Goal: Task Accomplishment & Management: Complete application form

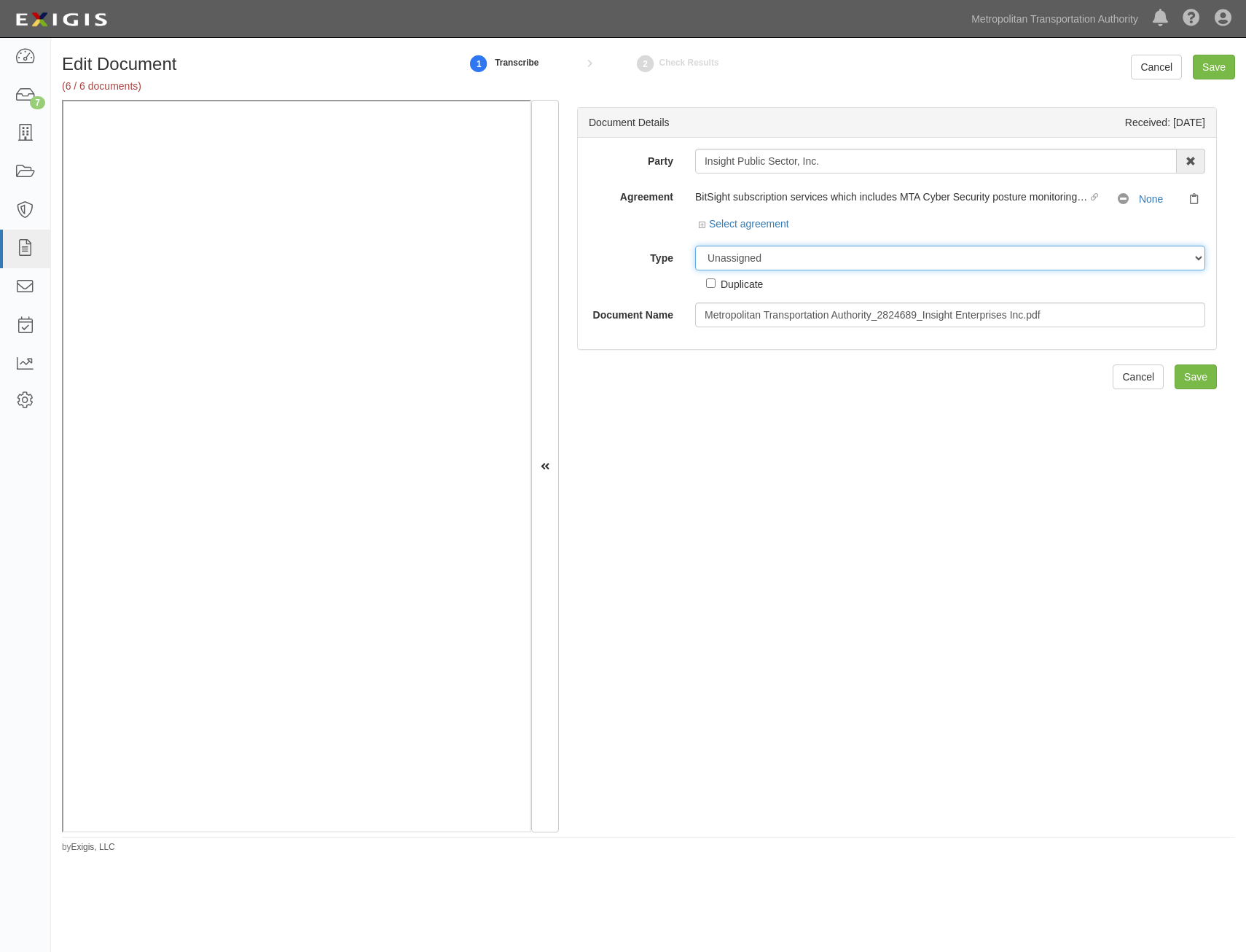
click at [869, 258] on select "Unassigned Binder Cancellation Notice Certificate Contract Endorsement Insuranc…" at bounding box center [949, 258] width 510 height 25
select select "CertificateDetail"
click at [695, 246] on select "Unassigned Binder Cancellation Notice Certificate Contract Endorsement Insuranc…" at bounding box center [949, 258] width 510 height 25
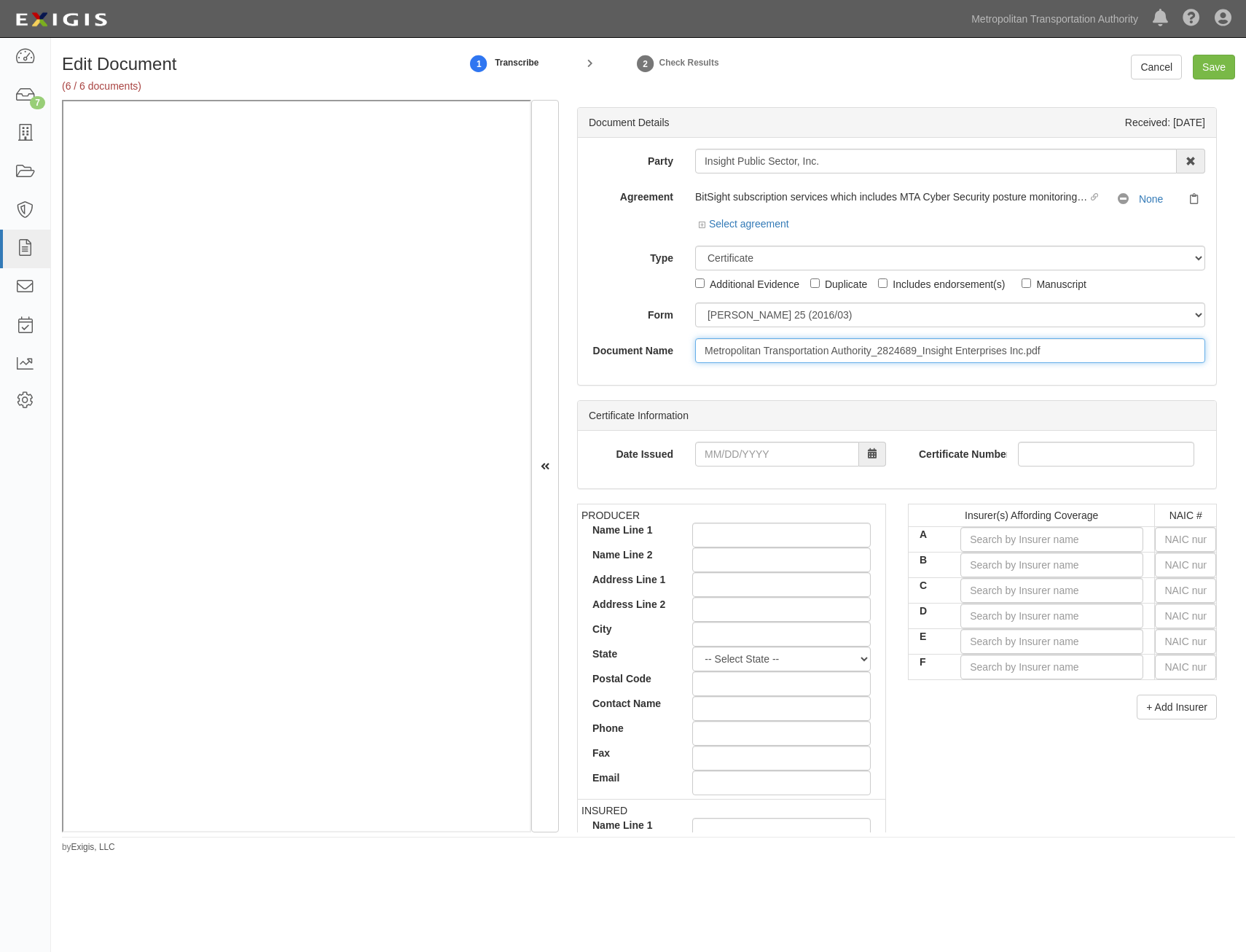
click at [879, 351] on input "Metropolitan Transportation Authority_2824689_Insight Enterprises Inc.pdf" at bounding box center [949, 350] width 510 height 25
type input "COI"
click at [1198, 537] on input "text" at bounding box center [1186, 539] width 61 height 25
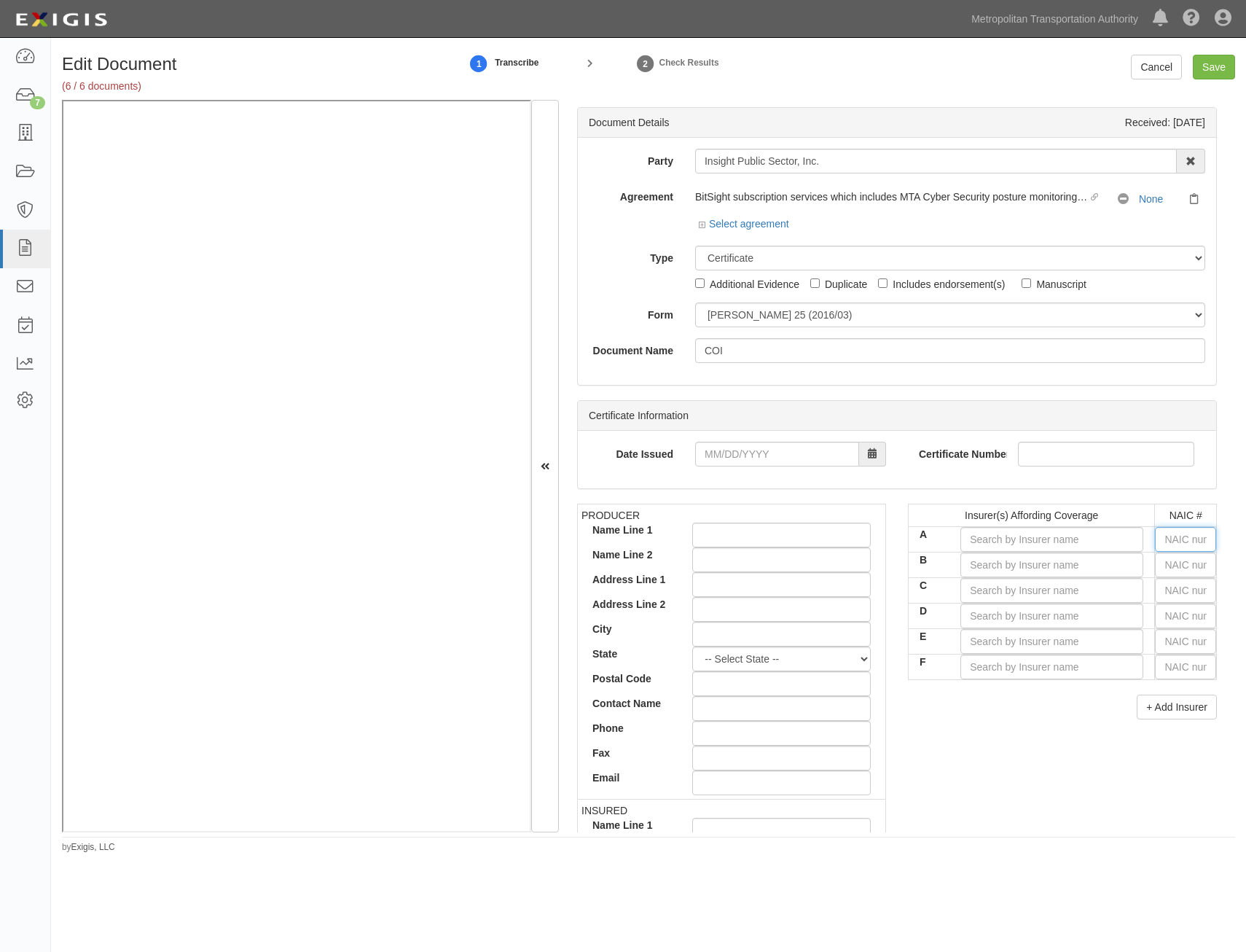
type input "25232"
type input "2"
type input "20796"
type input "20"
type input "20370"
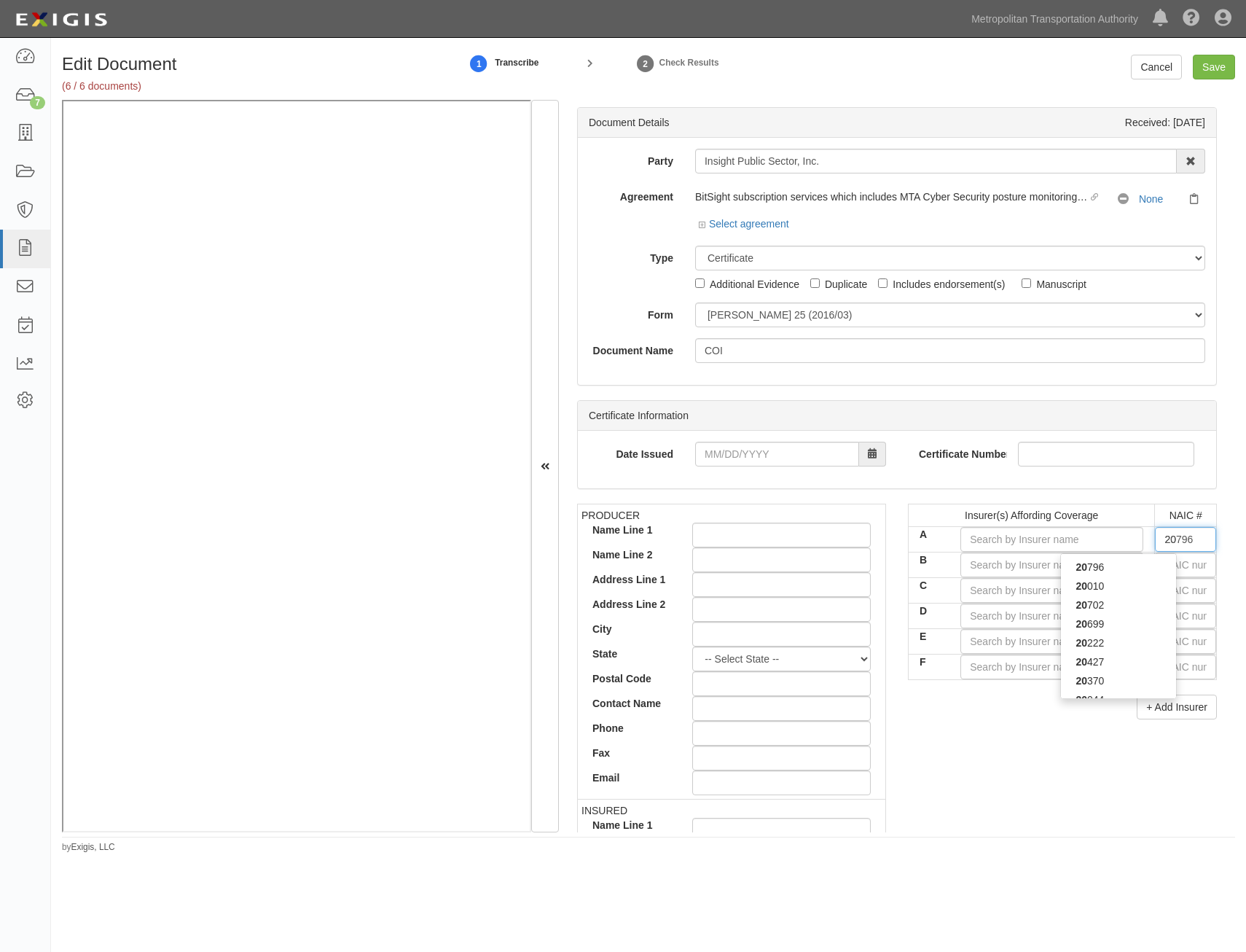
type input "203"
type input "20303"
type input "2030"
type input "20303"
click at [1146, 591] on div "20303" at bounding box center [1118, 585] width 116 height 19
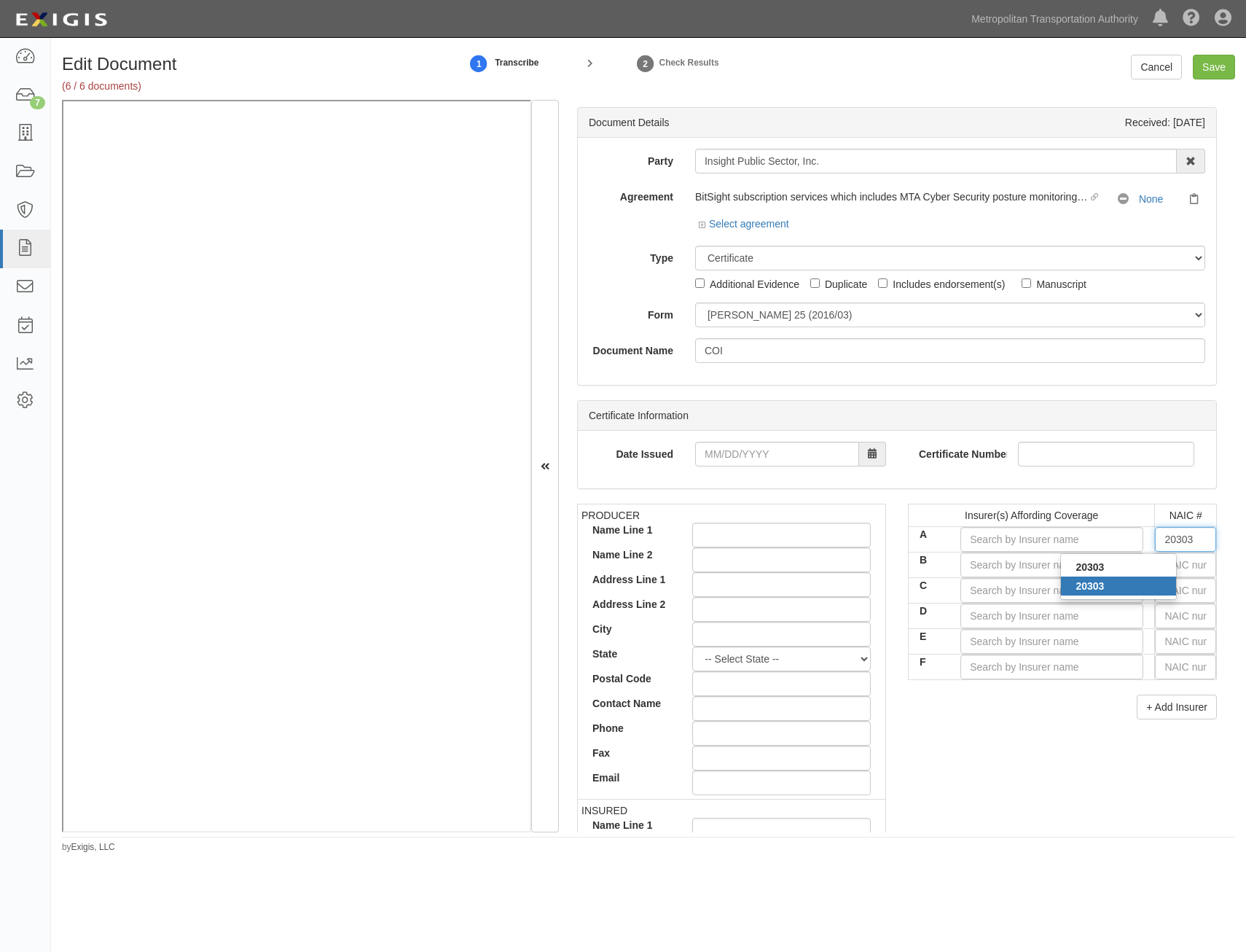
type input "Great Northern Insurance Company (A++ XV Rating)"
type input "20303"
click at [1177, 569] on input "text" at bounding box center [1186, 565] width 61 height 25
type input "25232"
type input "2"
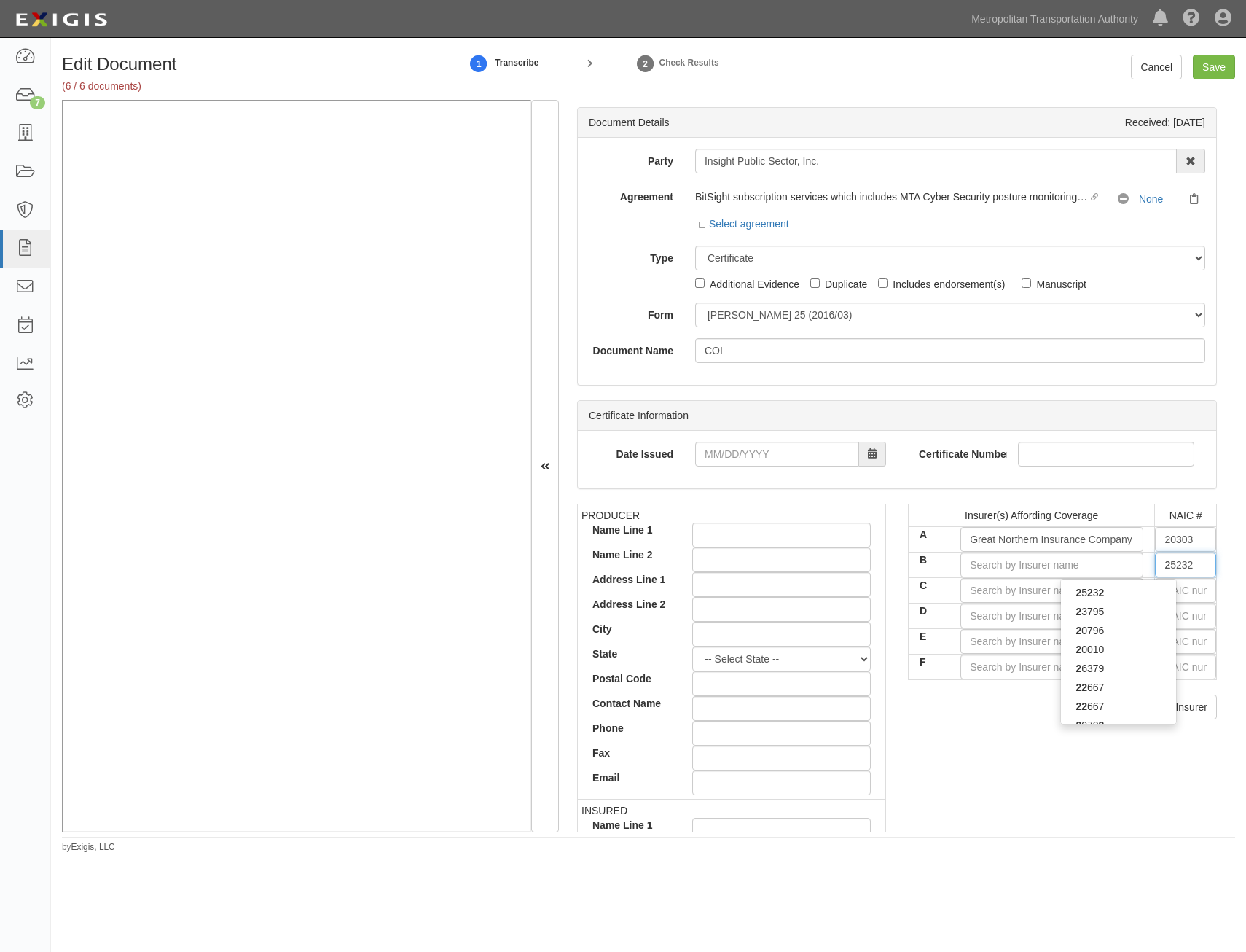
type input "20796"
type input "20"
type input "20222"
type input "202"
type input "20281"
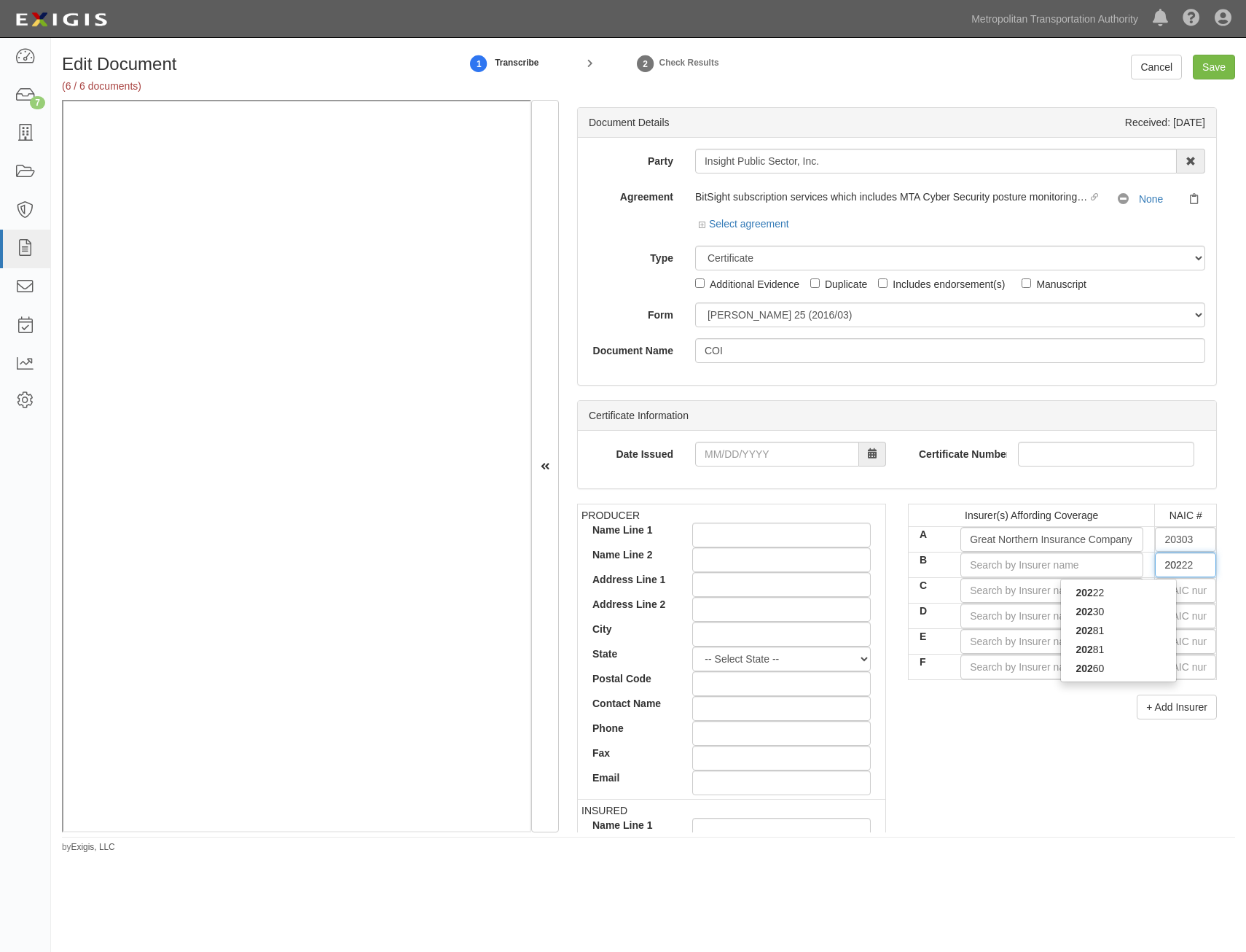
type input "2028"
type input "20281"
click at [1133, 605] on div "20281" at bounding box center [1118, 611] width 116 height 19
type input "Federal Insurance Company (A++ XV Rating)"
click at [1171, 575] on input "20281" at bounding box center [1186, 565] width 61 height 25
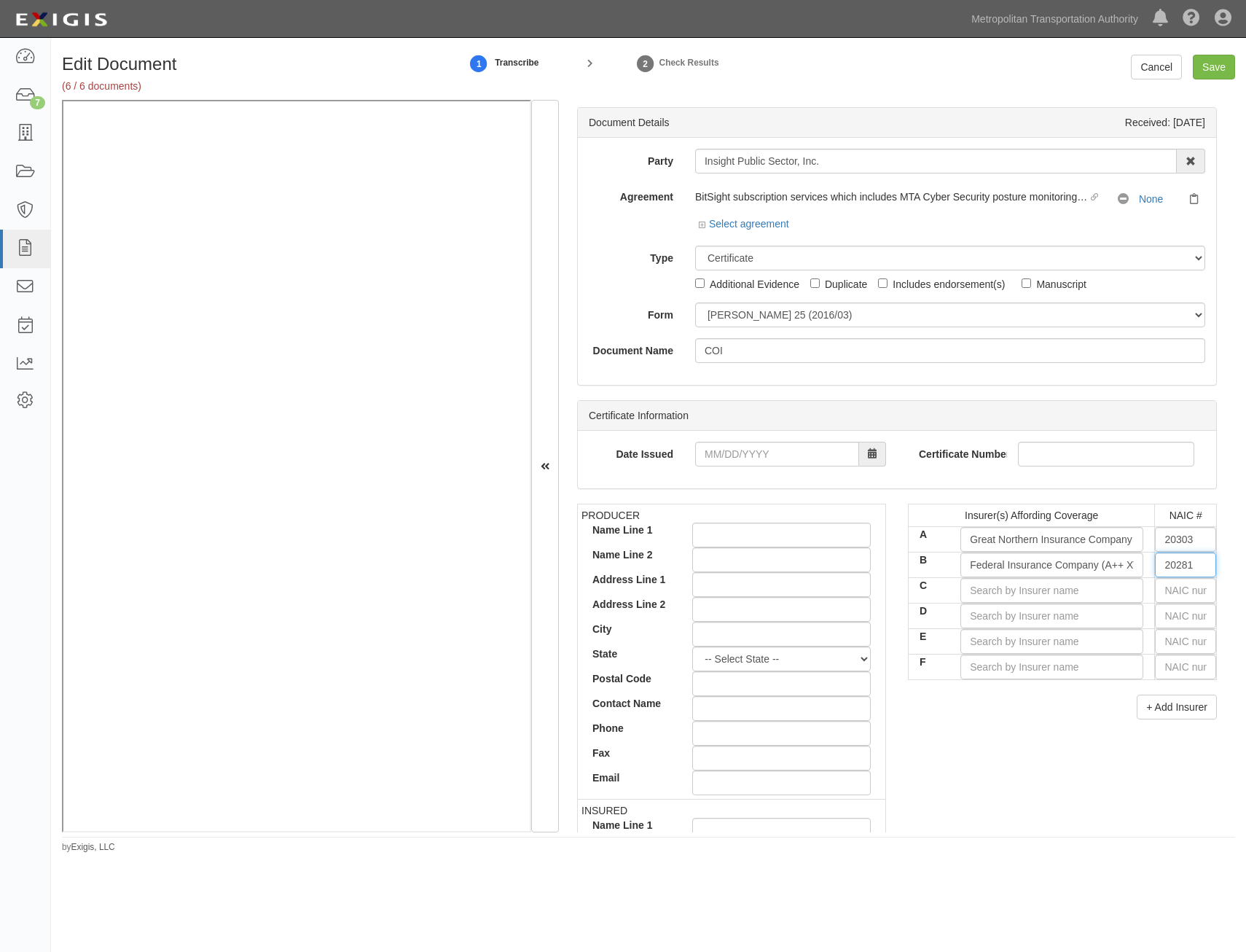
type input "20281"
click at [1167, 584] on input "text" at bounding box center [1186, 590] width 61 height 25
type input "25232"
type input "2"
type input "24856"
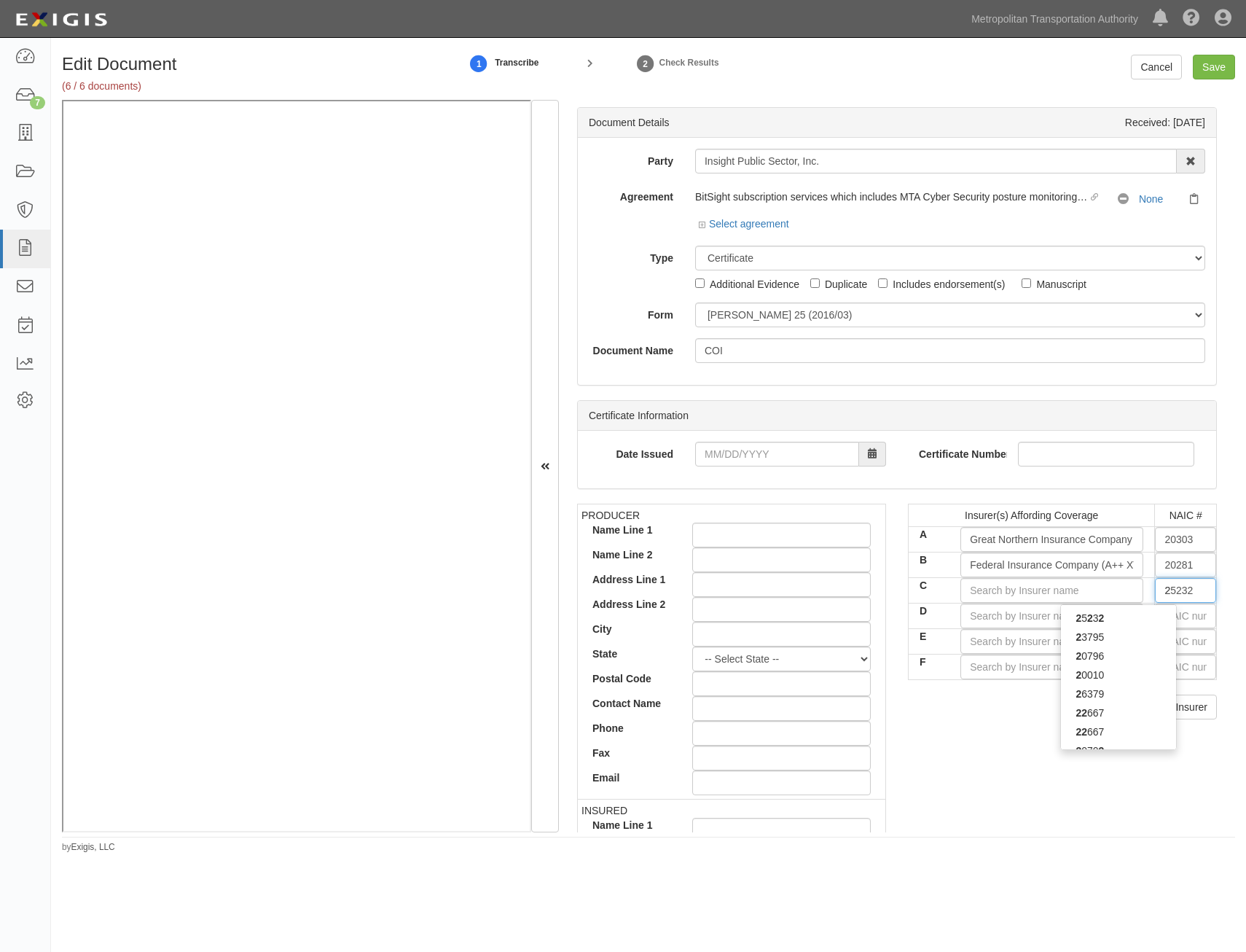
type input "24"
type input "24961"
type input "249"
type input "24988"
type input "2498"
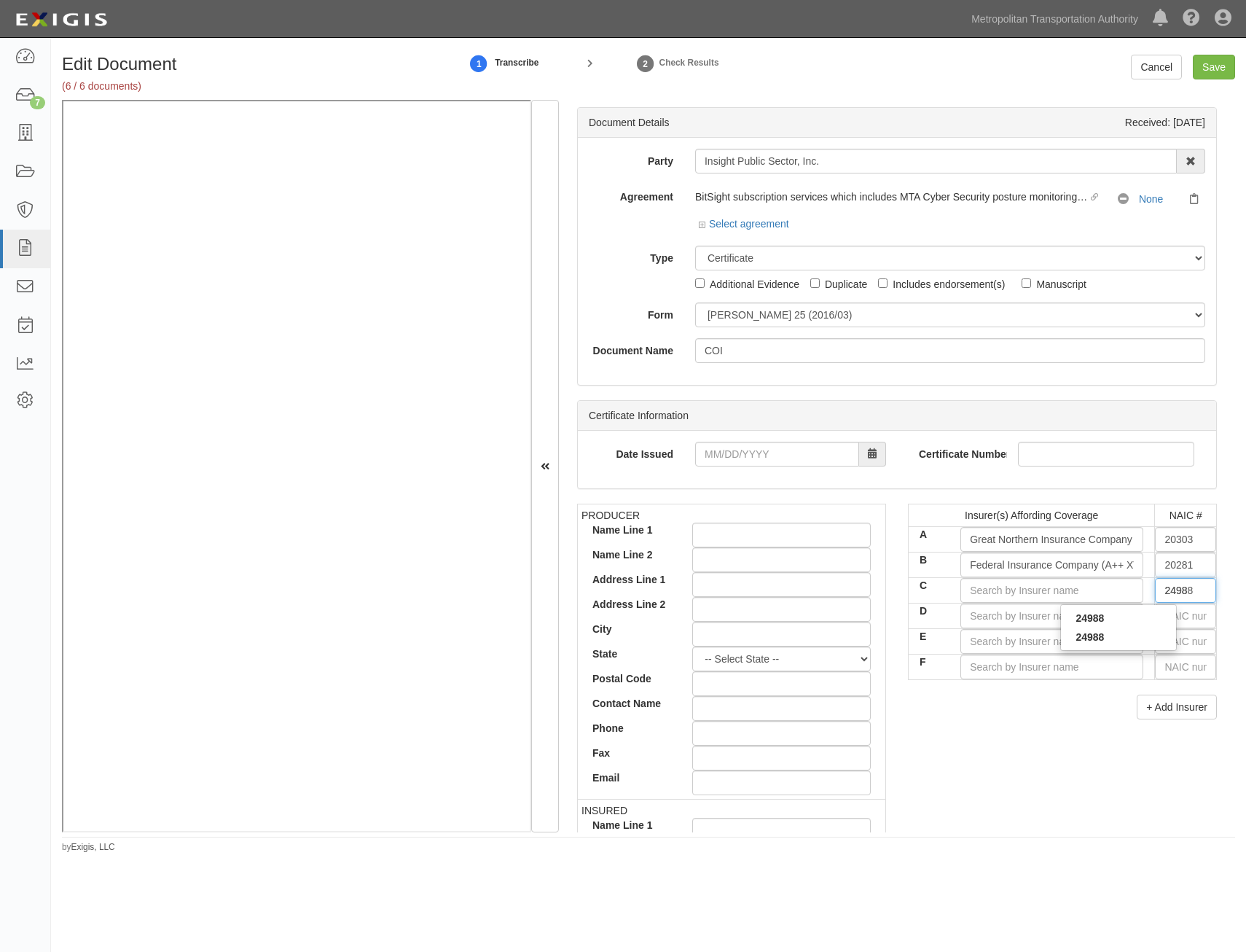
type input "24988"
click at [1137, 632] on div "24988" at bounding box center [1118, 637] width 116 height 19
type input "Sentry Insurance Company (A+ XV Rating)"
type input "24988"
click at [1172, 609] on input "text" at bounding box center [1186, 616] width 61 height 25
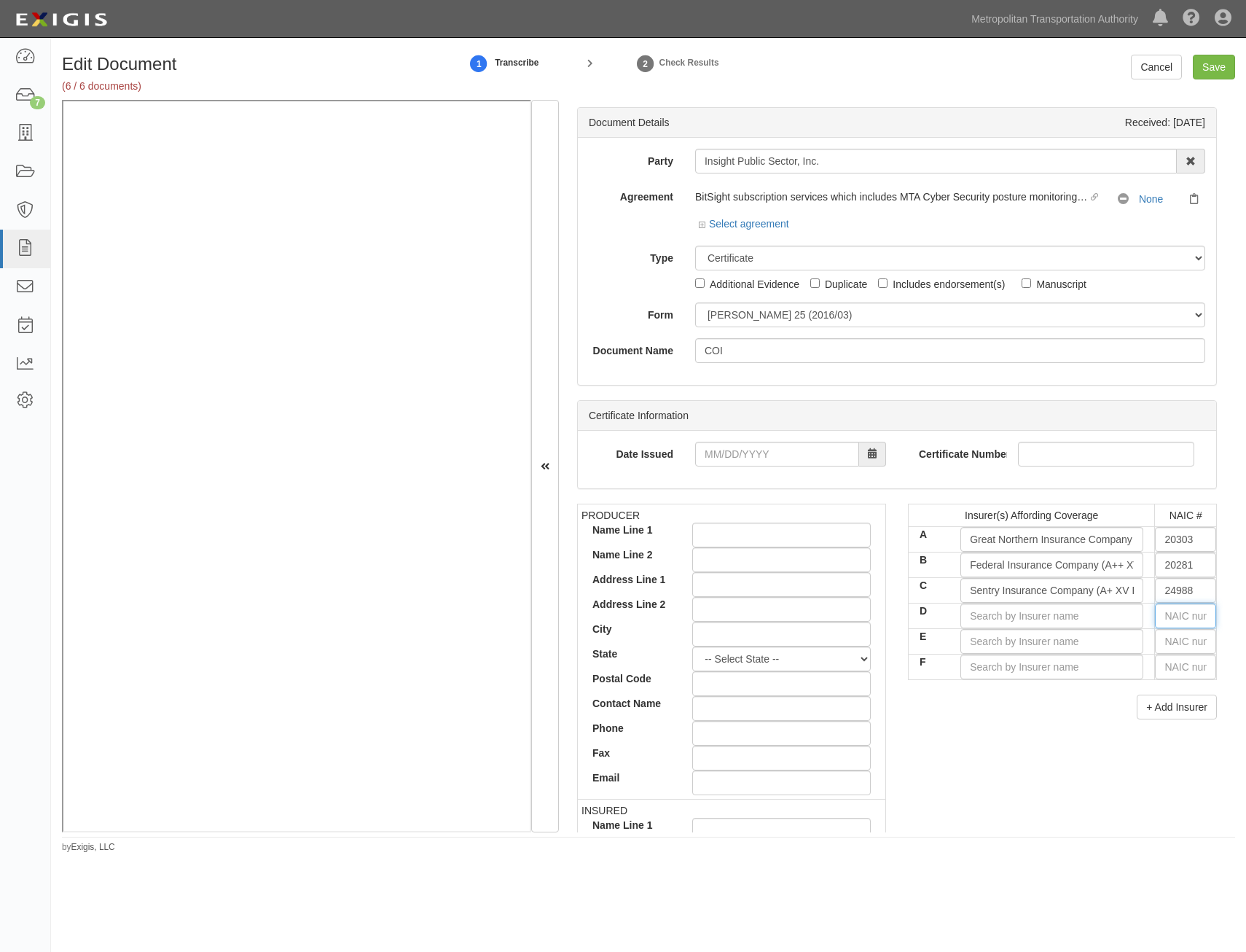
type input "25232"
type input "2"
type input "28401"
type input "284"
type input "28460"
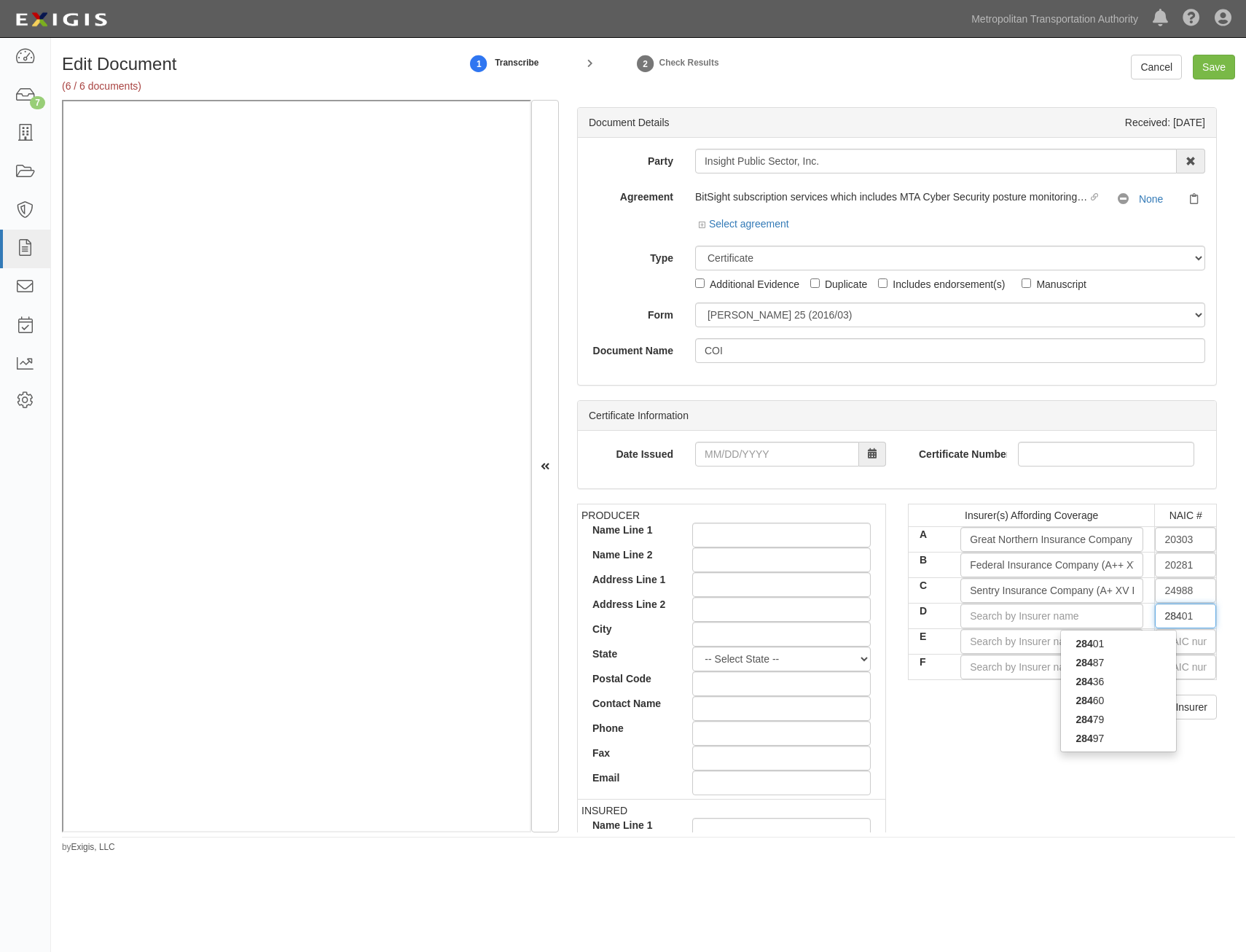
type input "2846"
type input "28460"
click at [1078, 646] on strong "28460" at bounding box center [1089, 643] width 28 height 11
type input "Sentry Casualty Company (A+ XV Rating)"
type input "28460"
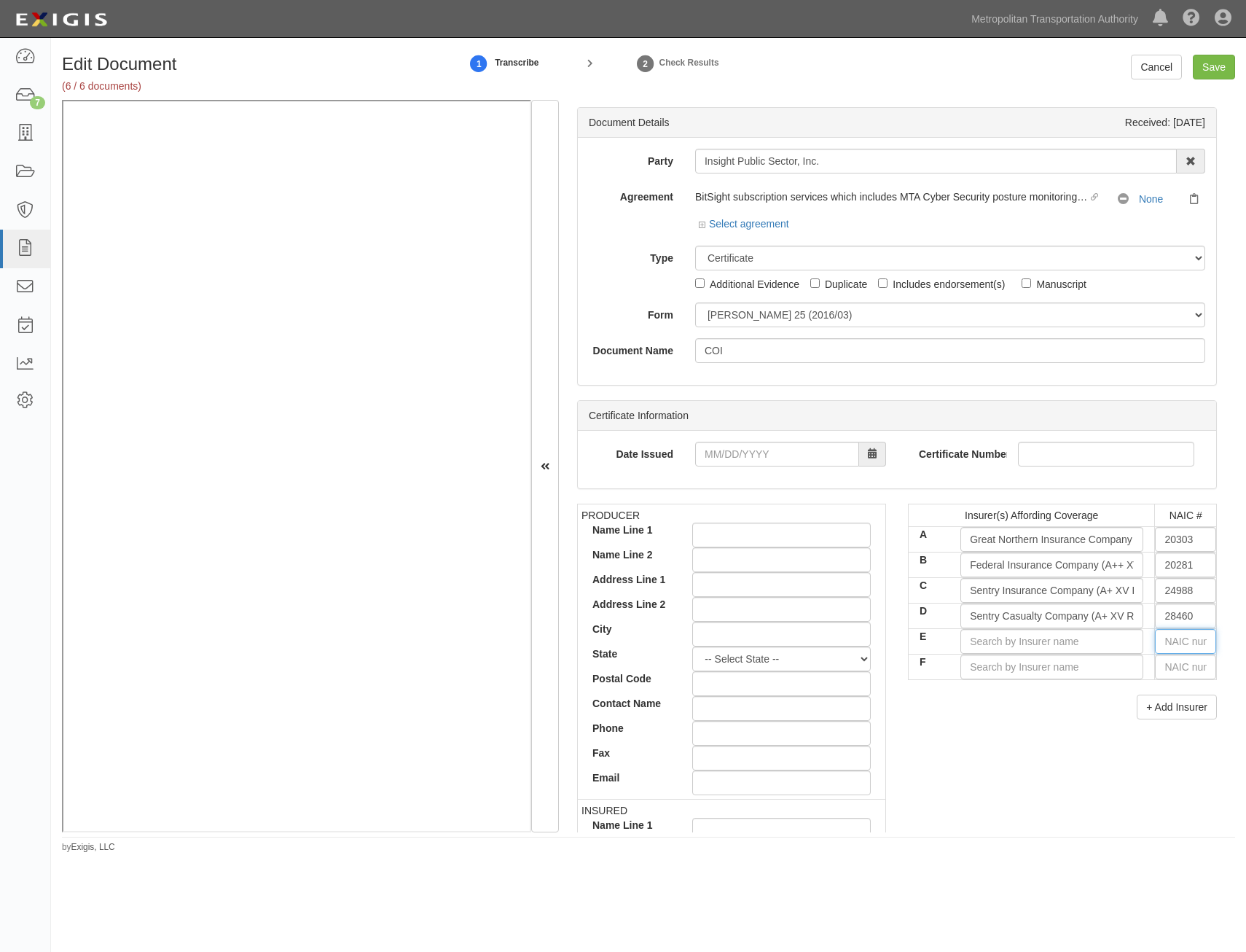
click at [1169, 642] on input "text" at bounding box center [1186, 641] width 61 height 25
type input "44725"
type input "4"
type input "41661"
type input "41"
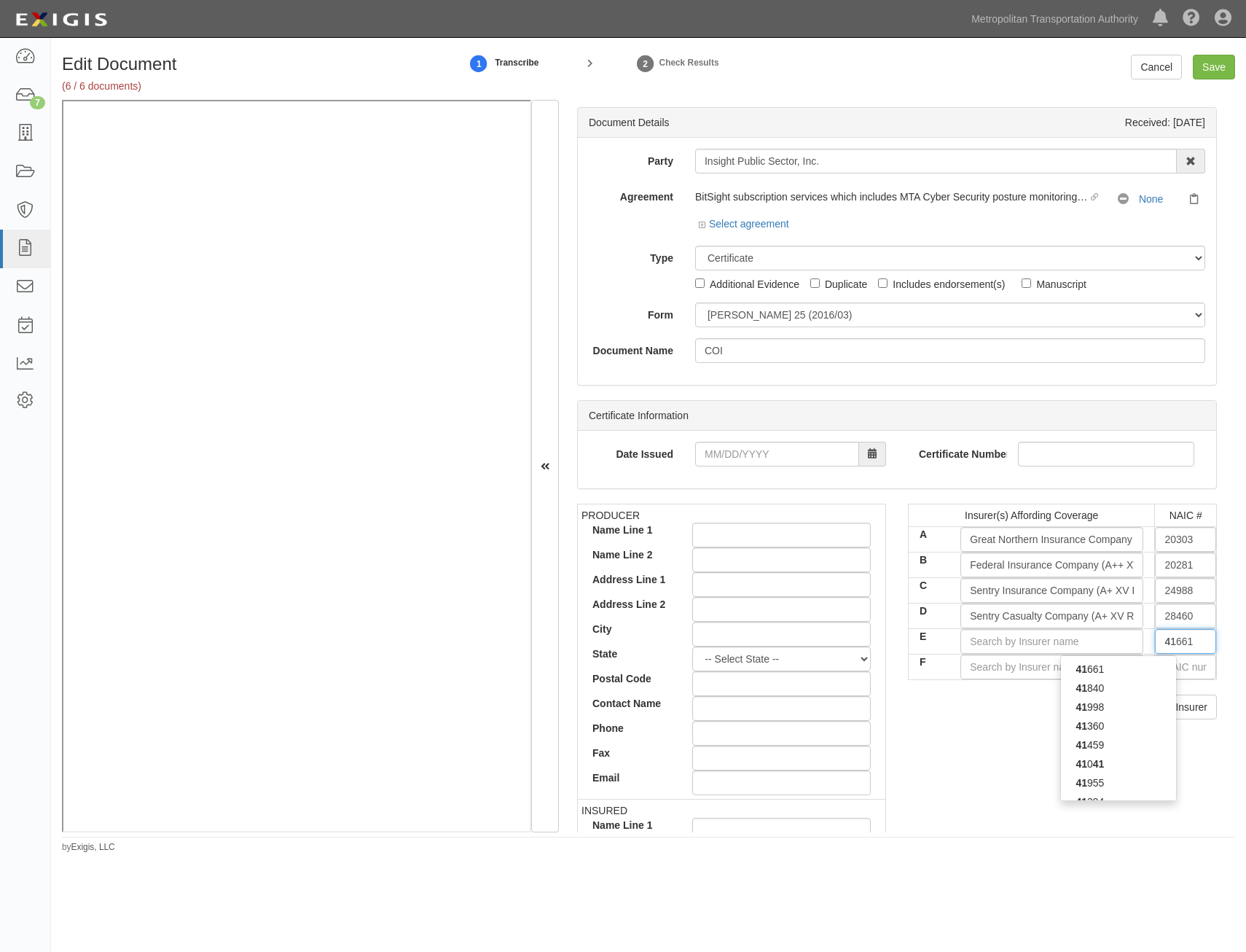
type input "41785"
type input "417"
type input "41718"
type input "4171"
type input "41718"
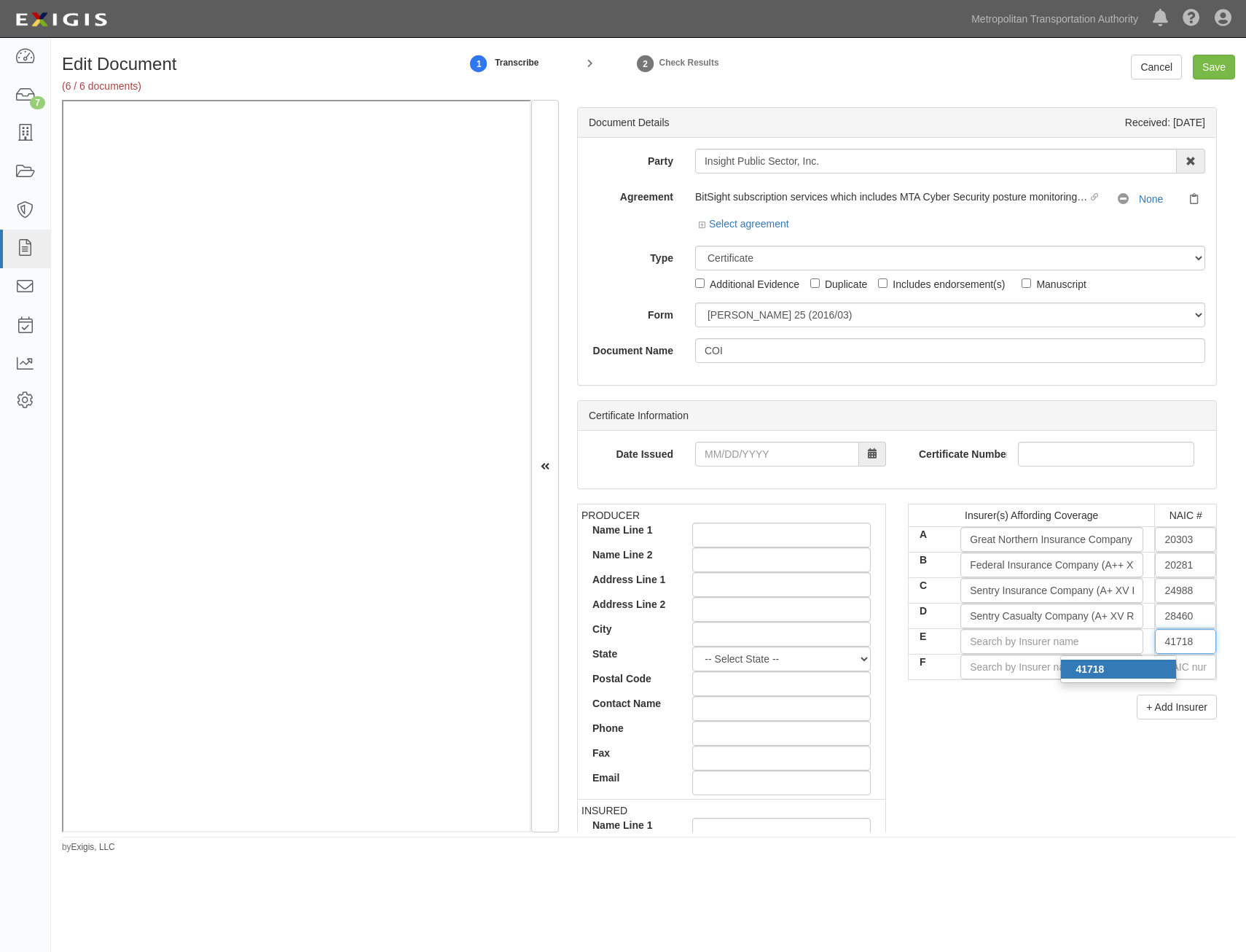
click at [1114, 666] on div "41718" at bounding box center [1118, 668] width 116 height 19
type input "Endurance American Specialty Ins Co (A+ XV Rating)"
type input "41718"
click at [1050, 757] on div "PRODUCER Name Line 1 Name Line 2 Address Line 1 Address Line 2 City State -- Se…" at bounding box center [897, 756] width 662 height 507
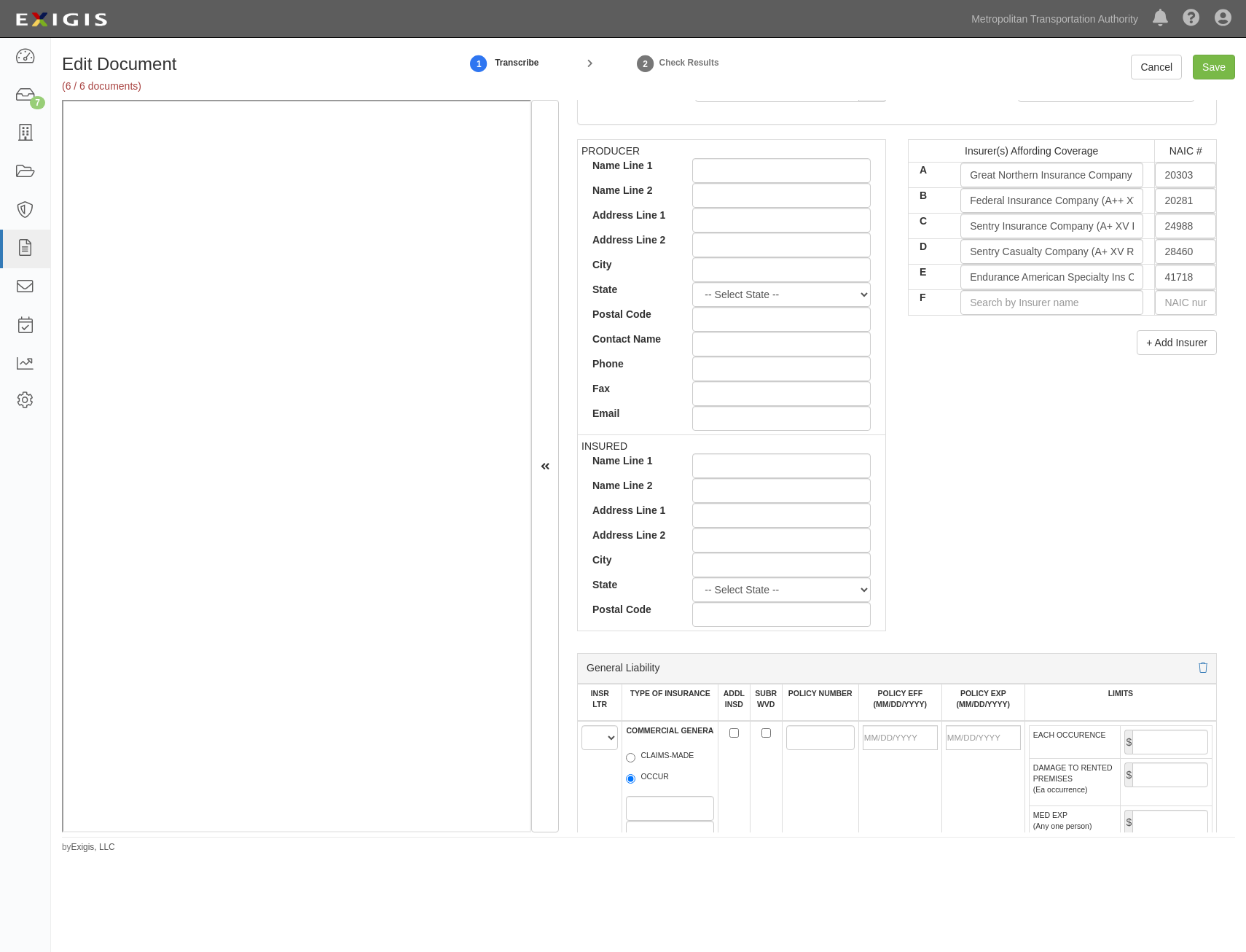
scroll to position [729, 0]
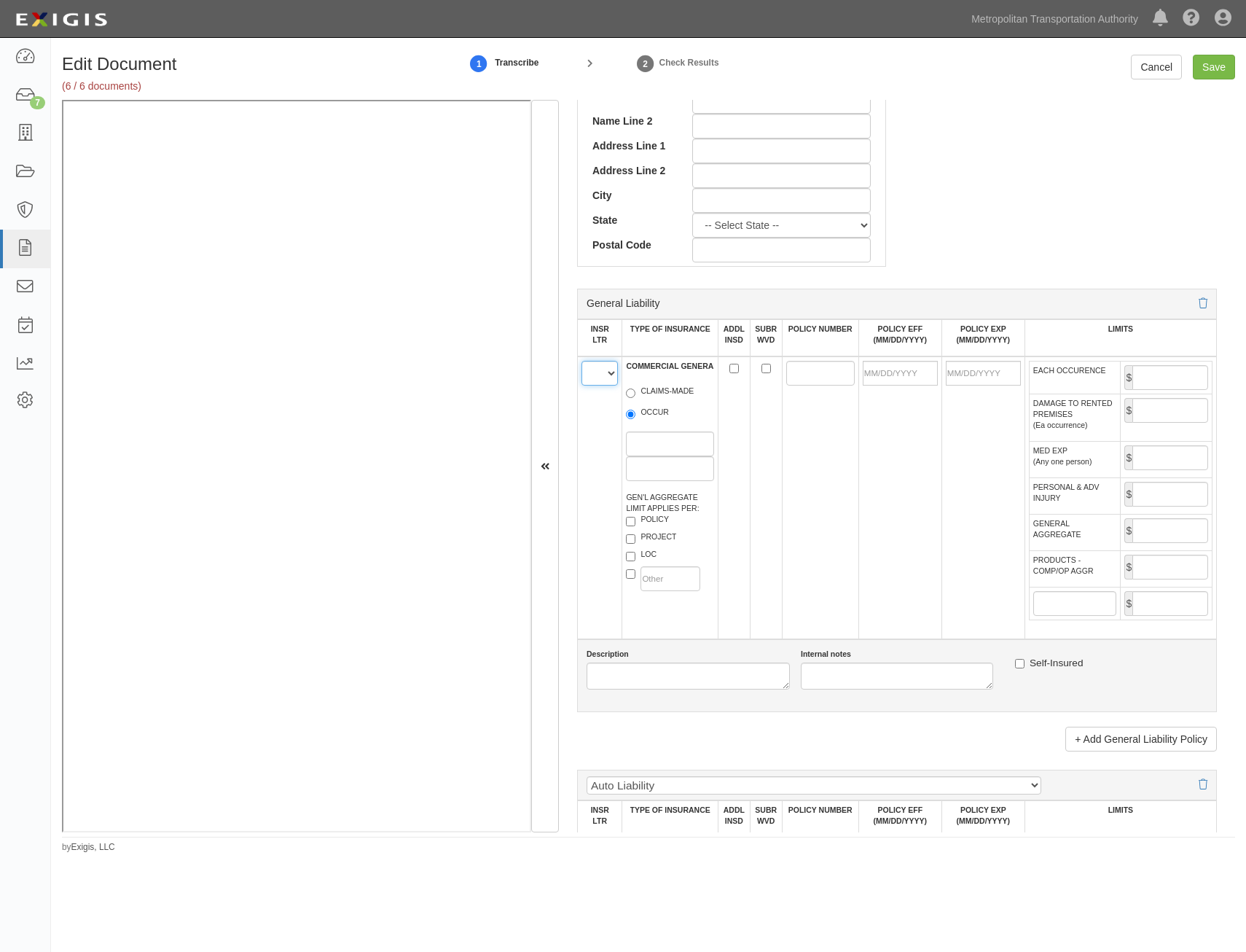
click at [595, 378] on select "A B C D E F" at bounding box center [600, 373] width 36 height 25
select select "A"
click at [582, 360] on select "A B C D E F" at bounding box center [600, 373] width 36 height 25
click at [650, 415] on label "OCCUR" at bounding box center [647, 414] width 43 height 15
click at [635, 415] on input "OCCUR" at bounding box center [631, 415] width 10 height 10
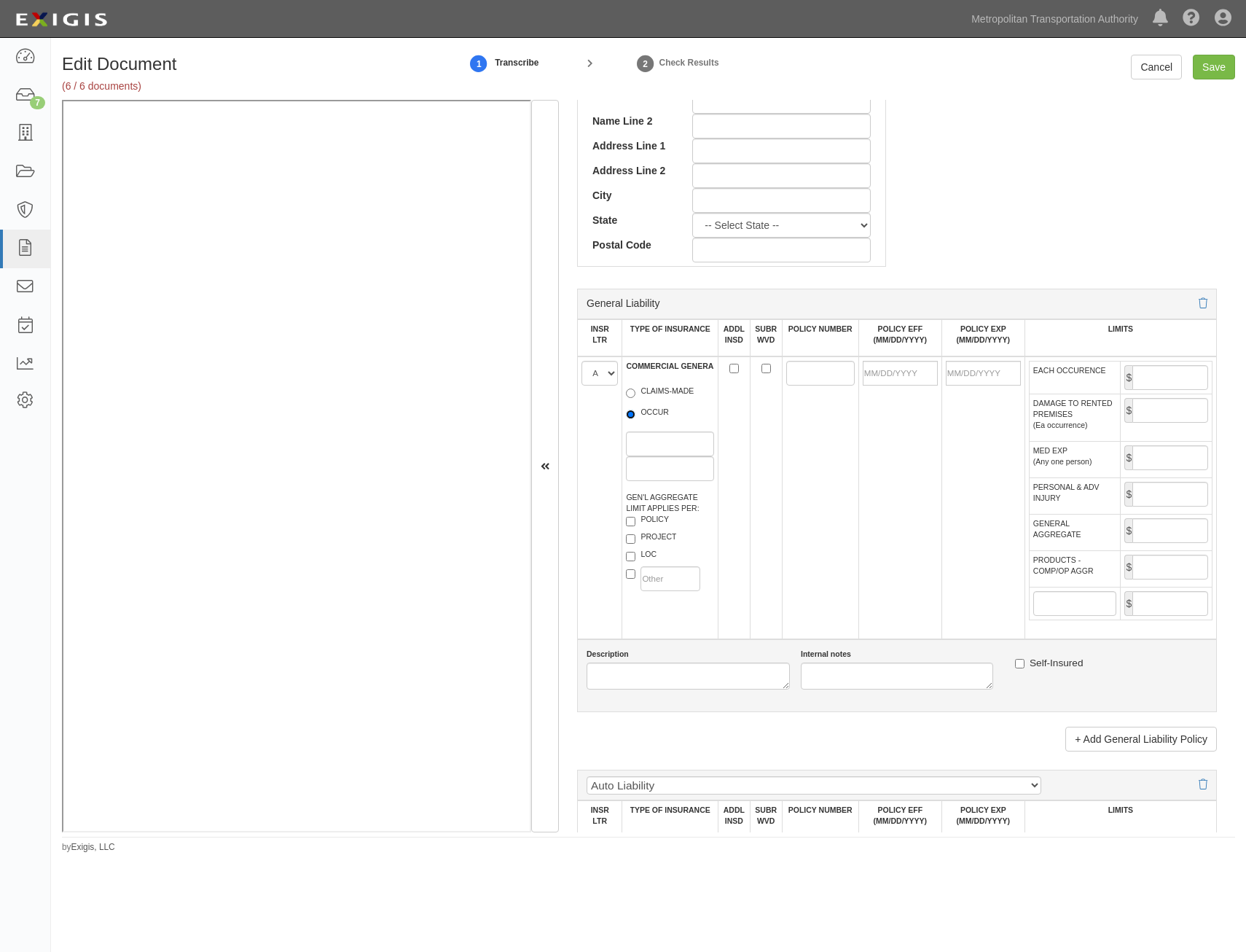
radio input "true"
click at [658, 522] on label "POLICY" at bounding box center [647, 521] width 43 height 15
click at [635, 522] on input "POLICY" at bounding box center [631, 521] width 10 height 10
checkbox input "true"
click at [733, 368] on input "ADDL INSD" at bounding box center [735, 369] width 10 height 10
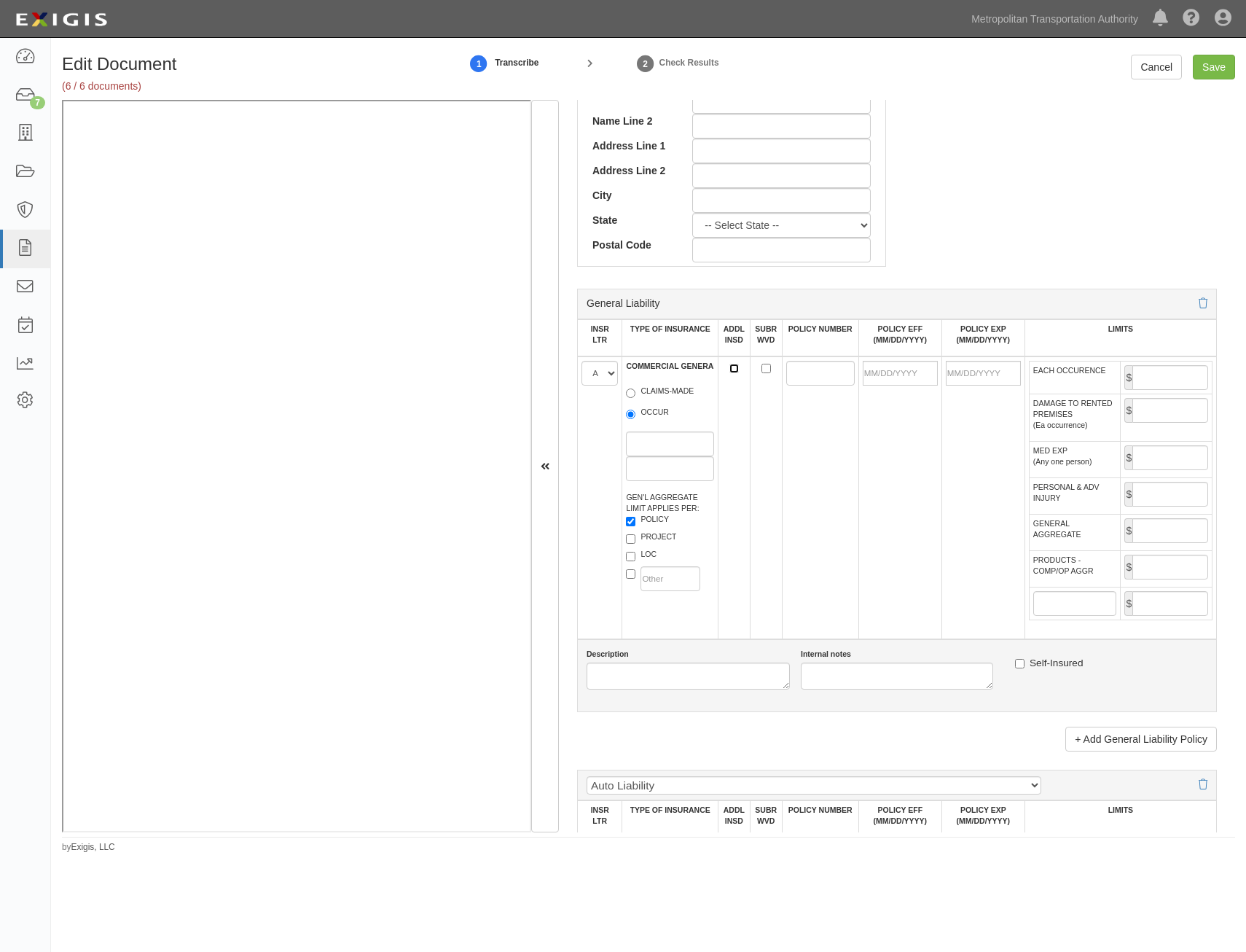
checkbox input "true"
click at [761, 371] on input "SUBR WVD" at bounding box center [766, 369] width 10 height 10
checkbox input "true"
click at [790, 371] on input "POLICY NUMBER" at bounding box center [820, 373] width 69 height 25
paste input "3606-77-62"
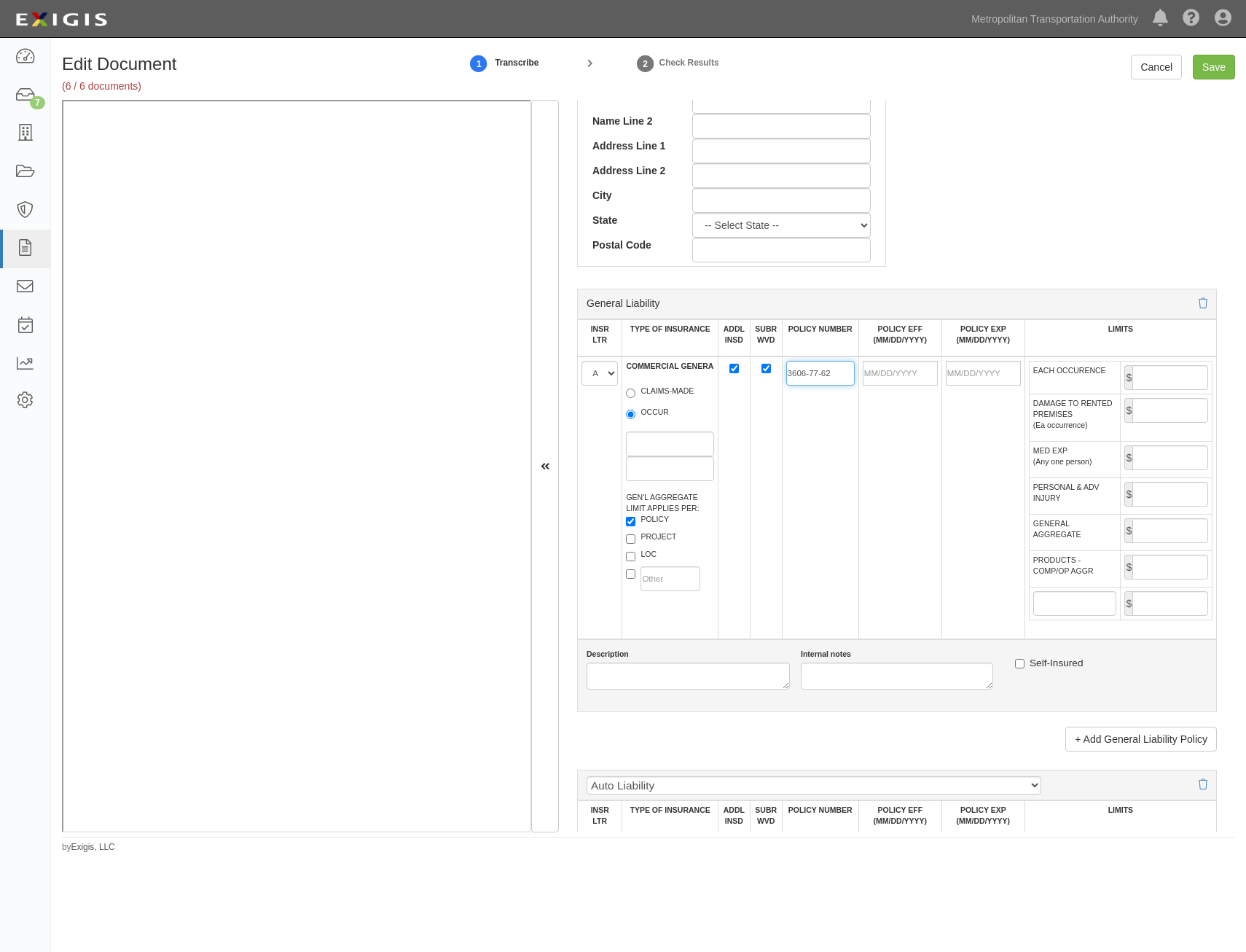
type input "3606-77-62"
click at [910, 377] on input "POLICY EFF (MM/DD/YYYY)" at bounding box center [900, 373] width 75 height 25
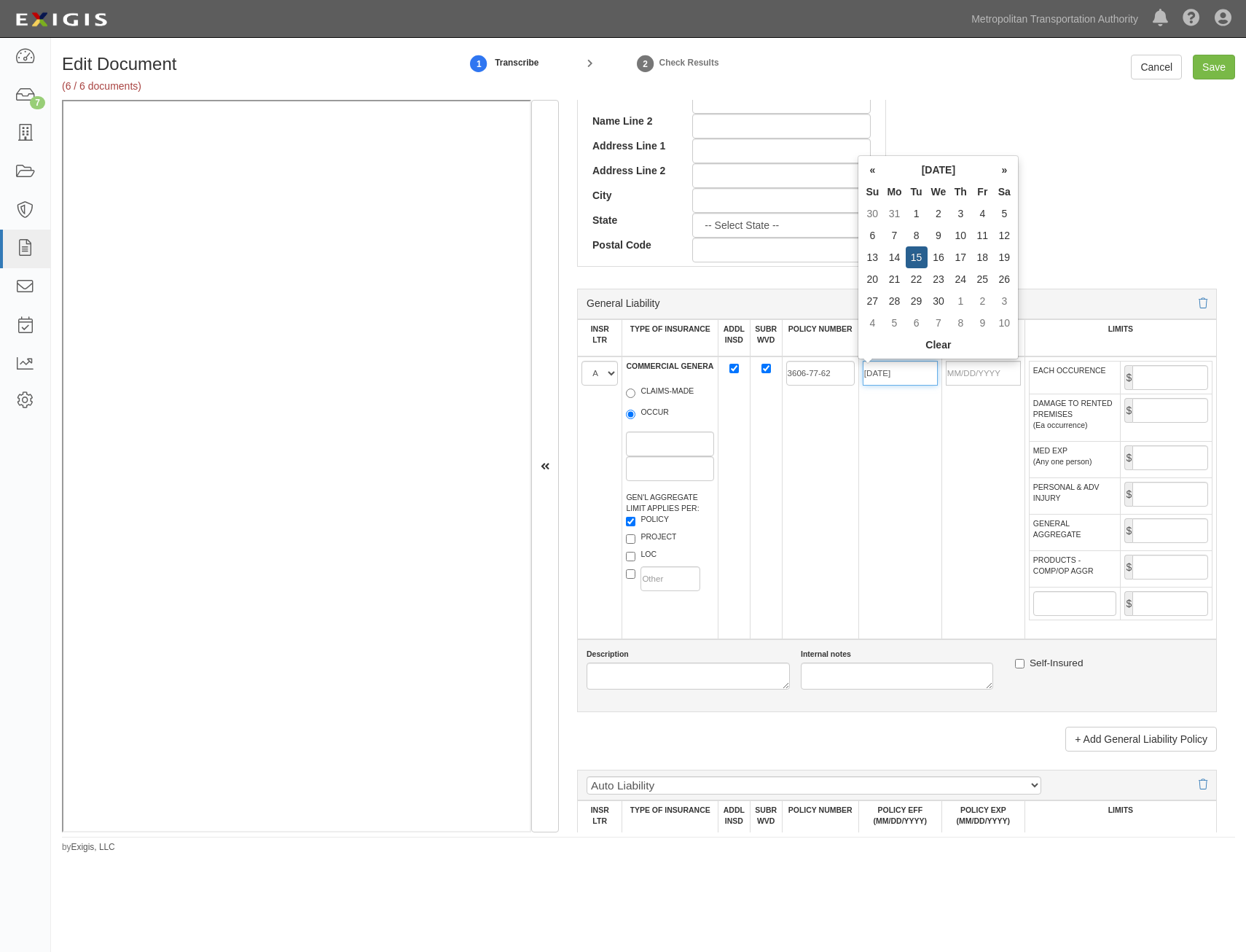
type input "04/15/2025"
type input "04/15/2026"
click at [1167, 372] on input "EACH OCCURENCE" at bounding box center [1171, 377] width 76 height 25
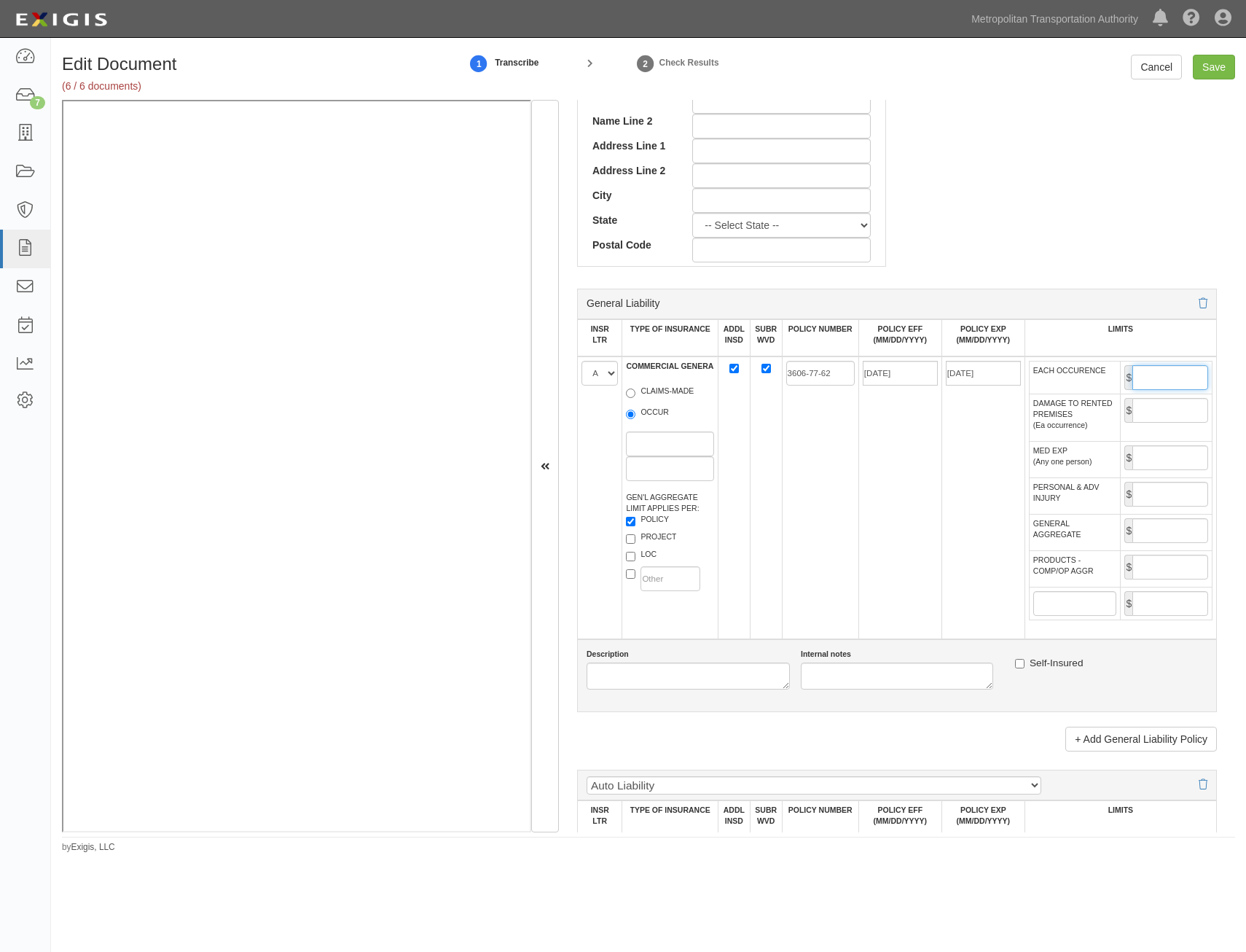
type input "1,000,000"
click at [1152, 536] on input "GENERAL AGGREGATE" at bounding box center [1171, 530] width 76 height 25
type input "2,000,000"
click at [1155, 568] on input "PRODUCTS - COMP/OP AGGR" at bounding box center [1171, 567] width 76 height 25
type input "2,000,000"
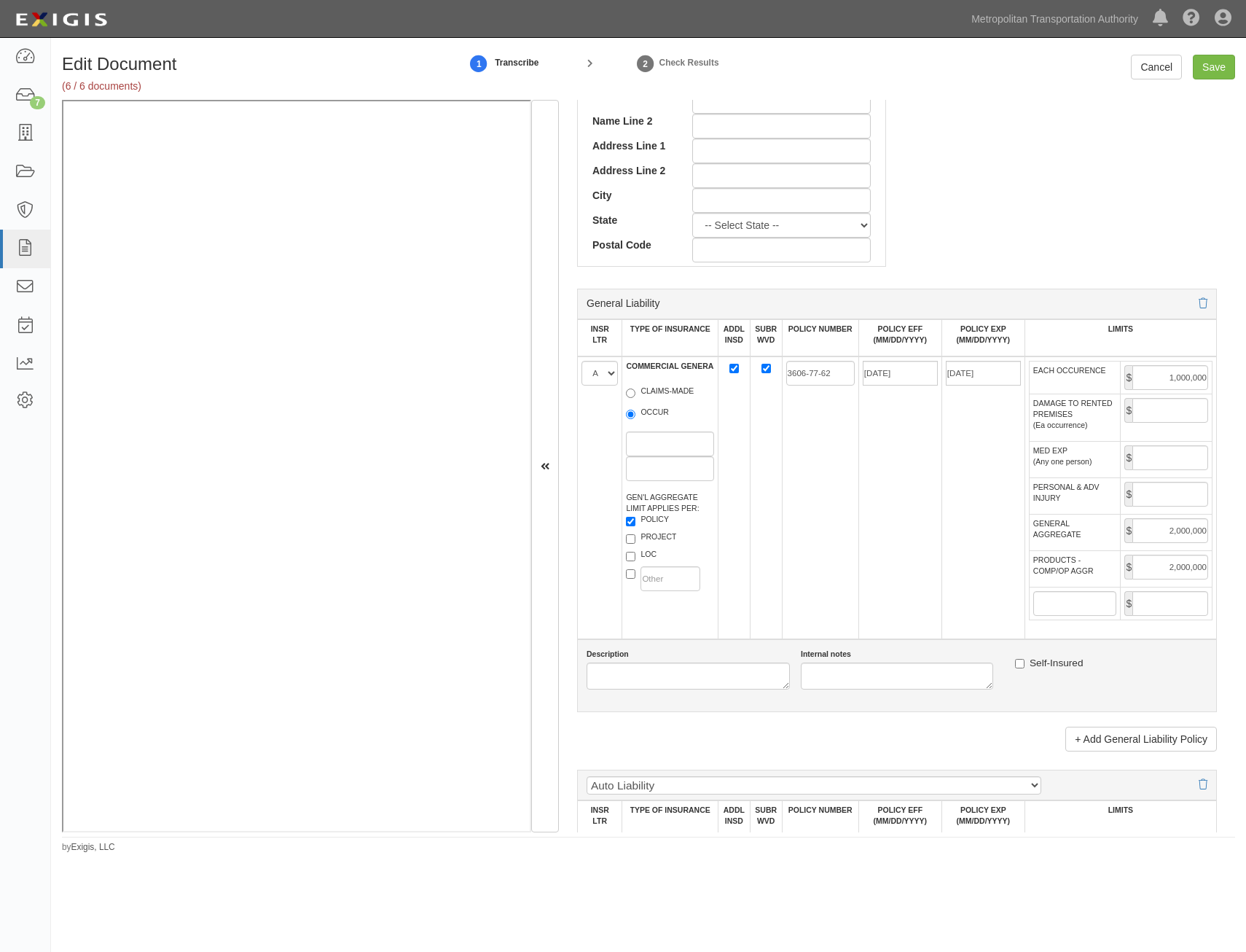
click at [882, 629] on td "04/15/2025" at bounding box center [899, 498] width 83 height 283
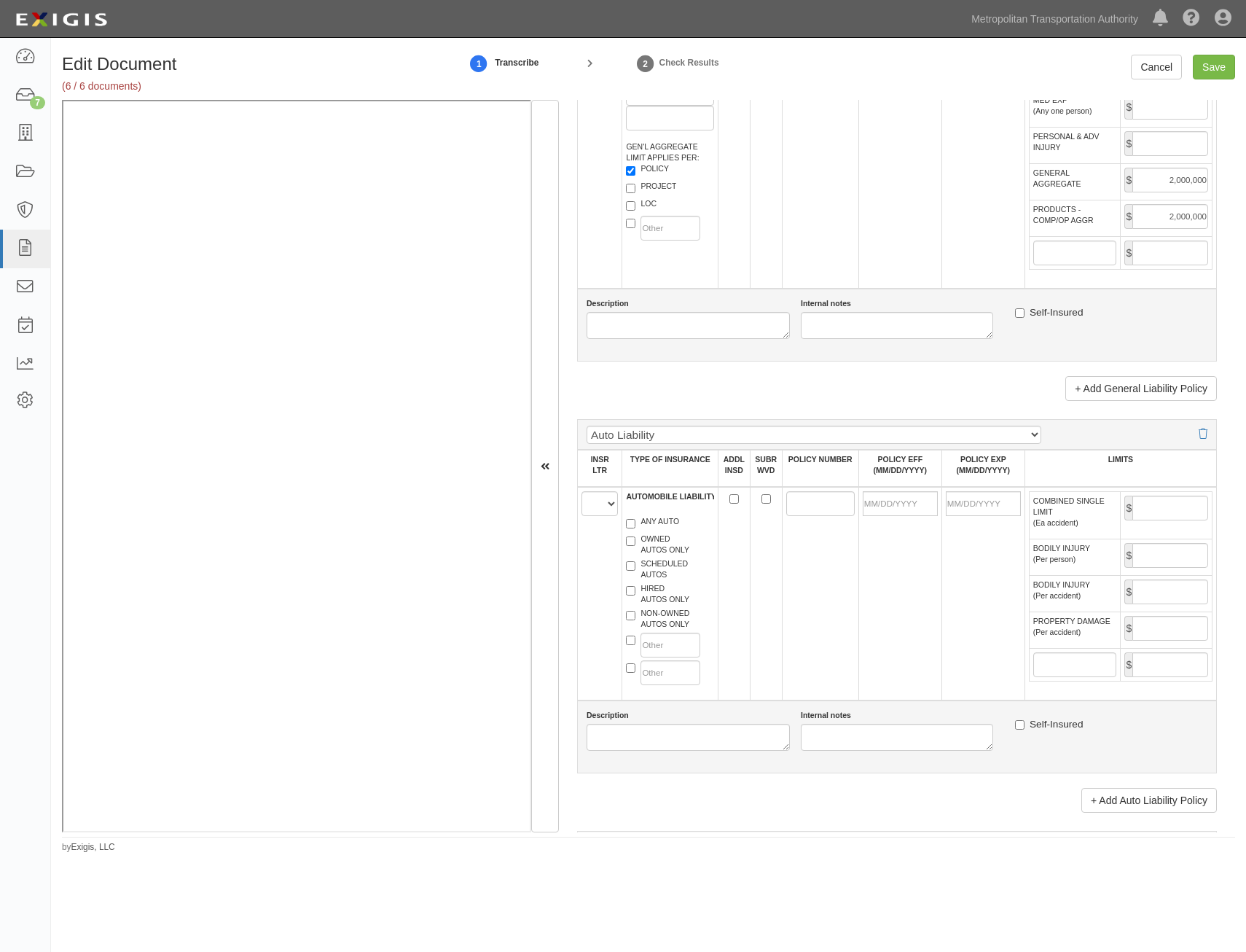
scroll to position [1093, 0]
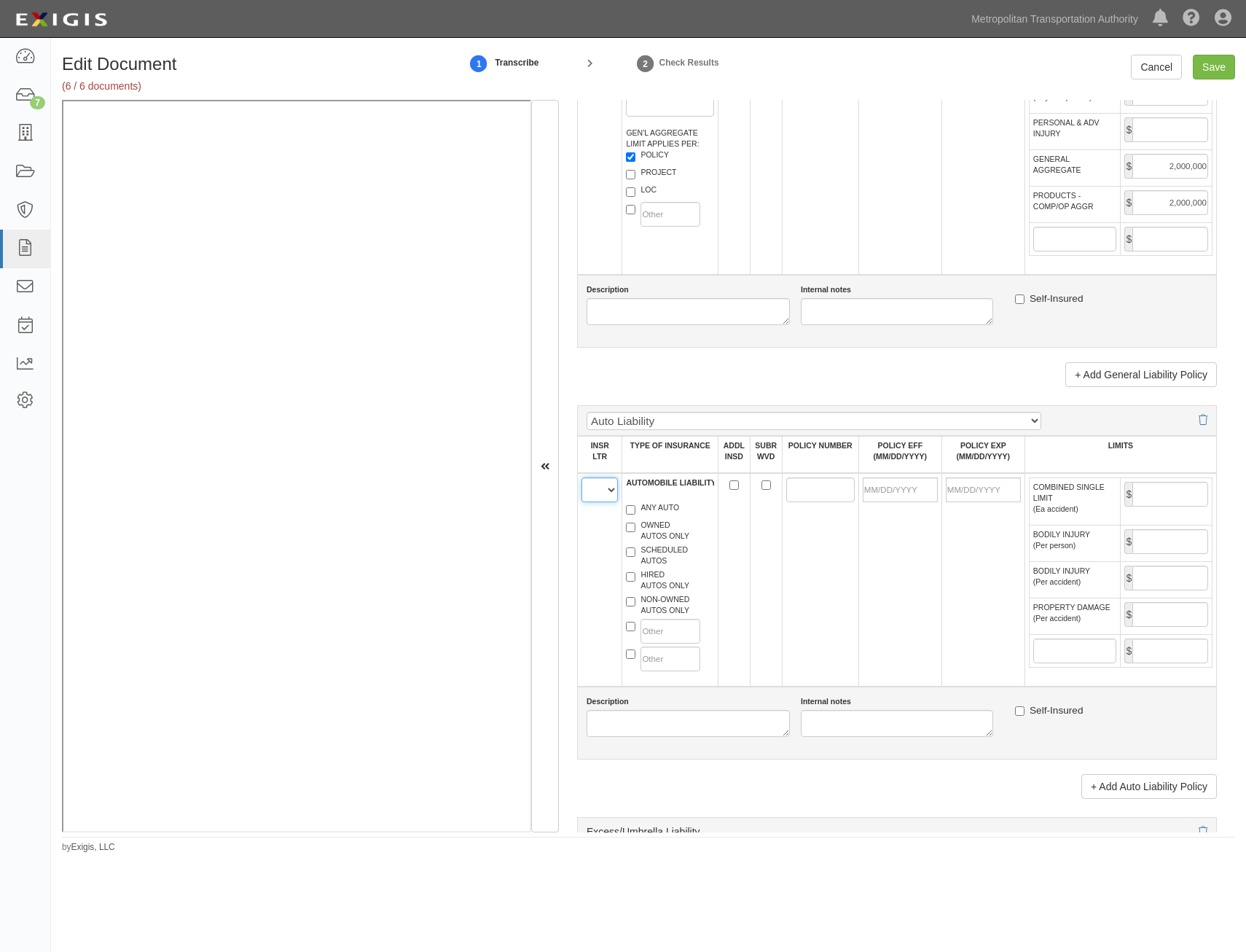
click at [604, 489] on select "A B C D E F" at bounding box center [600, 490] width 36 height 25
select select "A"
click at [582, 478] on select "A B C D E F" at bounding box center [600, 490] width 36 height 25
click at [664, 516] on div "ANY AUTO" at bounding box center [670, 511] width 110 height 18
click at [666, 504] on label "ANY AUTO" at bounding box center [653, 509] width 53 height 15
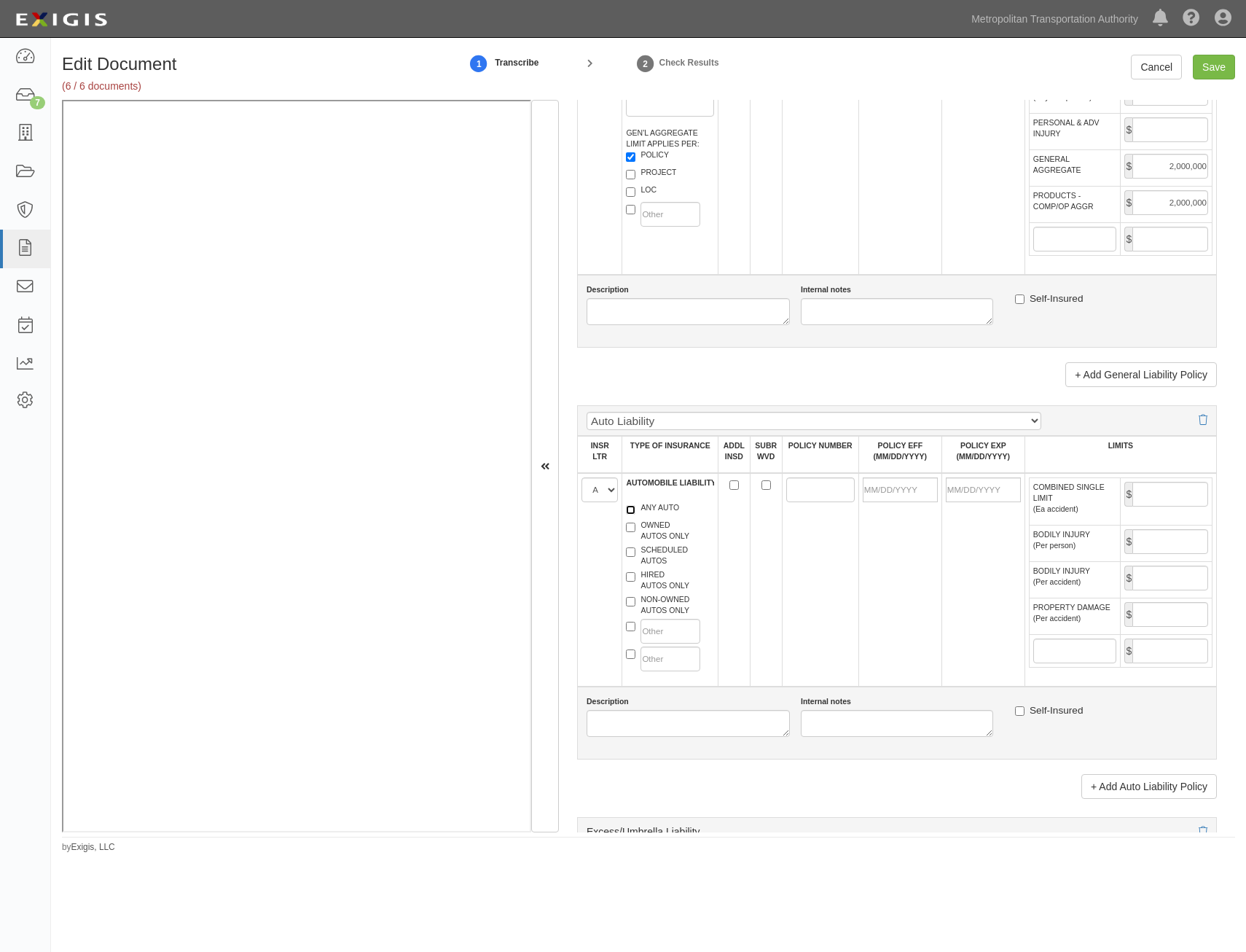
click at [635, 505] on input "ANY AUTO" at bounding box center [631, 510] width 10 height 10
checkbox input "true"
click at [665, 530] on label "OWNED AUTOS ONLY" at bounding box center [658, 530] width 63 height 22
click at [635, 530] on input "OWNED AUTOS ONLY" at bounding box center [631, 528] width 10 height 10
checkbox input "true"
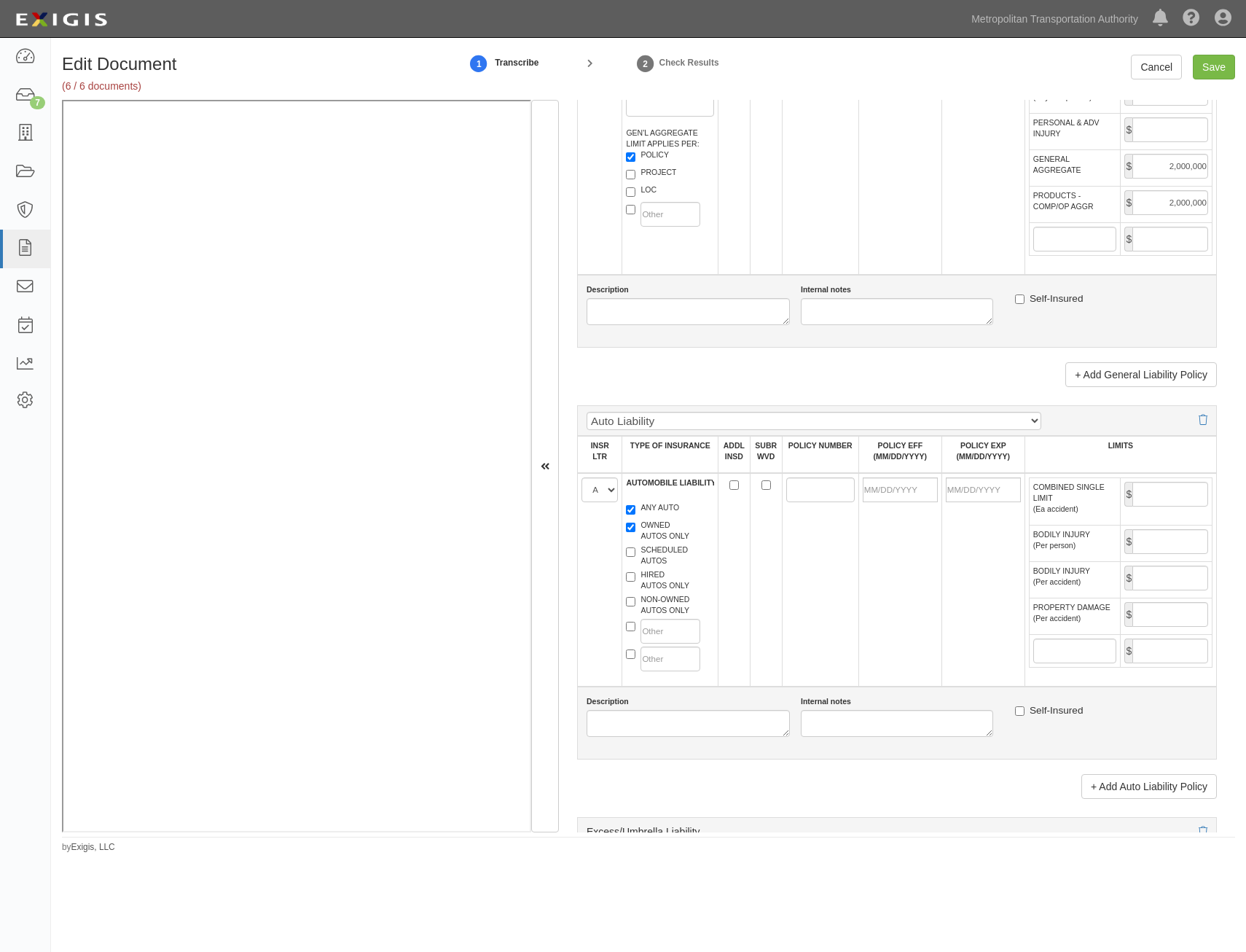
click at [659, 583] on label "HIRED AUTOS ONLY" at bounding box center [658, 579] width 63 height 22
click at [635, 582] on input "HIRED AUTOS ONLY" at bounding box center [631, 577] width 10 height 10
checkbox input "true"
click at [667, 619] on input "text" at bounding box center [670, 631] width 59 height 25
click at [676, 604] on label "NON-OWNED AUTOS ONLY" at bounding box center [658, 604] width 63 height 22
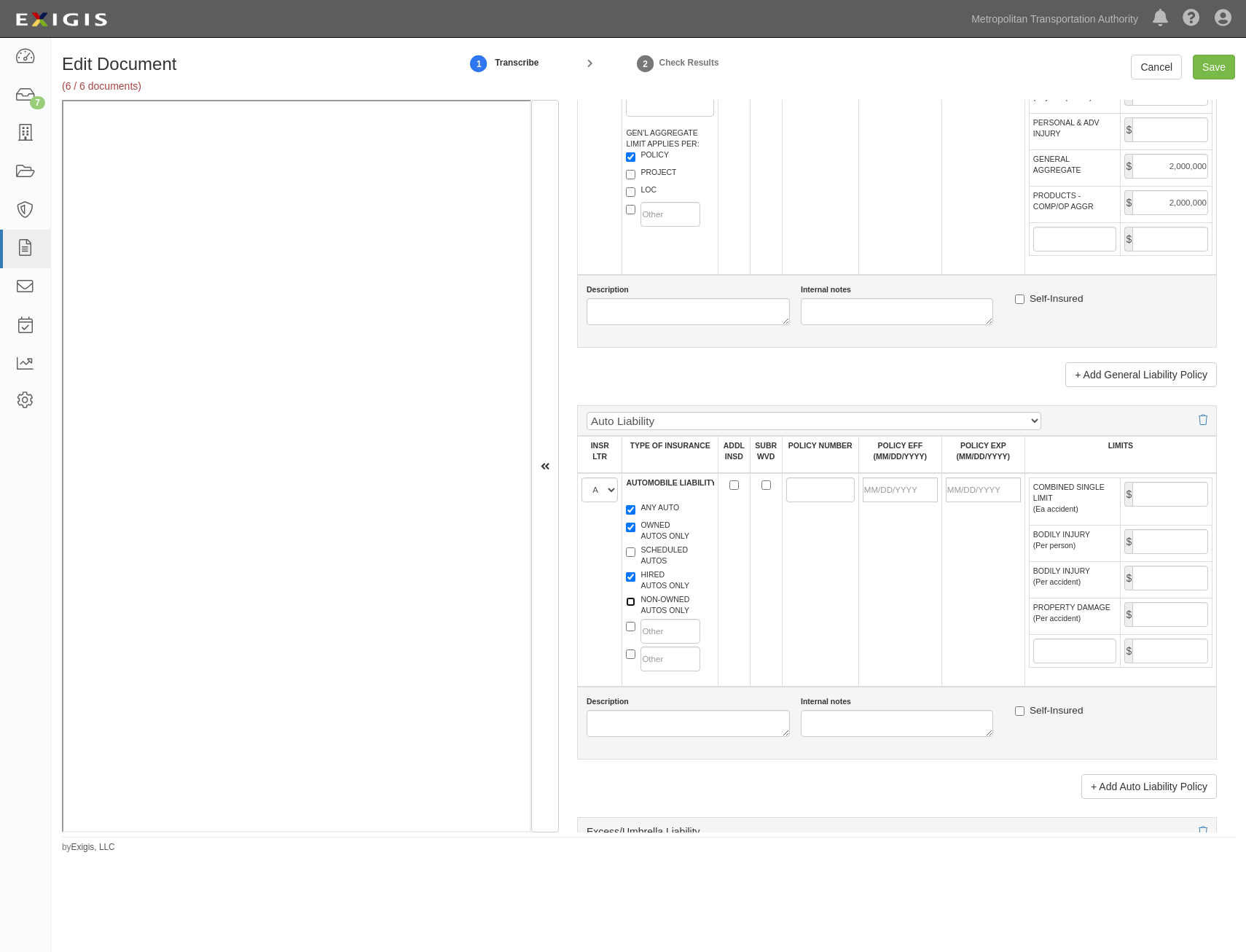
click at [635, 604] on input "NON-OWNED AUTOS ONLY" at bounding box center [631, 602] width 10 height 10
checkbox input "true"
click at [733, 485] on input "ADDL INSD" at bounding box center [735, 485] width 10 height 10
checkbox input "true"
drag, startPoint x: 763, startPoint y: 479, endPoint x: 767, endPoint y: 490, distance: 11.7
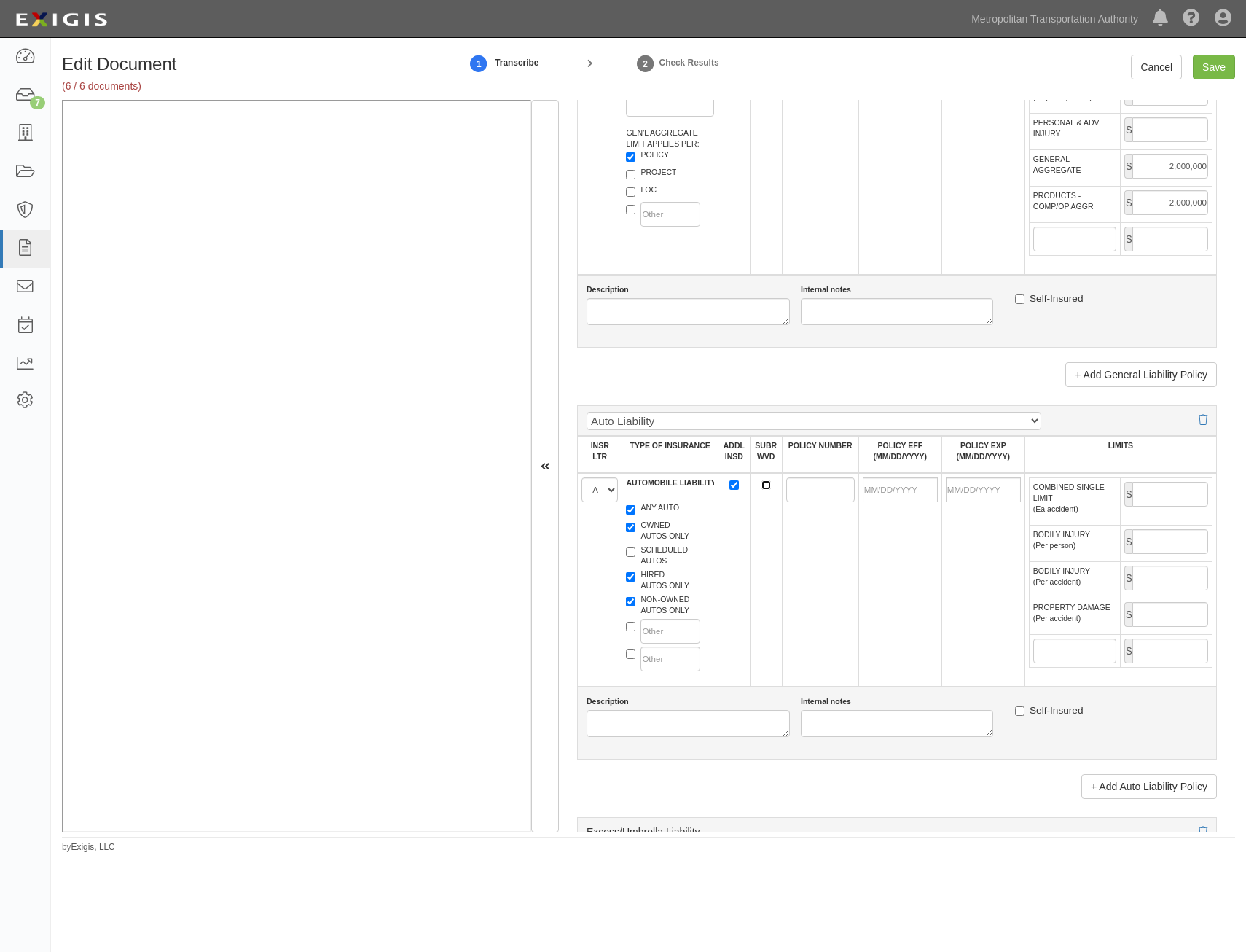
click at [765, 487] on input "SUBR WVD" at bounding box center [766, 485] width 10 height 10
checkbox input "true"
click at [793, 482] on input "POLICY NUMBER" at bounding box center [820, 490] width 69 height 25
paste input "7362-08-62"
type input "7362-08-62"
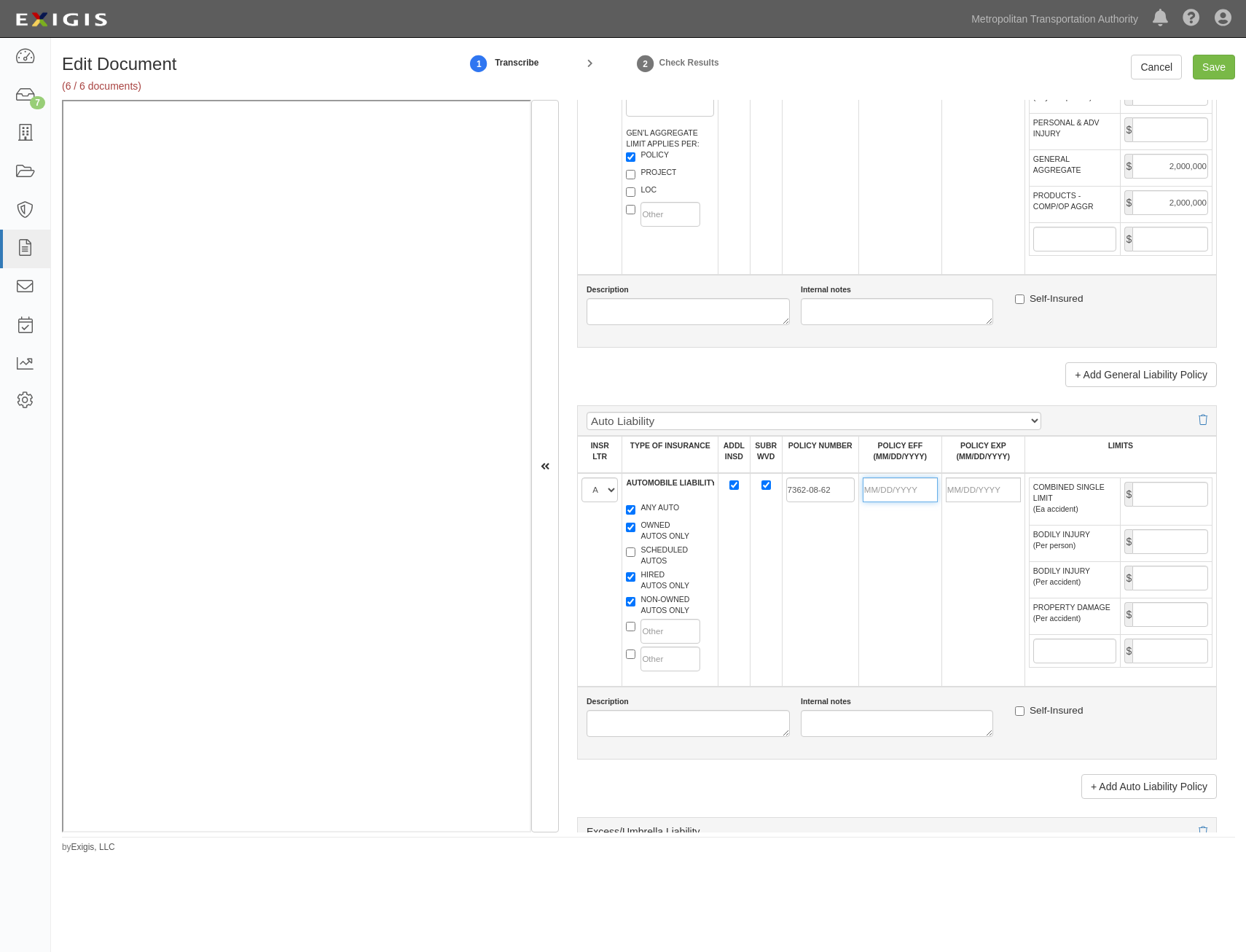
click at [903, 487] on input "POLICY EFF (MM/DD/YYYY)" at bounding box center [900, 490] width 75 height 25
type input "04/15/2025"
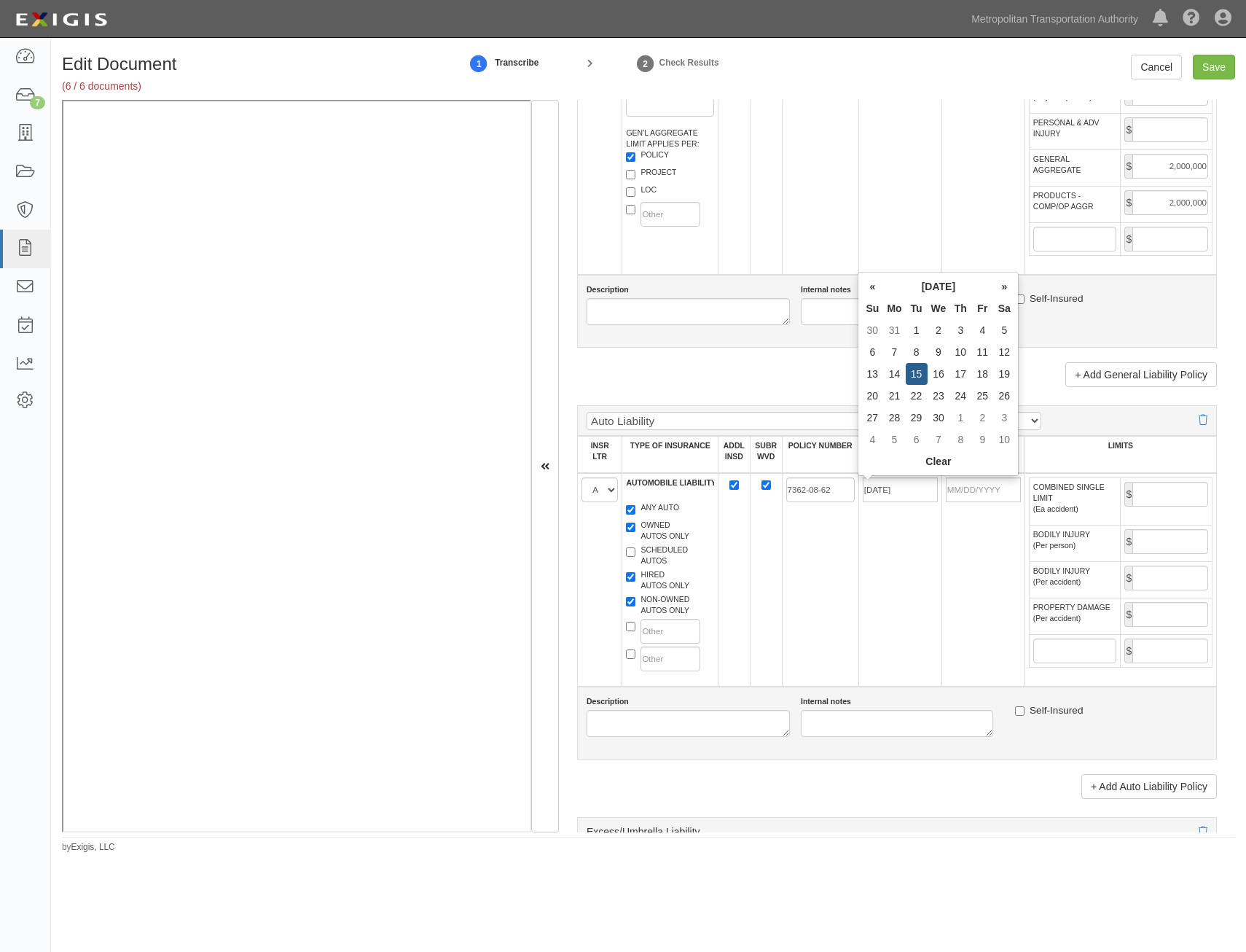
type input "04/15/2026"
click at [822, 590] on td "7362-08-62" at bounding box center [820, 579] width 77 height 213
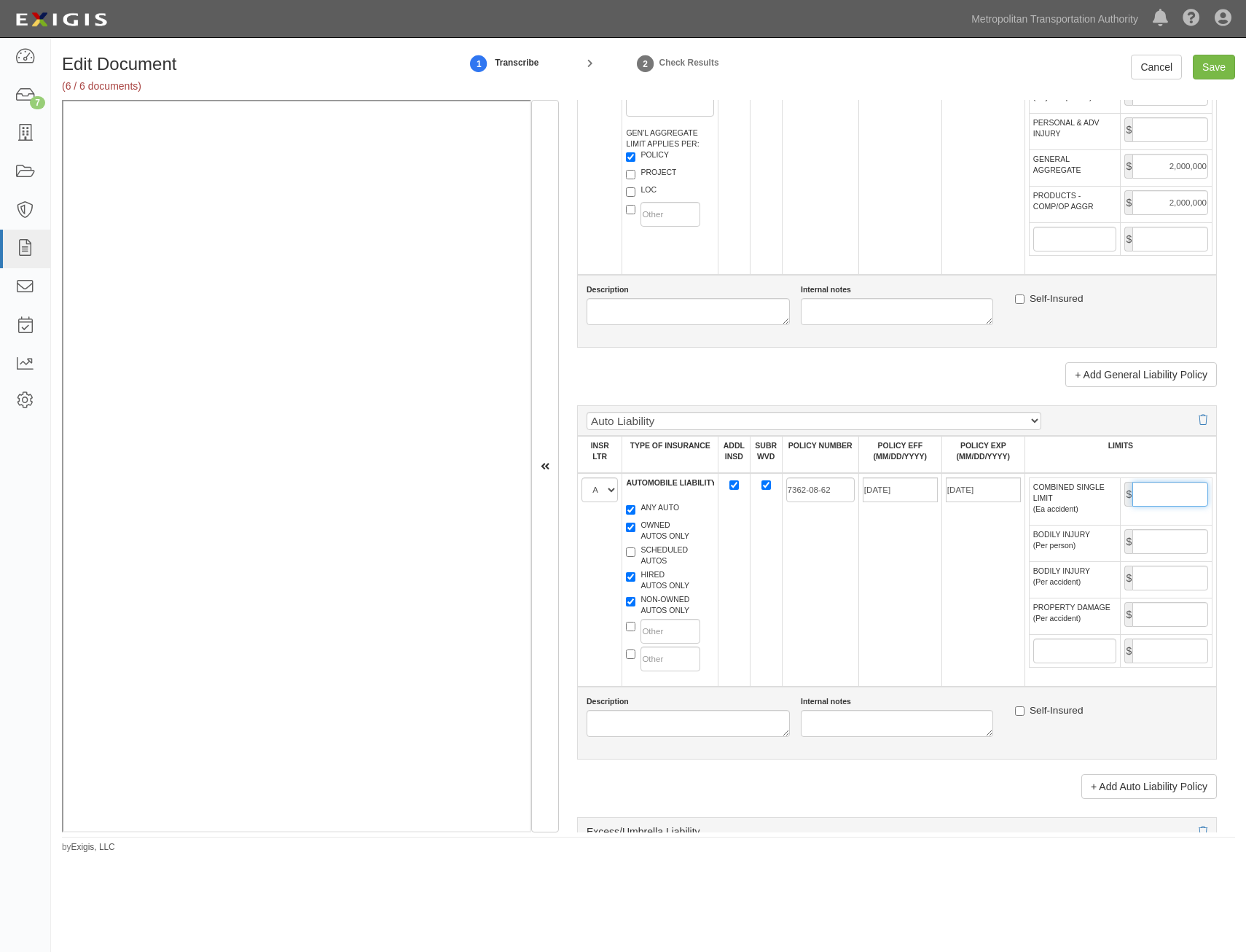
click at [1168, 494] on input "COMBINED SINGLE LIMIT (Ea accident)" at bounding box center [1171, 494] width 76 height 25
type input "1,000,000"
click at [778, 576] on tr "A B C D E F AUTOMOBILE LIABILITY ANY AUTO OWNED AUTOS ONLY SCHEDULED AUTOS HIRE…" at bounding box center [897, 579] width 639 height 213
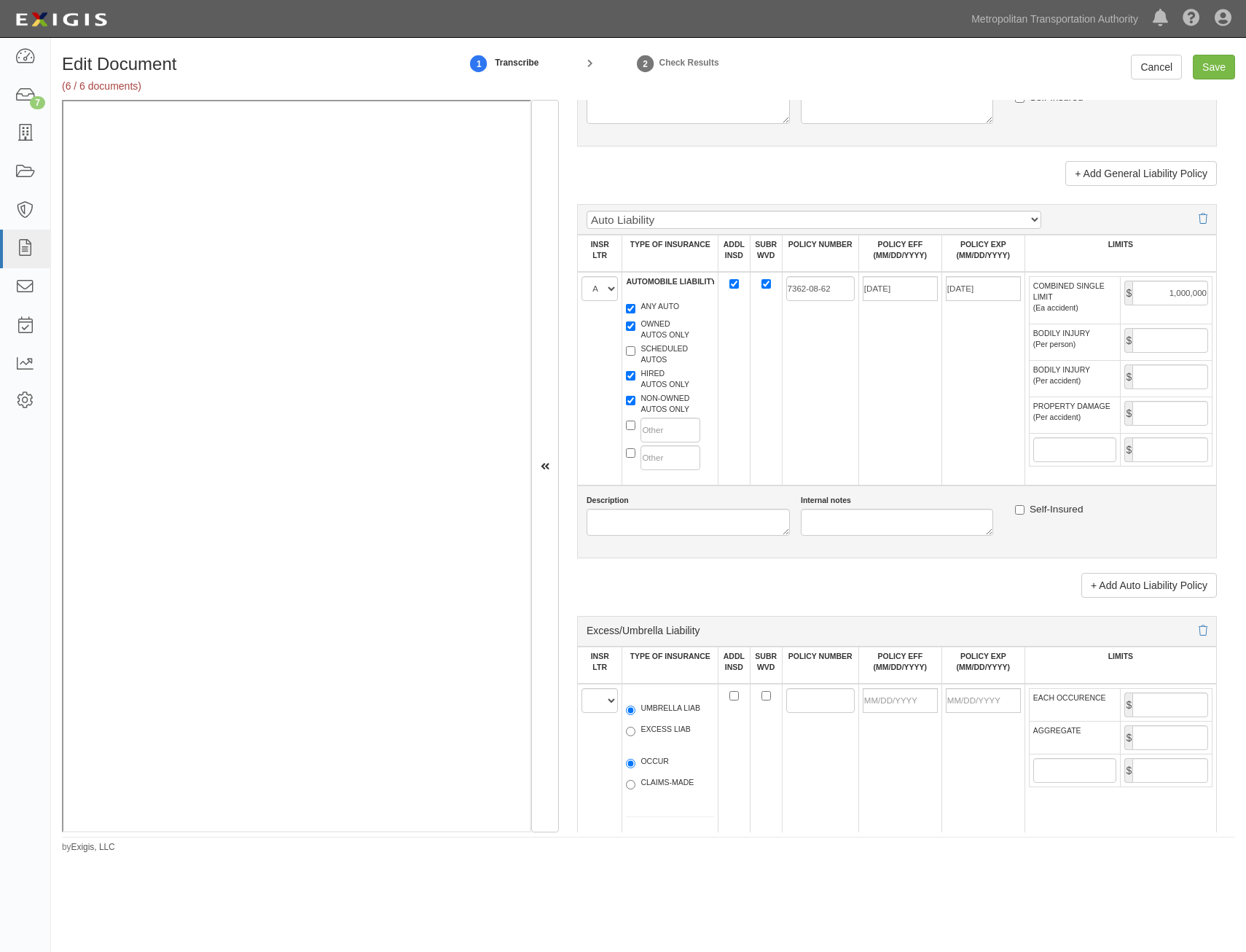
scroll to position [1531, 0]
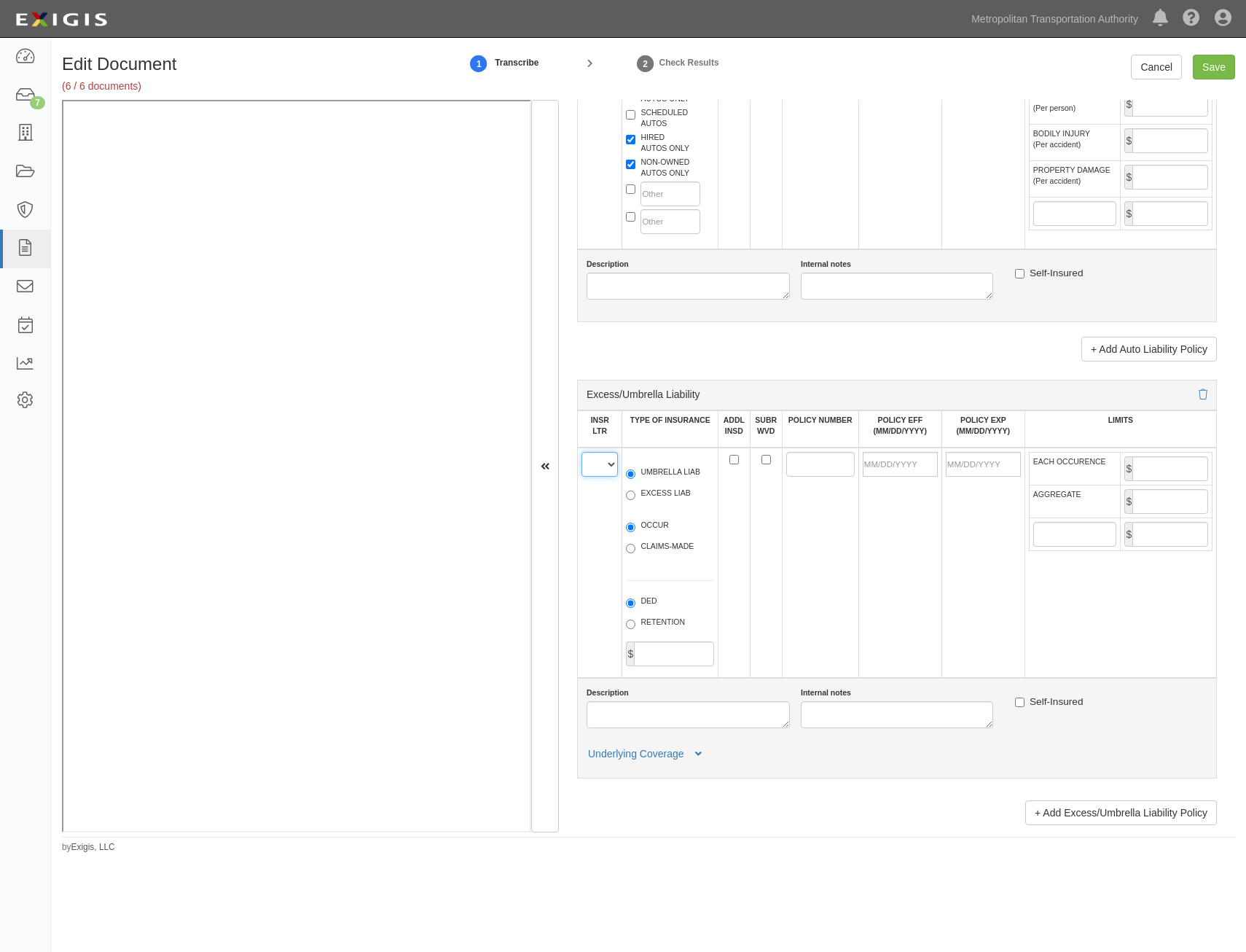
click at [614, 462] on select "A B C D E F" at bounding box center [600, 464] width 36 height 25
select select "B"
click at [582, 452] on select "A B C D E F" at bounding box center [600, 464] width 36 height 25
click at [678, 476] on label "UMBRELLA LIAB" at bounding box center [663, 474] width 74 height 15
click at [635, 476] on input "UMBRELLA LIAB" at bounding box center [631, 474] width 10 height 10
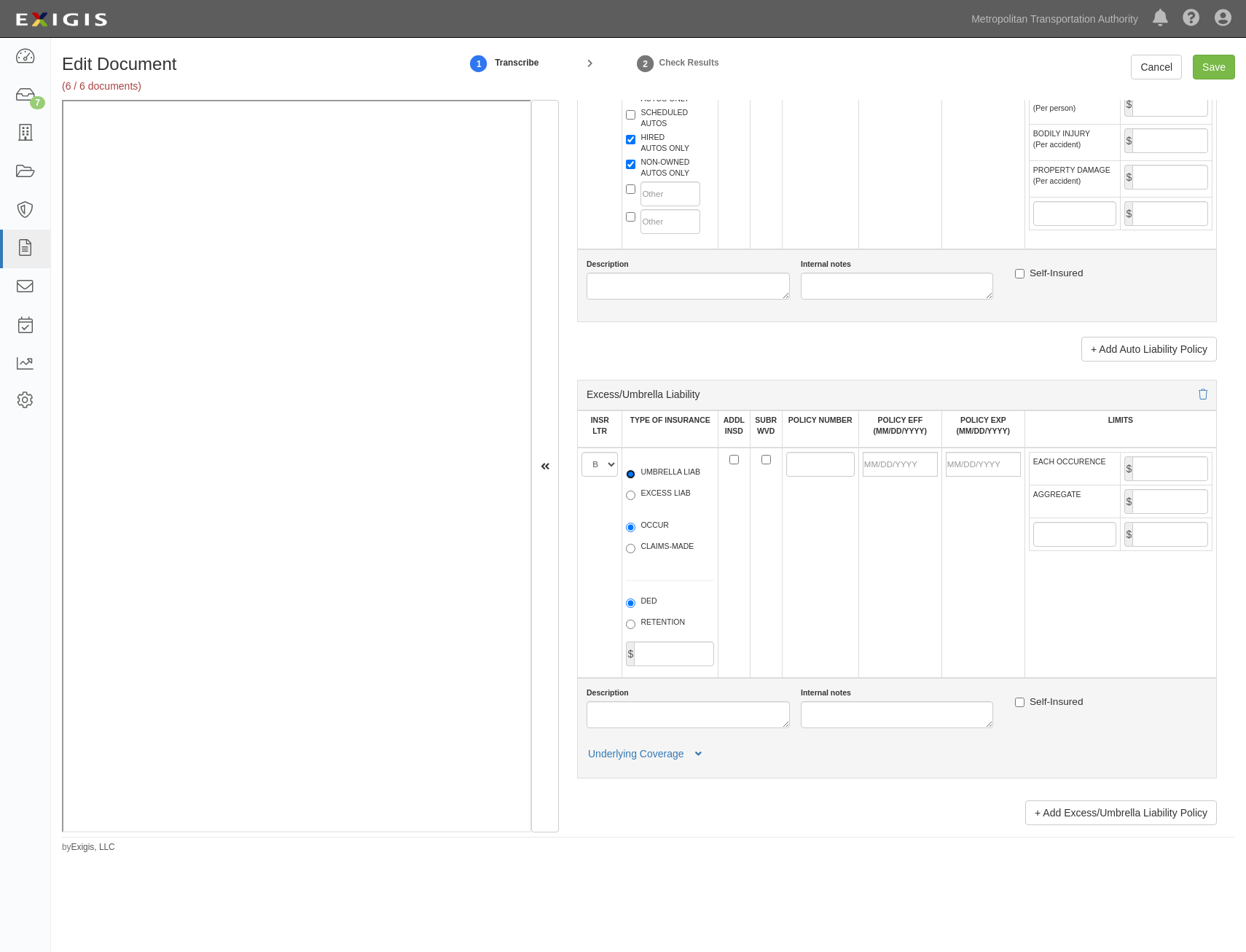
radio input "true"
click at [651, 524] on label "OCCUR" at bounding box center [647, 527] width 43 height 15
click at [635, 524] on input "OCCUR" at bounding box center [631, 528] width 10 height 10
radio input "true"
click at [827, 461] on input "POLICY NUMBER" at bounding box center [820, 464] width 69 height 25
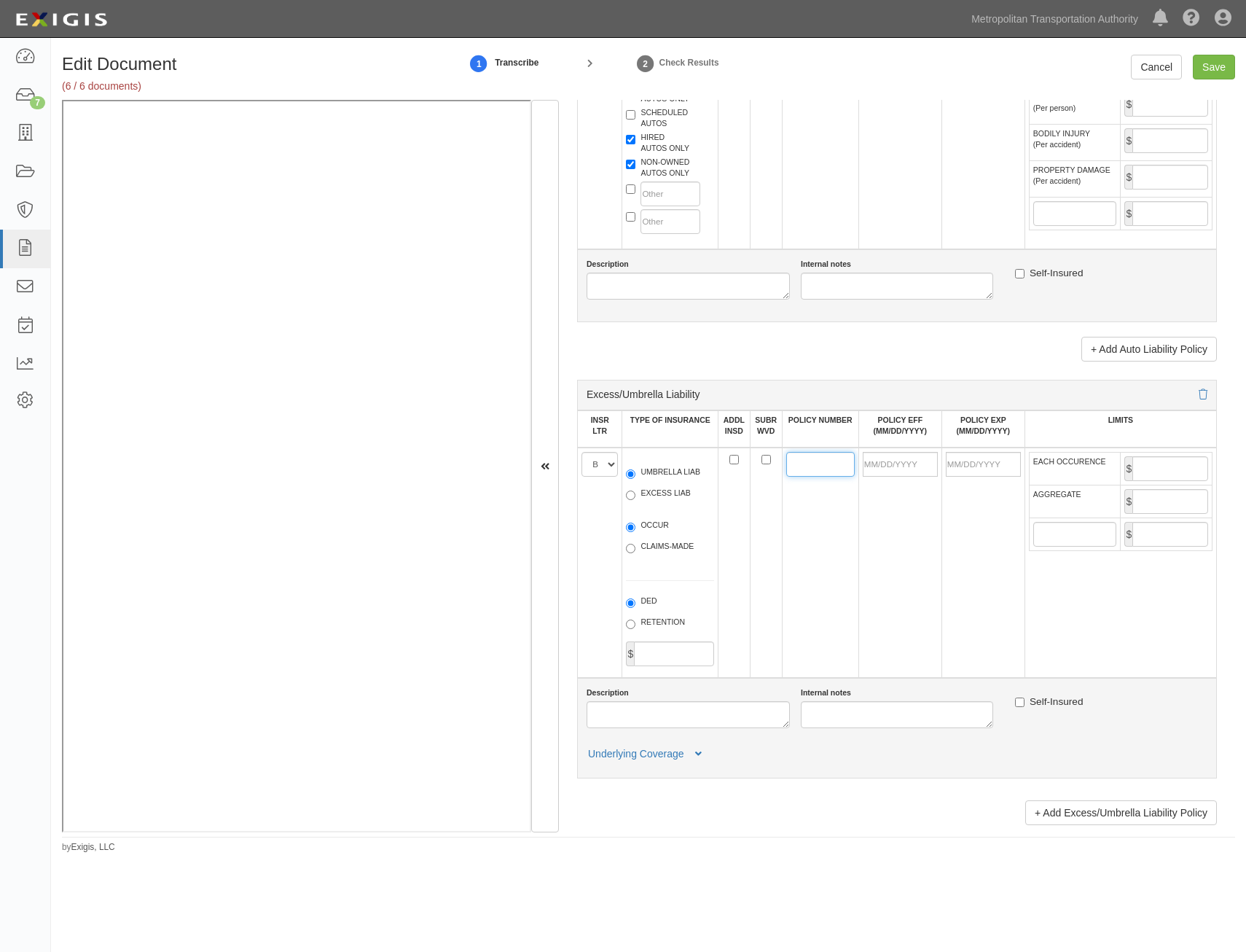
paste input "7819-44-10"
type input "7819-44-10"
drag, startPoint x: 904, startPoint y: 461, endPoint x: 895, endPoint y: 467, distance: 10.8
click at [904, 461] on input "POLICY EFF (MM/DD/YYYY)" at bounding box center [900, 464] width 75 height 25
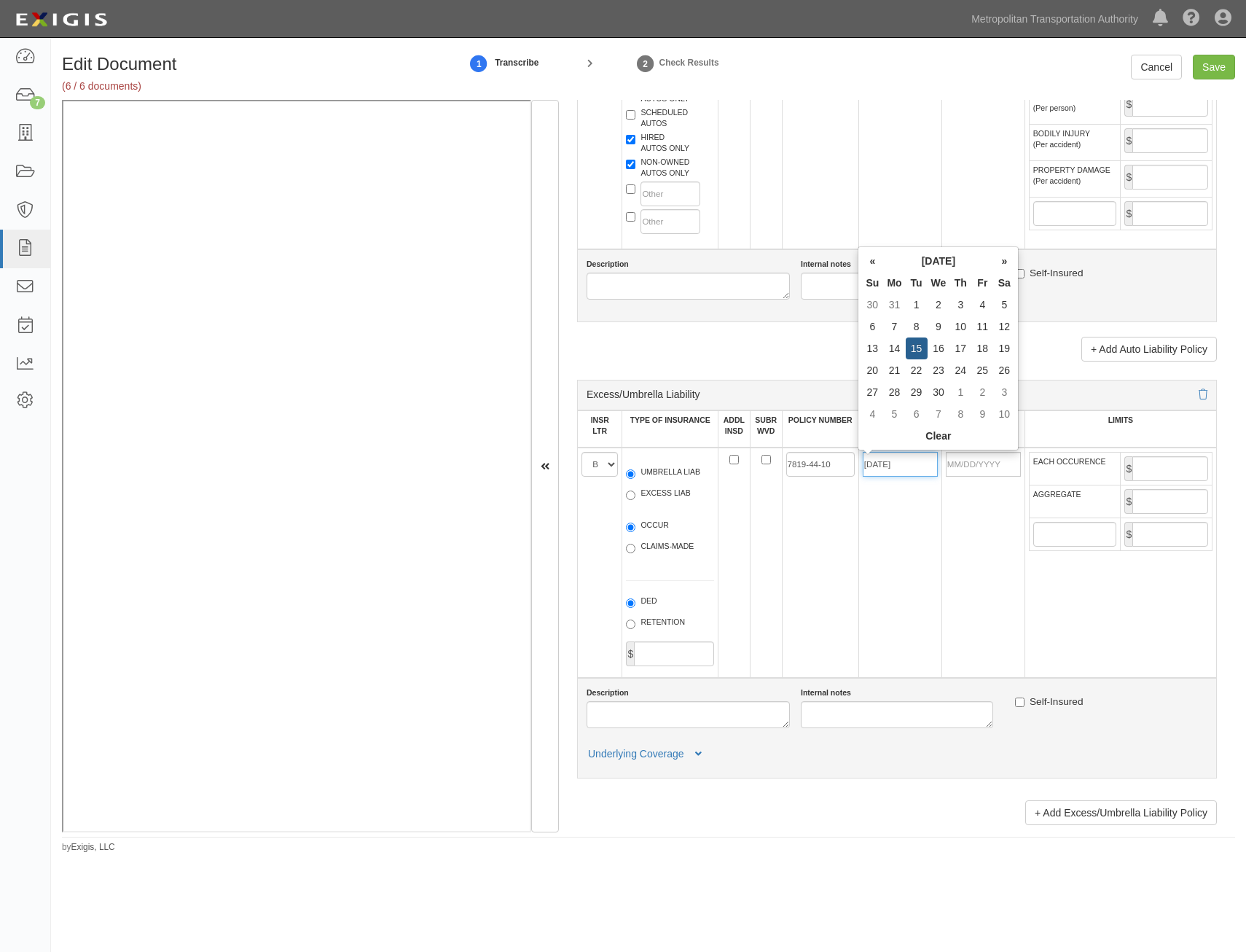
type input "04/15/2025"
type input "04/15/2026"
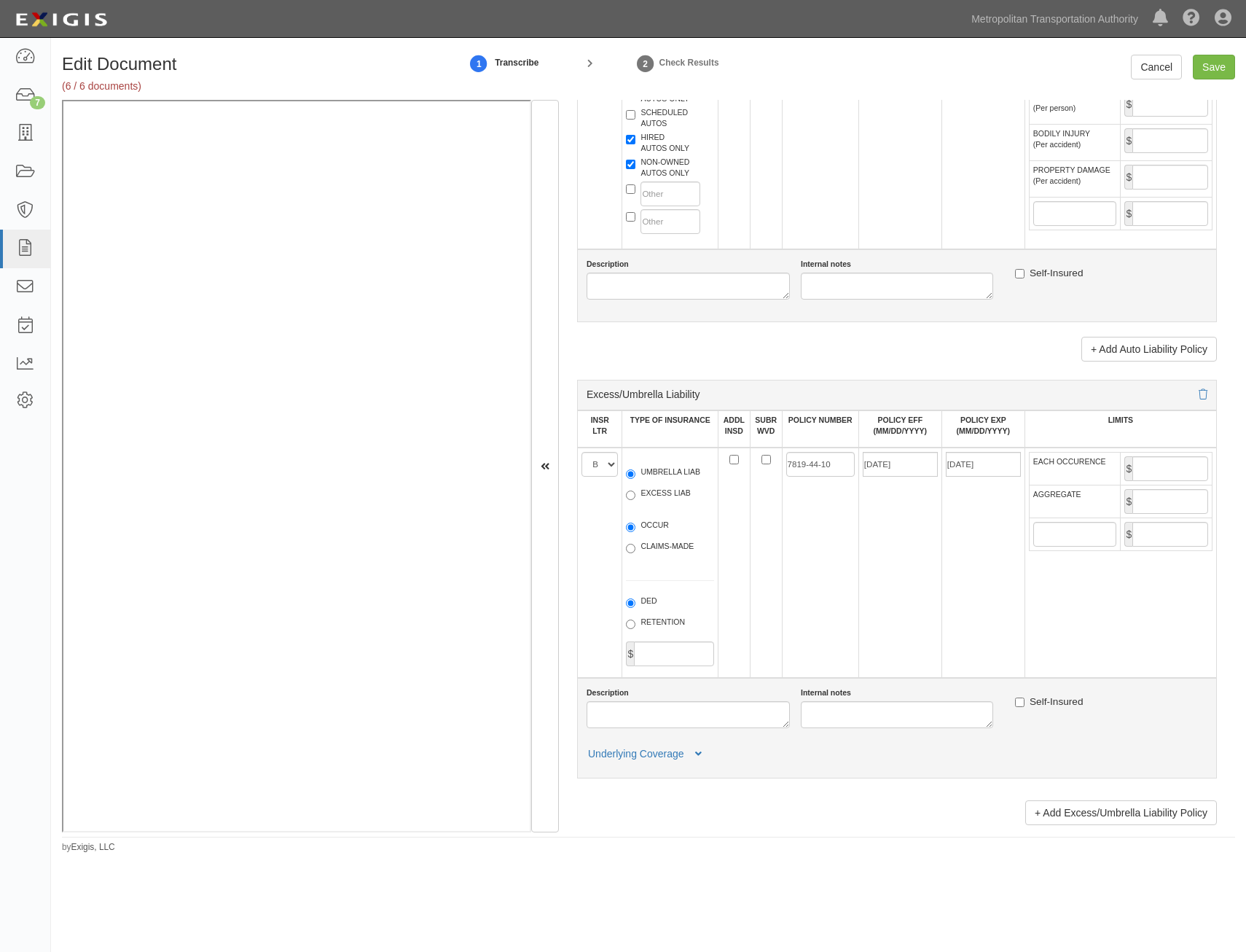
click at [941, 567] on td "04/15/2026" at bounding box center [983, 562] width 83 height 230
click at [1156, 461] on input "EACH OCCURENCE" at bounding box center [1171, 469] width 76 height 25
type input "2,000,000"
drag, startPoint x: 1162, startPoint y: 499, endPoint x: 1155, endPoint y: 506, distance: 9.9
click at [1162, 499] on input "AGGREGATE" at bounding box center [1171, 501] width 76 height 25
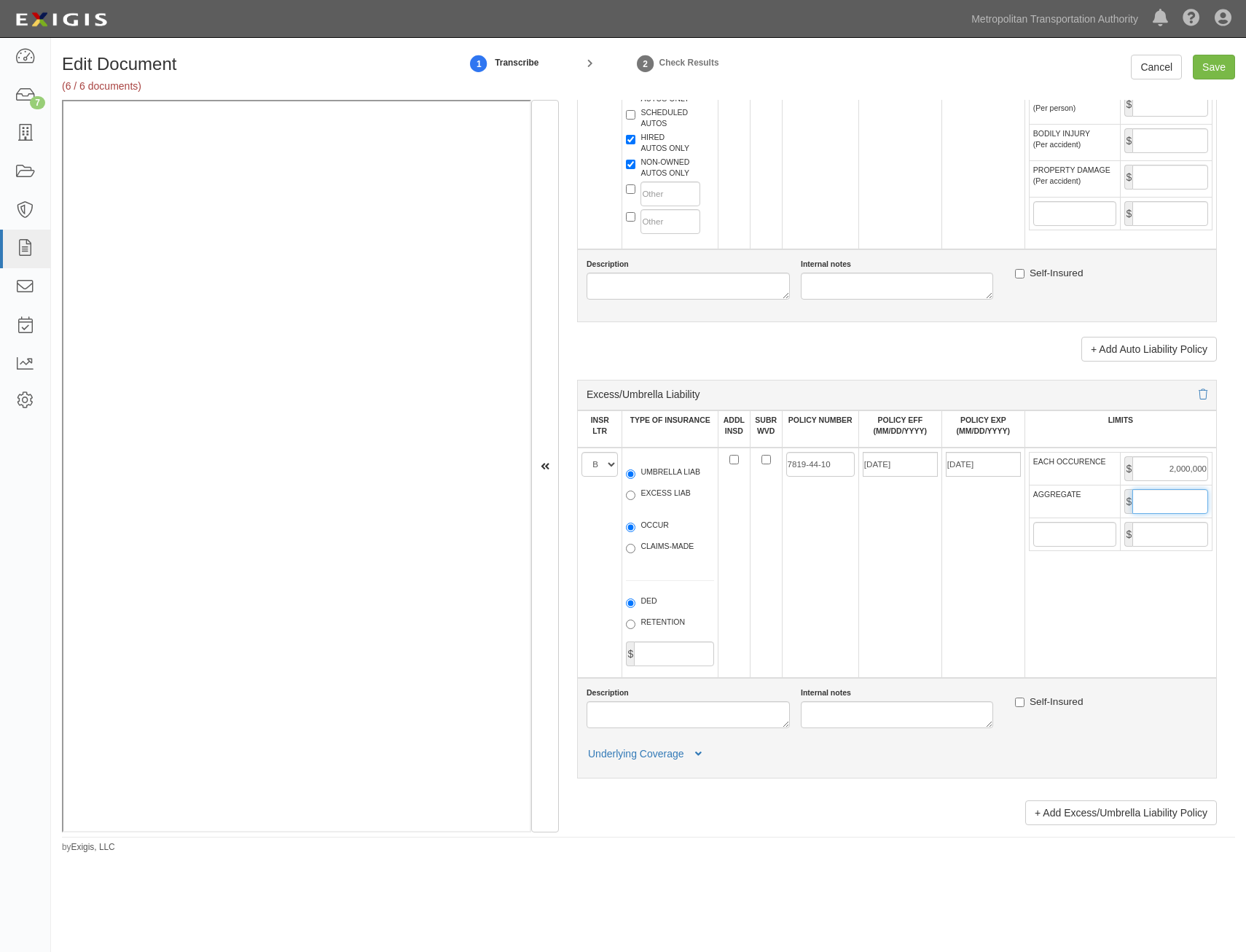
type input "2,000,000"
click at [815, 568] on td "7819-44-10" at bounding box center [820, 562] width 77 height 230
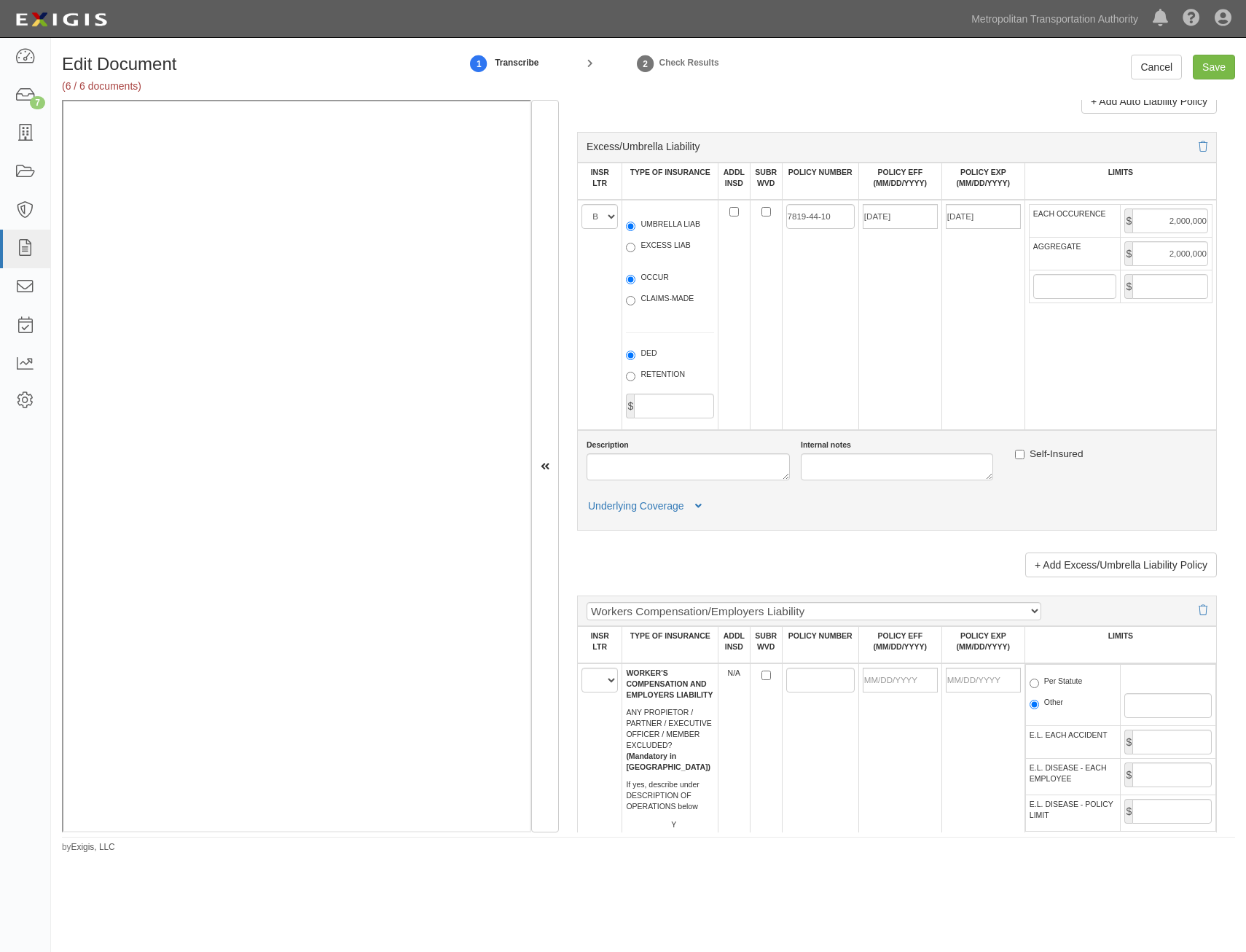
scroll to position [1895, 0]
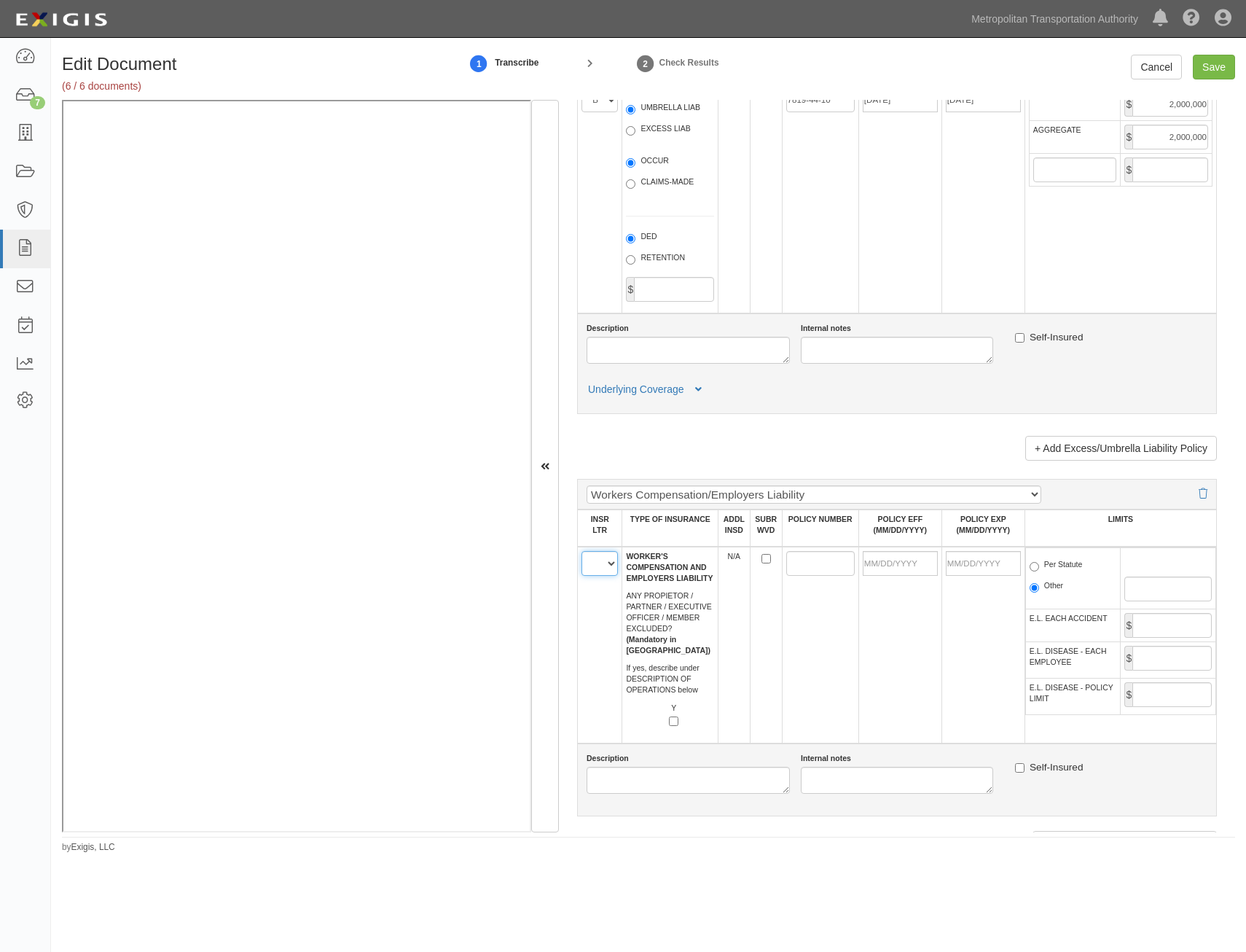
click at [608, 561] on select "A B C D E F" at bounding box center [600, 563] width 36 height 25
select select "C"
click at [582, 551] on select "A B C D E F" at bounding box center [600, 563] width 36 height 25
click at [764, 559] on input "SUBR WVD" at bounding box center [766, 558] width 10 height 10
checkbox input "true"
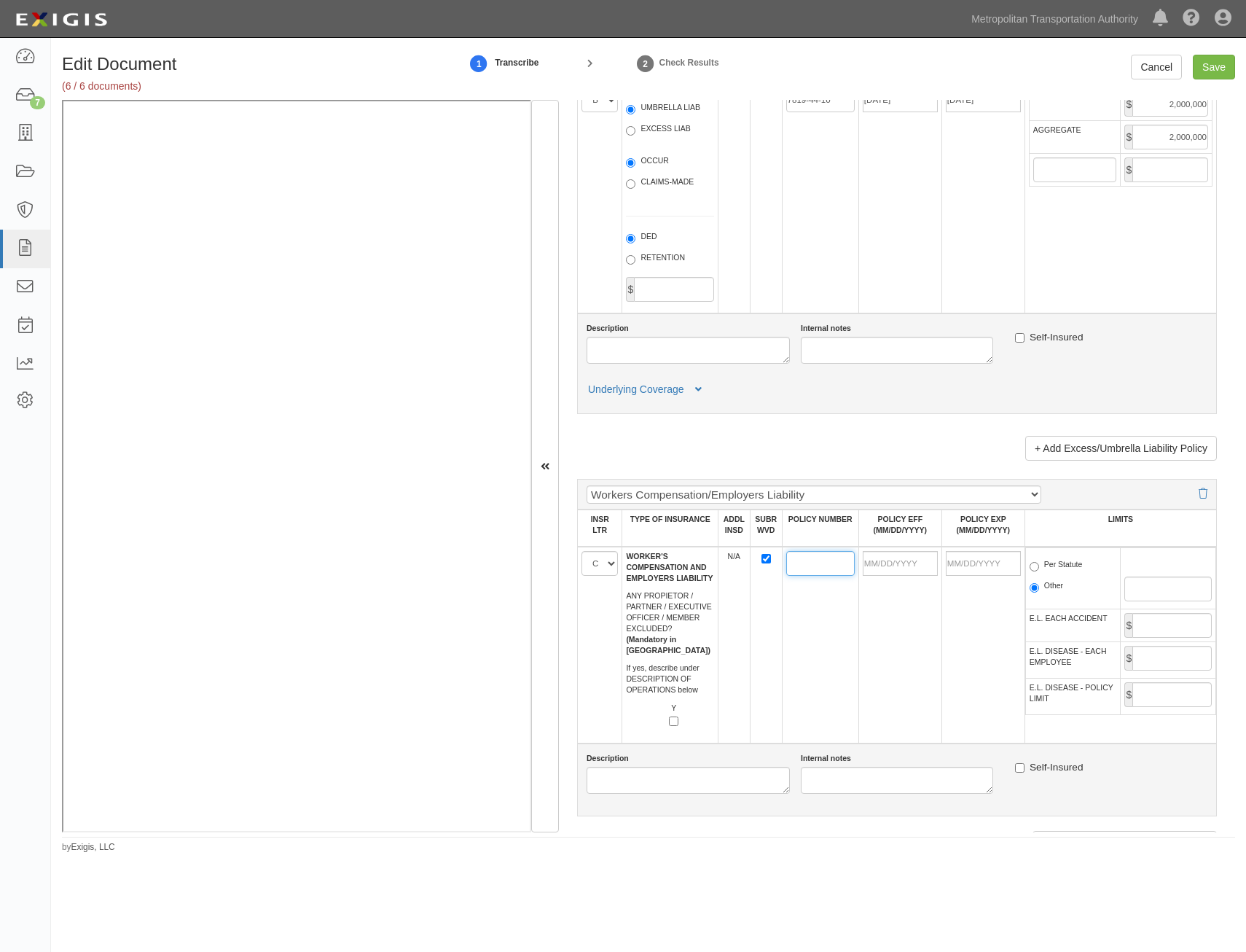
click at [802, 560] on input "POLICY NUMBER" at bounding box center [820, 563] width 69 height 25
paste input "90-05749-001"
type input "90-05749-001"
click at [903, 562] on input "POLICY EFF (MM/DD/YYYY)" at bounding box center [900, 563] width 75 height 25
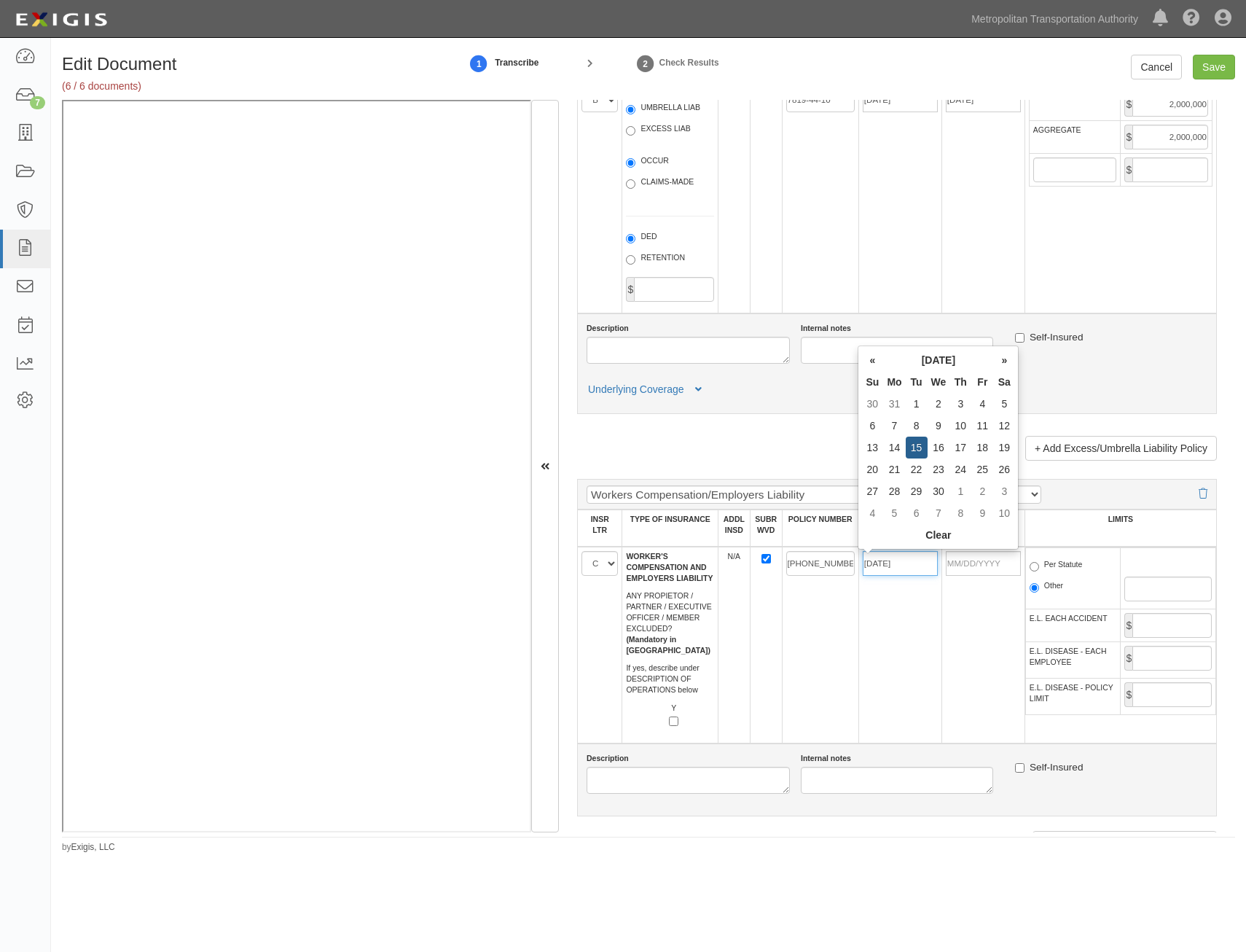
type input "04/15/2025"
type input "04/15/2026"
click at [823, 669] on td "90-05749-001" at bounding box center [820, 645] width 77 height 197
click at [1055, 573] on label "Per Statute" at bounding box center [1056, 567] width 53 height 15
click at [1039, 571] on input "Per Statute" at bounding box center [1034, 567] width 10 height 10
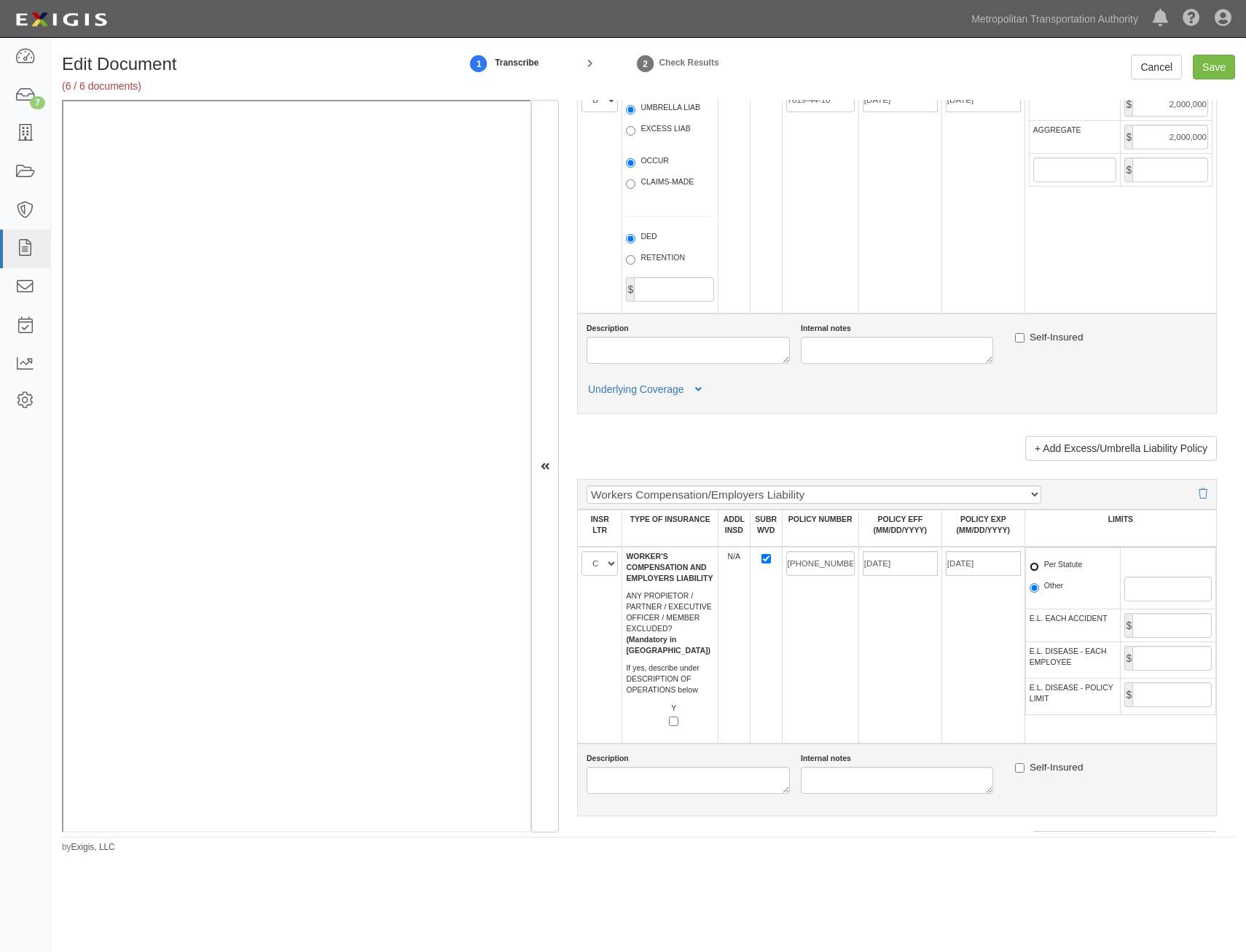
radio input "true"
click at [1147, 626] on input "E.L. EACH ACCIDENT" at bounding box center [1172, 626] width 79 height 25
type input "1,000,000"
drag, startPoint x: 1170, startPoint y: 655, endPoint x: 1165, endPoint y: 662, distance: 8.6
click at [1170, 655] on input "E.L. DISEASE - EACH EMPLOYEE" at bounding box center [1172, 658] width 79 height 25
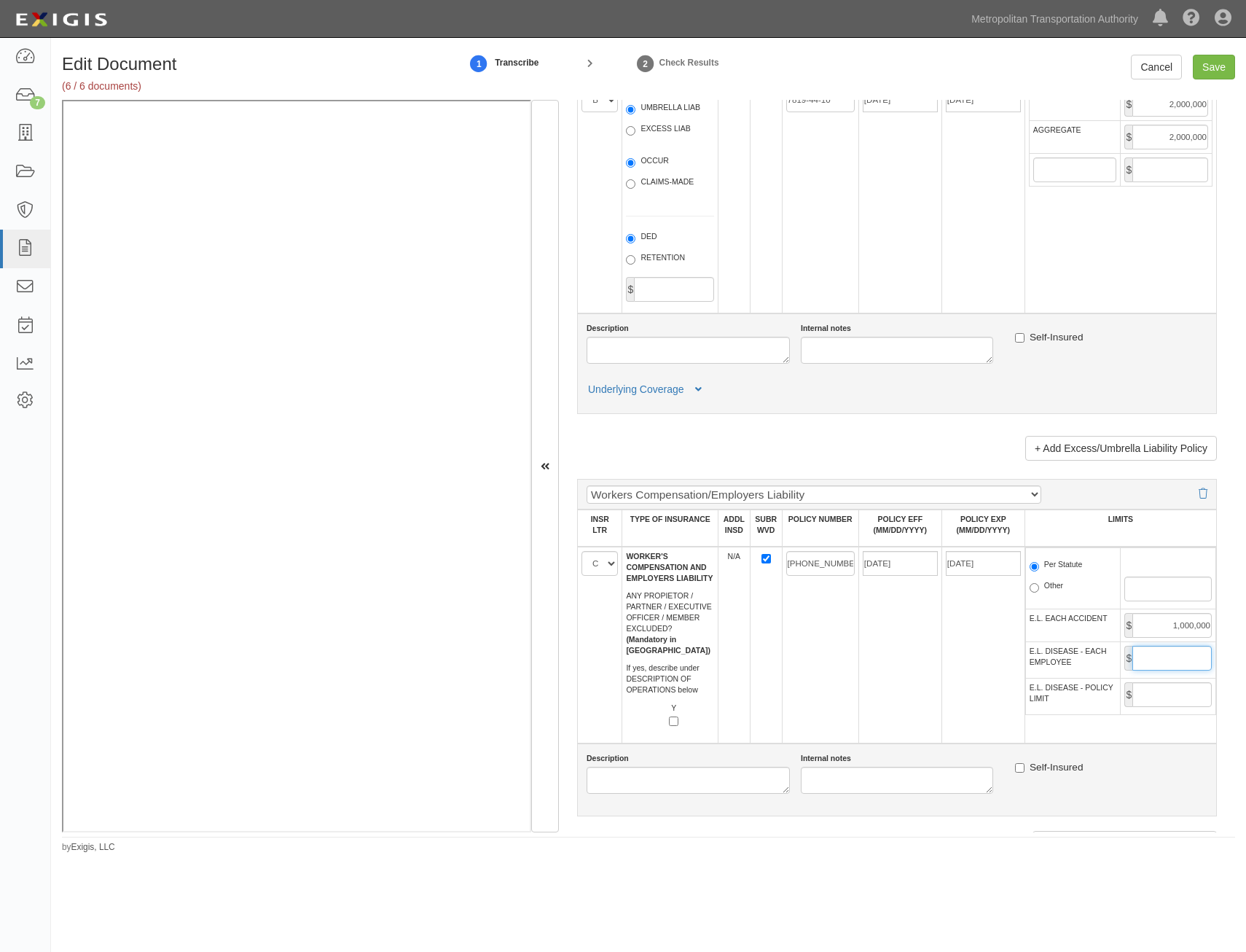
type input "1,000,000"
click at [1133, 690] on input "E.L. DISEASE - POLICY LIMIT" at bounding box center [1172, 694] width 79 height 25
type input "1,000,000"
click at [953, 695] on td "04/15/2026" at bounding box center [983, 645] width 83 height 197
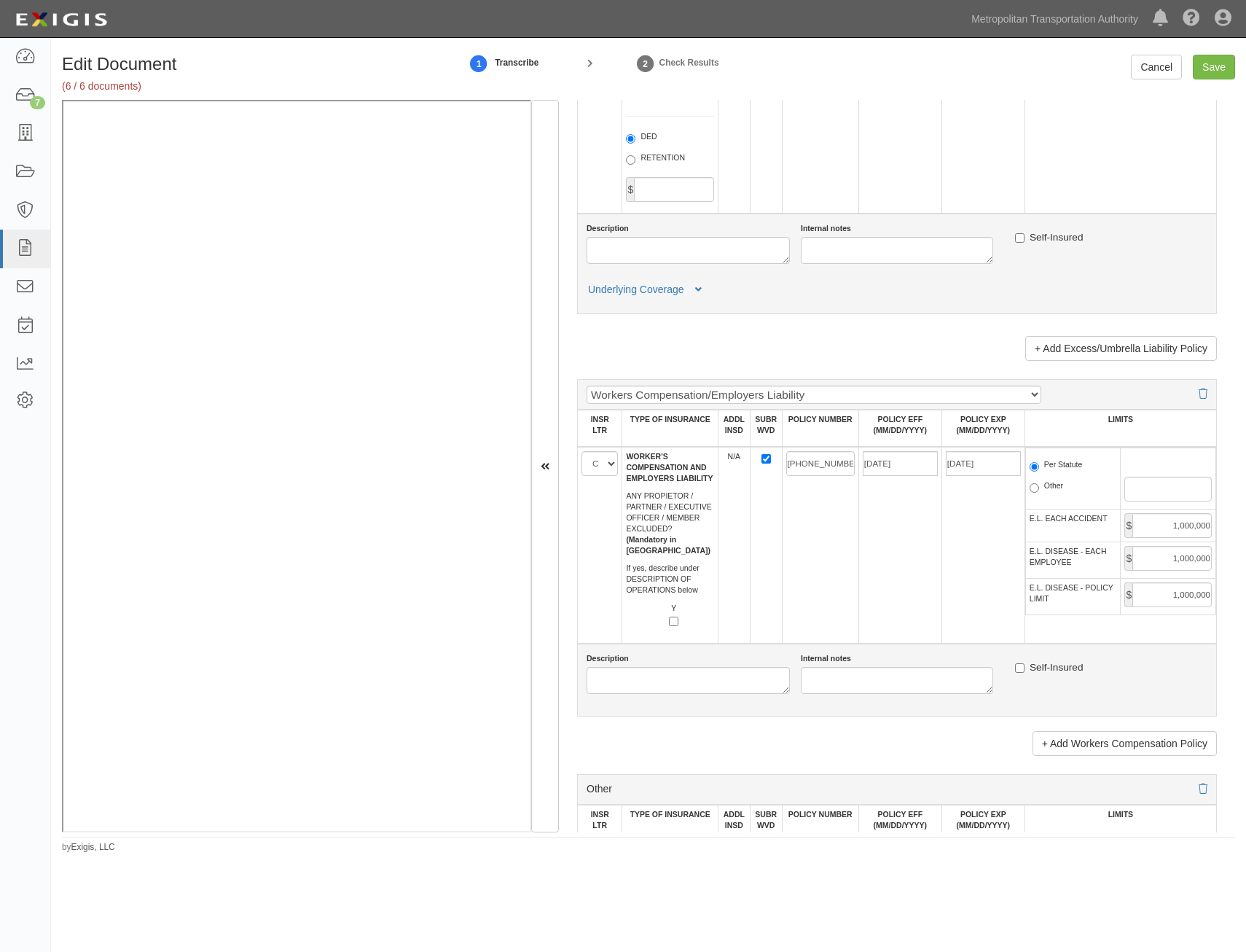
scroll to position [2332, 0]
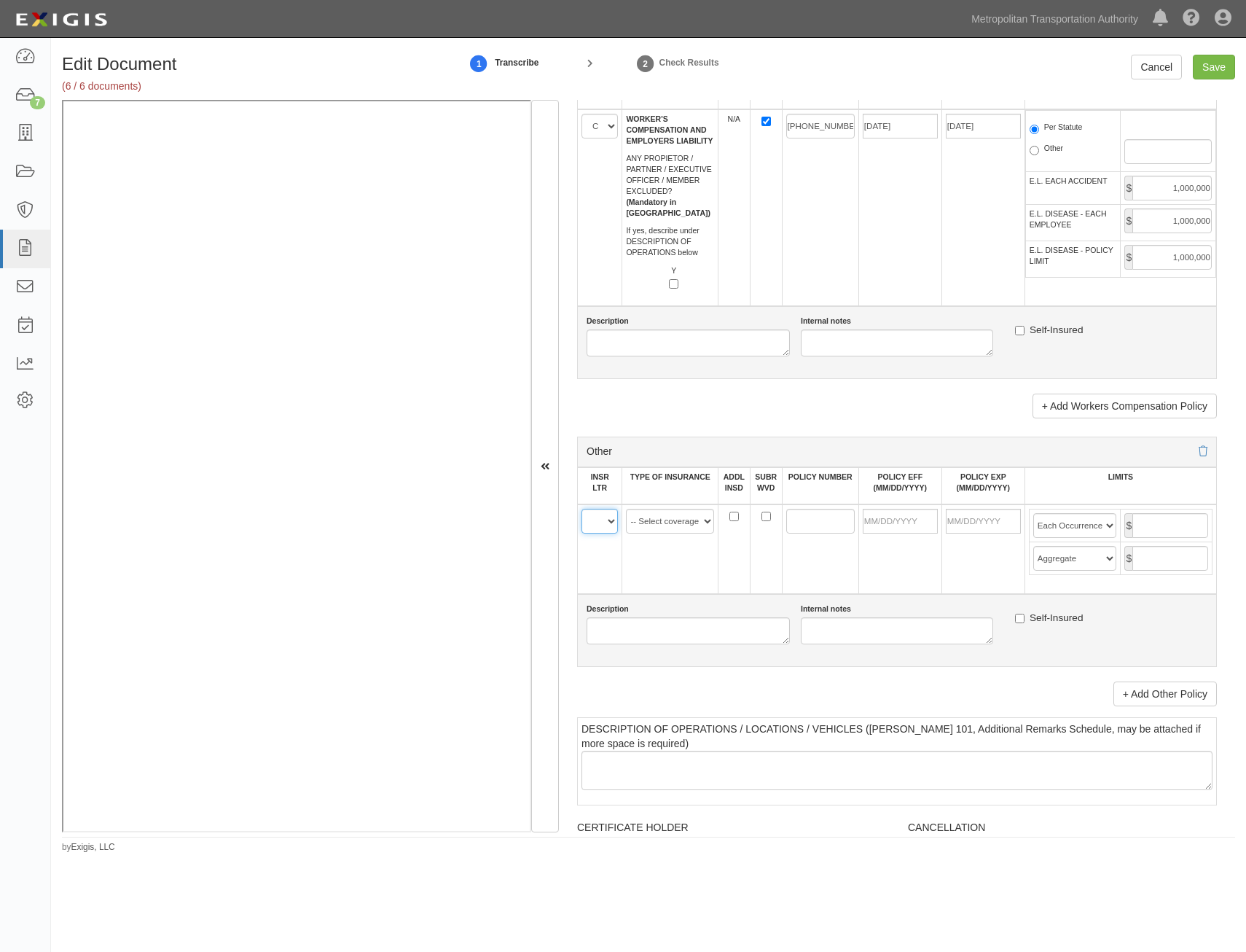
click at [605, 520] on select "A B C D E F" at bounding box center [600, 521] width 36 height 25
select select "E"
click at [582, 509] on select "A B C D E F" at bounding box center [600, 521] width 36 height 25
click at [687, 528] on select "-- Select coverage line -- Asbestos Abatement Auto Physical Damage Aviation Lia…" at bounding box center [670, 521] width 88 height 25
select select "152"
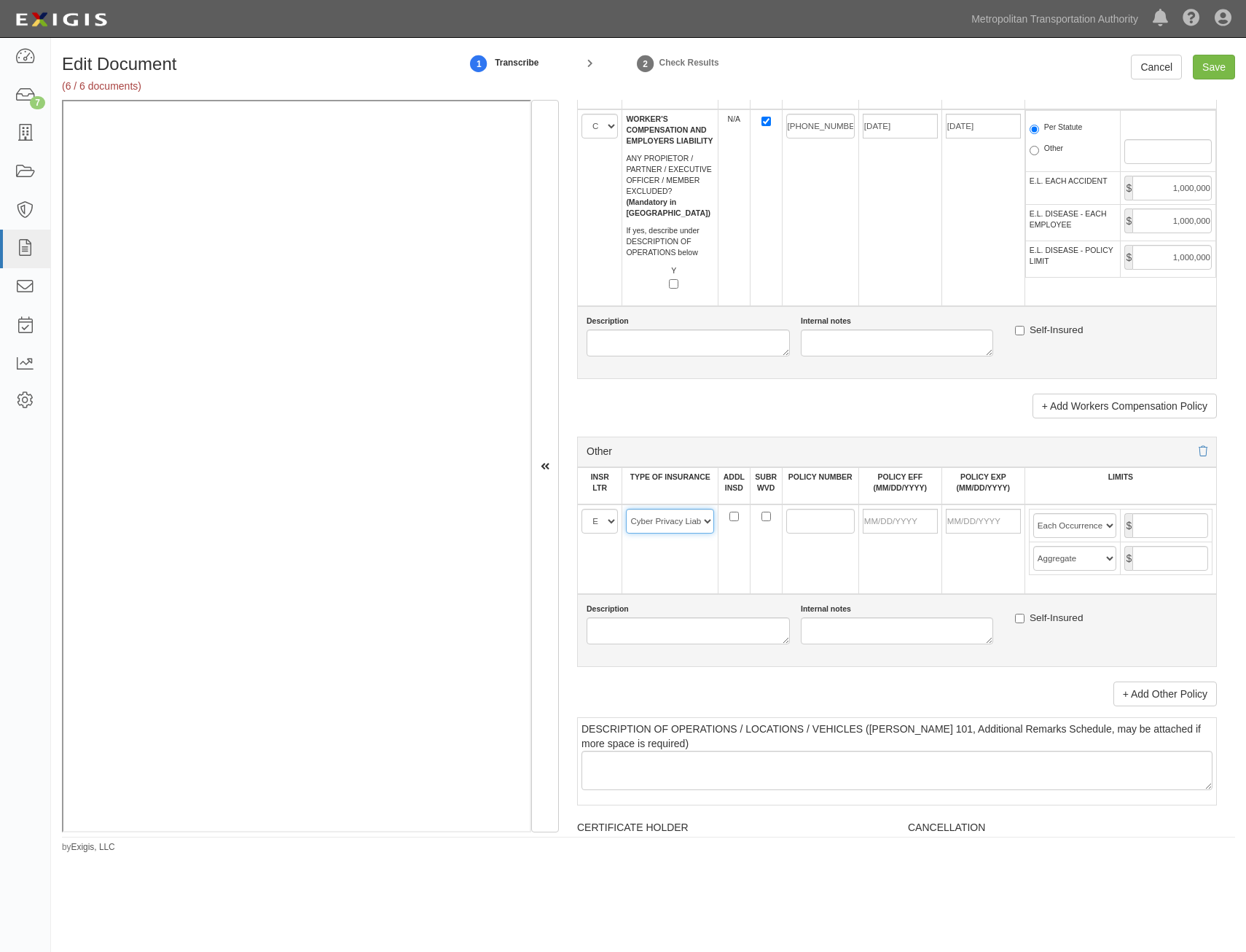
click at [626, 509] on select "-- Select coverage line -- Asbestos Abatement Auto Physical Damage Aviation Lia…" at bounding box center [670, 521] width 88 height 25
click at [808, 520] on input "POLICY NUMBER" at bounding box center [820, 521] width 69 height 25
paste input "ANP30084357500"
type input "ANP30084357500"
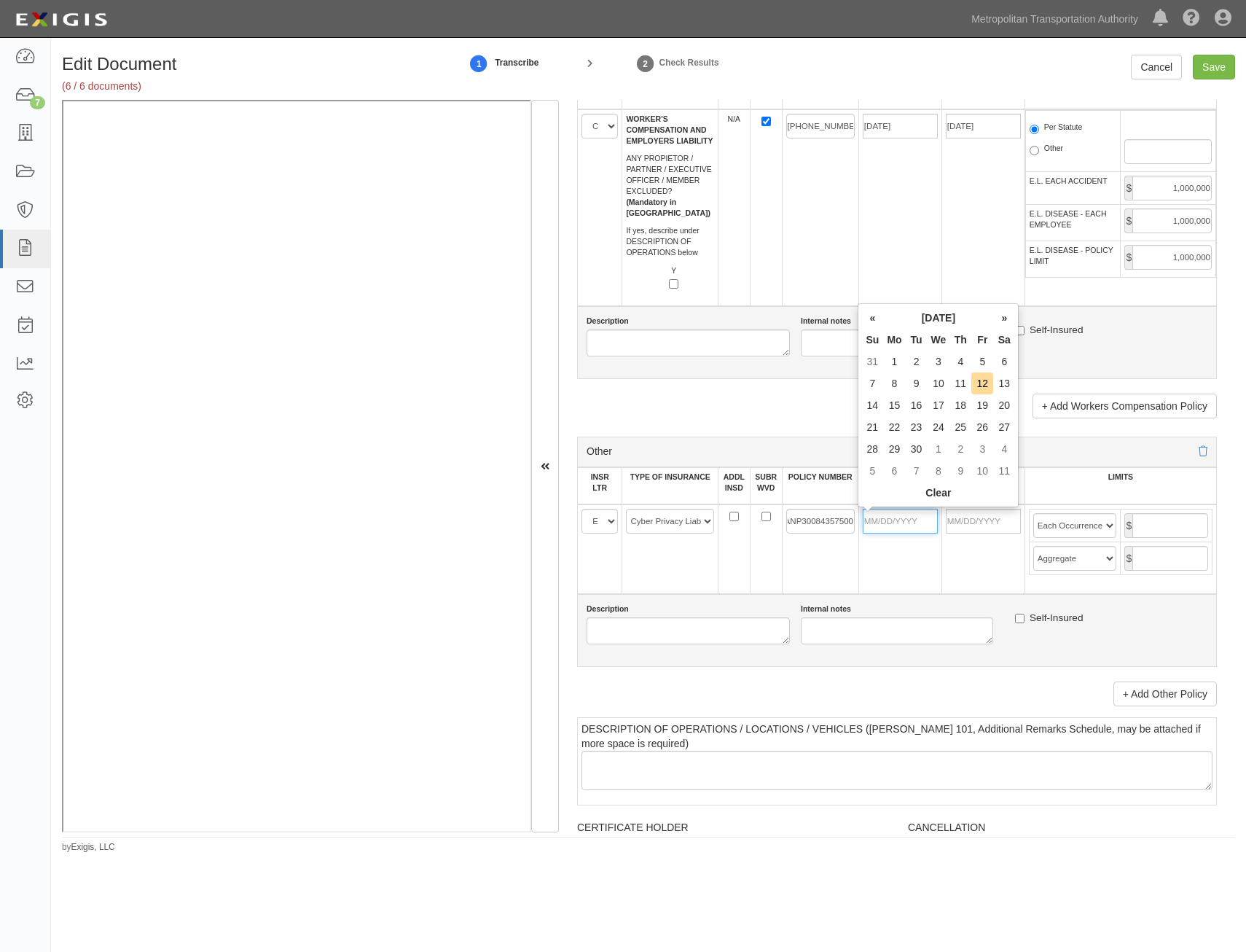
drag, startPoint x: 894, startPoint y: 521, endPoint x: 870, endPoint y: 554, distance: 40.8
click at [894, 521] on input "POLICY EFF (MM/DD/YYYY)" at bounding box center [900, 521] width 75 height 25
type input "04/15/2025"
type input "04/15/2026"
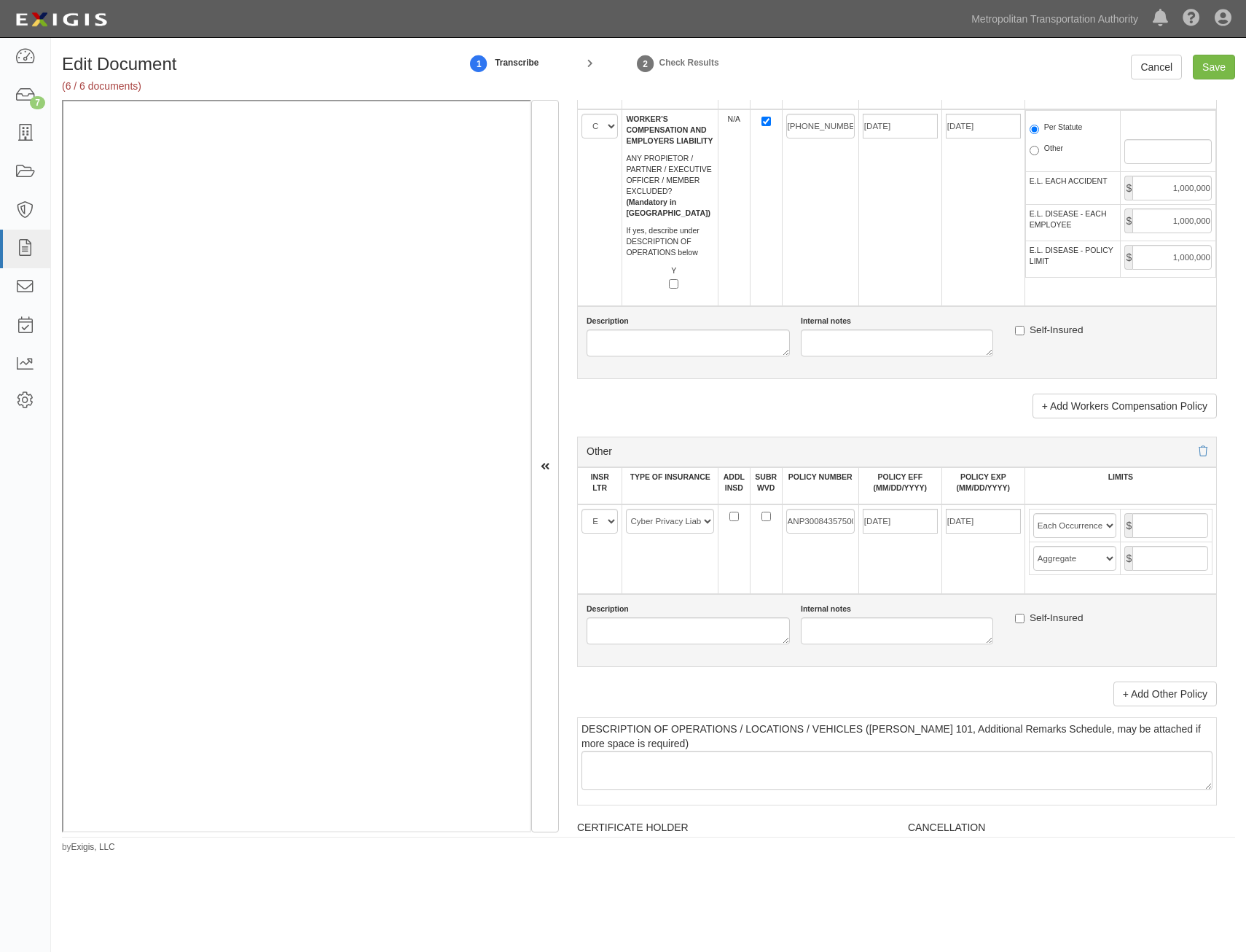
click at [680, 567] on td "-- Select coverage line -- Asbestos Abatement Auto Physical Damage Aviation Lia…" at bounding box center [670, 549] width 96 height 90
drag, startPoint x: 1167, startPoint y: 523, endPoint x: 1150, endPoint y: 529, distance: 18.0
click at [1167, 523] on input "text" at bounding box center [1171, 525] width 76 height 25
type input "3,000,000"
click at [1169, 552] on input "text" at bounding box center [1171, 558] width 76 height 25
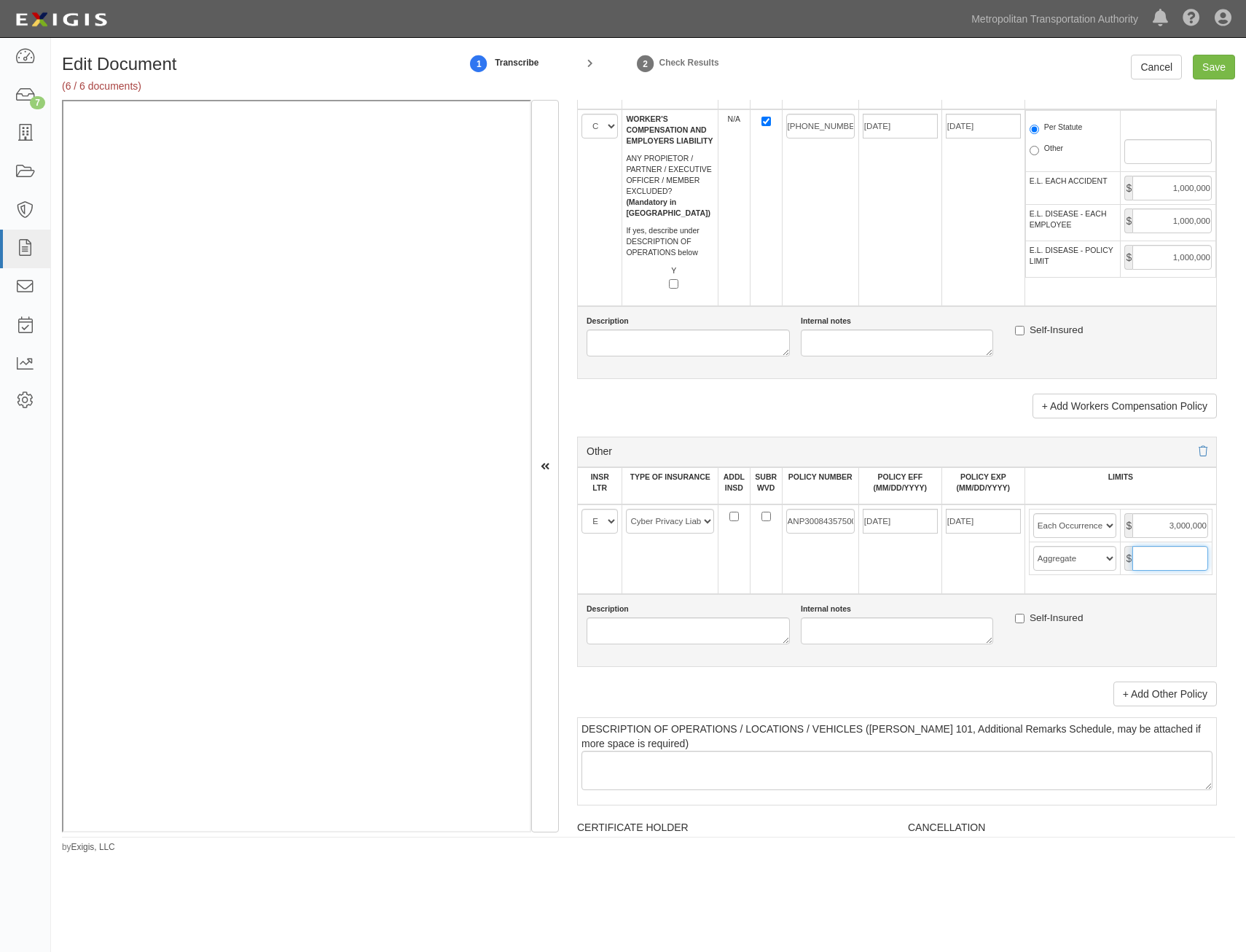
type input "3,000,000"
click at [973, 544] on td "04/15/2026" at bounding box center [983, 549] width 83 height 90
click at [1223, 74] on input "Save" at bounding box center [1214, 67] width 42 height 25
type input "1000000"
type input "2000000"
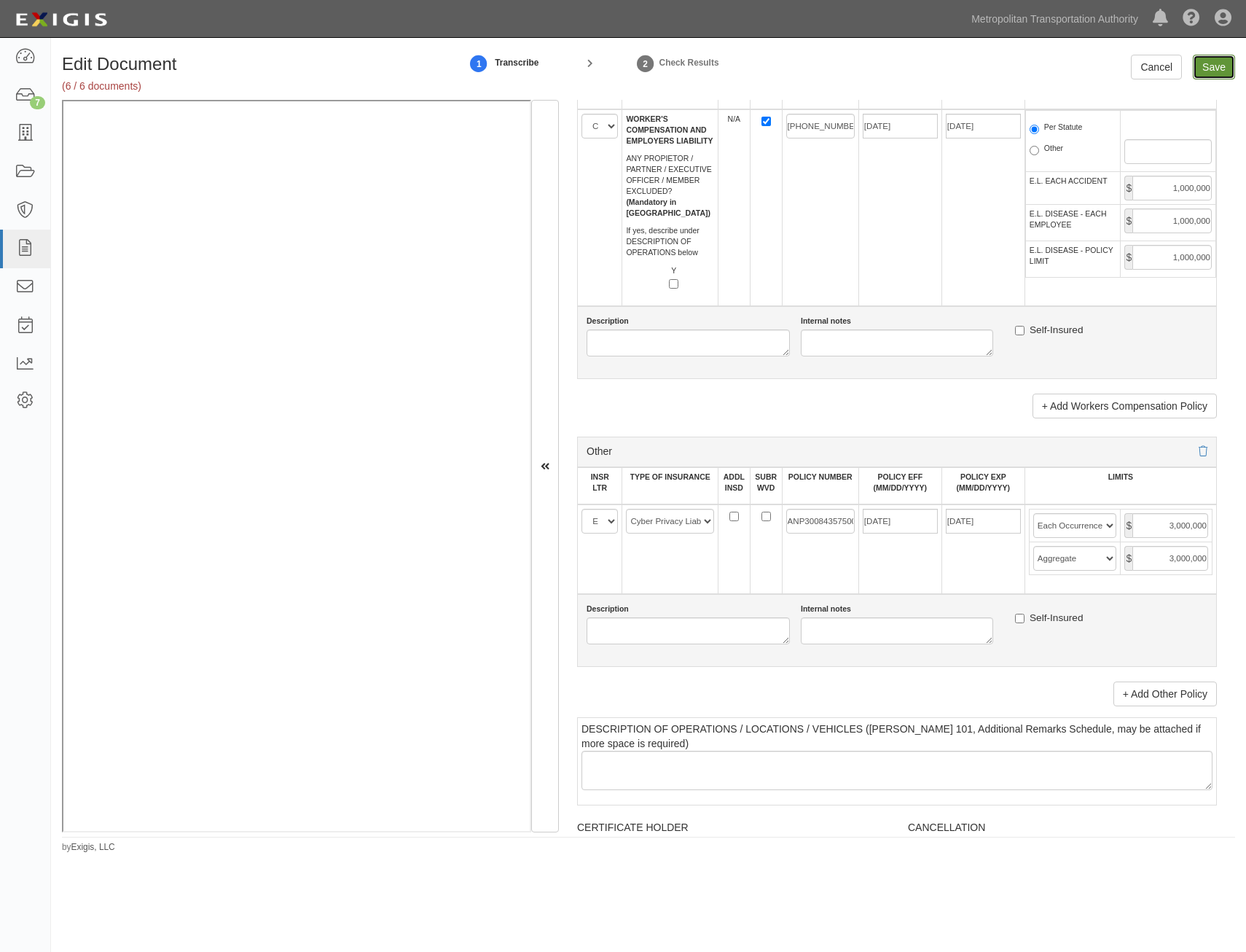
type input "2000000"
type input "1000000"
type input "2000000"
type input "1000000"
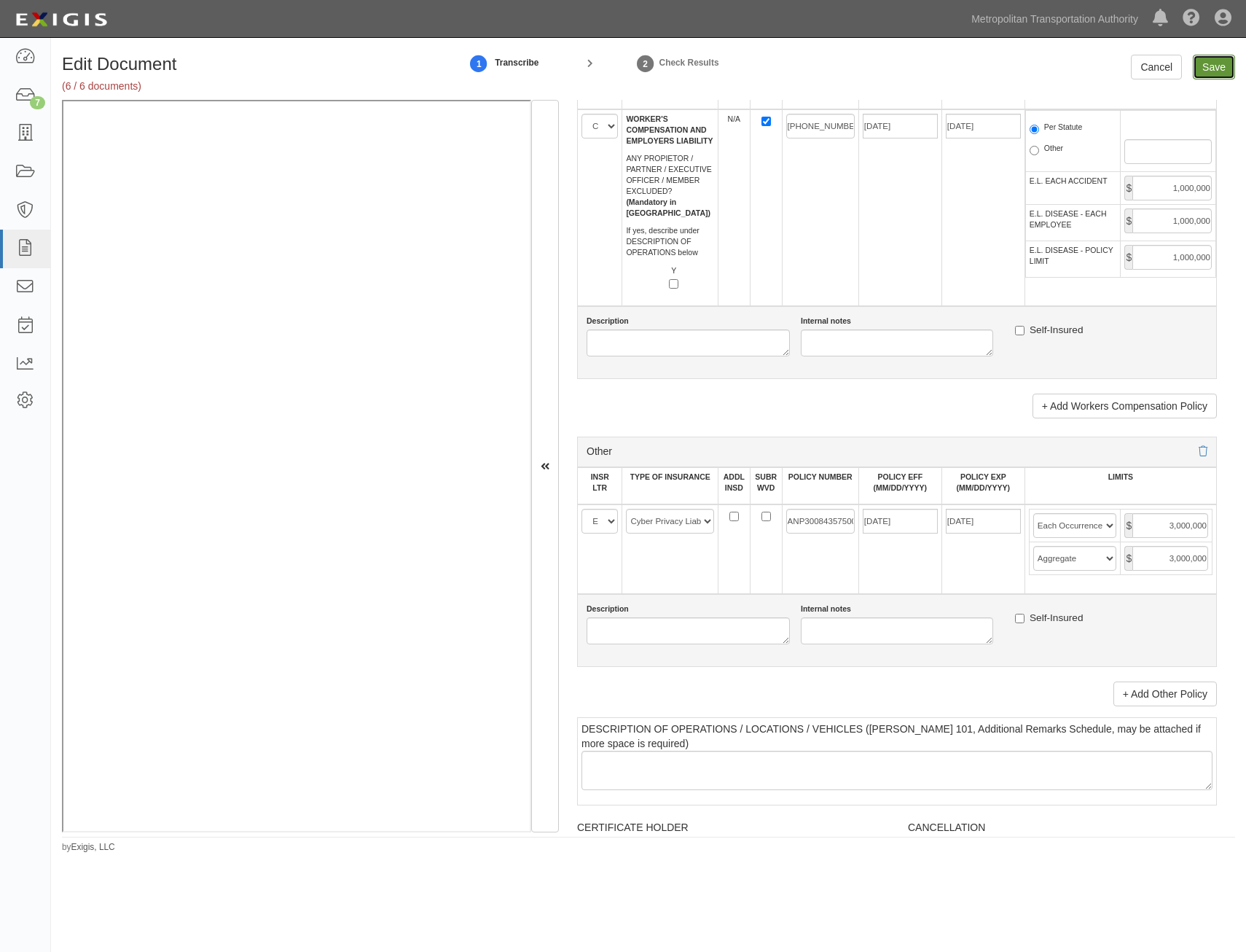
type input "1000000"
type input "3000000"
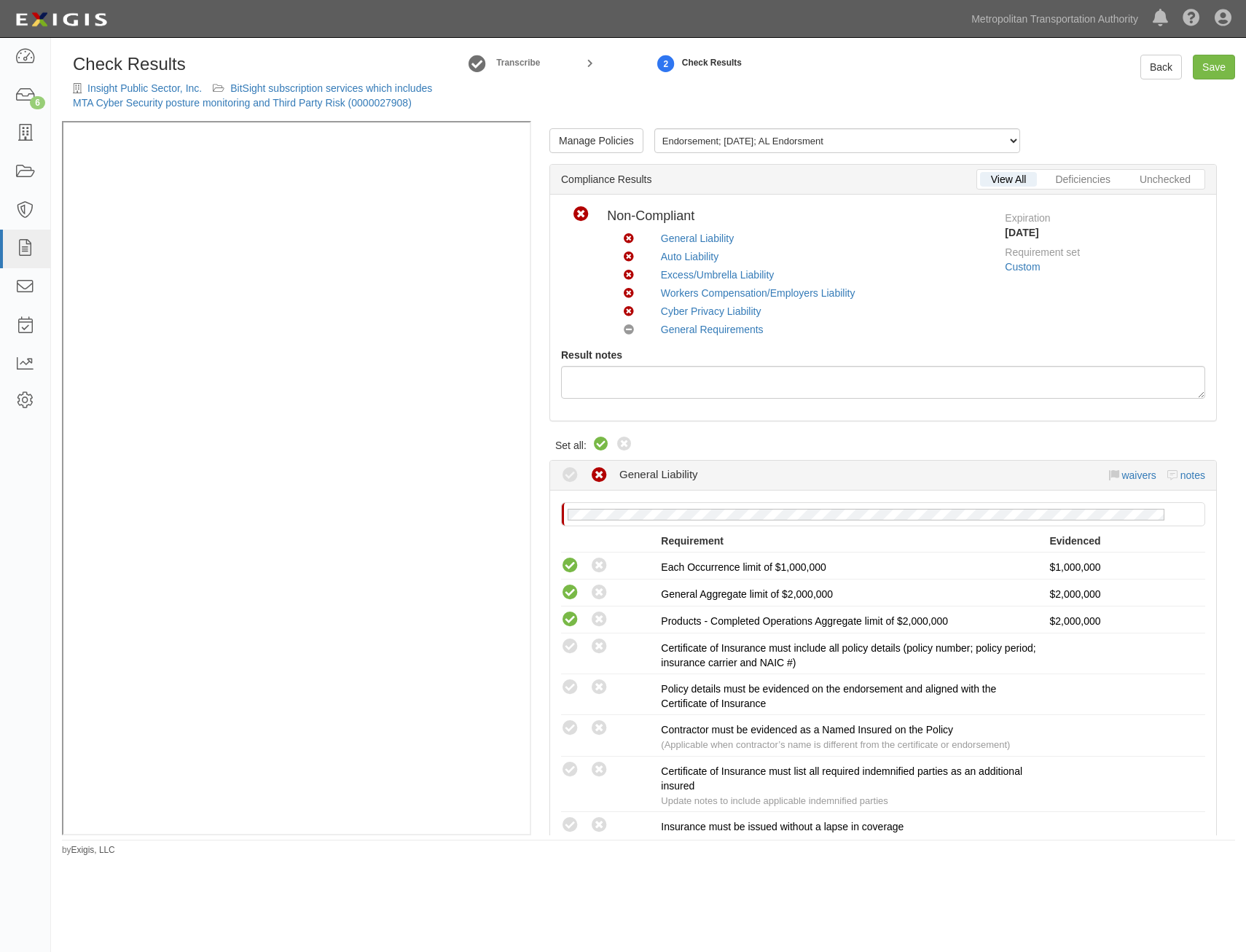
click at [598, 442] on icon at bounding box center [601, 444] width 18 height 18
radio input "true"
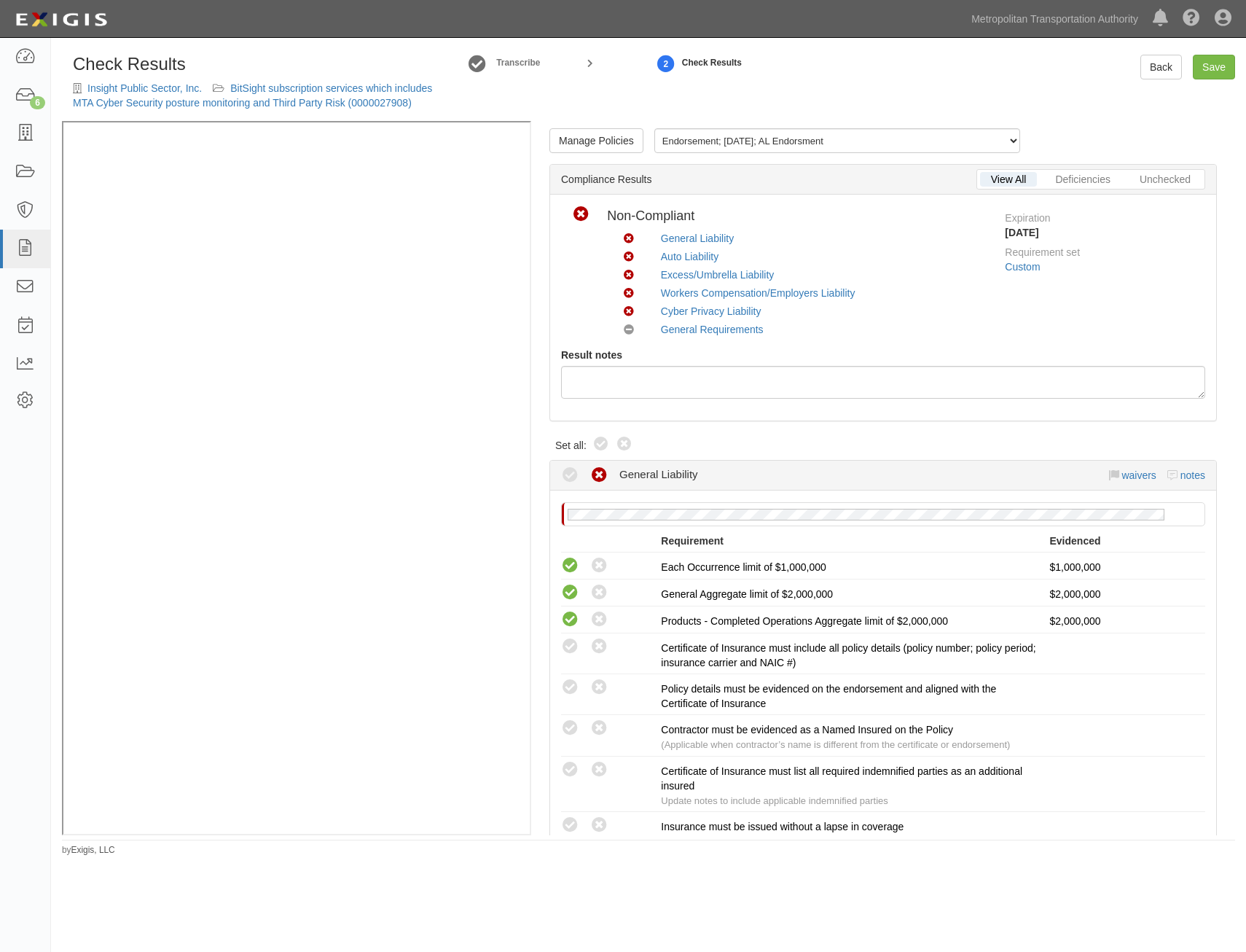
radio input "true"
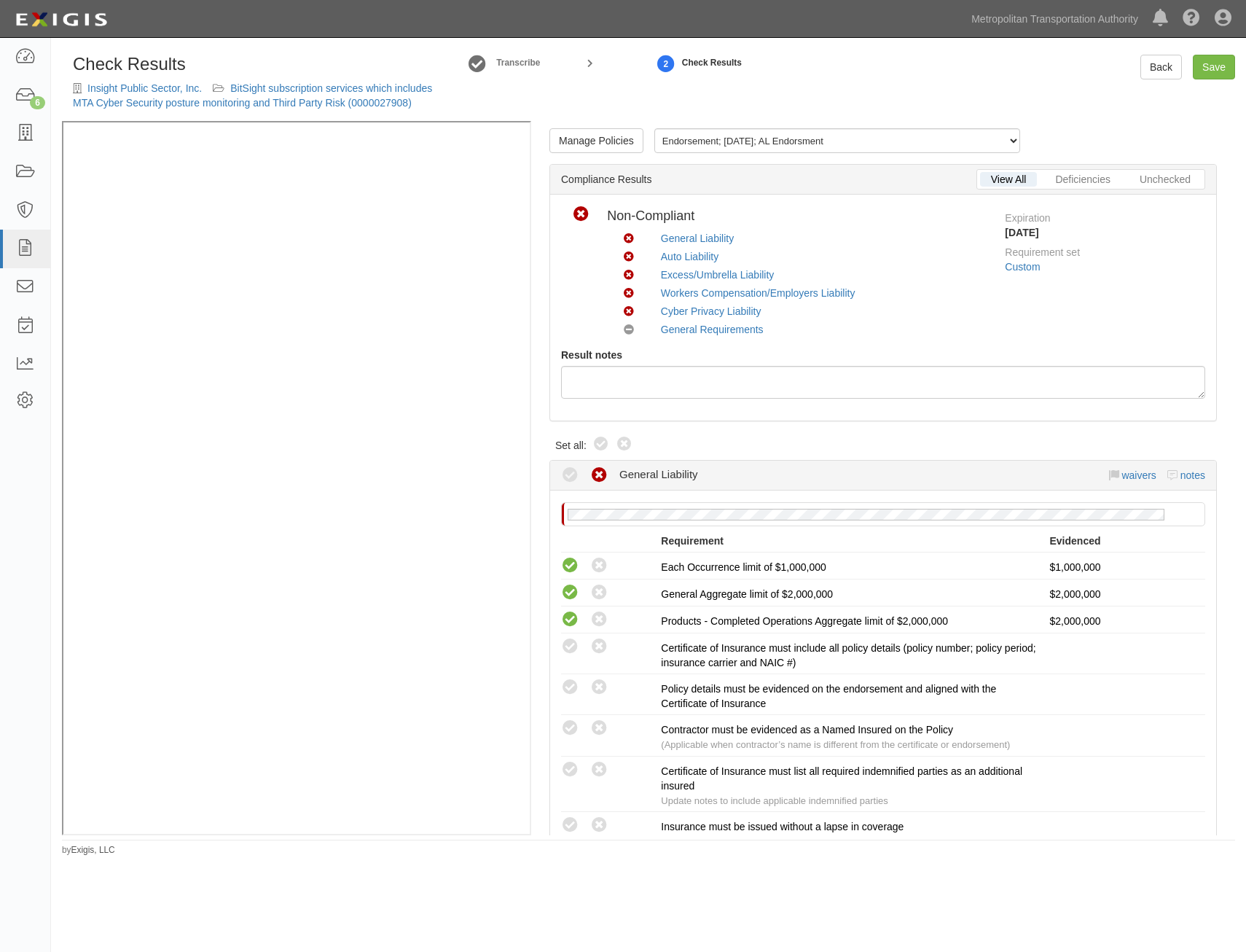
radio input "true"
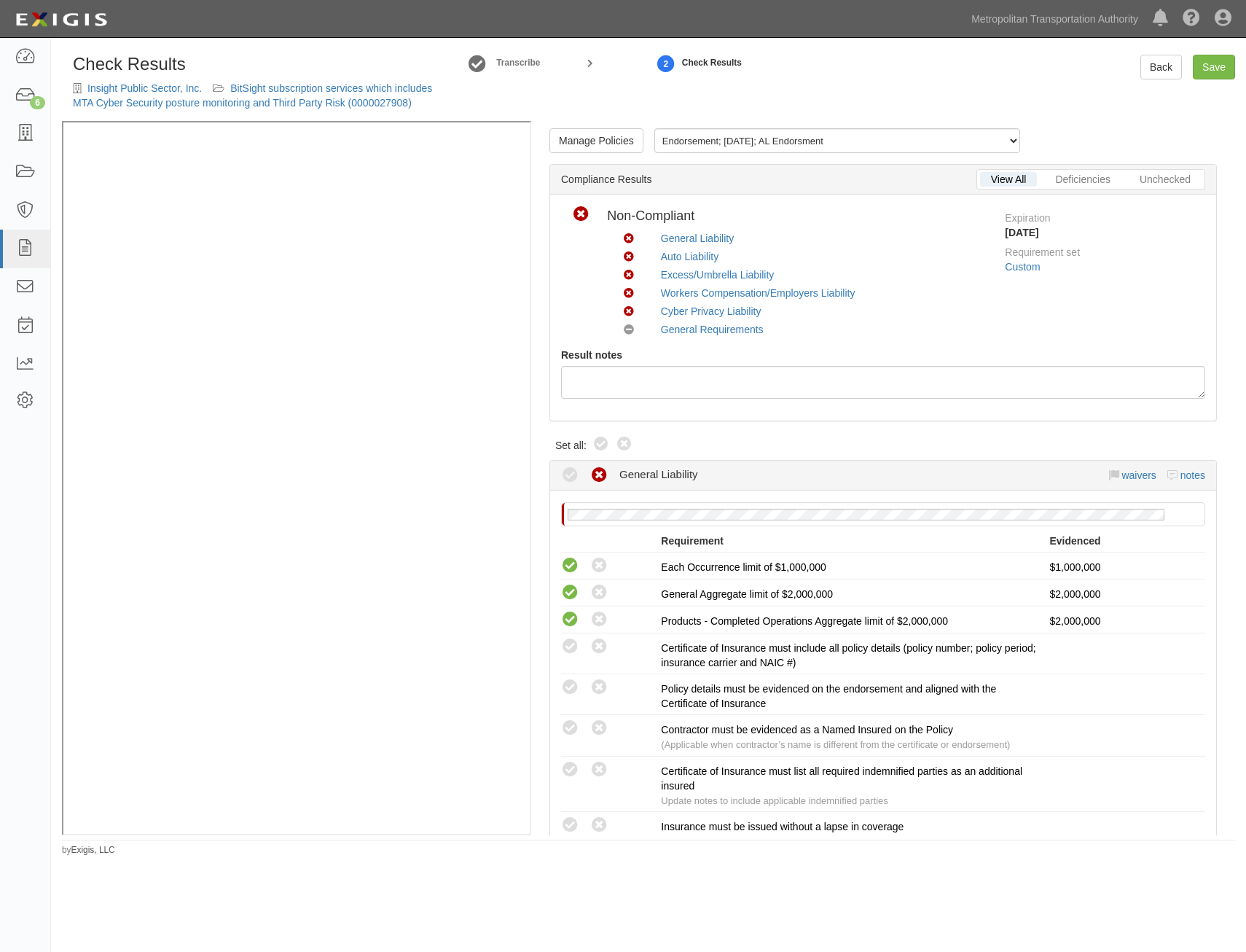
radio input "true"
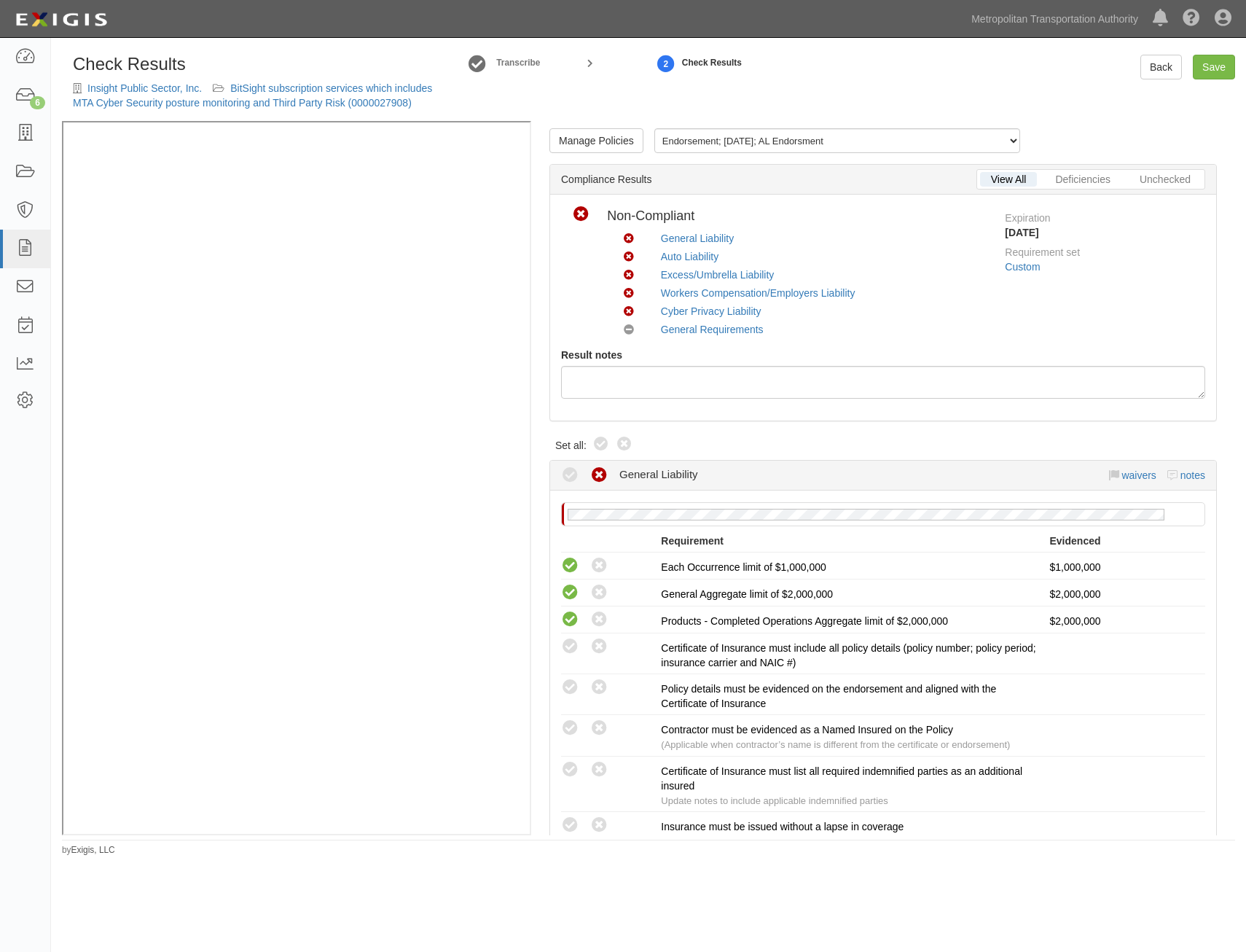
radio input "true"
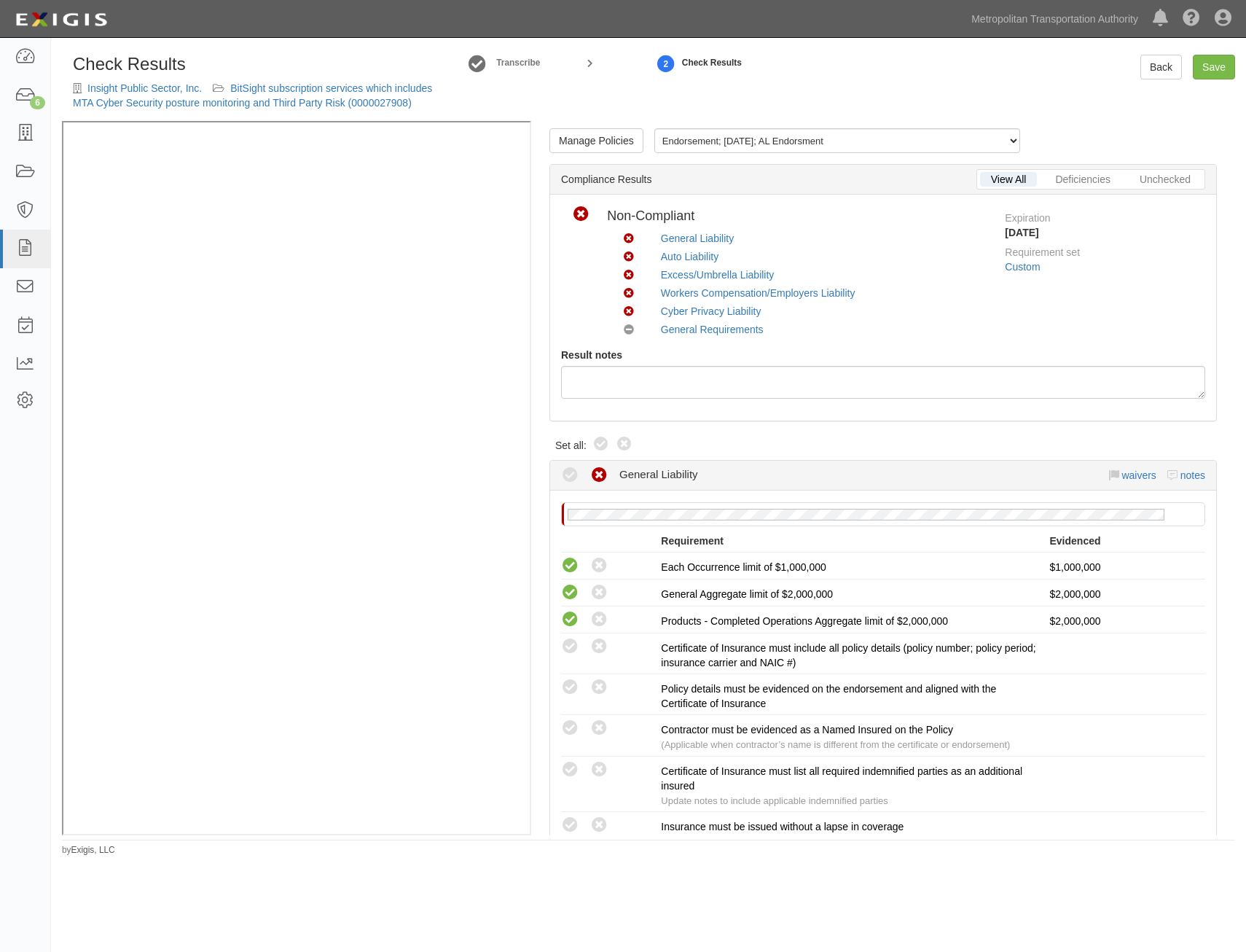
radio input "true"
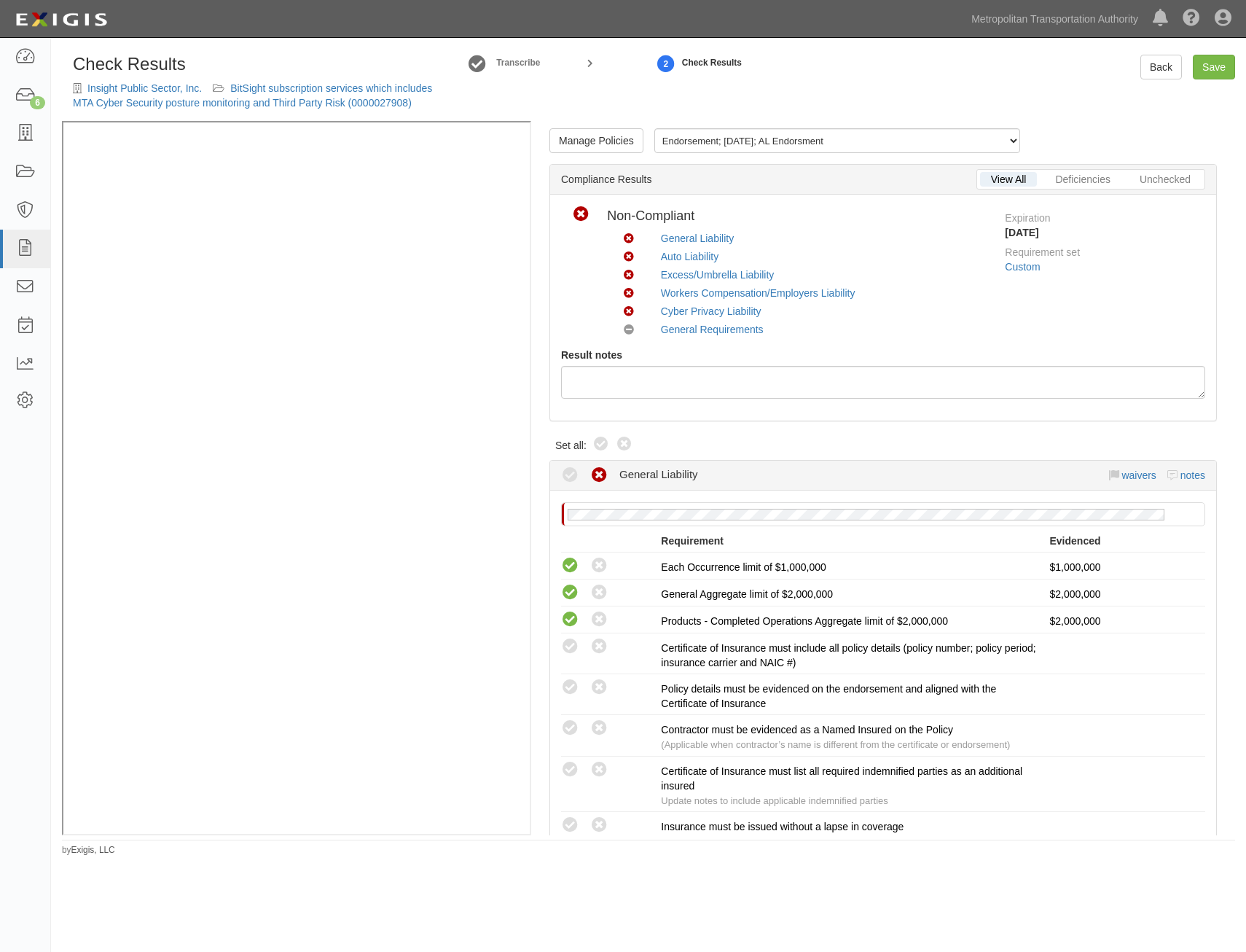
radio input "true"
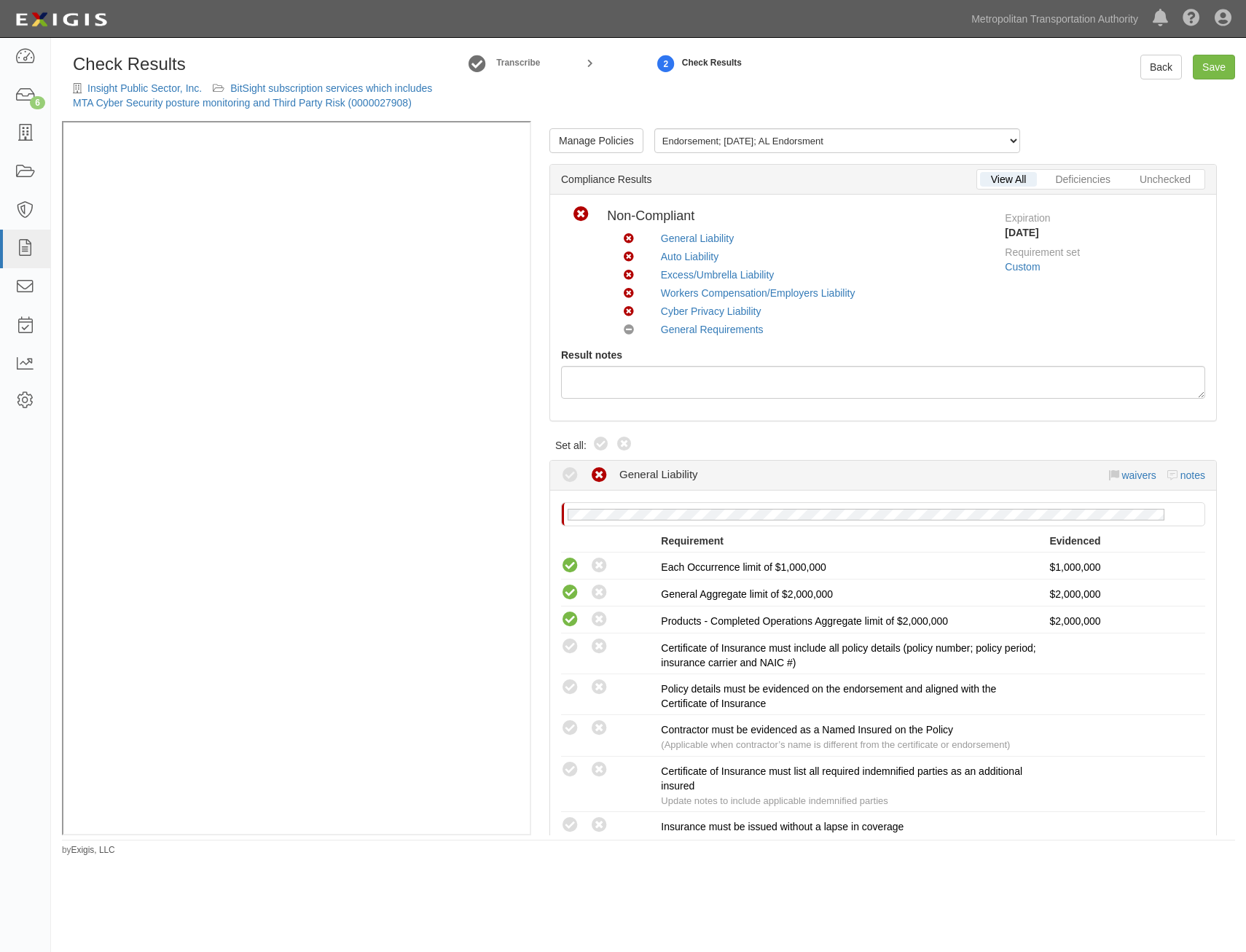
radio input "true"
radio input "false"
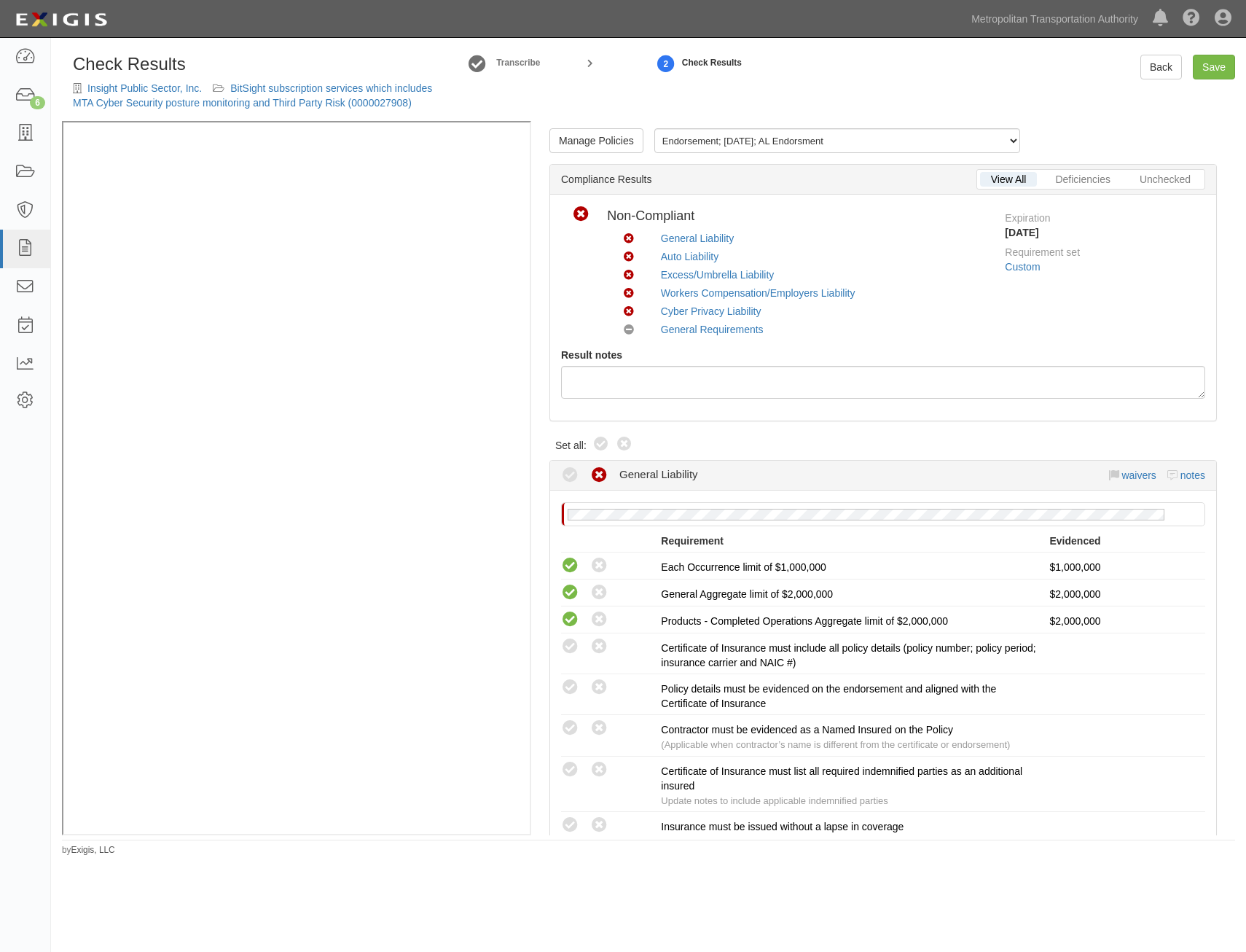
radio input "true"
click at [1219, 63] on link "Save" at bounding box center [1214, 67] width 42 height 25
radio input "true"
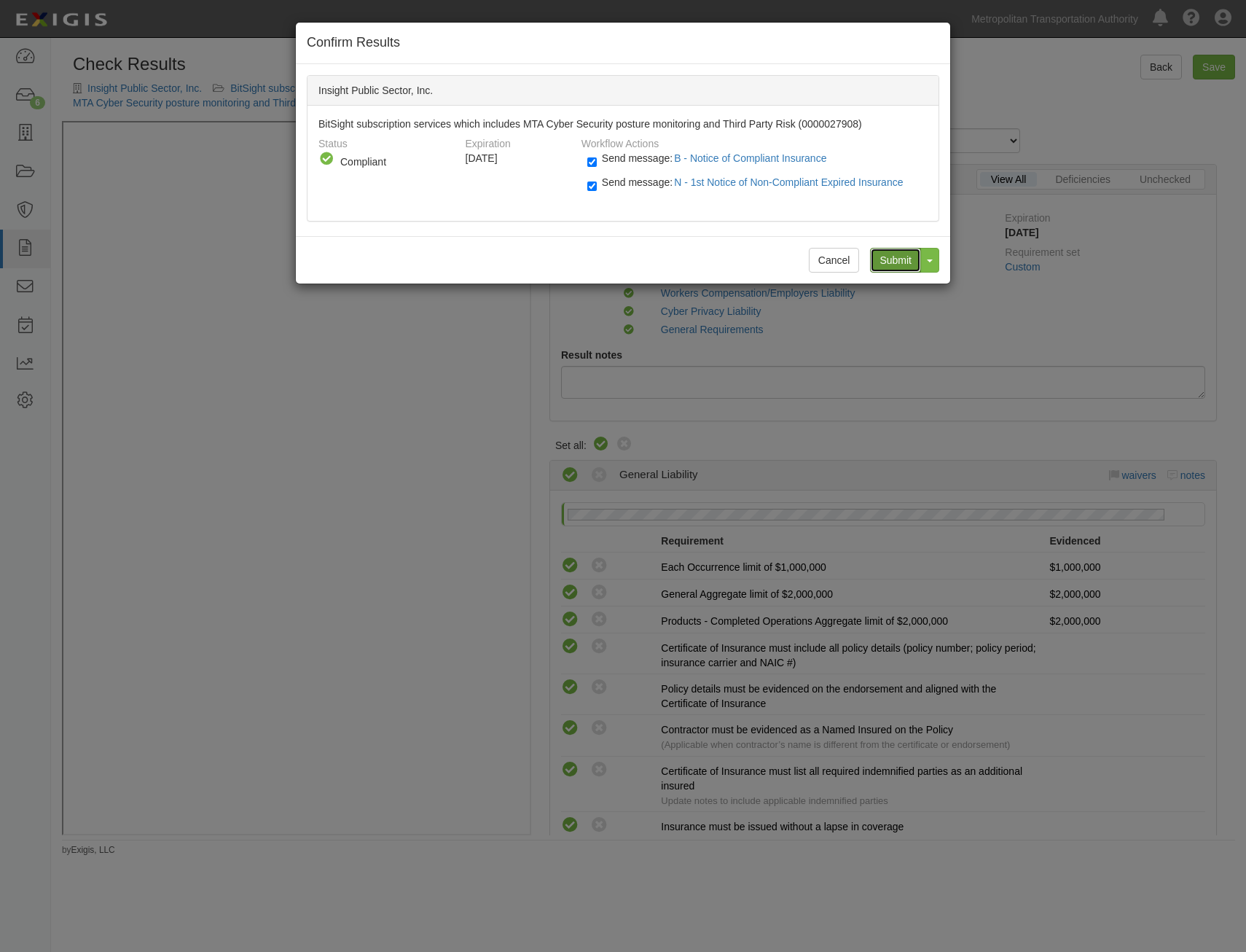
click at [894, 263] on input "Submit" at bounding box center [895, 260] width 51 height 25
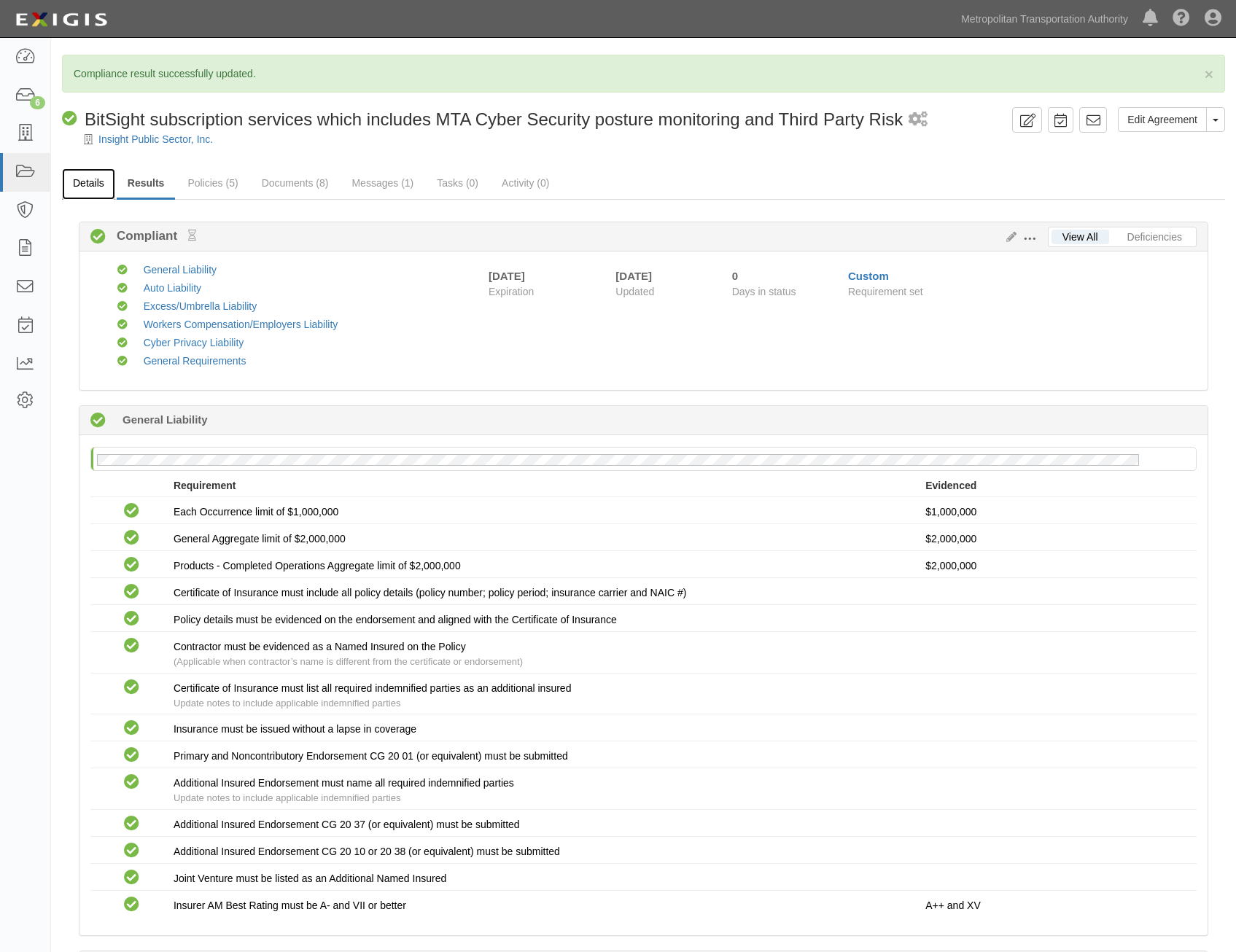
click at [93, 180] on link "Details" at bounding box center [89, 183] width 53 height 32
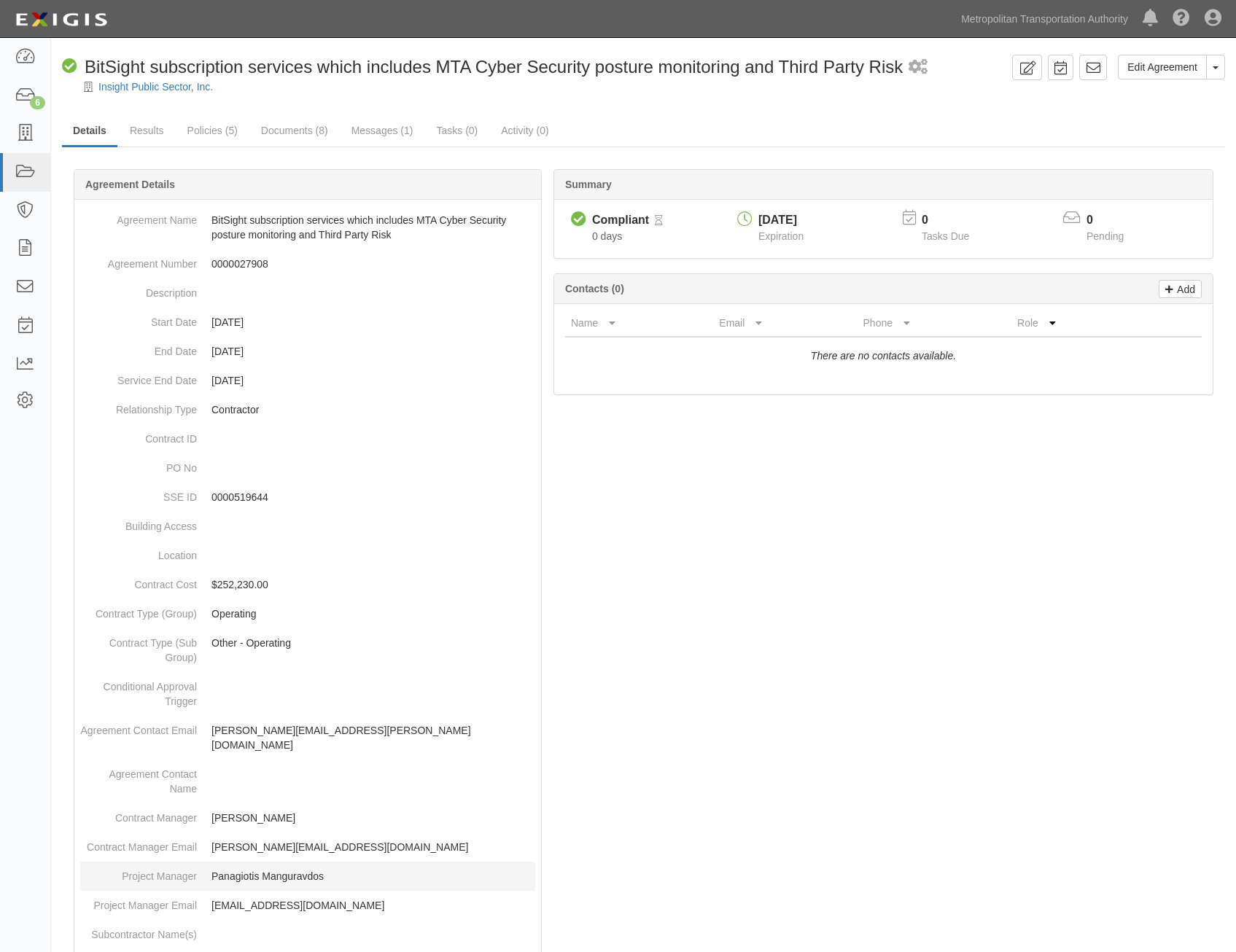
scroll to position [437, 0]
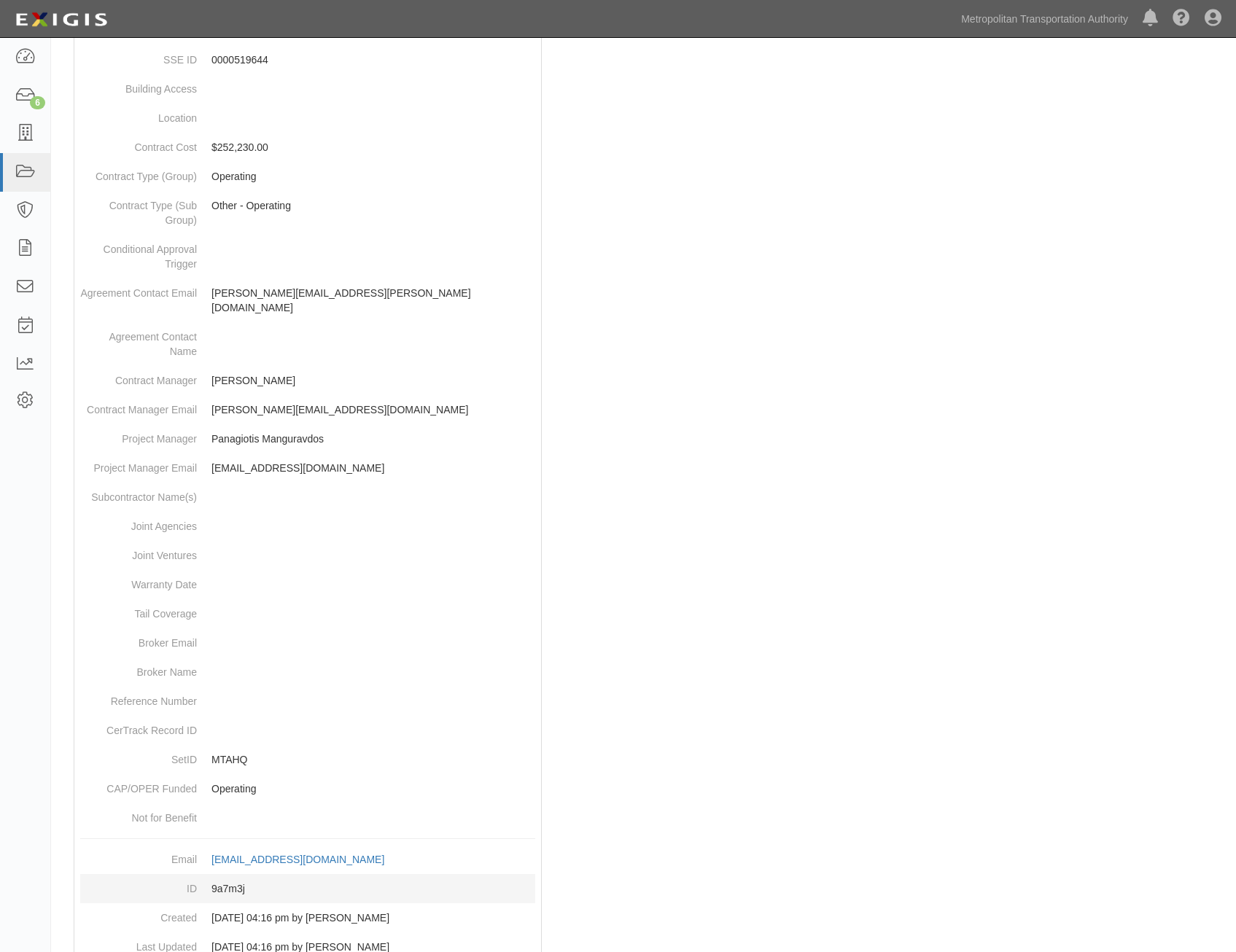
click at [235, 874] on dd "9a7m3j" at bounding box center [307, 888] width 455 height 29
copy dd "9a7m3j"
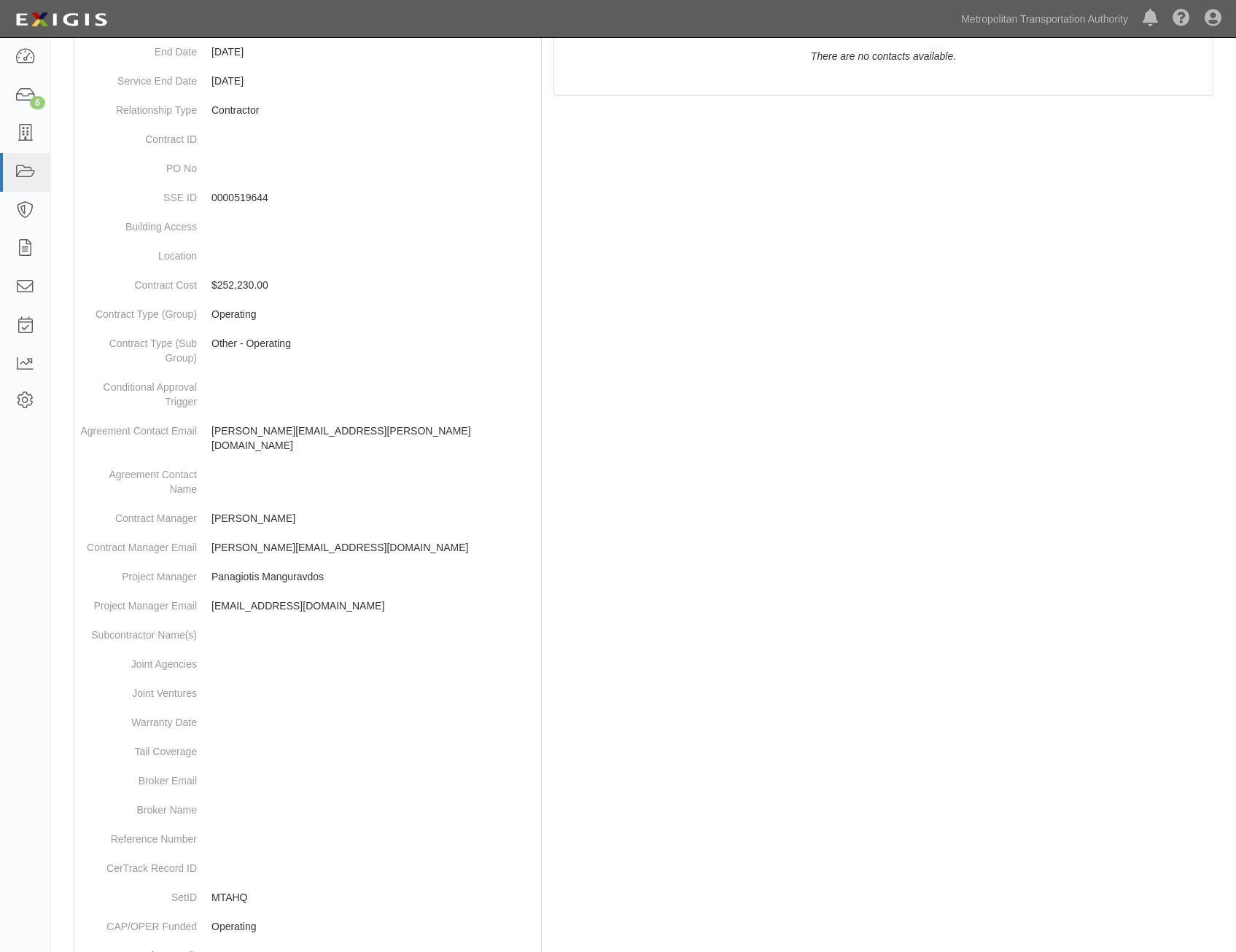
scroll to position [0, 0]
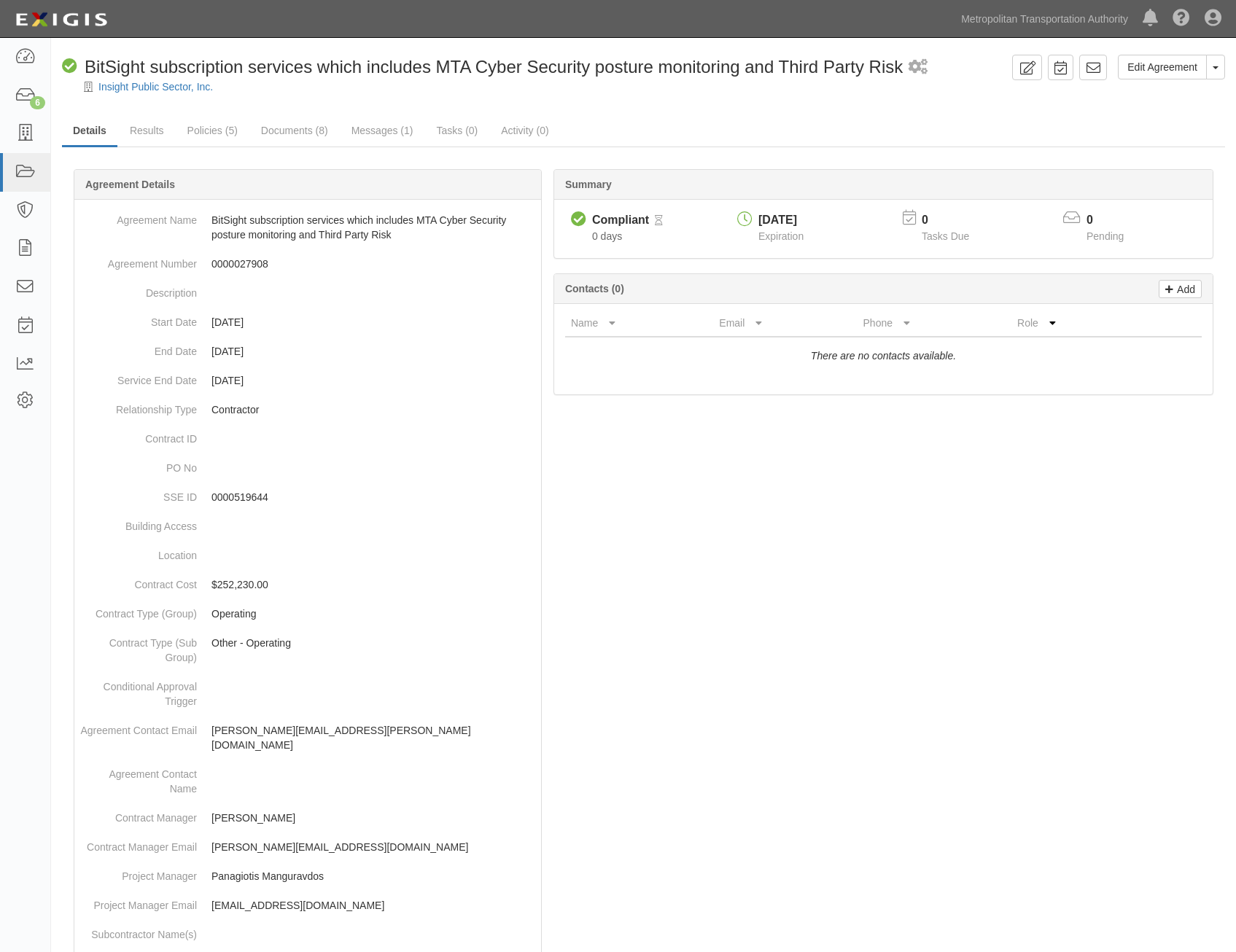
drag, startPoint x: 963, startPoint y: 624, endPoint x: 988, endPoint y: 316, distance: 309.0
click at [1099, 56] on link at bounding box center [1093, 68] width 27 height 26
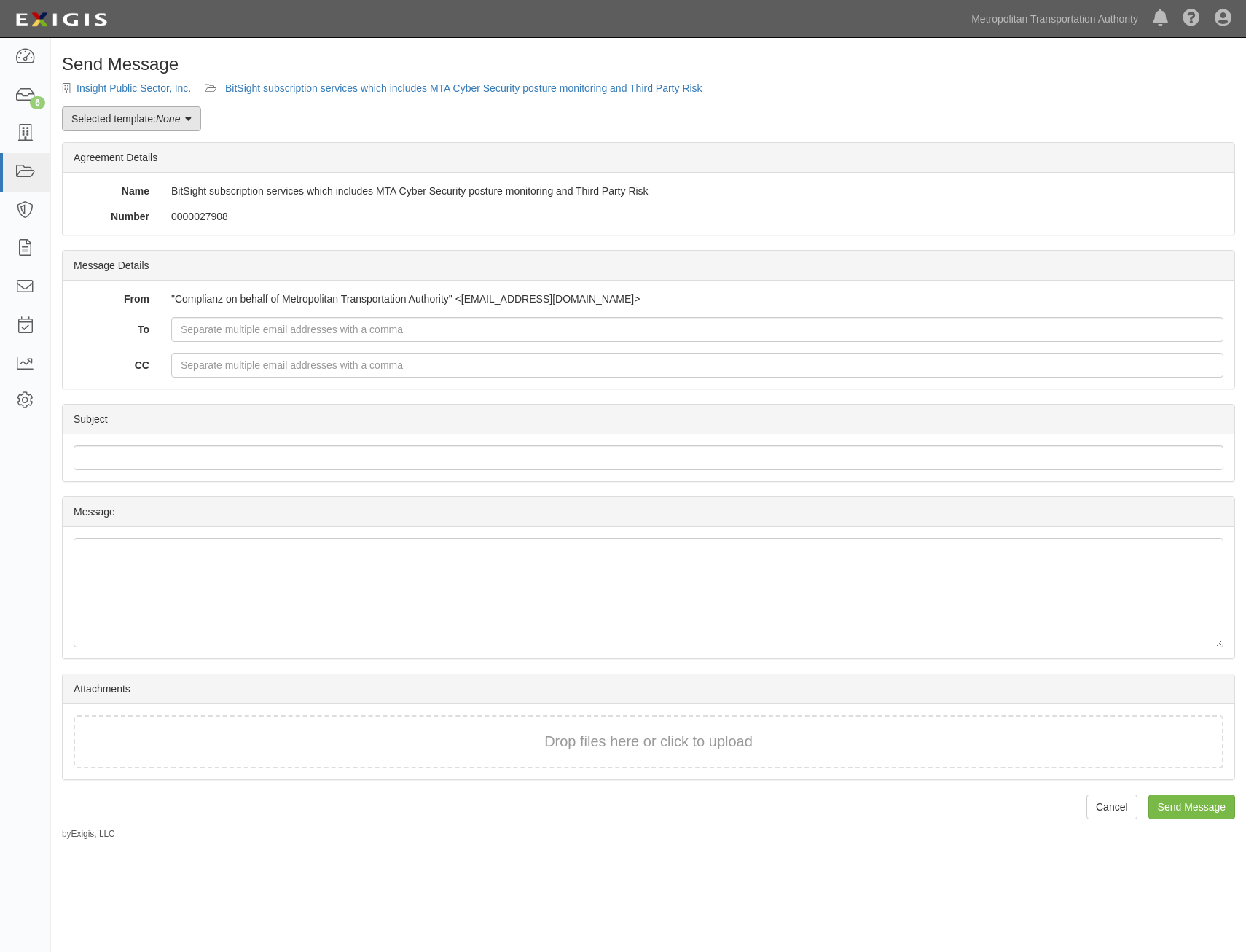
click at [163, 125] on link "Selected template: None" at bounding box center [132, 119] width 139 height 25
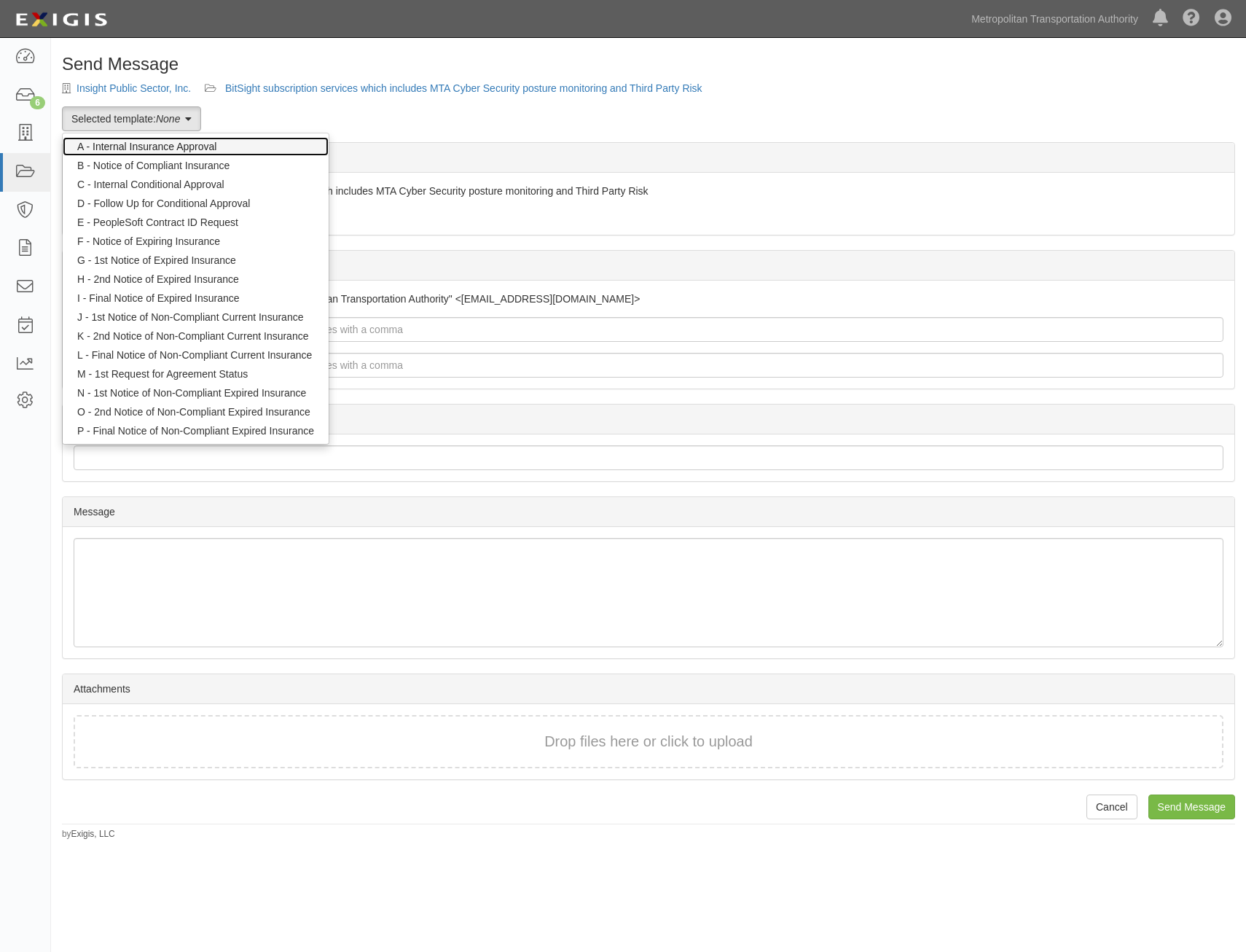
click at [189, 145] on link "A - Internal Insurance Approval" at bounding box center [196, 146] width 266 height 19
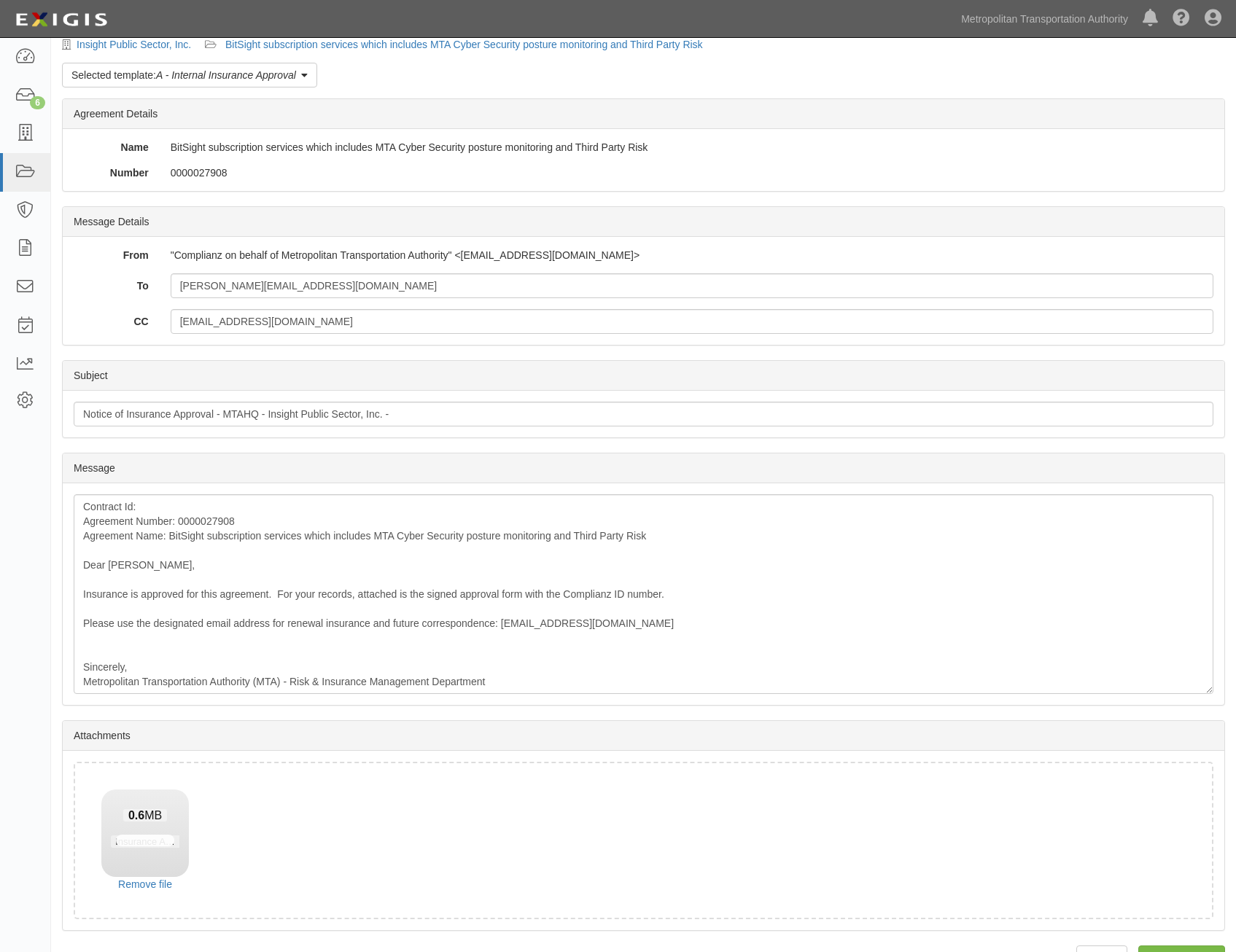
scroll to position [83, 0]
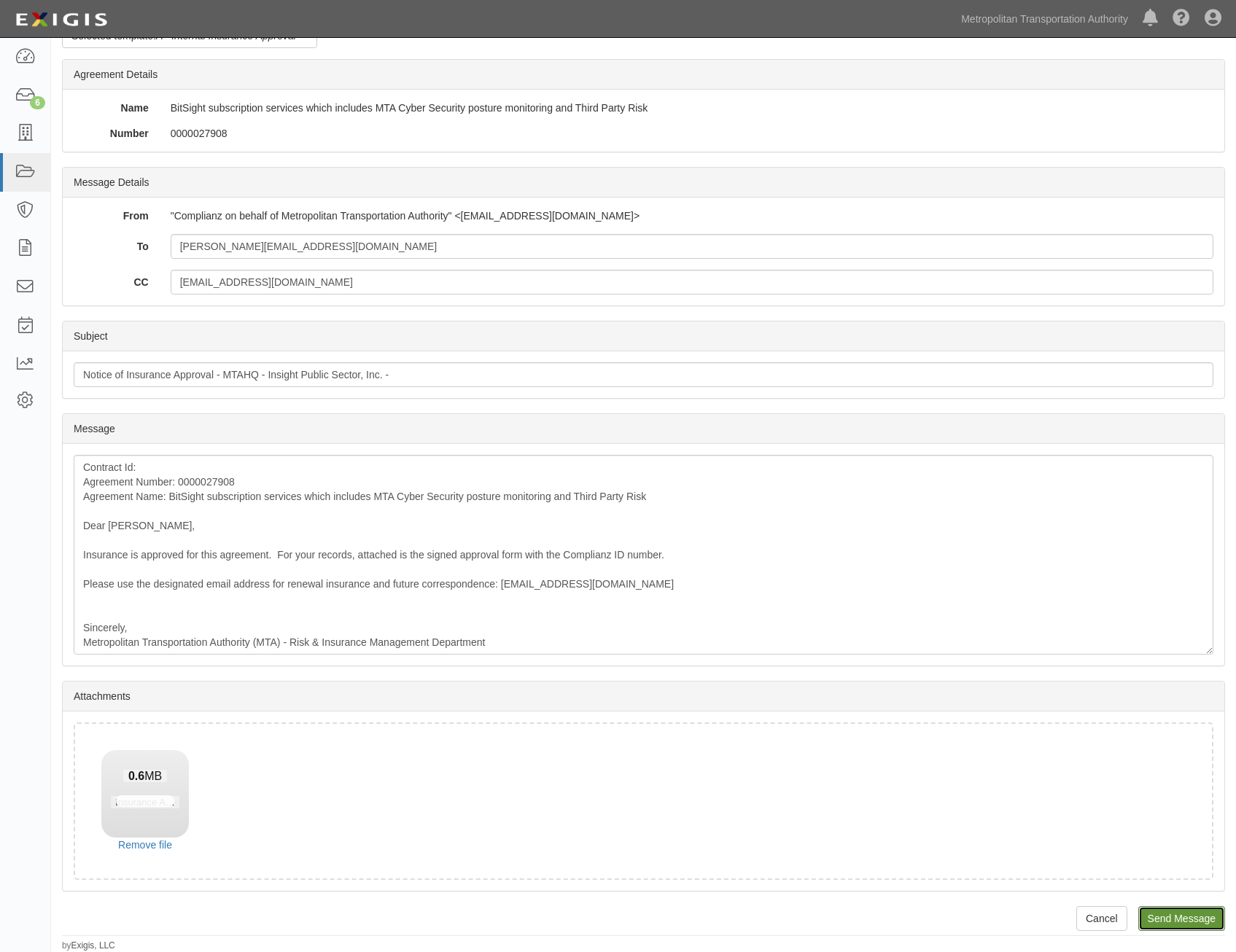
click at [1178, 918] on input "Send Message" at bounding box center [1181, 918] width 86 height 25
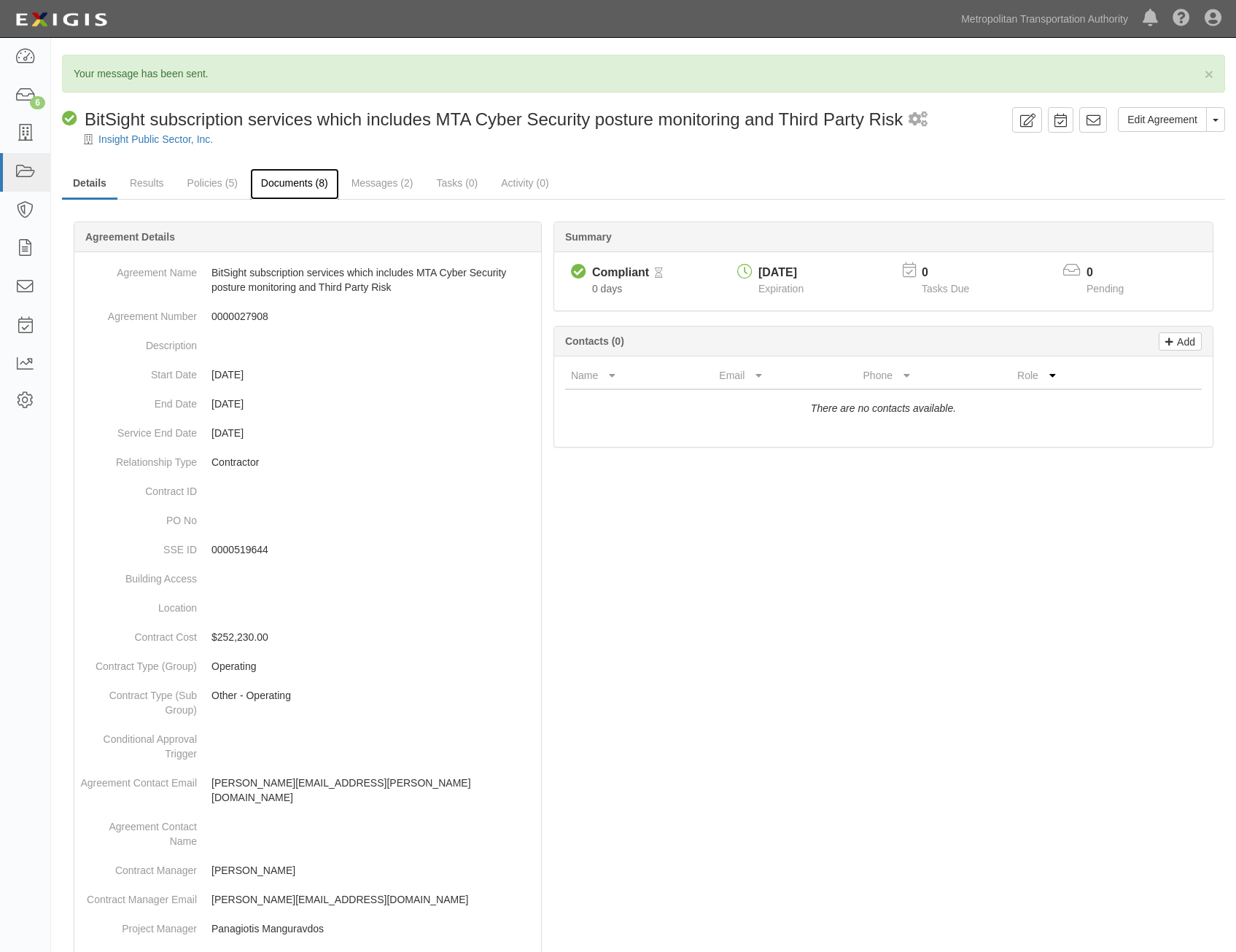
click at [279, 187] on link "Documents (8)" at bounding box center [294, 183] width 89 height 32
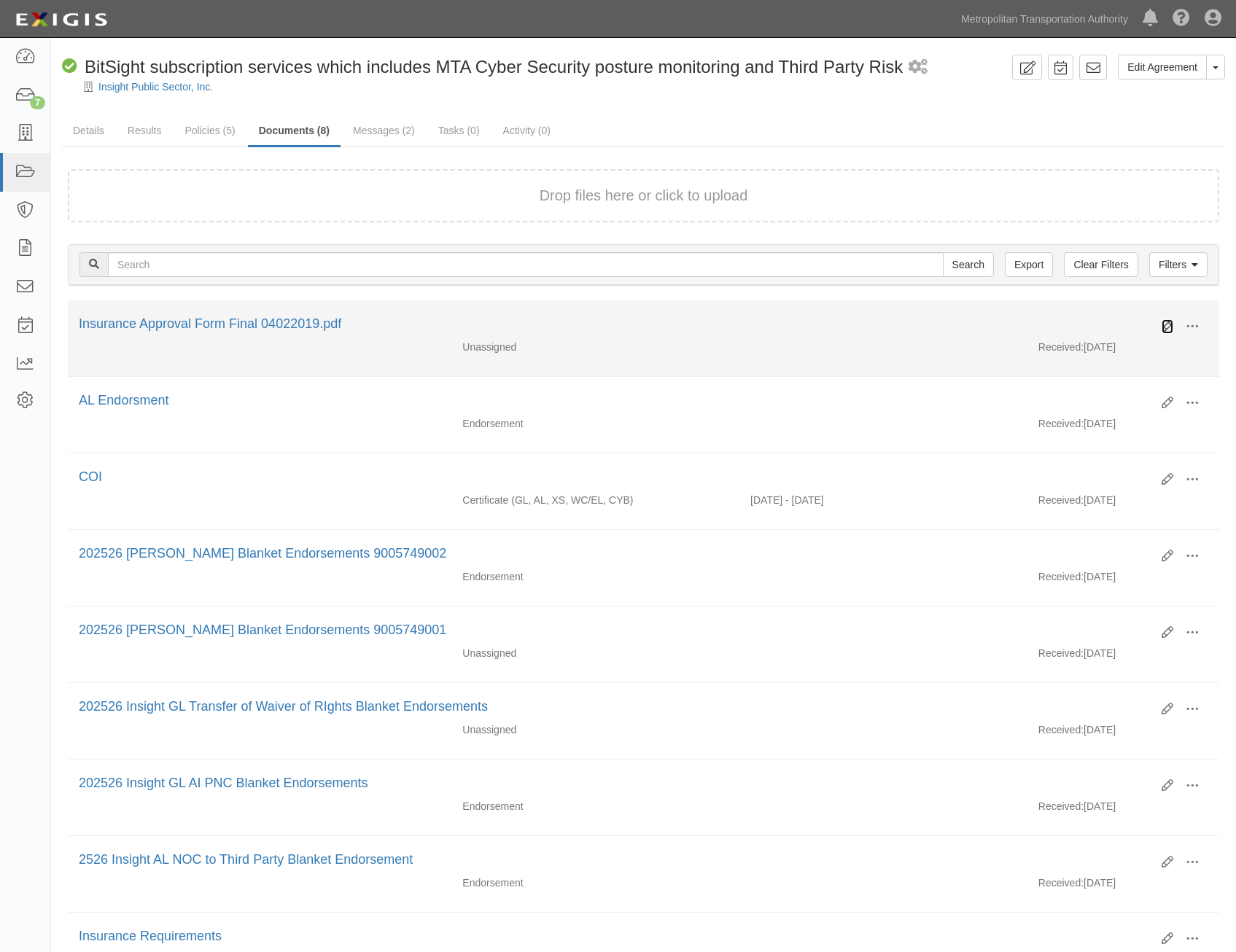
click at [1163, 326] on icon at bounding box center [1167, 326] width 11 height 11
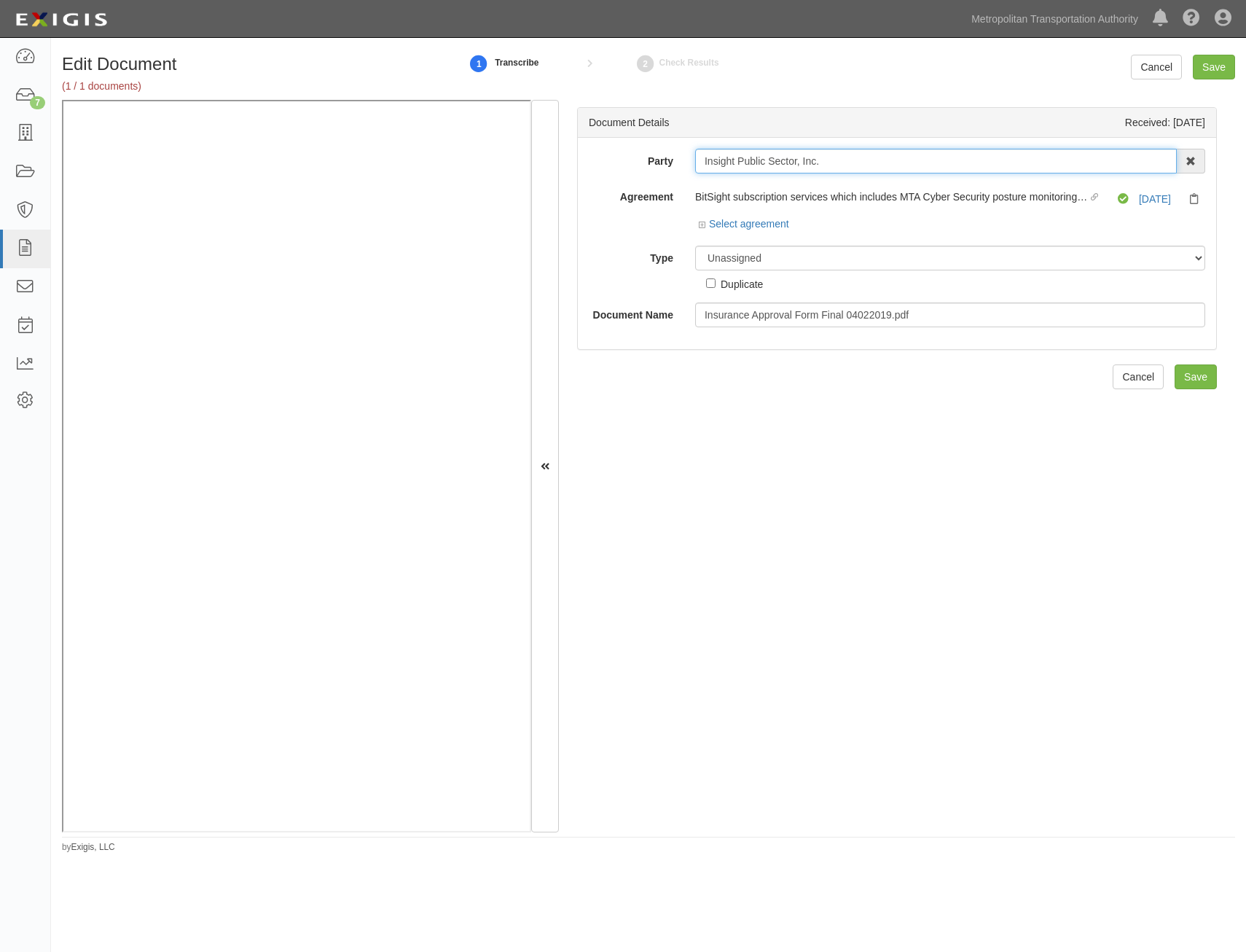
click at [874, 167] on input "Insight Public Sector, Inc." at bounding box center [936, 161] width 482 height 25
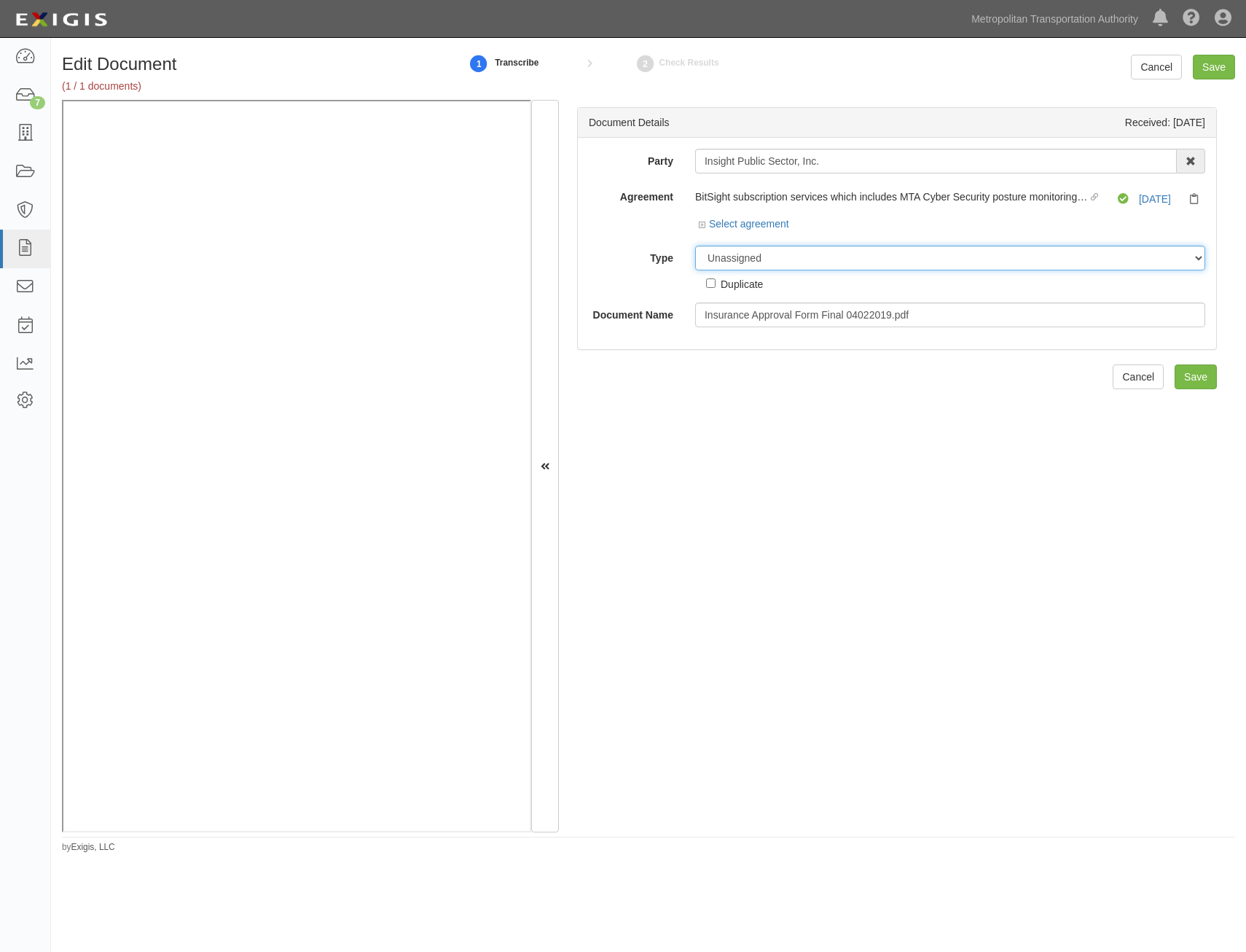
click at [834, 258] on select "Unassigned Binder Cancellation Notice Certificate Contract Endorsement Insuranc…" at bounding box center [949, 258] width 510 height 25
select select "OtherDetail"
click at [695, 246] on select "Unassigned Binder Cancellation Notice Certificate Contract Endorsement Insuranc…" at bounding box center [949, 258] width 510 height 25
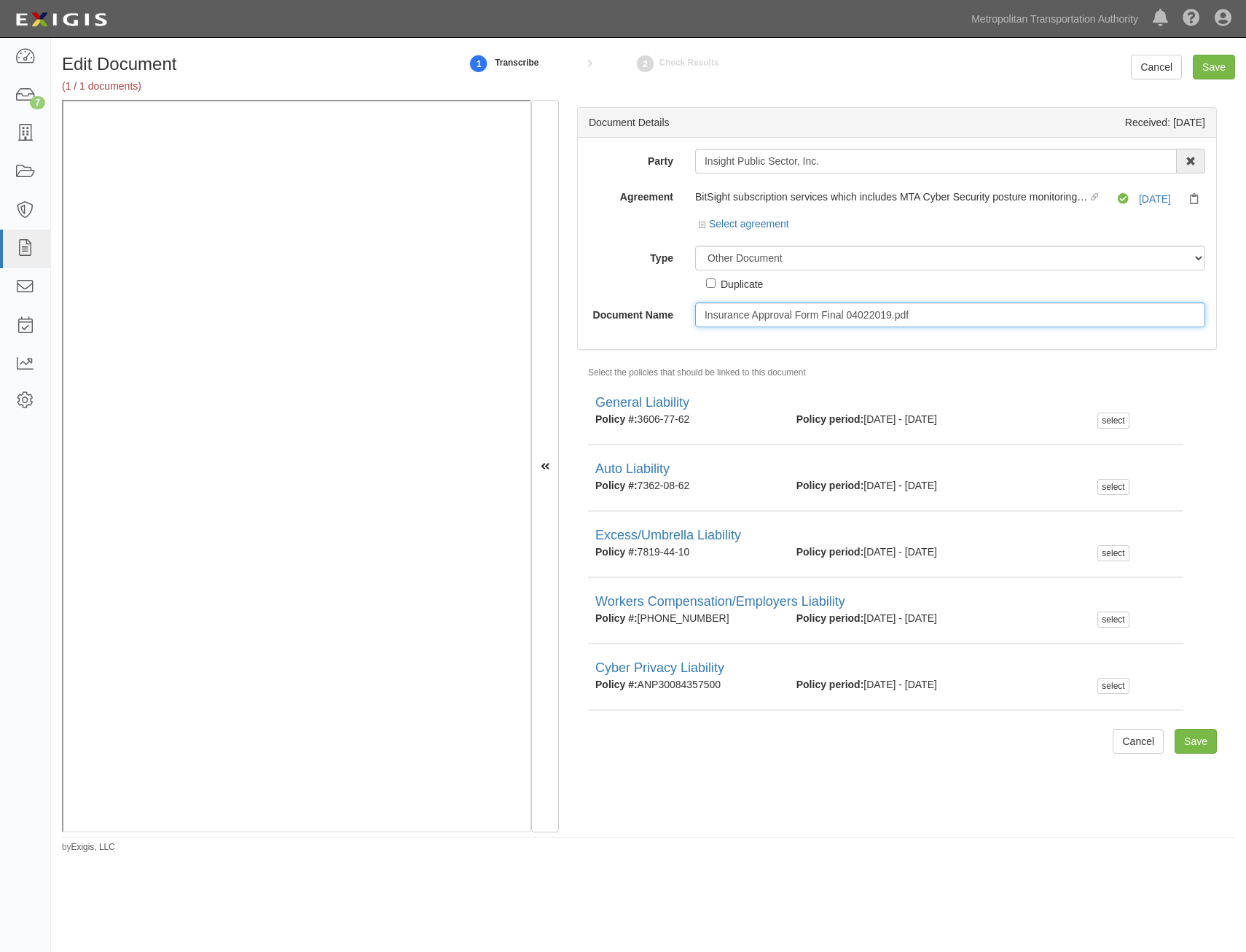
click at [878, 318] on input "Insurance Approval Form Final 04022019.pdf" at bounding box center [949, 314] width 510 height 25
type input "Approval Form"
click at [1185, 739] on input "Save" at bounding box center [1196, 741] width 42 height 25
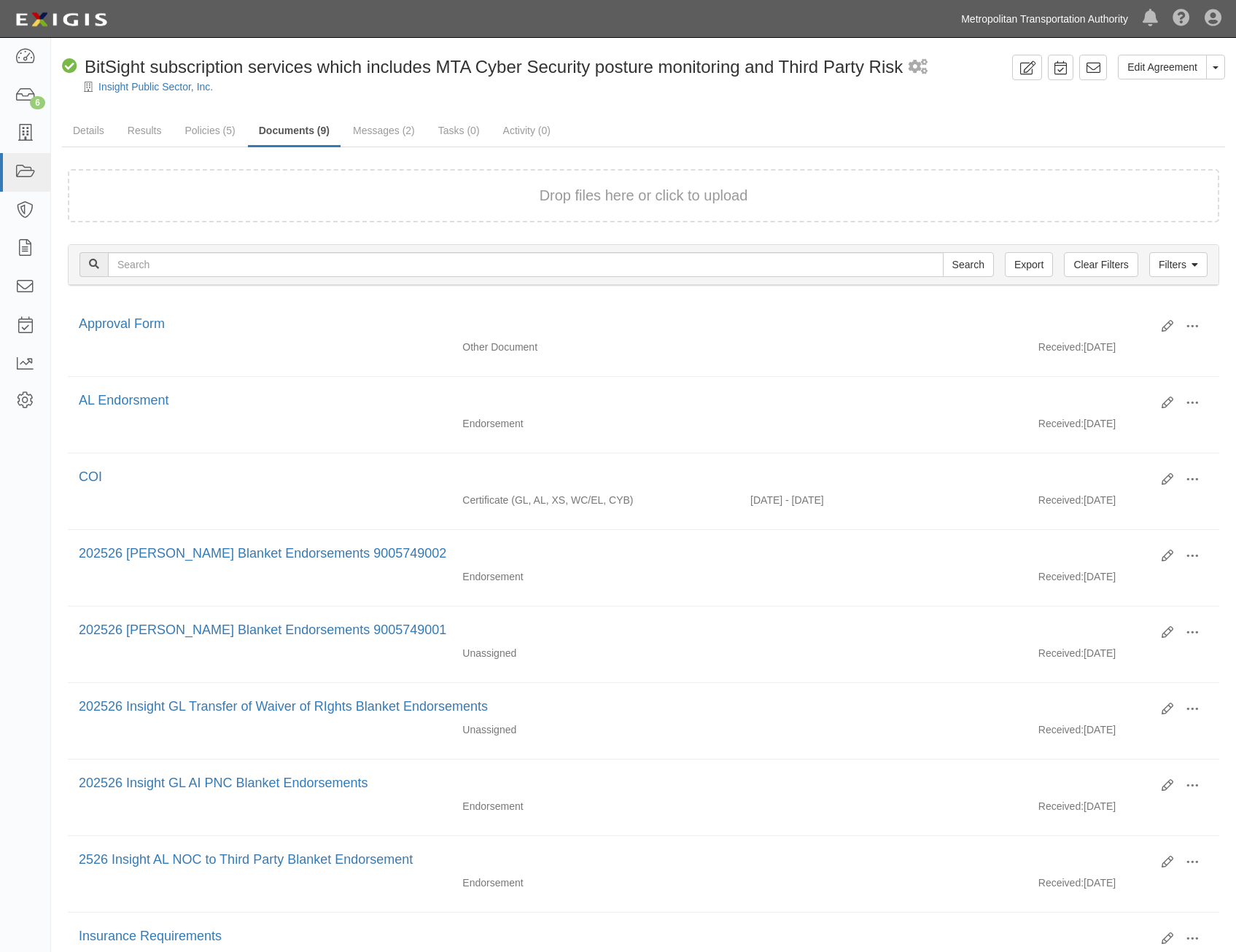
click at [1007, 11] on link "Metropolitan Transportation Authority" at bounding box center [1044, 19] width 182 height 29
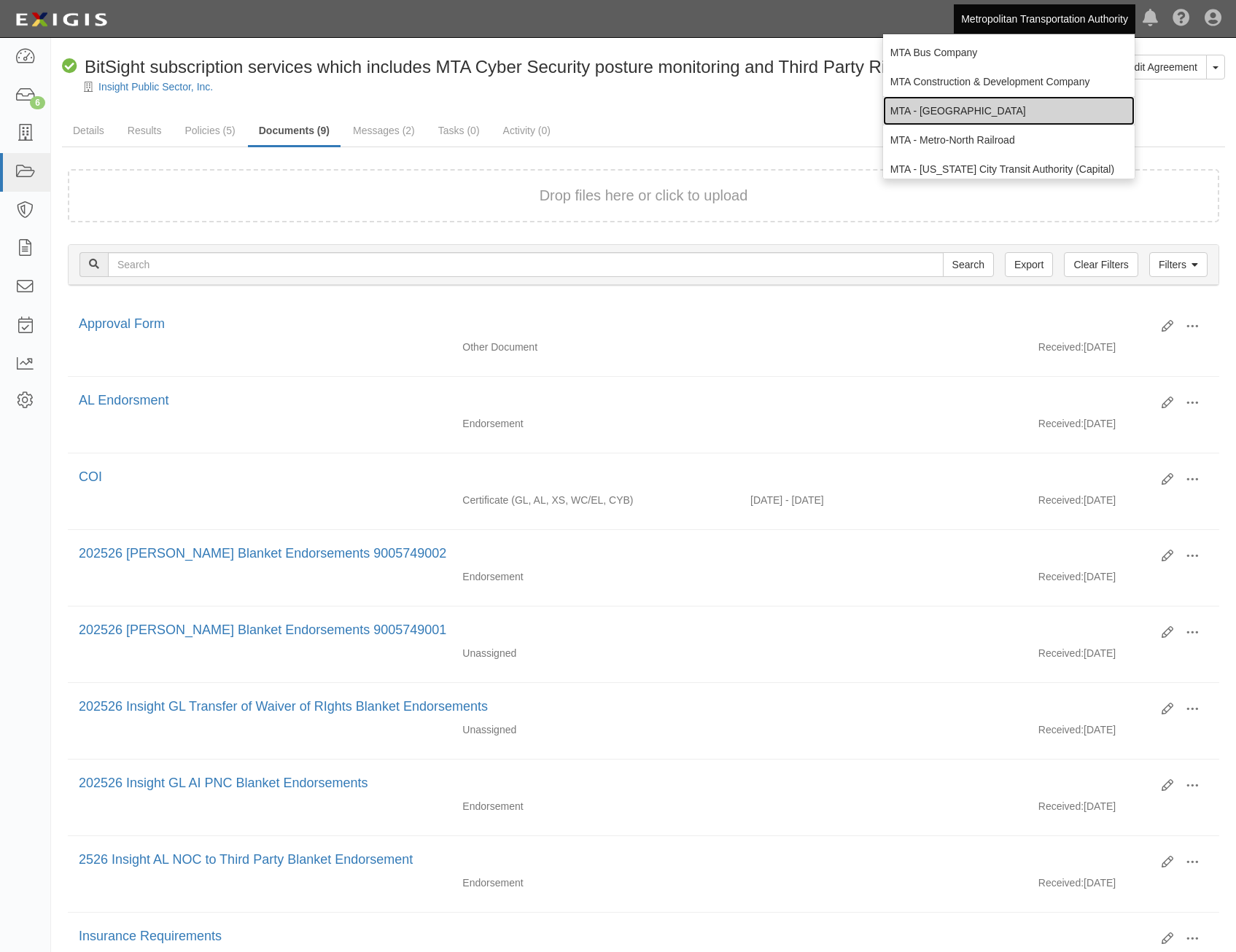
click at [1007, 112] on link "MTA - [GEOGRAPHIC_DATA]" at bounding box center [1008, 111] width 251 height 29
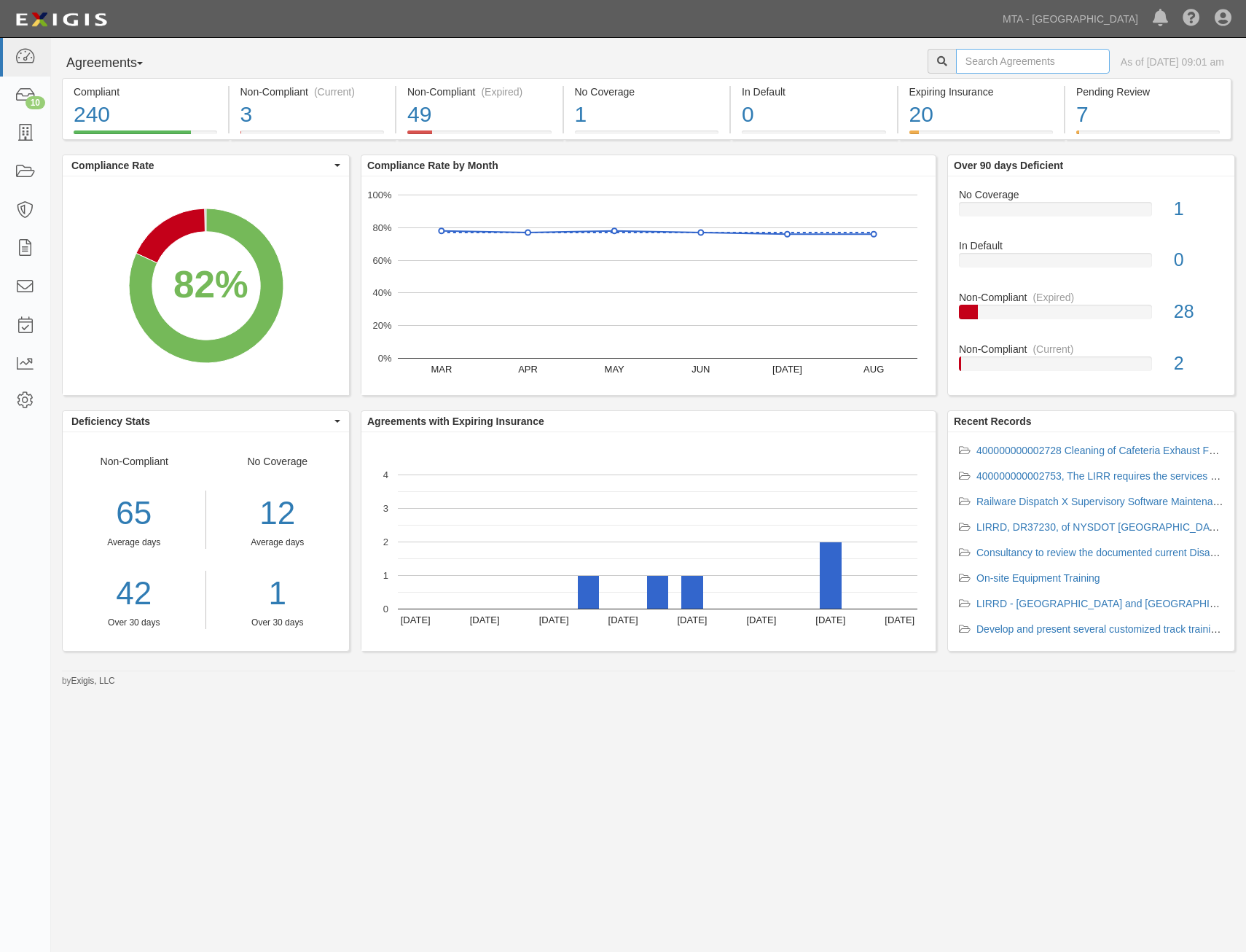
click at [991, 61] on input "text" at bounding box center [1033, 61] width 154 height 25
paste input "DR38757"
type input "DR38757"
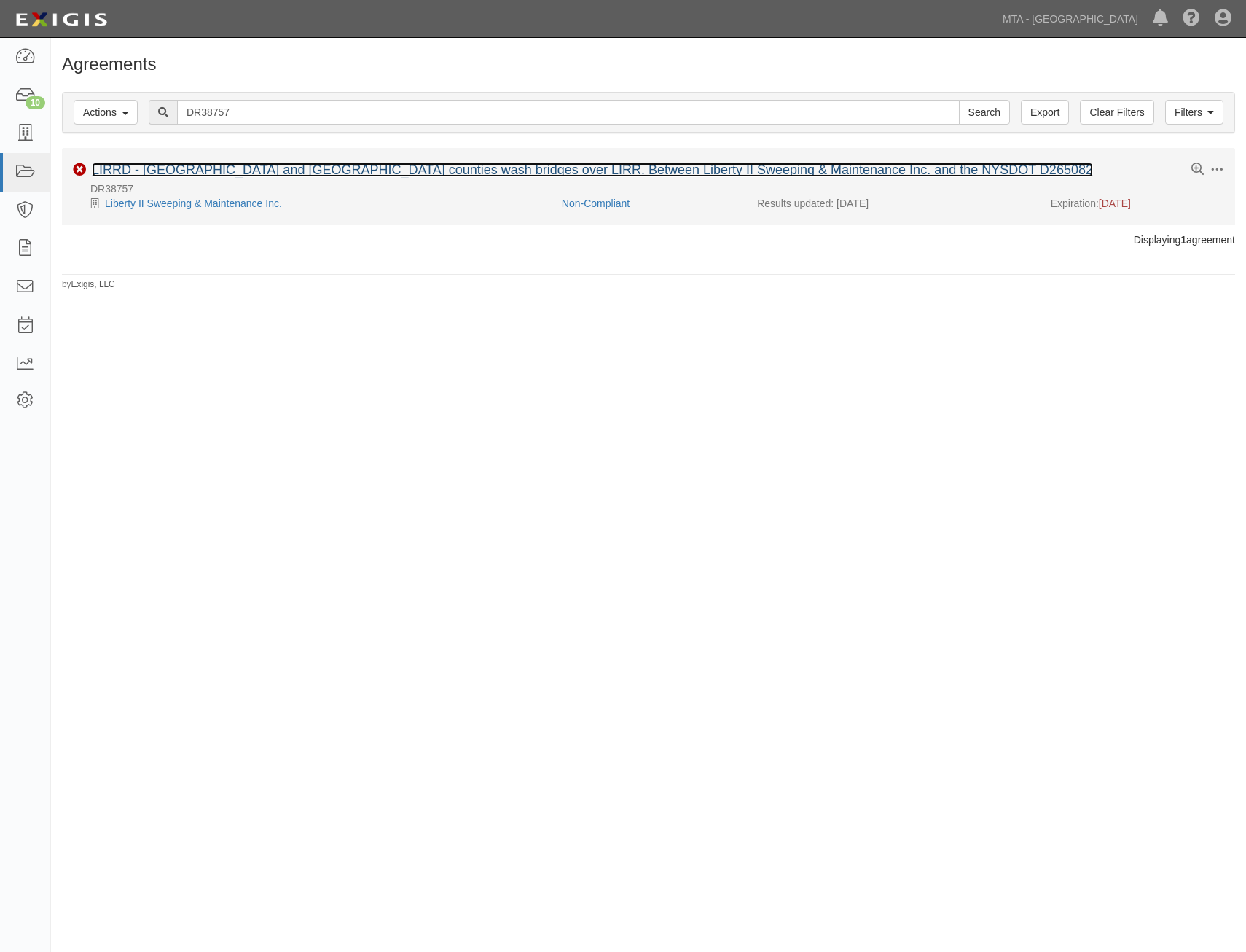
click at [359, 168] on link "LIRRD - [GEOGRAPHIC_DATA] and [GEOGRAPHIC_DATA] counties wash bridges over LIRR…" at bounding box center [592, 170] width 1001 height 15
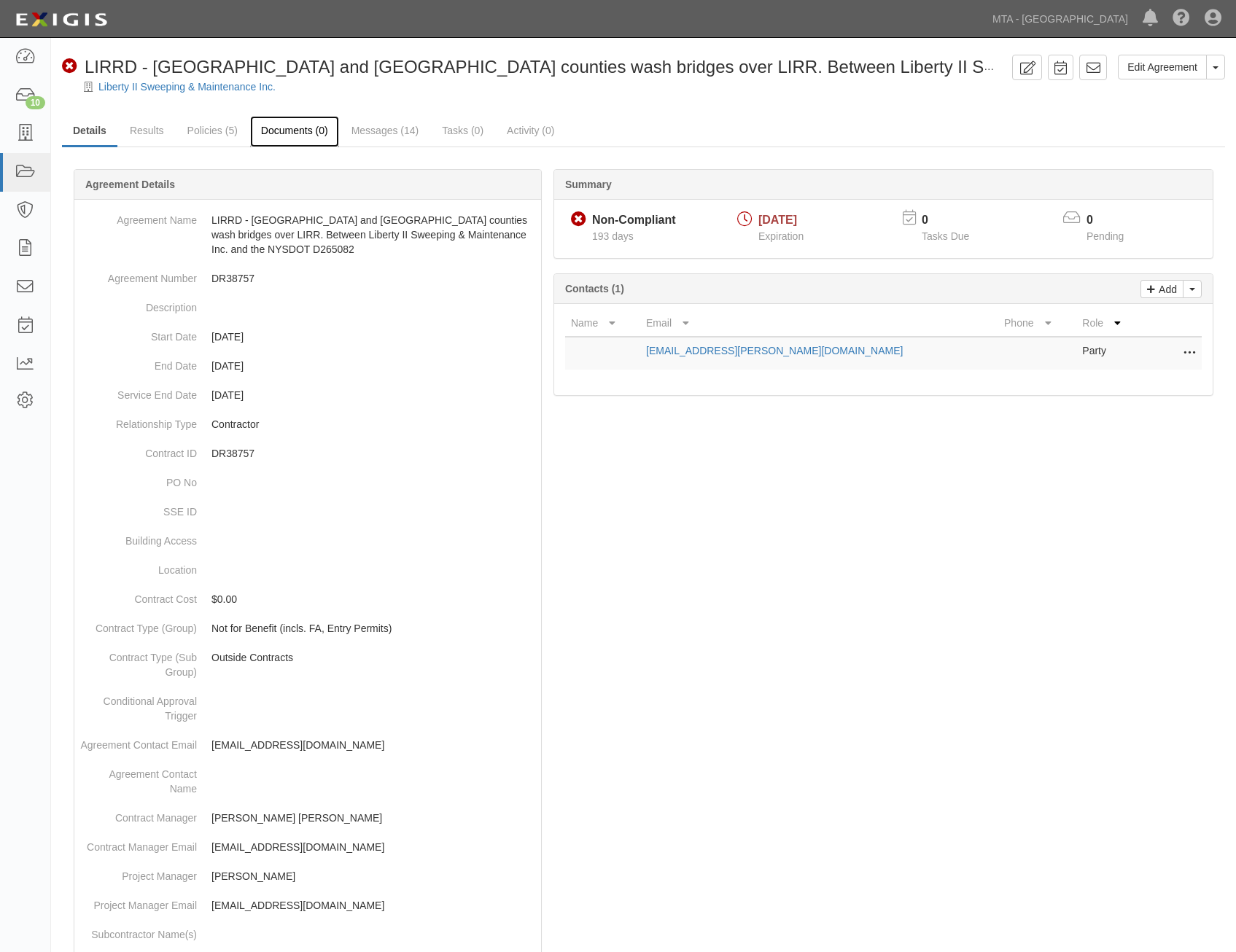
click at [305, 137] on link "Documents (0)" at bounding box center [294, 131] width 89 height 32
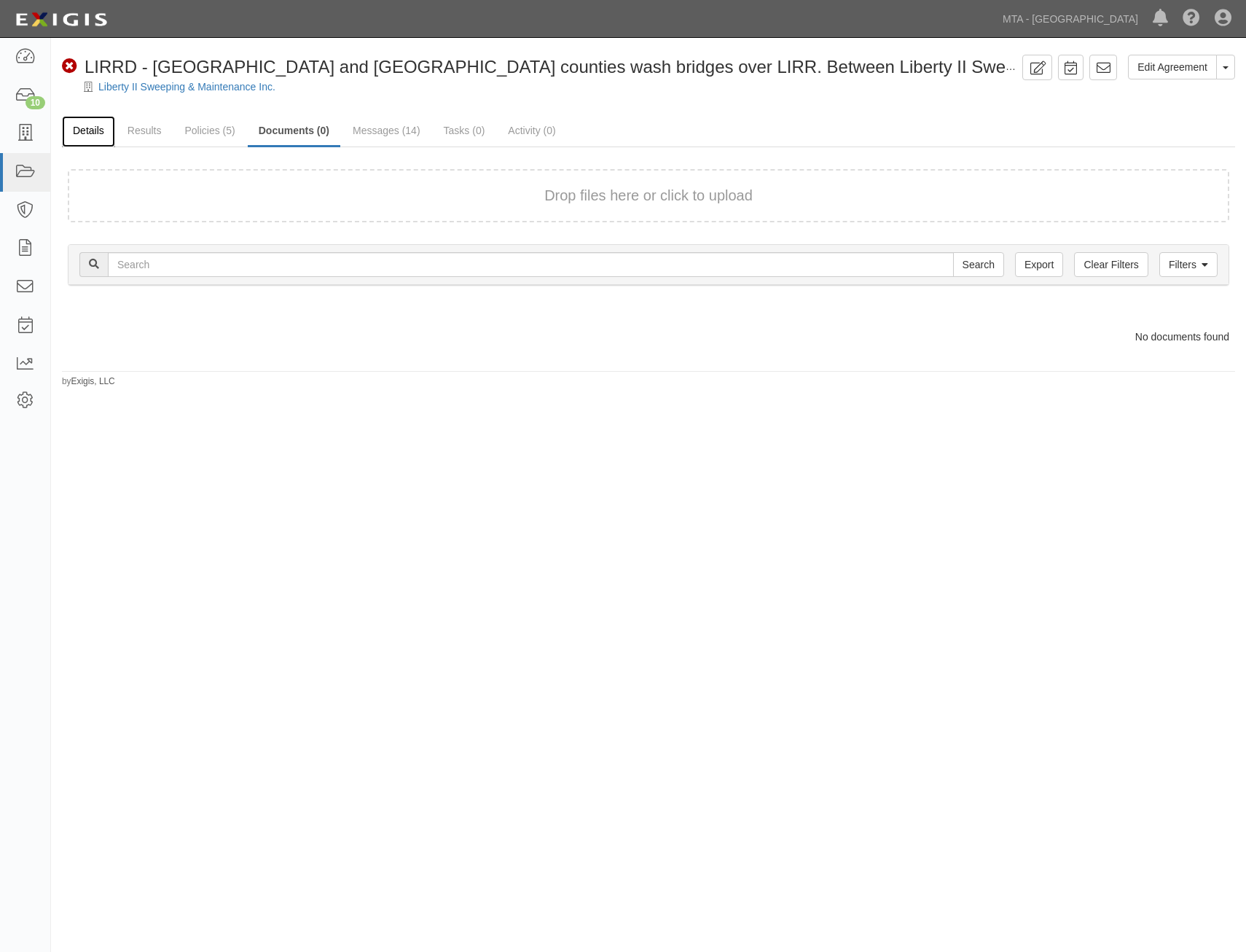
click at [103, 133] on link "Details" at bounding box center [89, 131] width 53 height 32
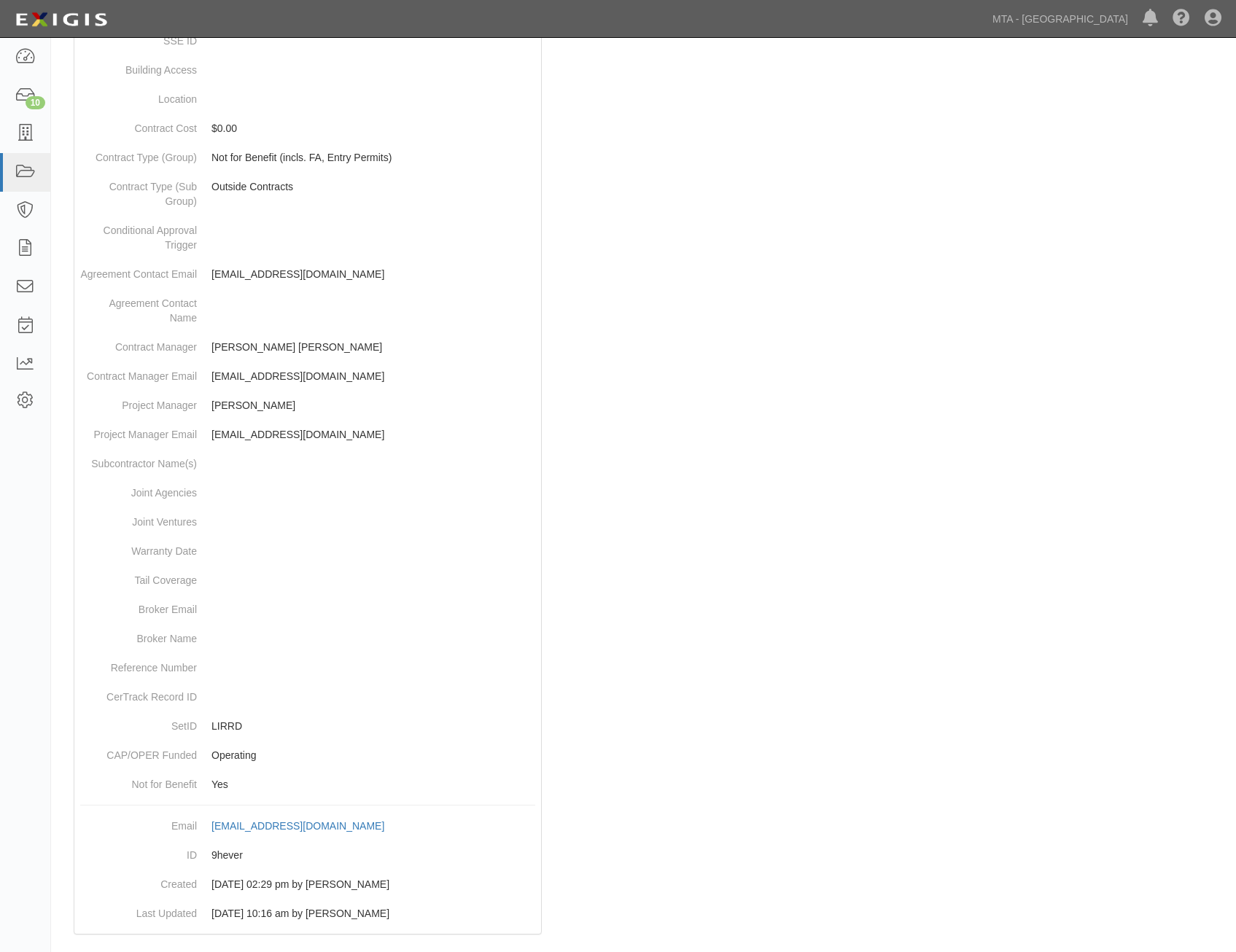
scroll to position [489, 0]
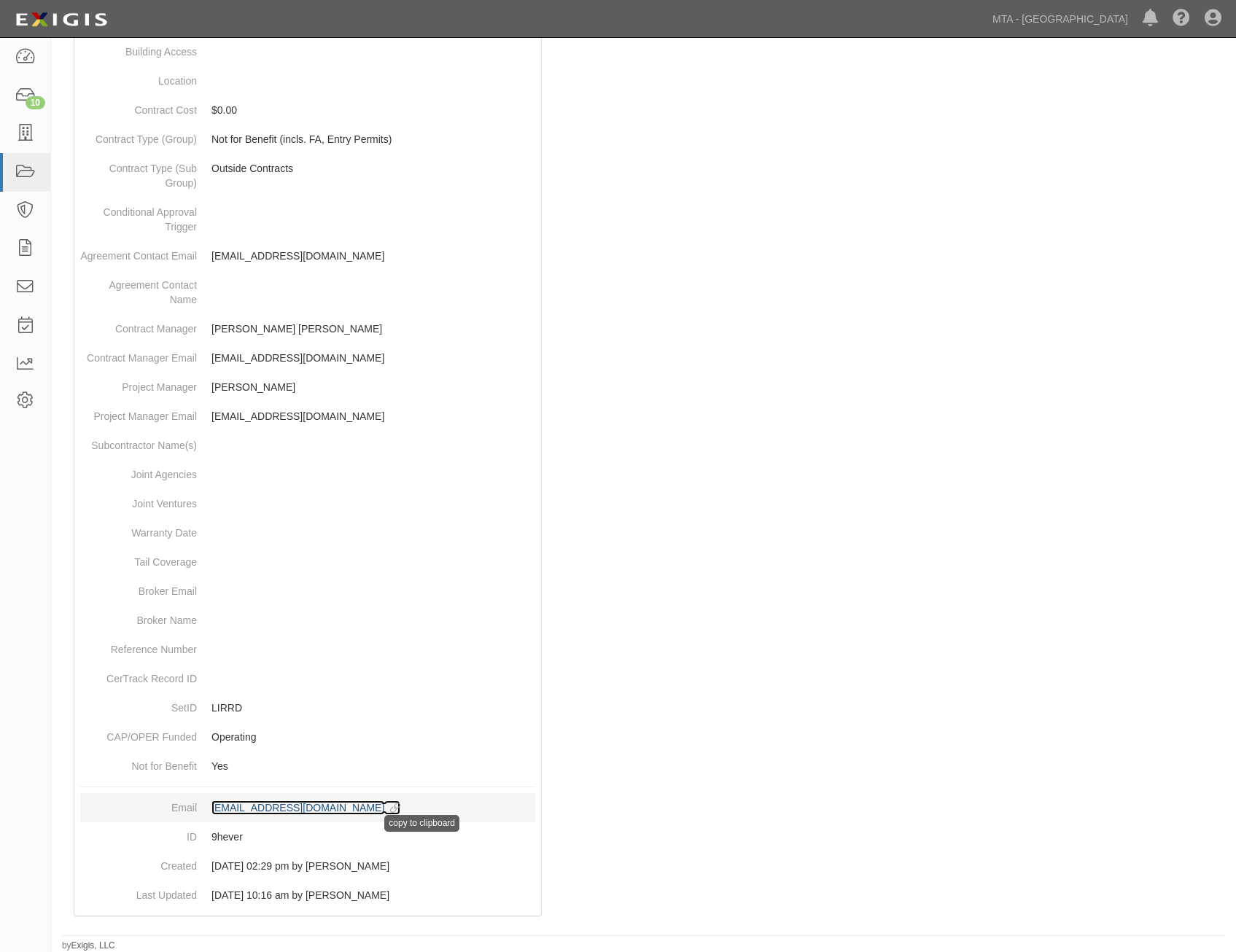
click at [400, 803] on icon at bounding box center [392, 808] width 16 height 11
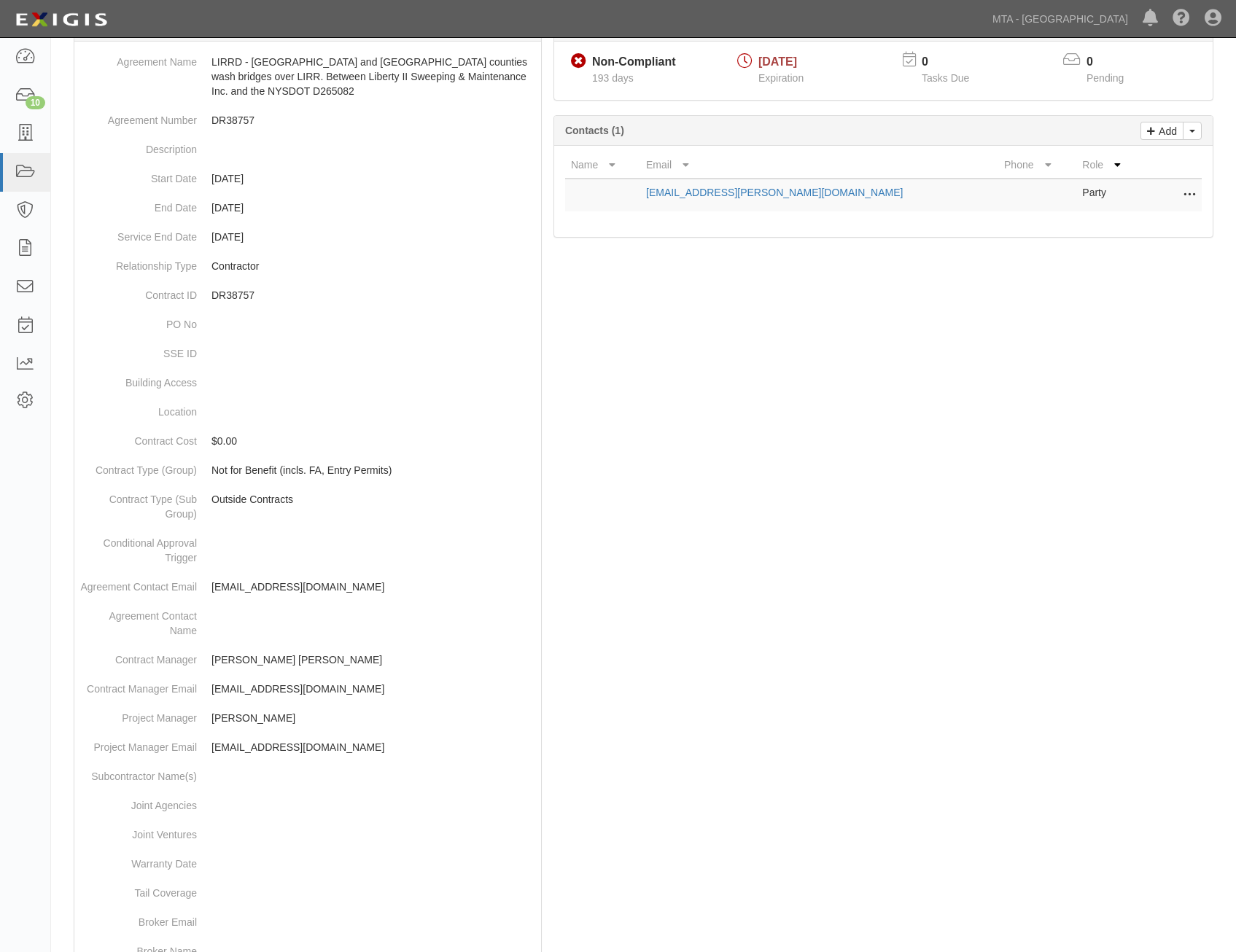
scroll to position [0, 0]
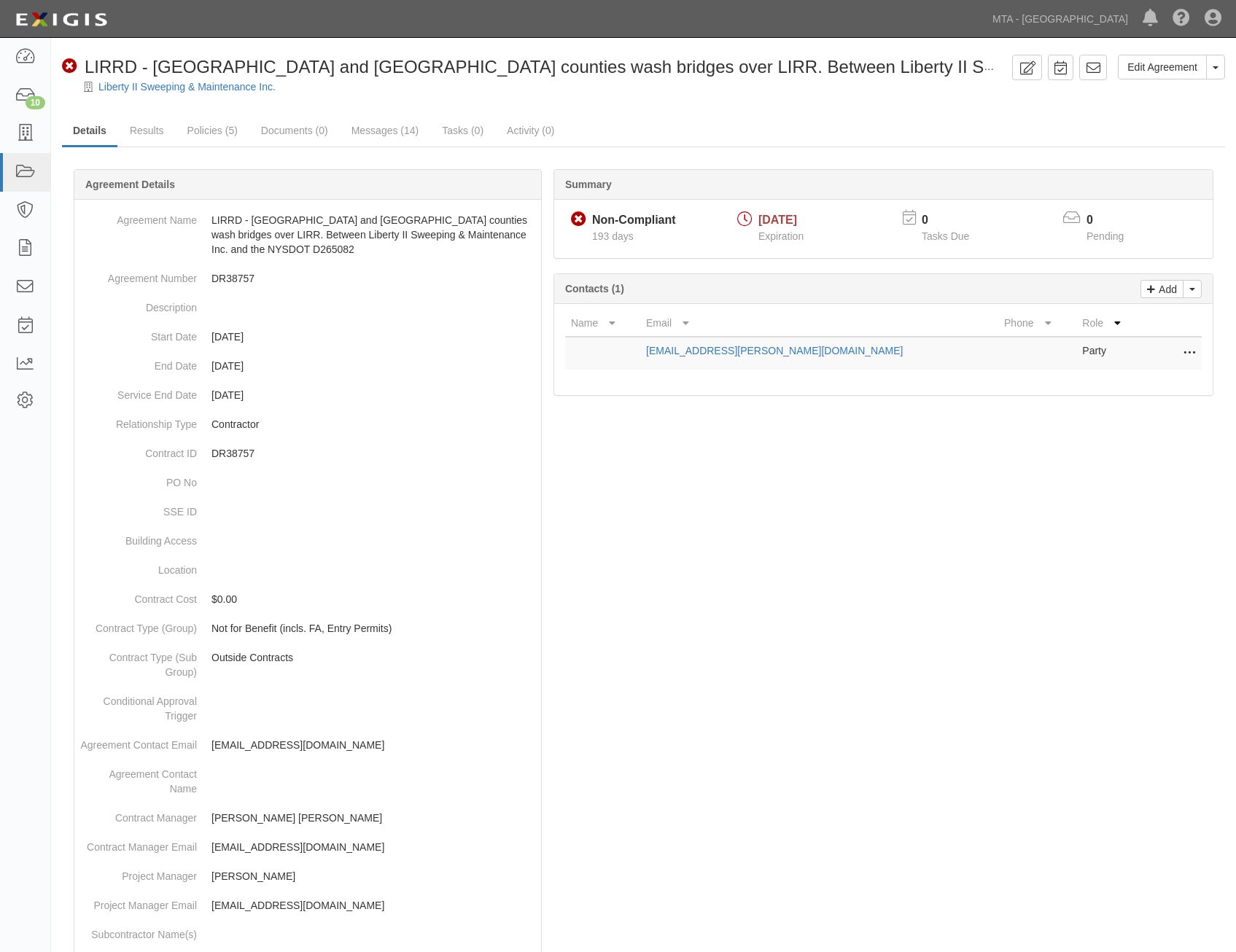
drag, startPoint x: 935, startPoint y: 237, endPoint x: 964, endPoint y: 86, distance: 153.8
click at [308, 137] on link "Documents (0)" at bounding box center [294, 131] width 89 height 32
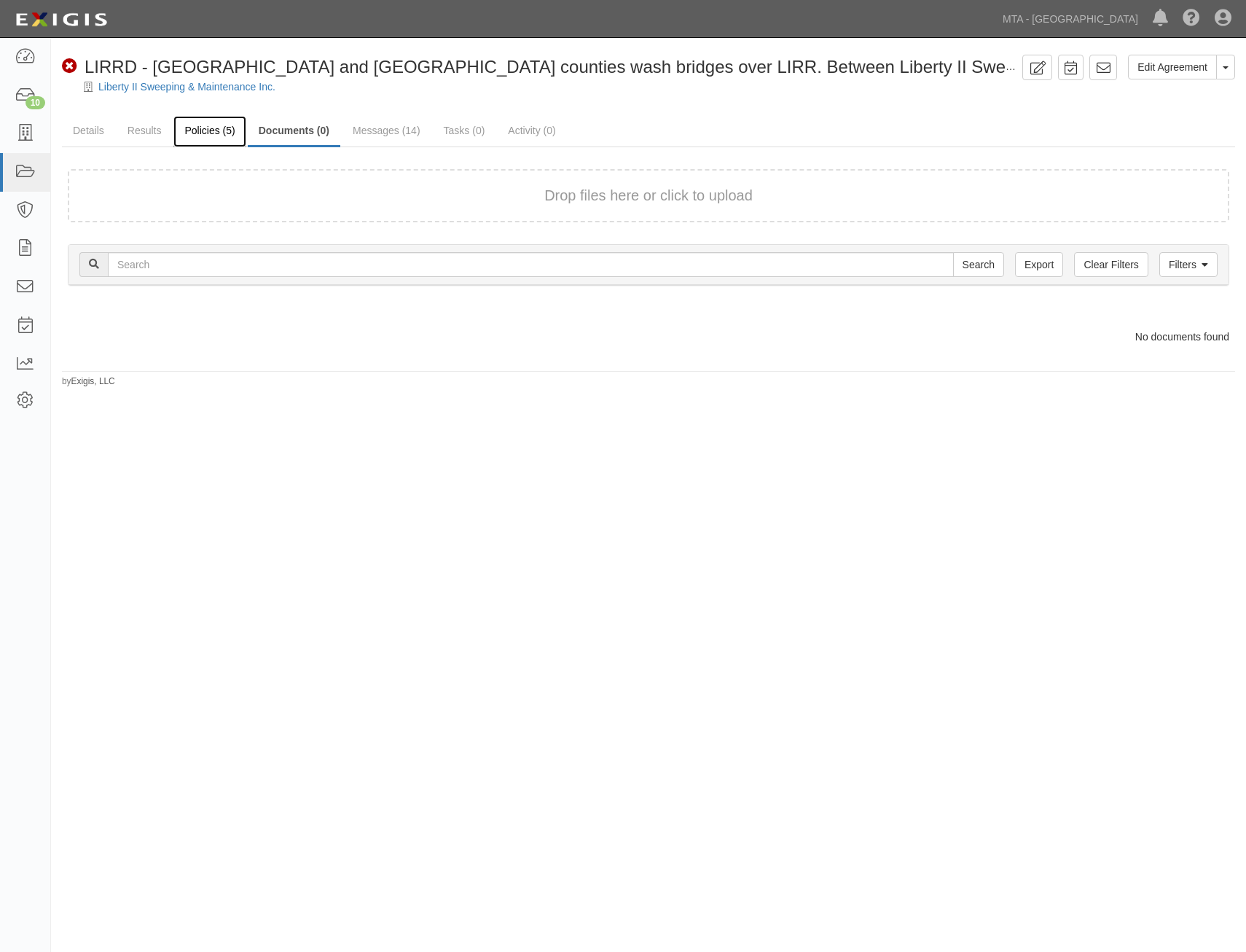
click at [194, 128] on link "Policies (5)" at bounding box center [209, 131] width 72 height 32
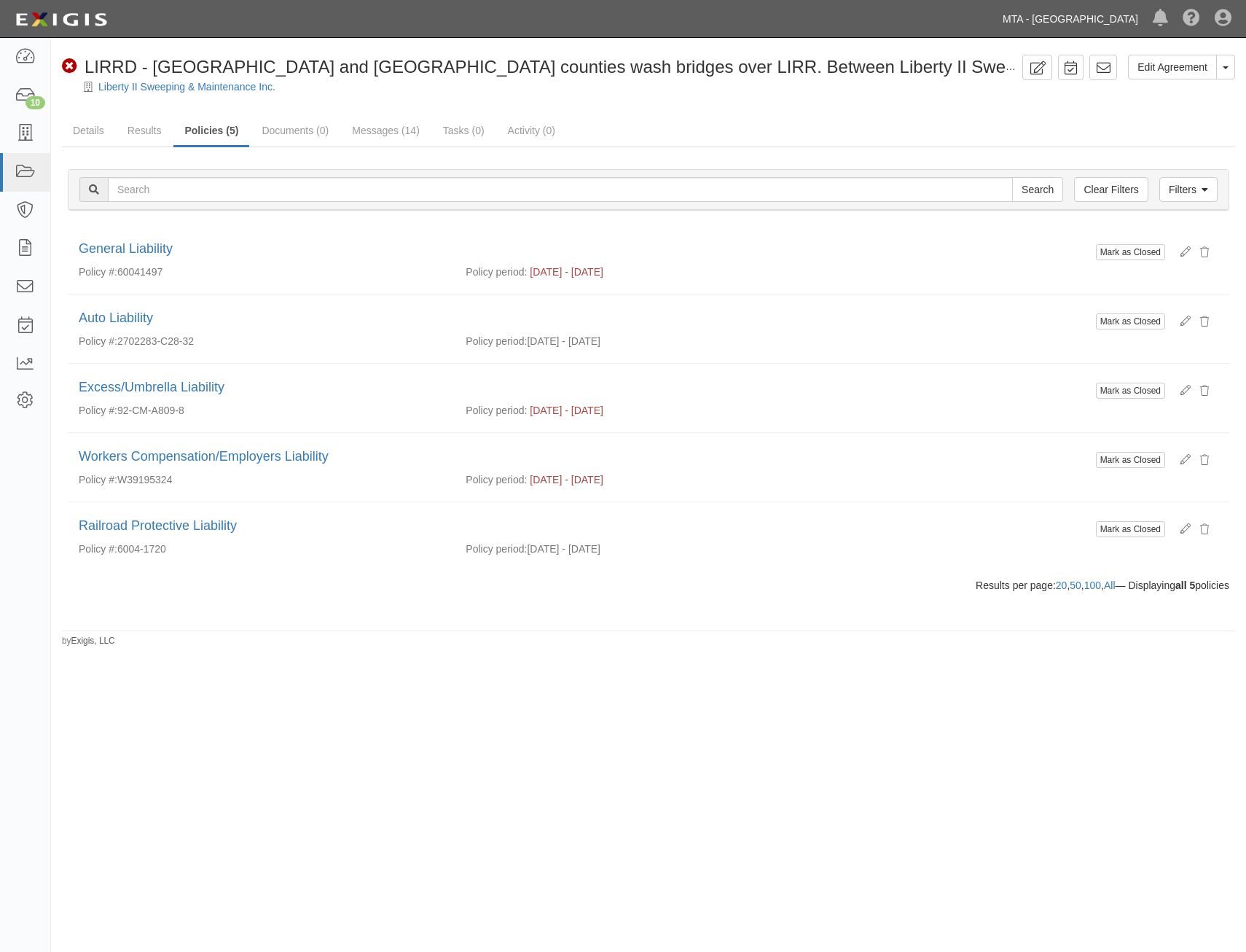
click at [1071, 19] on link "MTA - [GEOGRAPHIC_DATA]" at bounding box center [1071, 19] width 150 height 29
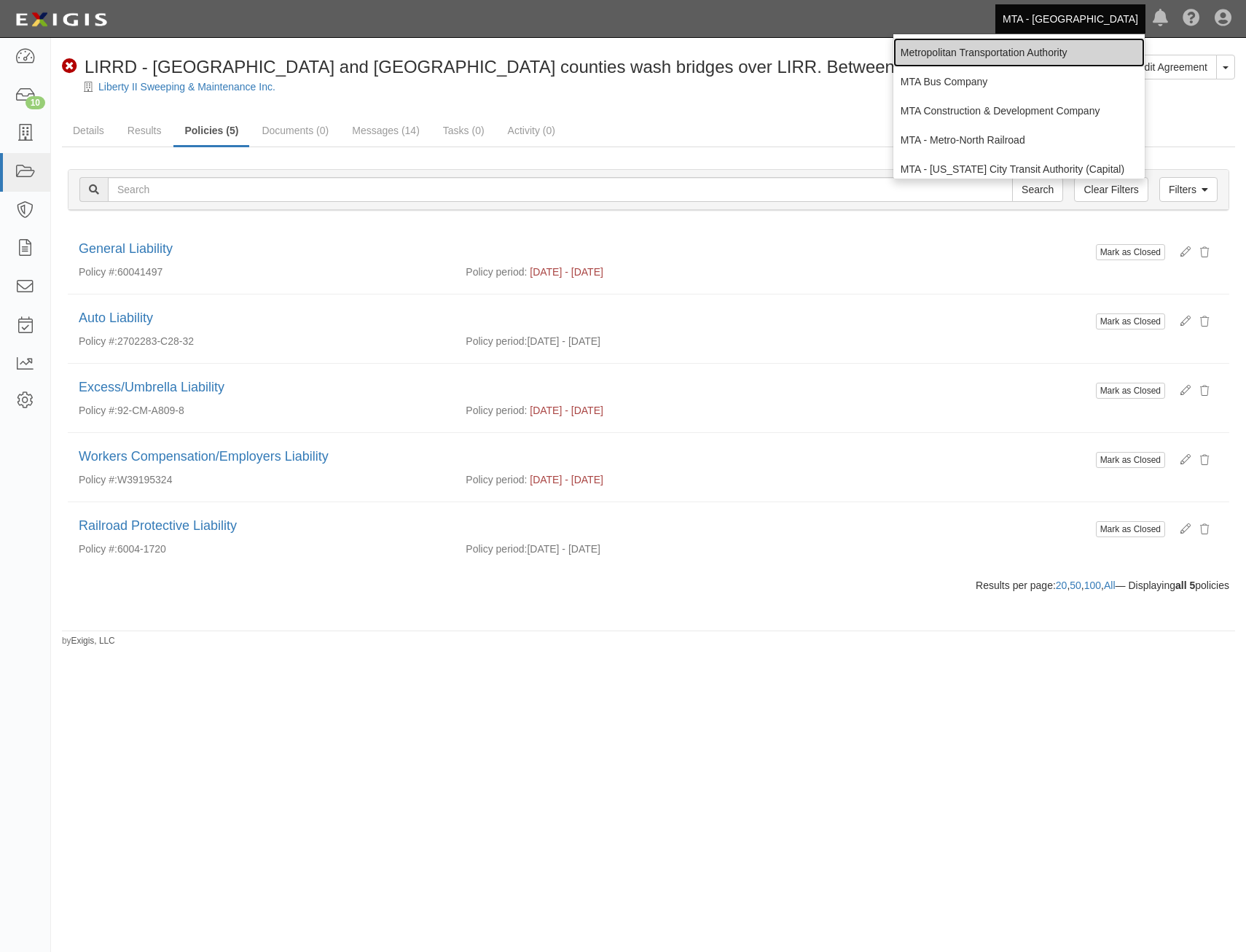
click at [1024, 48] on link "Metropolitan Transportation Authority" at bounding box center [1019, 53] width 251 height 29
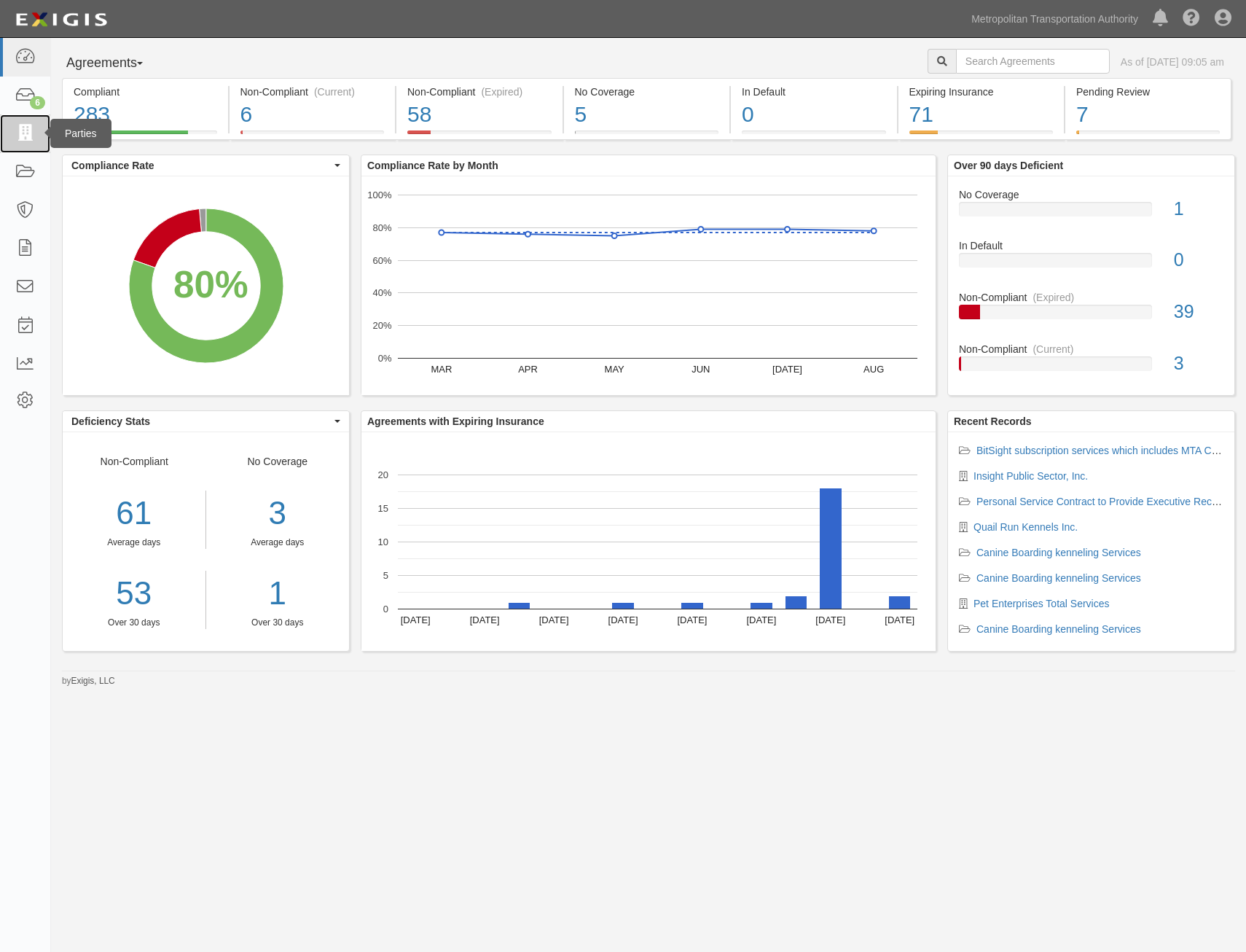
click at [31, 120] on link at bounding box center [25, 134] width 50 height 39
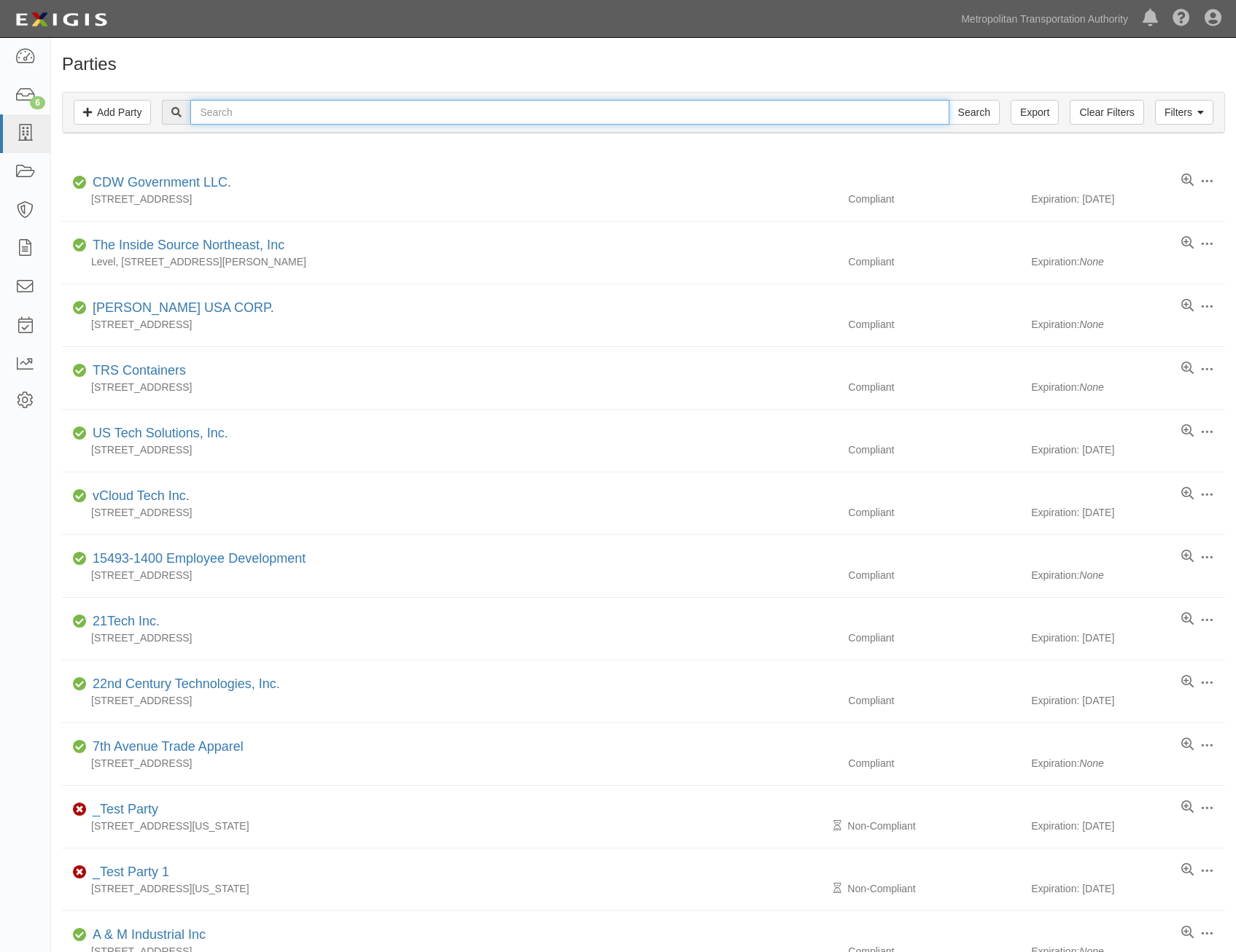
click at [354, 109] on input "text" at bounding box center [569, 112] width 758 height 25
type input "k systems"
click at [948, 100] on input "Search" at bounding box center [973, 112] width 51 height 25
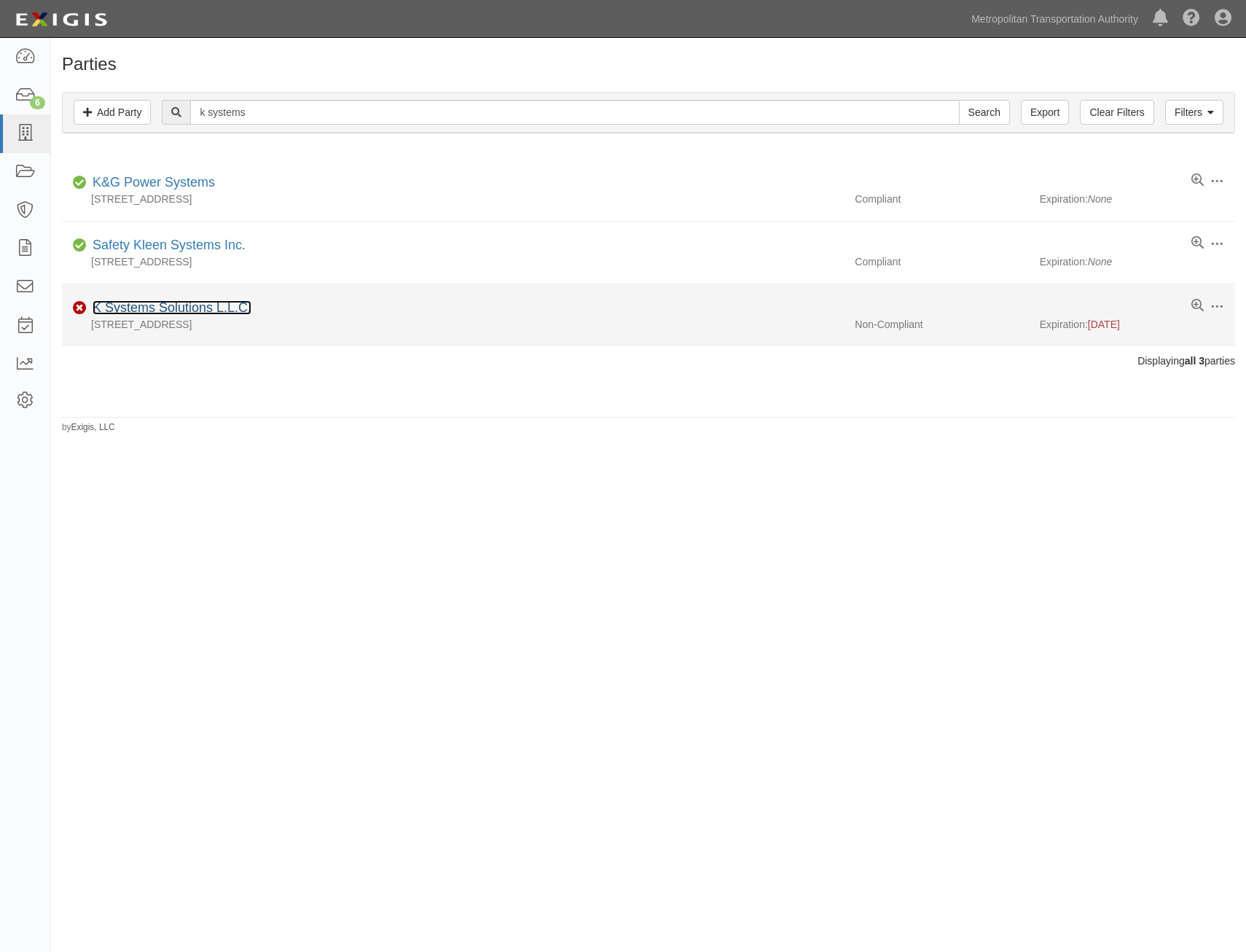
click at [187, 309] on link "K Systems Solutions L.L.C." at bounding box center [172, 308] width 159 height 15
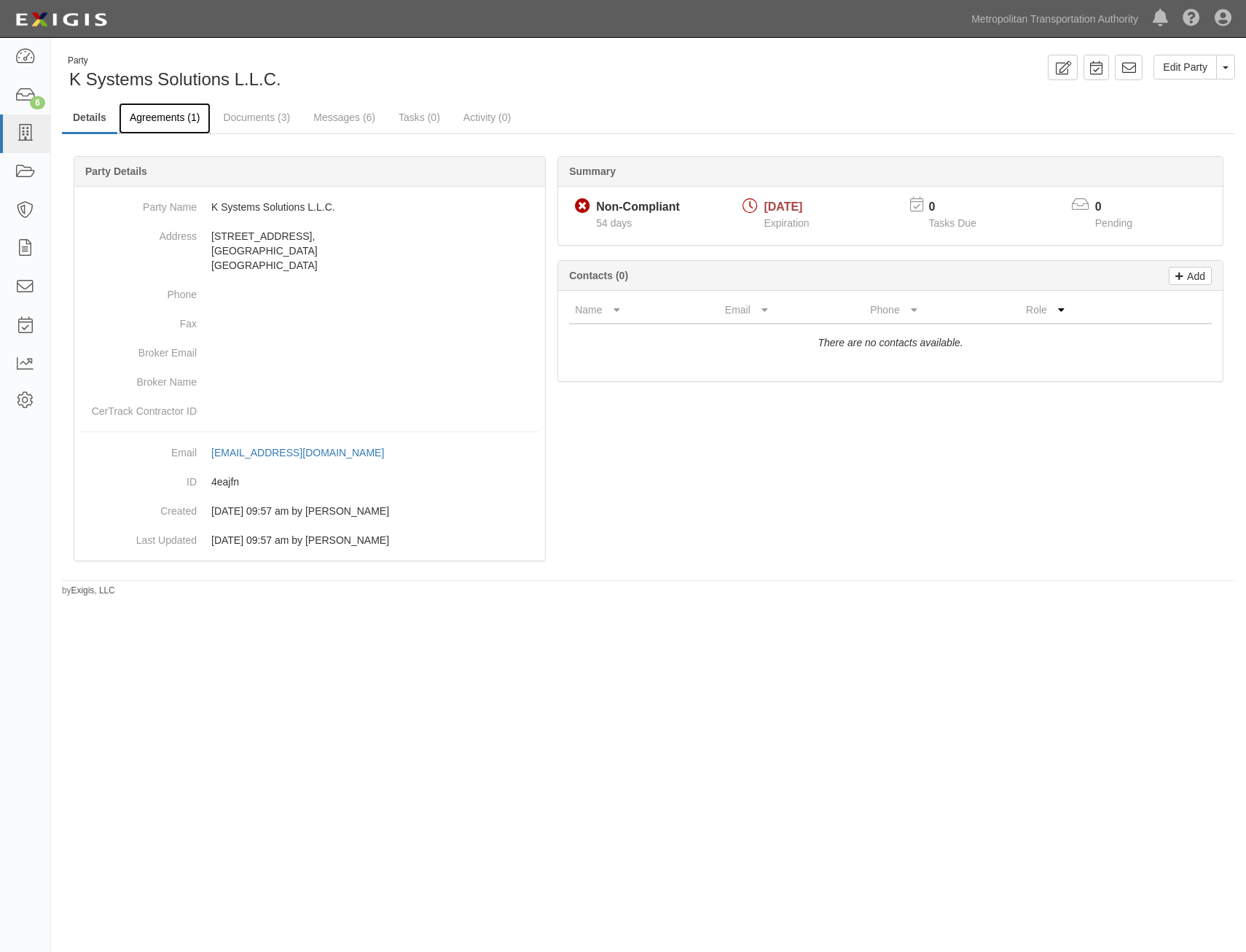
click at [182, 123] on link "Agreements (1)" at bounding box center [165, 118] width 92 height 32
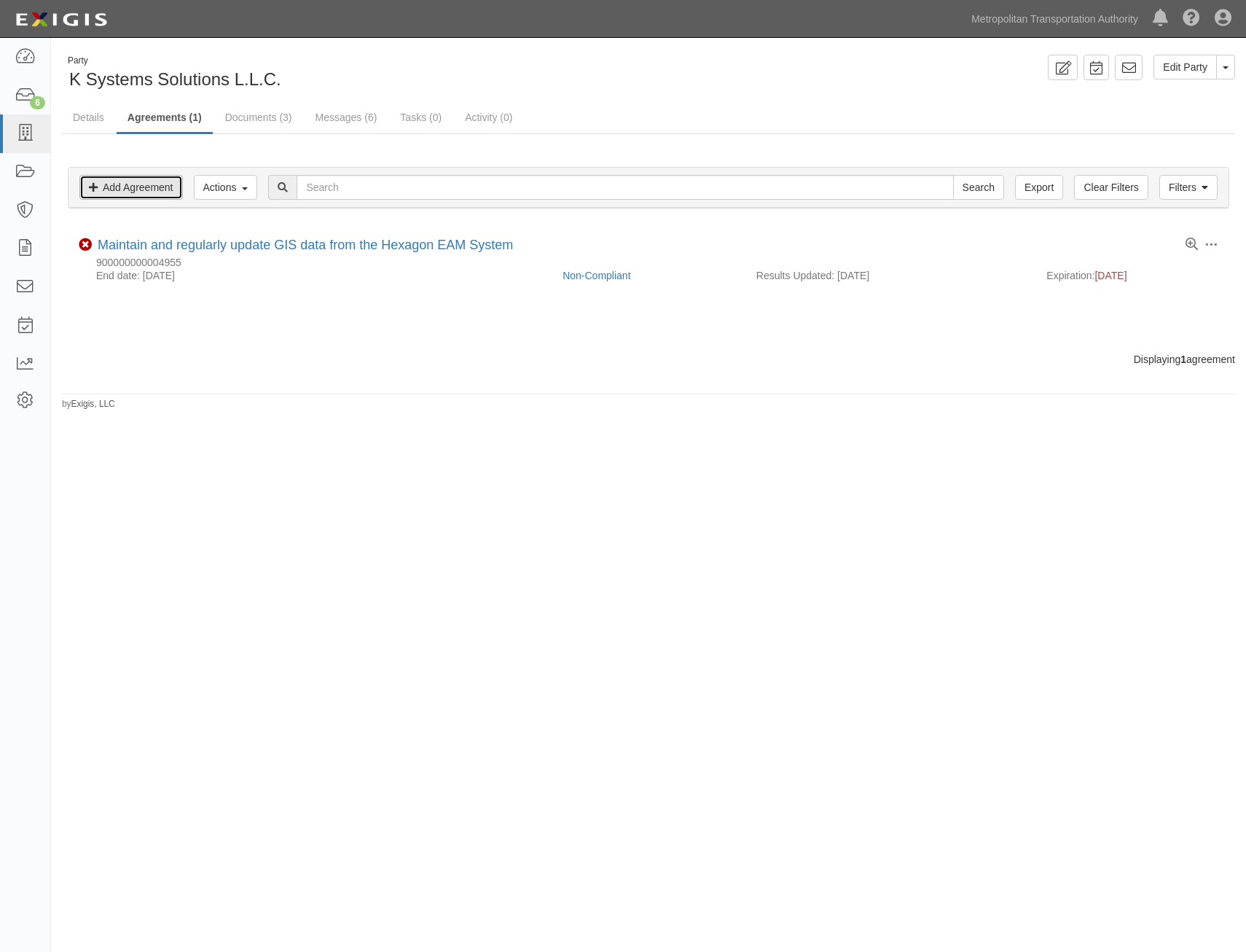
click at [124, 197] on link "Add Agreement" at bounding box center [131, 187] width 103 height 25
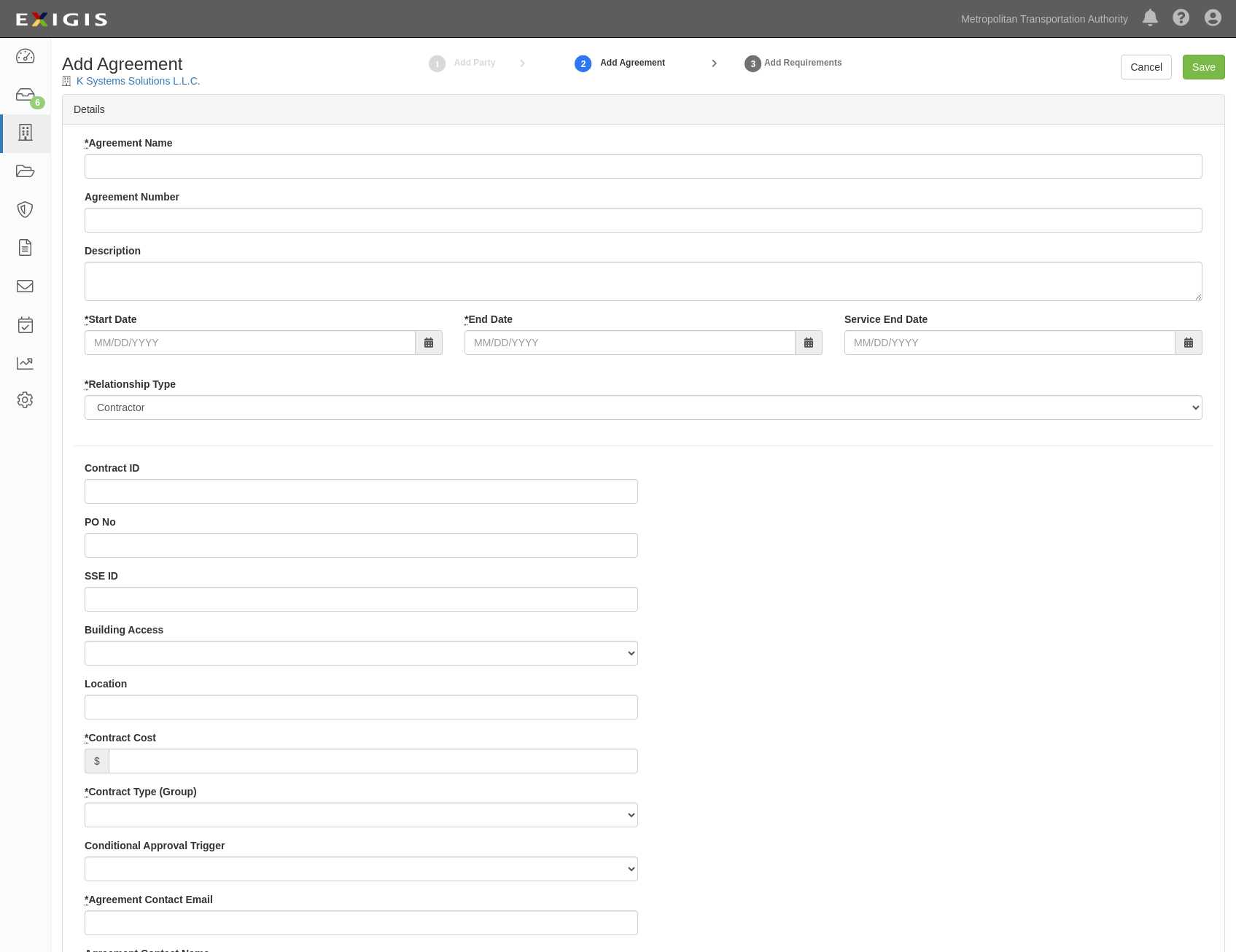
select select
click at [361, 165] on input "* Agreement Name" at bounding box center [643, 166] width 1118 height 25
paste input "Renewal of maintenance & support for the Acronis Backup & Recovery System"
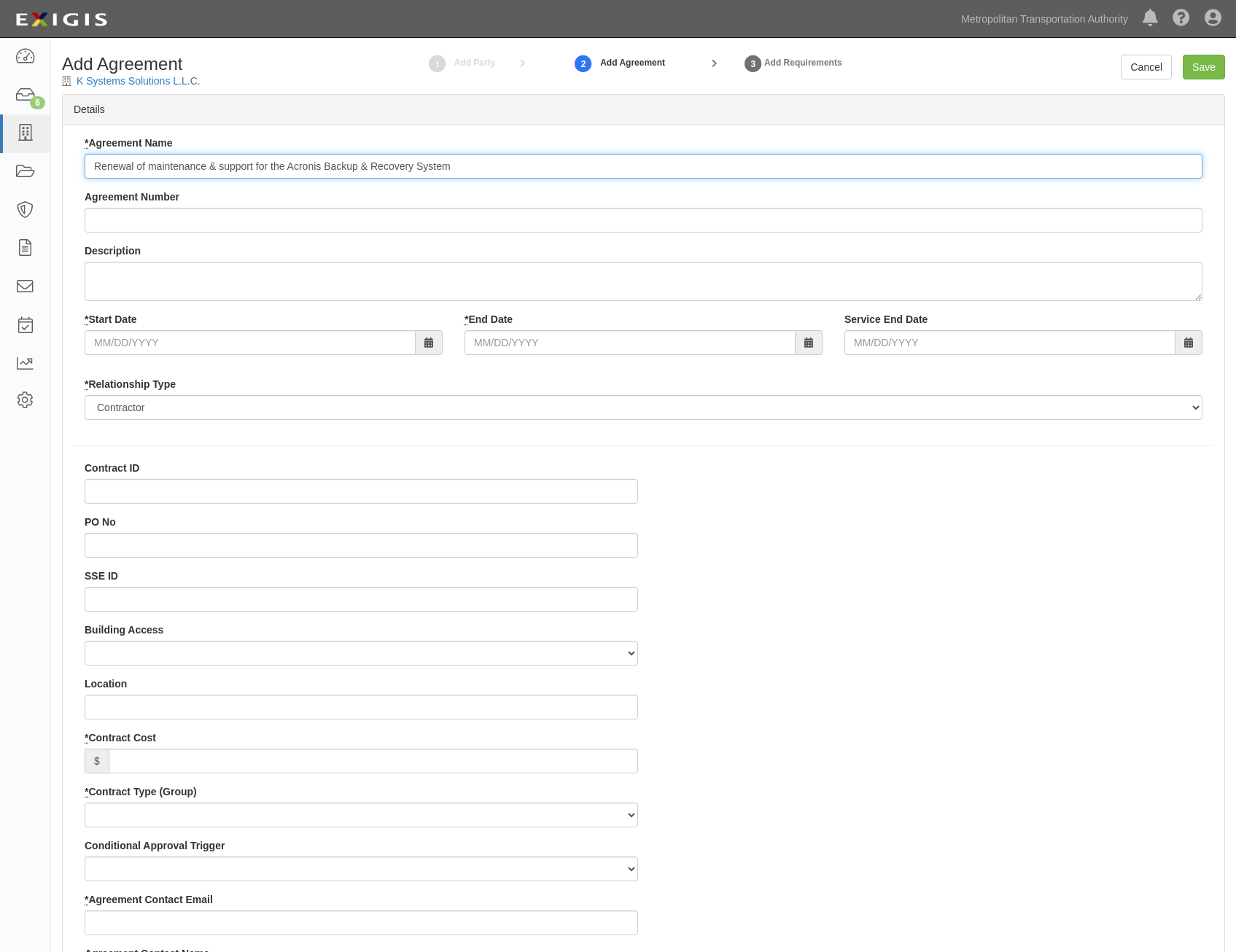
type input "Renewal of maintenance & support for the Acronis Backup & Recovery System"
click at [617, 216] on input "Agreement Number" at bounding box center [643, 220] width 1118 height 25
paste input "0000027757"
type input "0000027757"
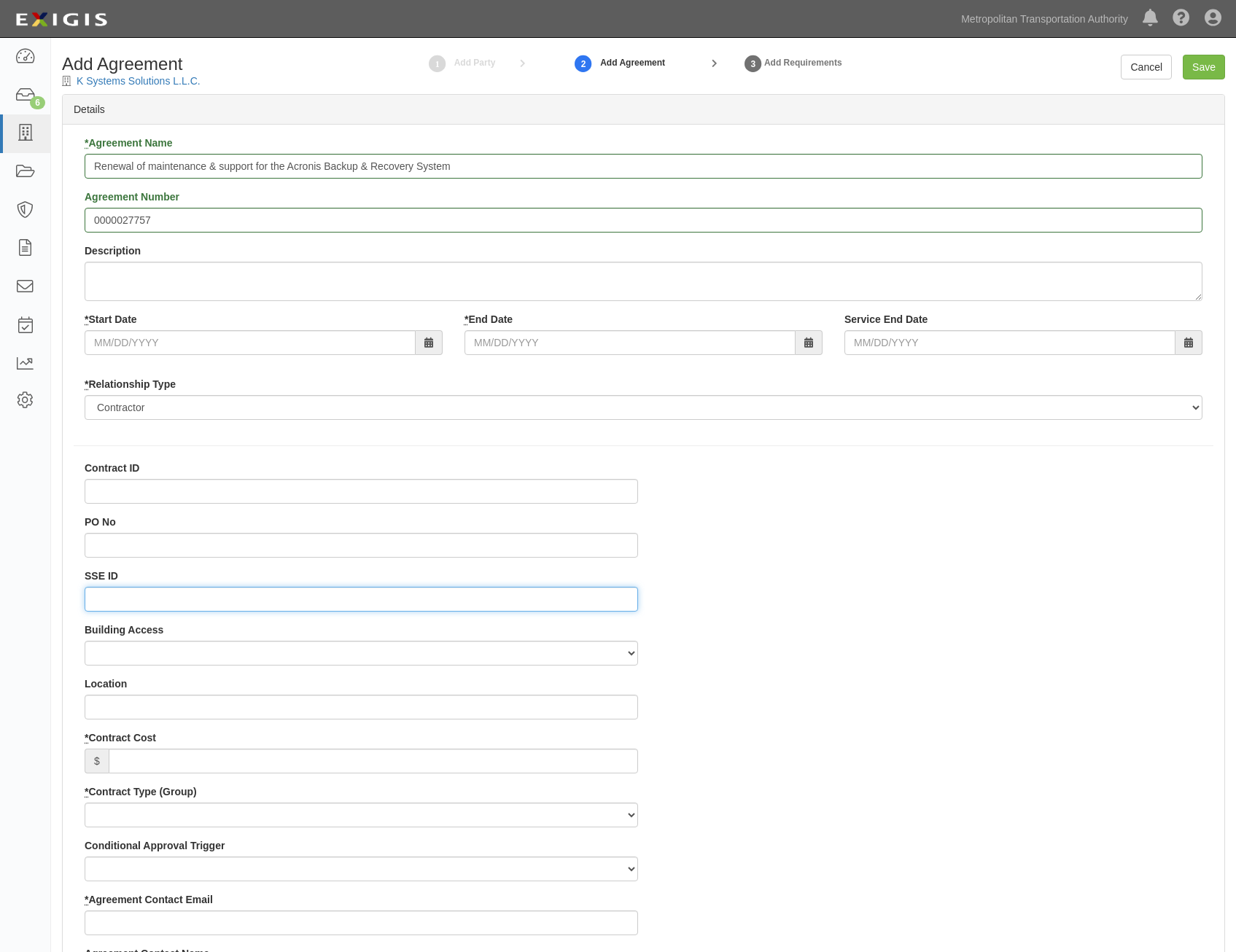
click at [539, 599] on input "SSE ID" at bounding box center [361, 599] width 554 height 25
paste input "0000520260"
type input "0000520260"
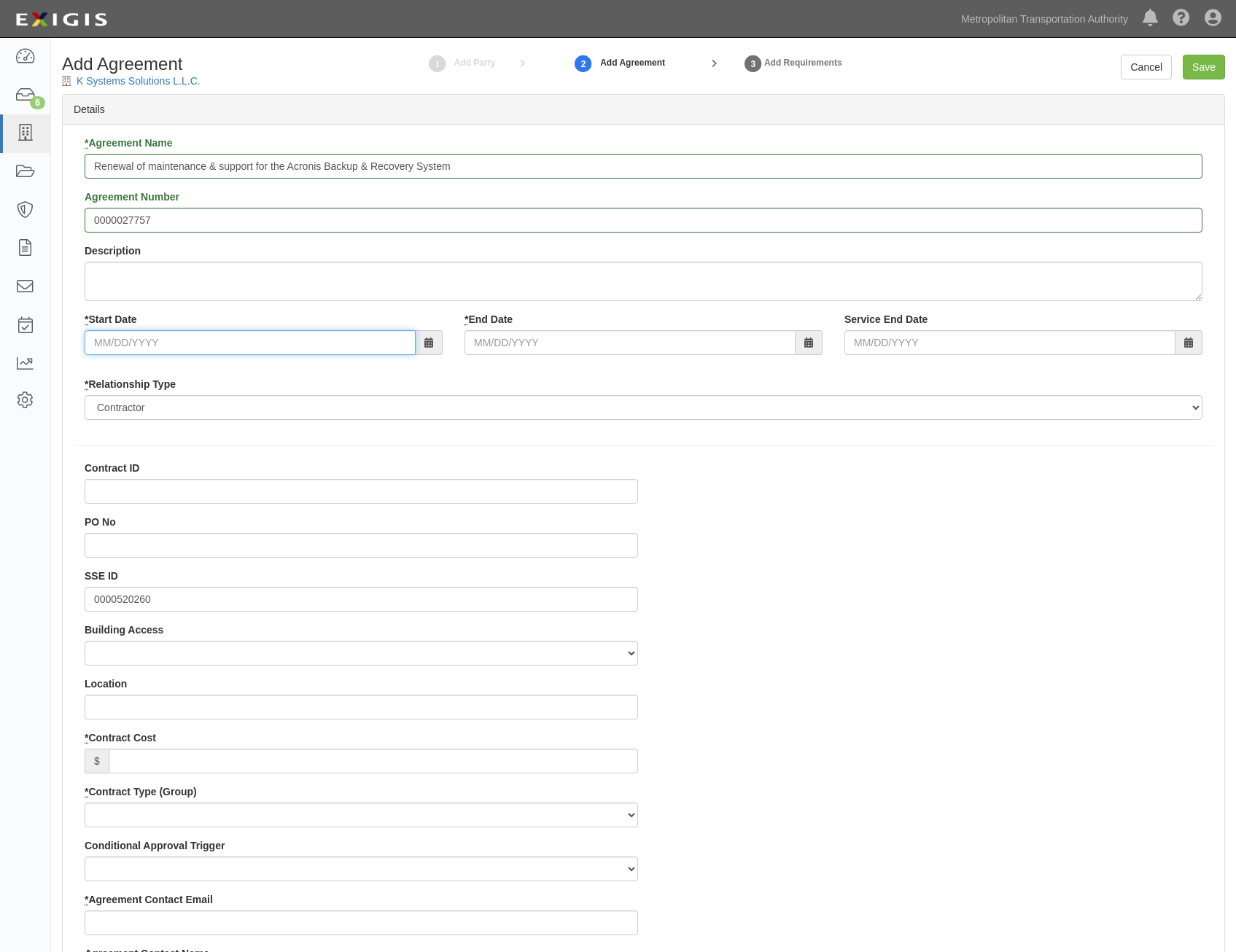
click at [348, 342] on input "* Start Date" at bounding box center [250, 343] width 331 height 25
type input "12/11/2025"
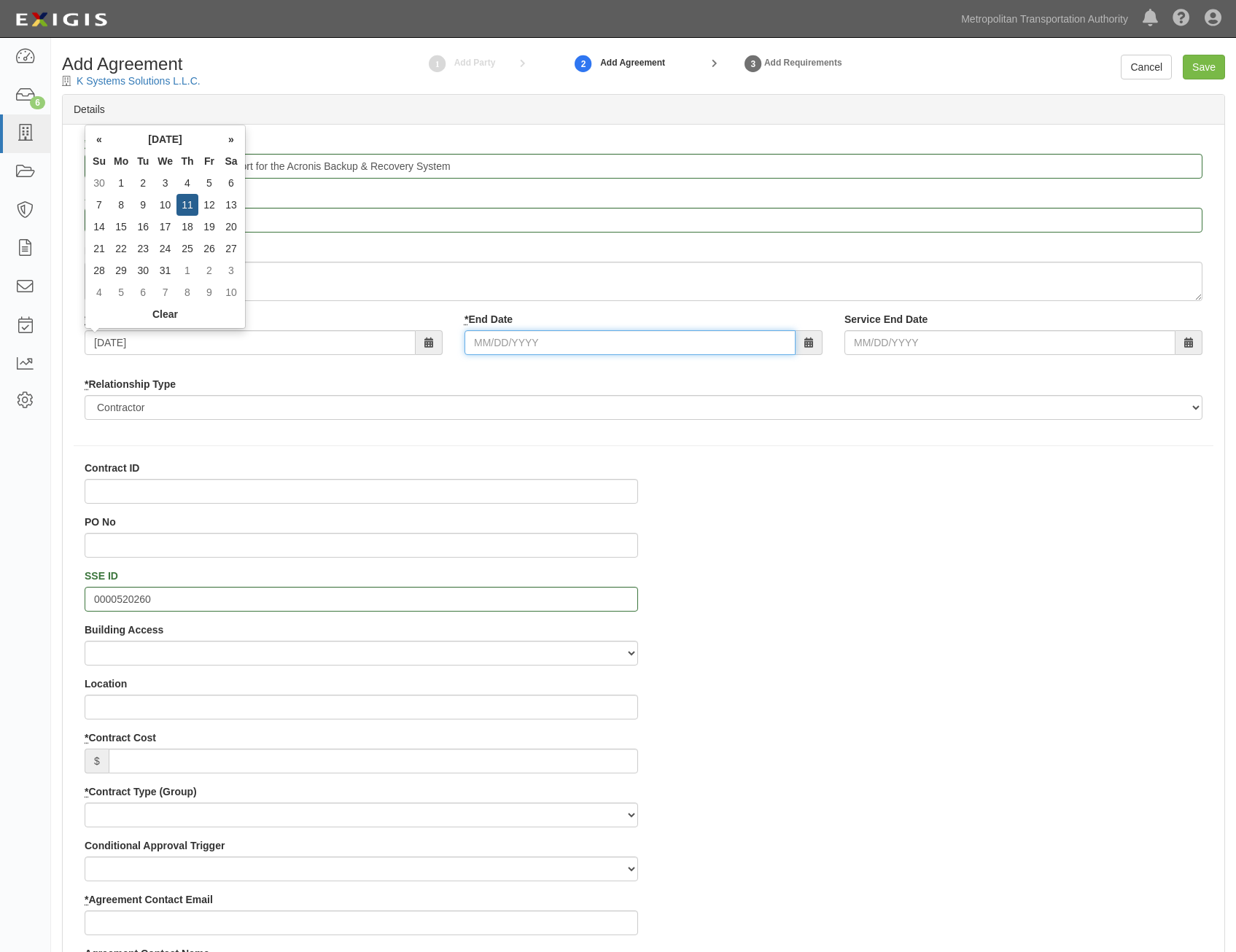
click at [583, 345] on input "* End Date" at bounding box center [630, 343] width 331 height 25
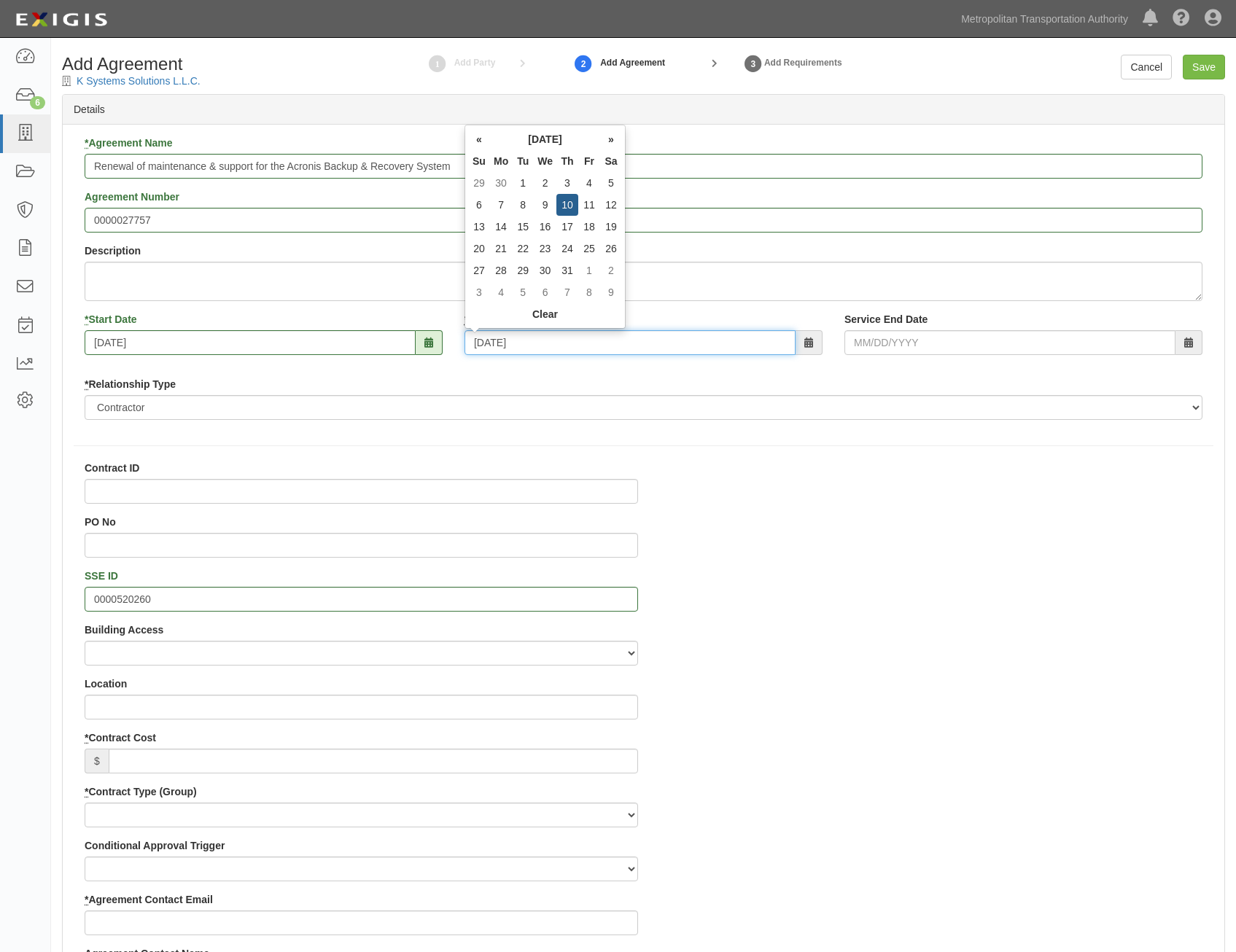
type input "12/10/2026"
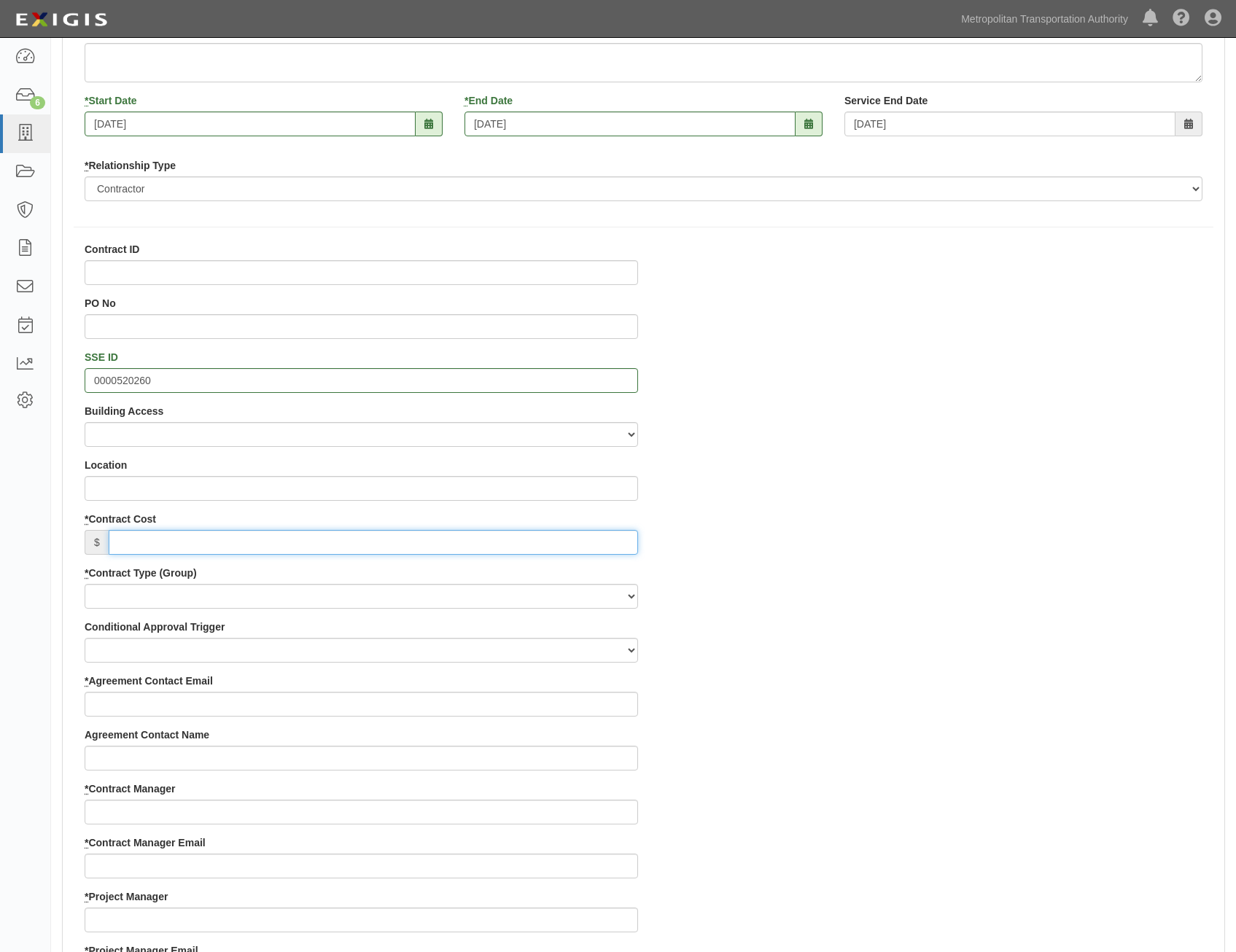
click at [492, 541] on input "* Contract Cost" at bounding box center [373, 542] width 529 height 25
paste input "5,220.80"
type input "5,220.80"
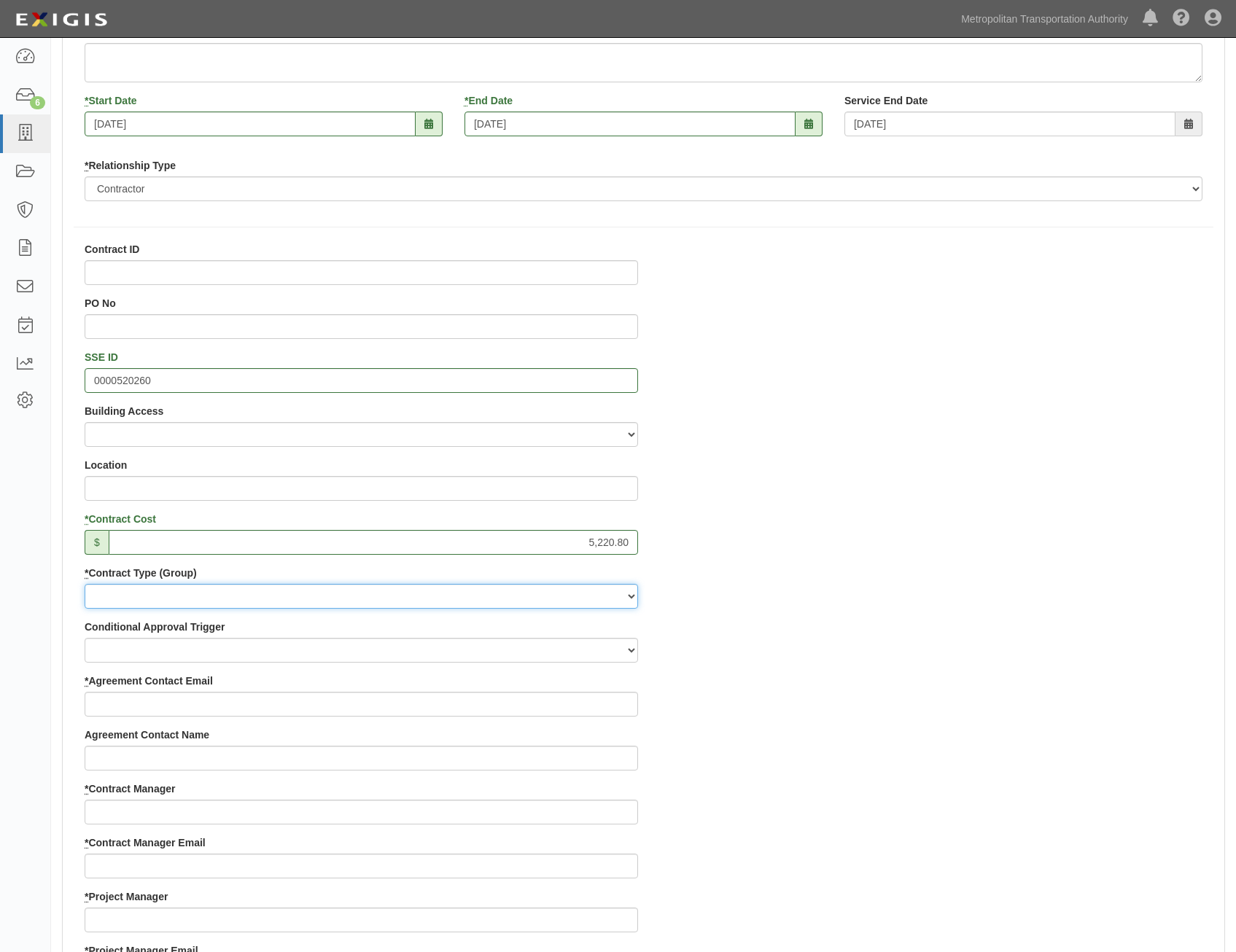
click at [551, 597] on select "Capital Operating Not for Benefit (incls. FA, Entry Permits) Real Estate Other" at bounding box center [361, 596] width 554 height 25
select select "122"
click at [85, 583] on select "Capital Operating Not for Benefit (incls. FA, Entry Permits) Real Estate Other" at bounding box center [361, 596] width 554 height 25
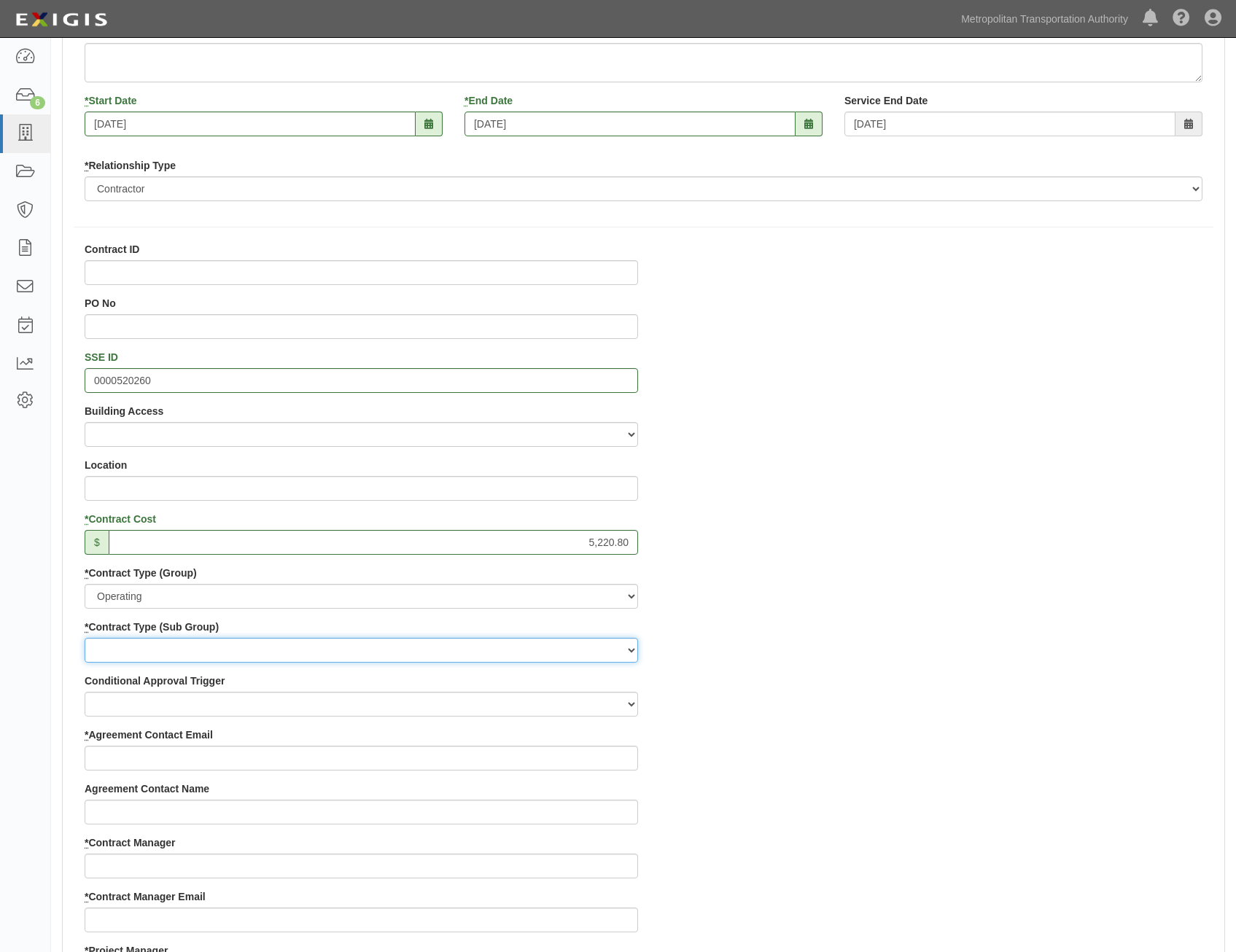
click at [522, 644] on select "Construction Loan / Test and Demo Maintenance Painting Personal Services Contra…" at bounding box center [361, 650] width 554 height 25
select select "249"
click at [85, 638] on select "Construction Loan / Test and Demo Maintenance Painting Personal Services Contra…" at bounding box center [361, 650] width 554 height 25
click at [896, 701] on div "Contract ID PO No SSE ID 0000520260 Building Access 2 Broadway 341/345/347 BREP…" at bounding box center [643, 942] width 1162 height 1402
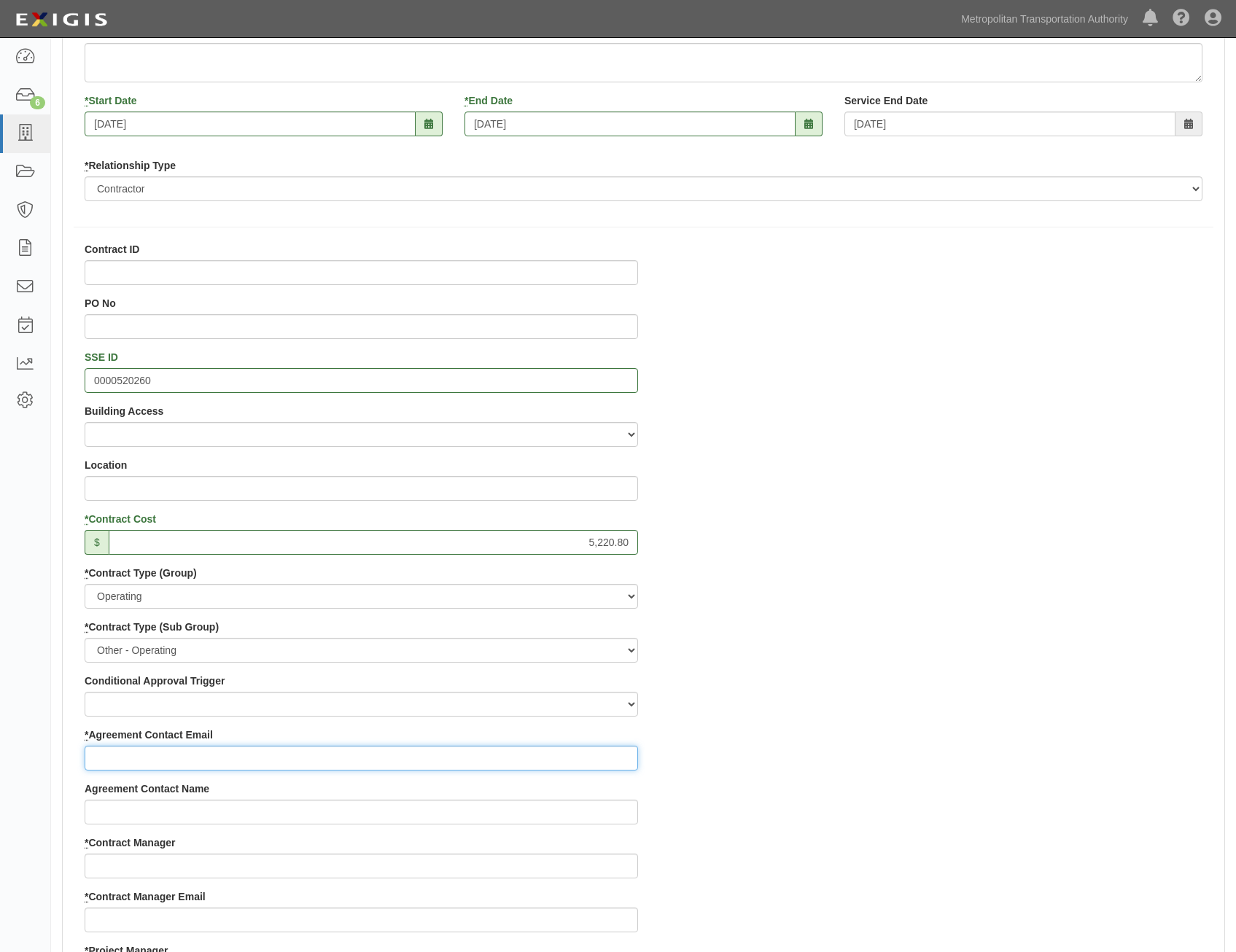
click at [517, 769] on input "* Agreement Contact Email" at bounding box center [361, 758] width 554 height 25
paste input "rmuhaxheri@kssnyc.com"
type input "rmuhaxheri@kssnyc.com"
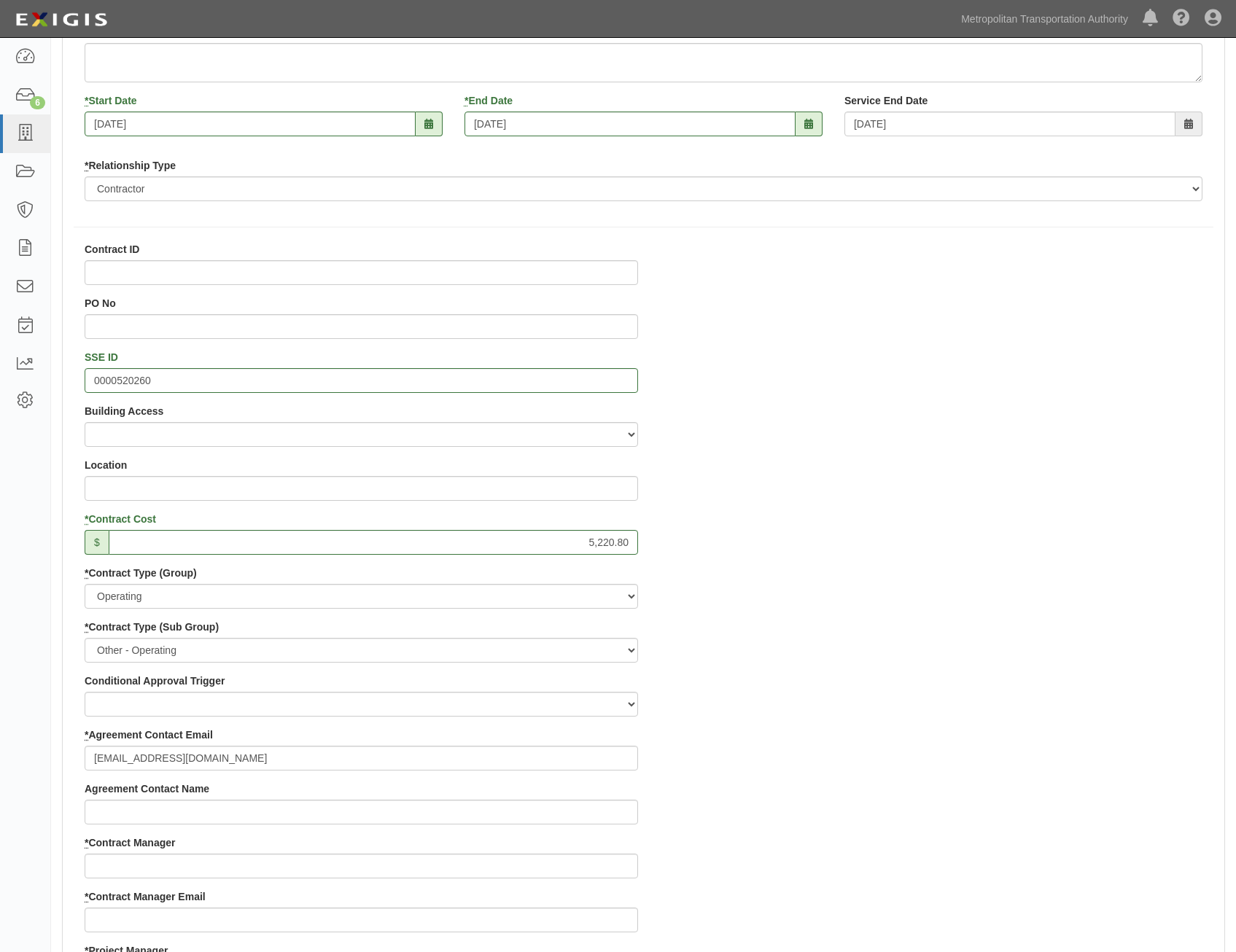
click at [835, 693] on div "Contract ID PO No SSE ID 0000520260 Building Access 2 Broadway 341/345/347 BREP…" at bounding box center [643, 942] width 1162 height 1402
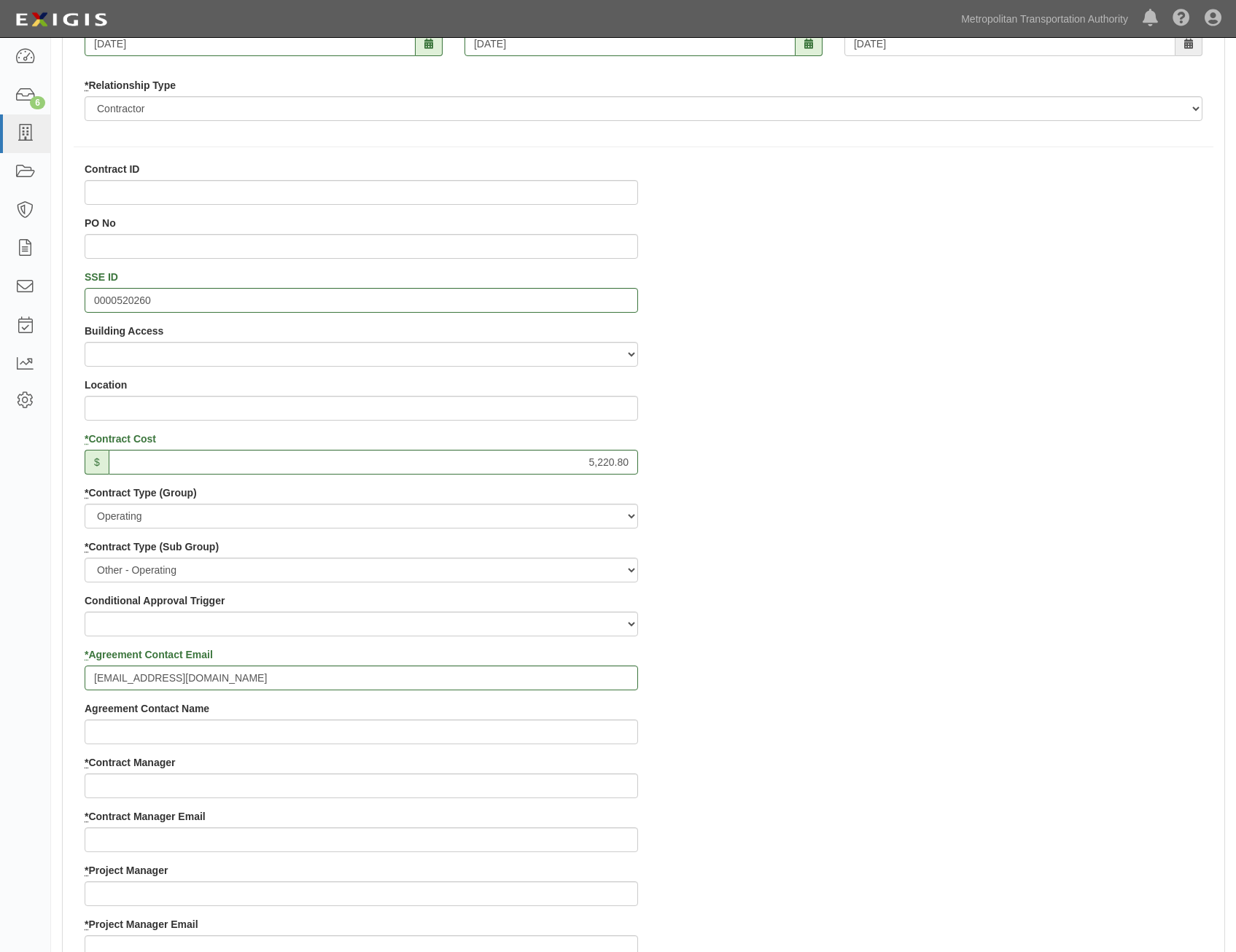
scroll to position [437, 0]
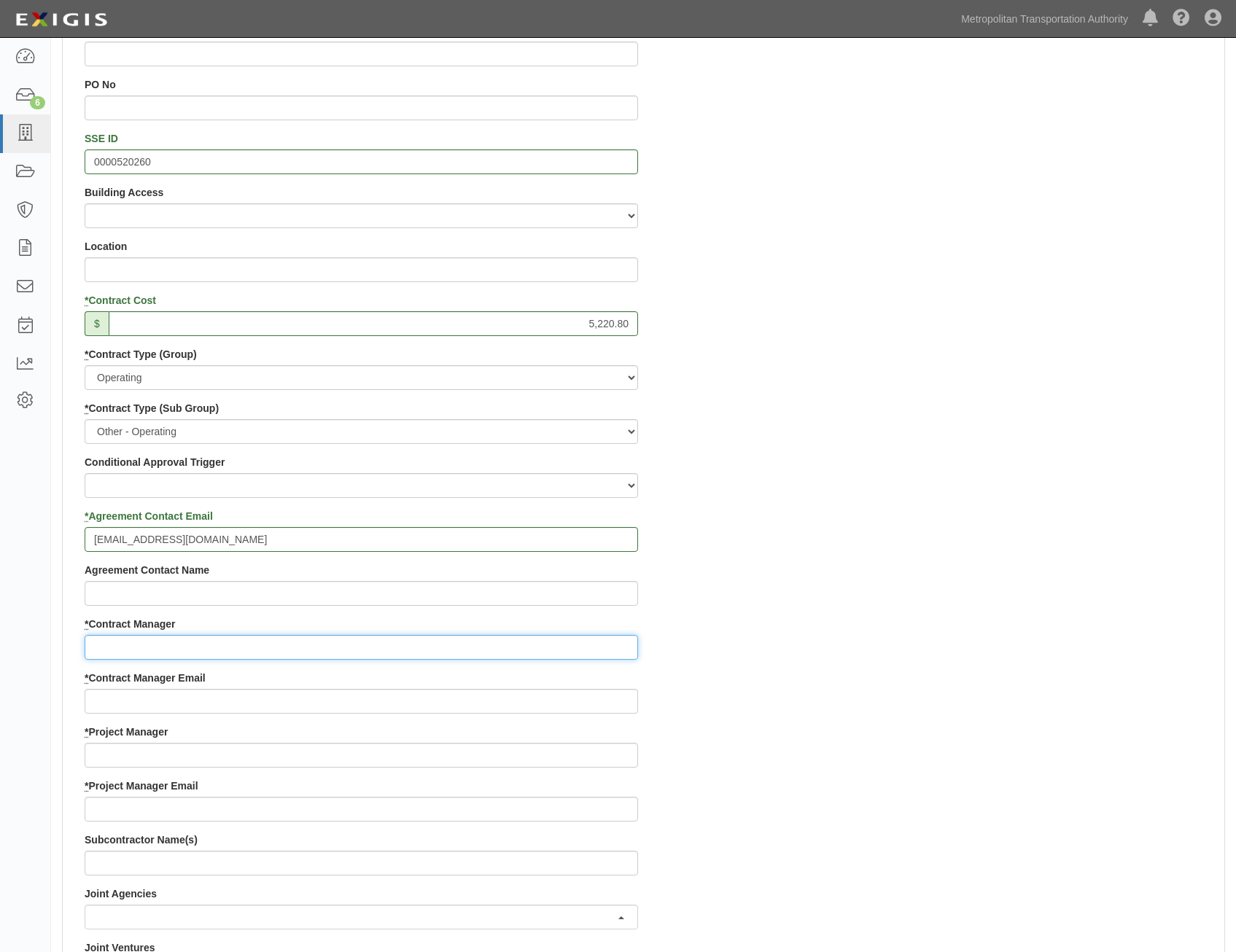
click at [457, 647] on input "* Contract Manager" at bounding box center [361, 647] width 554 height 25
paste input "Ifeoma Ekere"
type input "Ifeoma Ekere"
click at [843, 706] on div "Contract ID PO No SSE ID 0000520260 Building Access 2 Broadway 341/345/347 BREP…" at bounding box center [643, 724] width 1162 height 1402
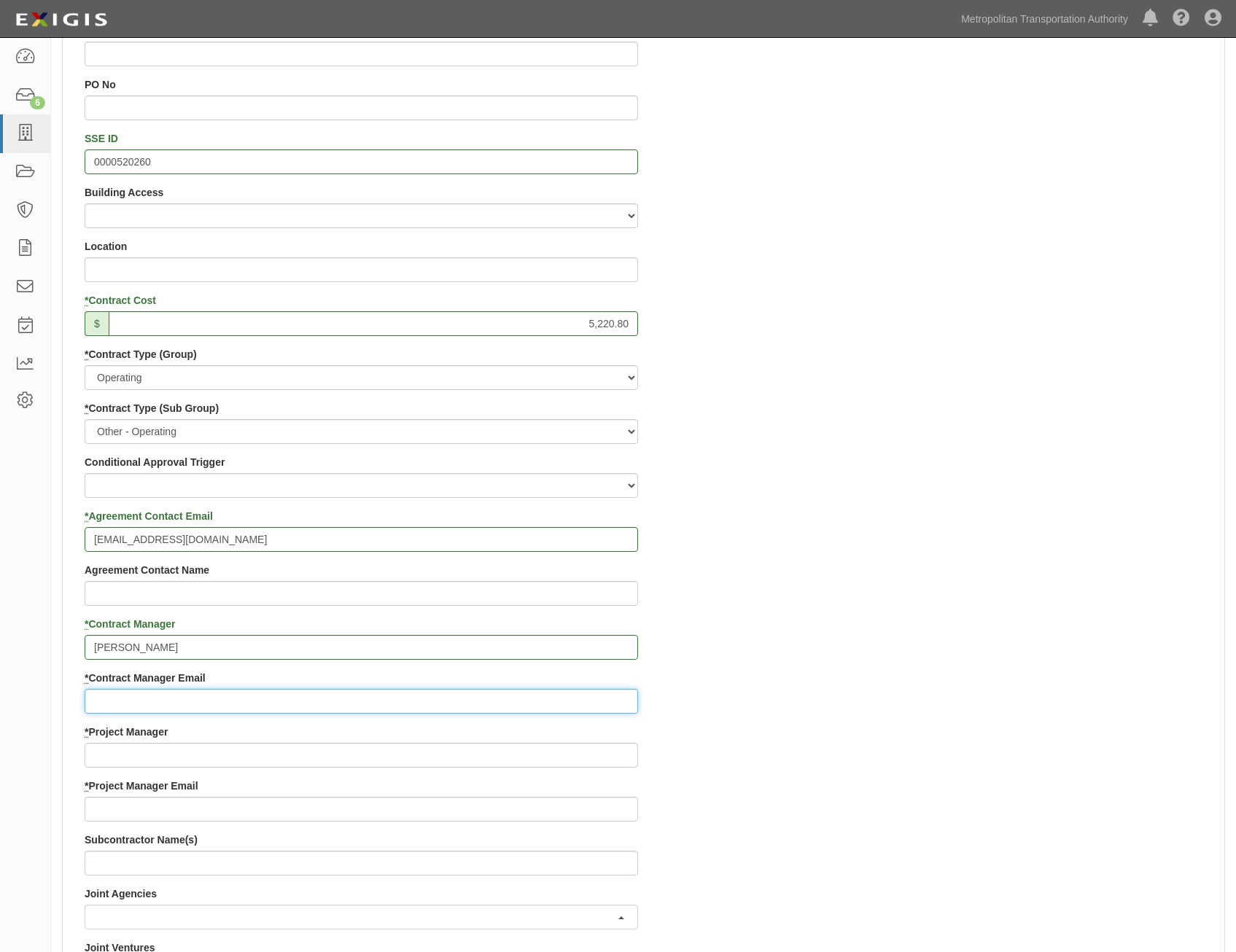
click at [531, 697] on input "* Contract Manager Email" at bounding box center [361, 701] width 554 height 25
paste input "ifeoma.ekere@mtahq.org"
type input "ifeoma.ekere@mtahq.org"
drag, startPoint x: 803, startPoint y: 758, endPoint x: 808, endPoint y: 747, distance: 12.1
click at [803, 758] on div "Contract ID PO No SSE ID 0000520260 Building Access 2 Broadway 341/345/347 BREP…" at bounding box center [643, 724] width 1162 height 1402
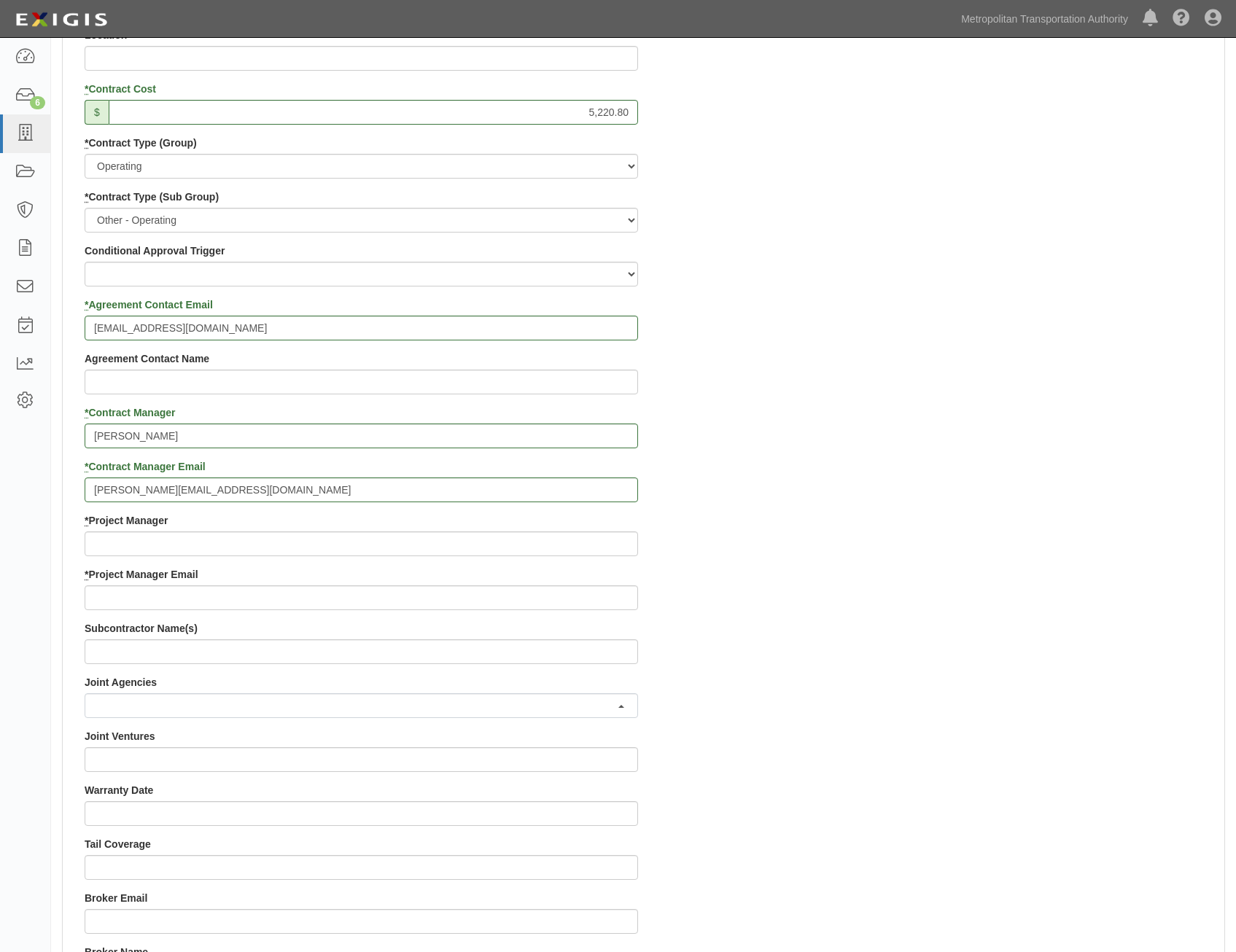
scroll to position [656, 0]
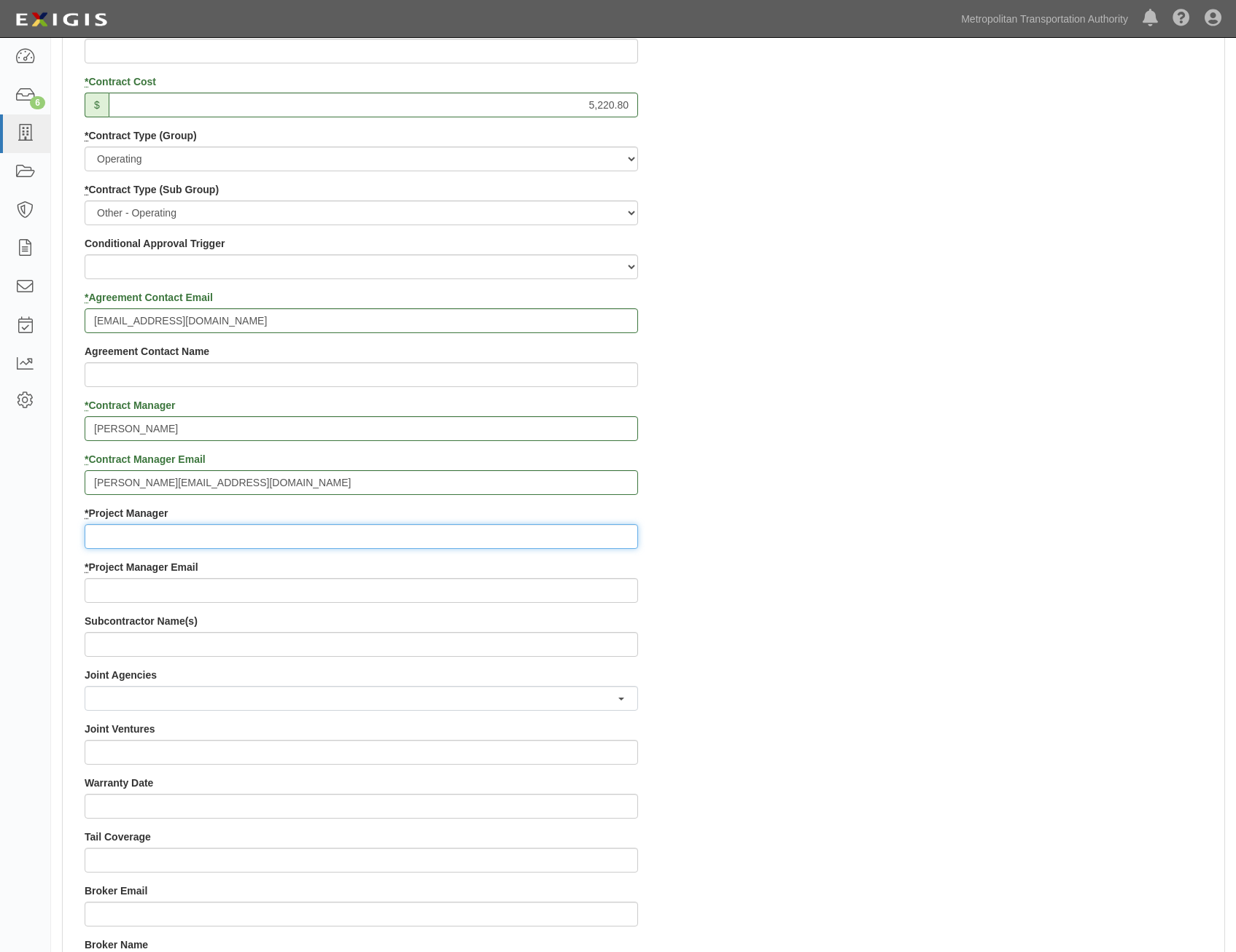
click at [541, 537] on input "* Project Manager" at bounding box center [361, 536] width 554 height 25
paste input "Wilfredo Otero"
type input "Wilfredo Otero"
click at [875, 608] on div "Contract ID PO No SSE ID 0000520260 Building Access 2 Broadway 341/345/347 BREP…" at bounding box center [643, 505] width 1162 height 1402
click at [534, 588] on input "* Project Manager Email" at bounding box center [361, 590] width 554 height 25
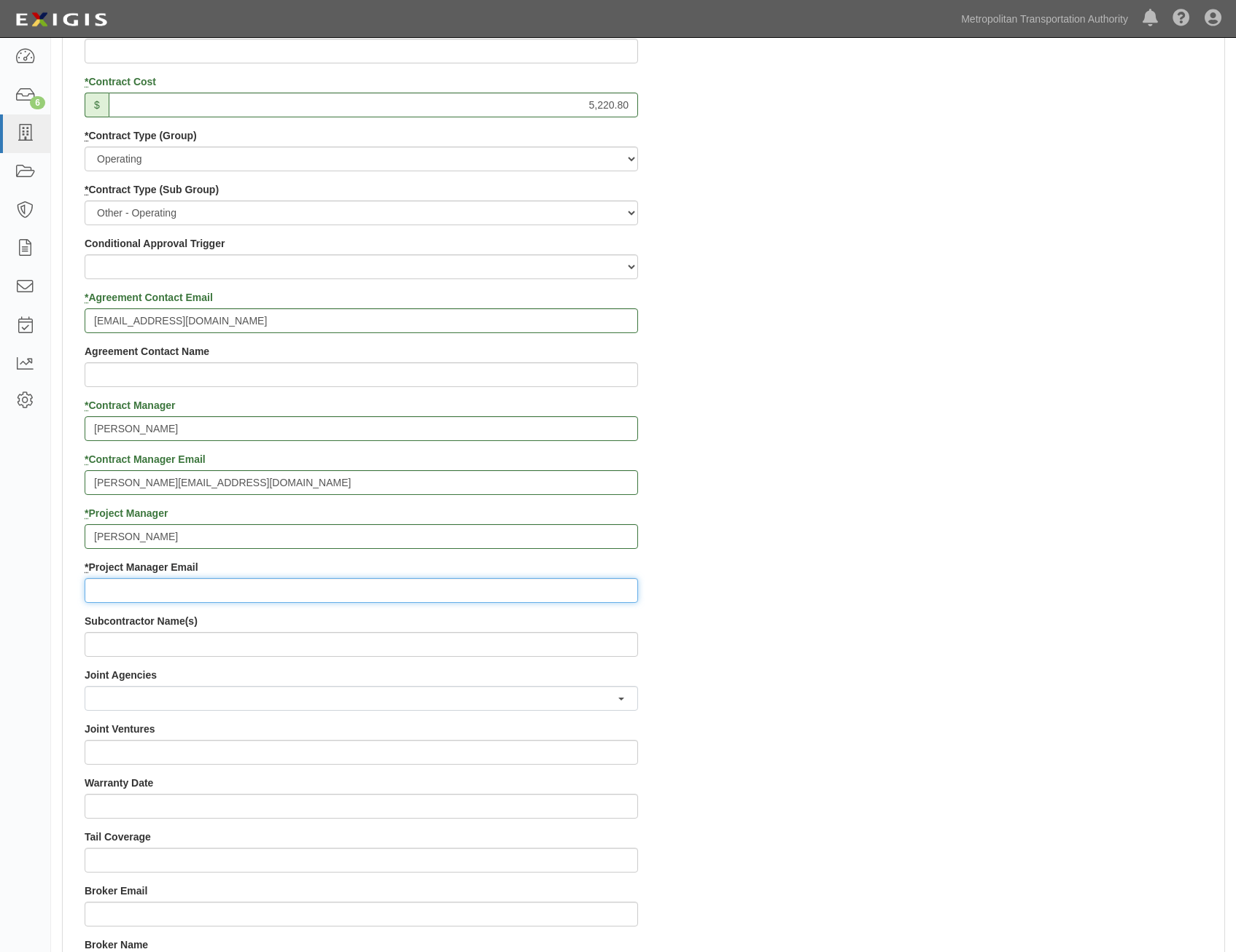
paste input "wilfredo.otero@mtahq.org"
type input "wilfredo.otero@mtahq.org"
click at [843, 572] on div "Contract ID PO No SSE ID 0000520260 Building Access 2 Broadway 341/345/347 BREP…" at bounding box center [643, 505] width 1162 height 1402
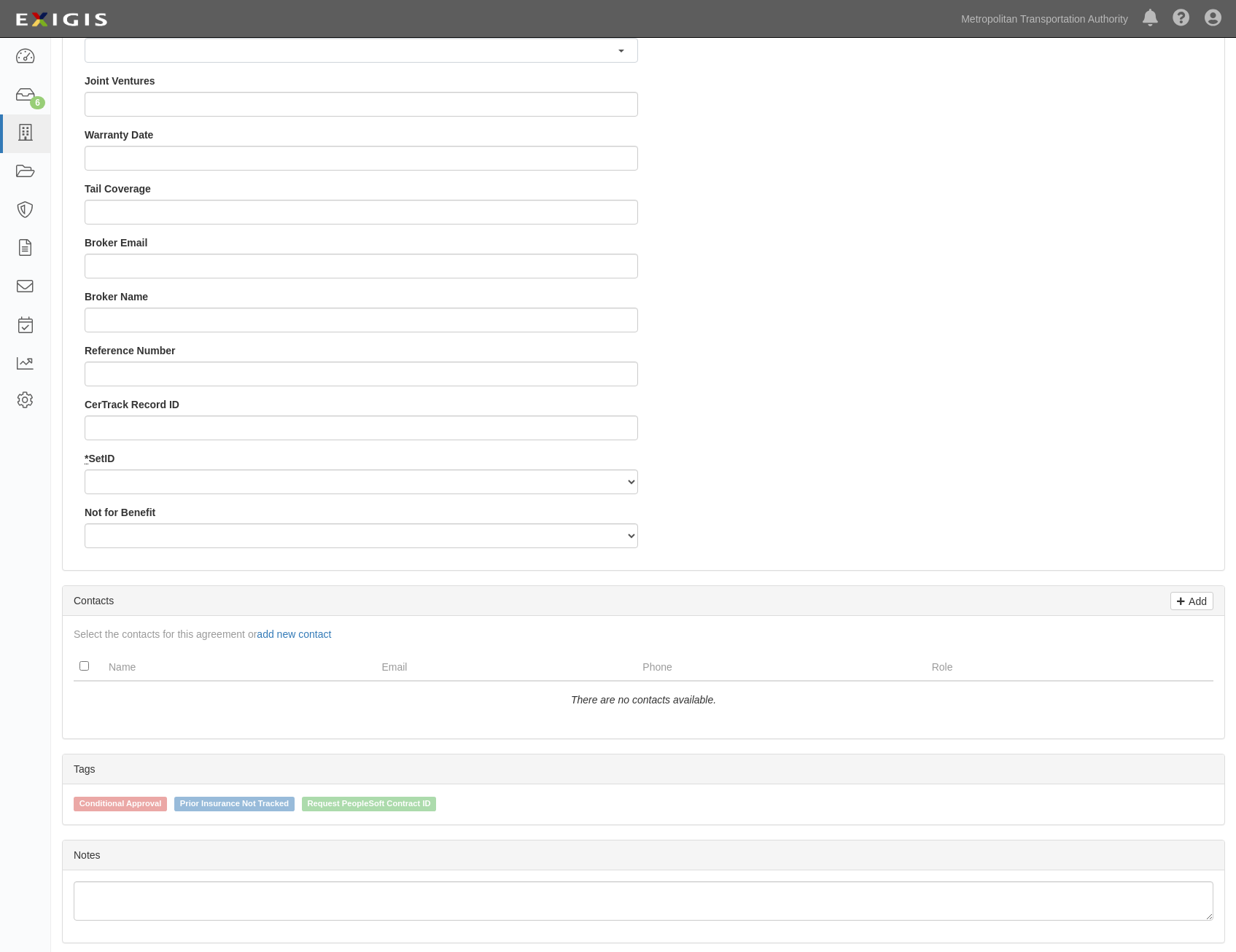
scroll to position [1312, 0]
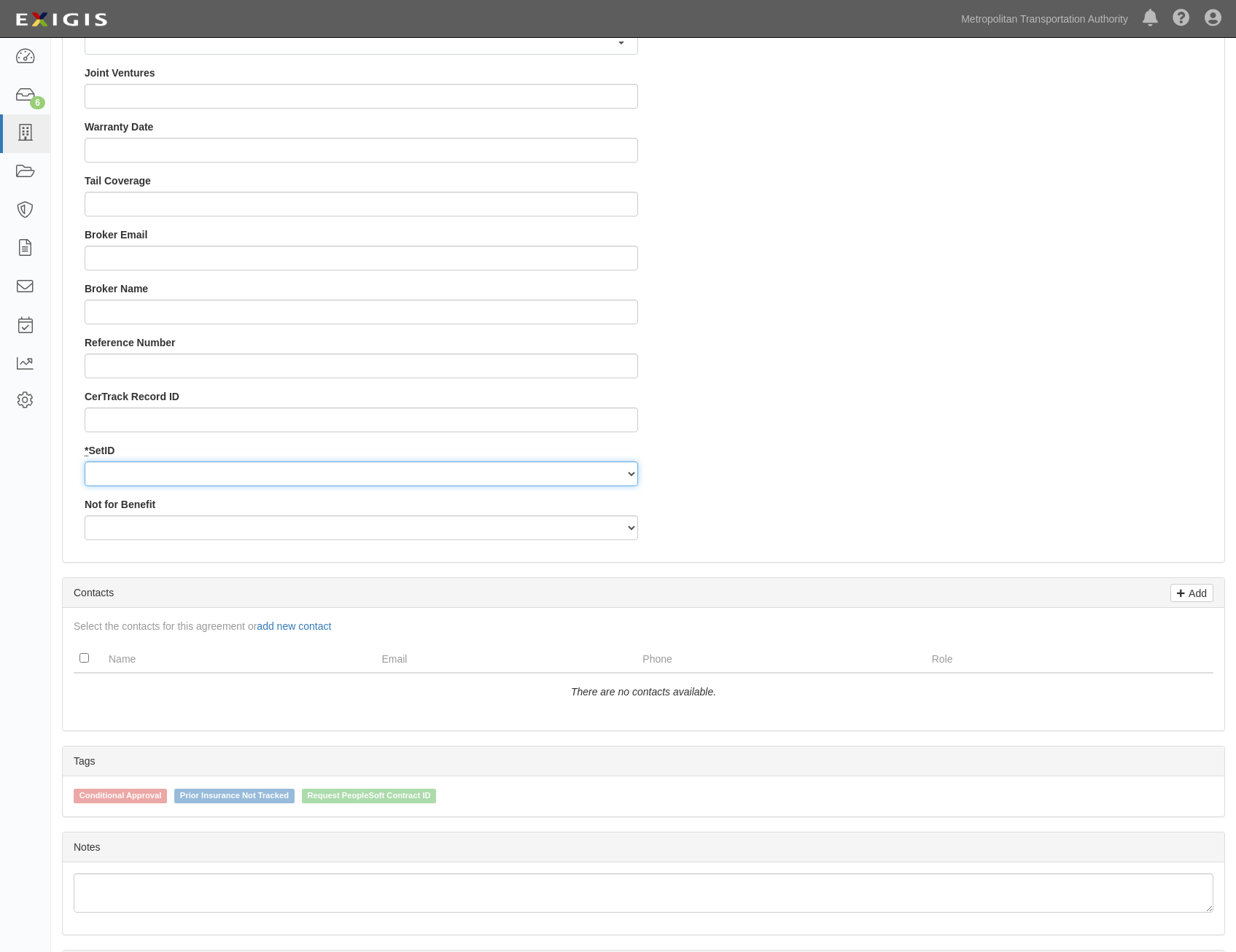
drag, startPoint x: 552, startPoint y: 472, endPoint x: 546, endPoint y: 487, distance: 16.2
click at [552, 472] on select "MTAHQ" at bounding box center [361, 474] width 554 height 25
select select "96"
click at [85, 461] on select "MTAHQ" at bounding box center [361, 474] width 554 height 25
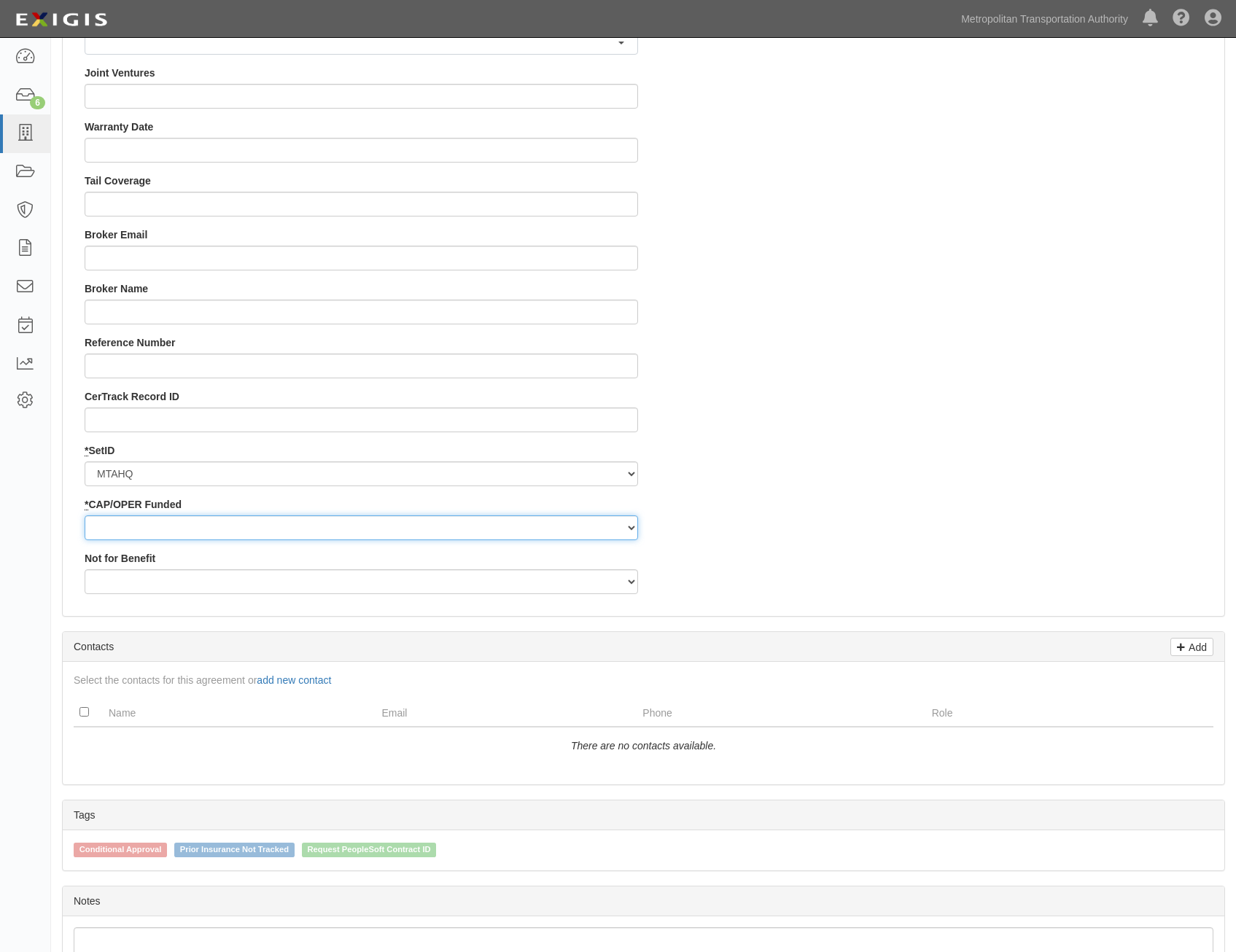
click at [552, 529] on select "Capital Operating" at bounding box center [361, 528] width 554 height 25
select select "347"
click at [85, 516] on select "Capital Operating" at bounding box center [361, 528] width 554 height 25
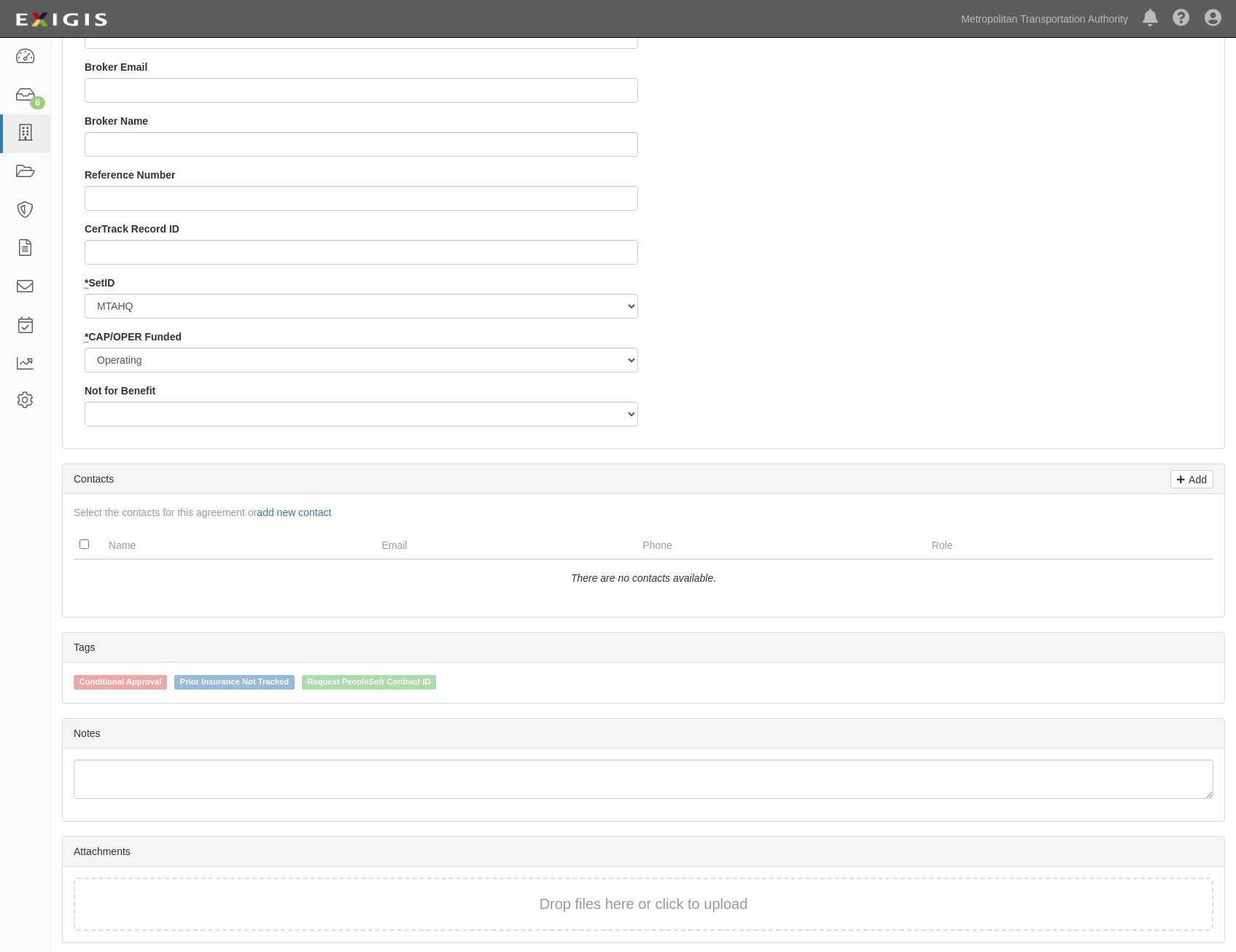
scroll to position [1531, 0]
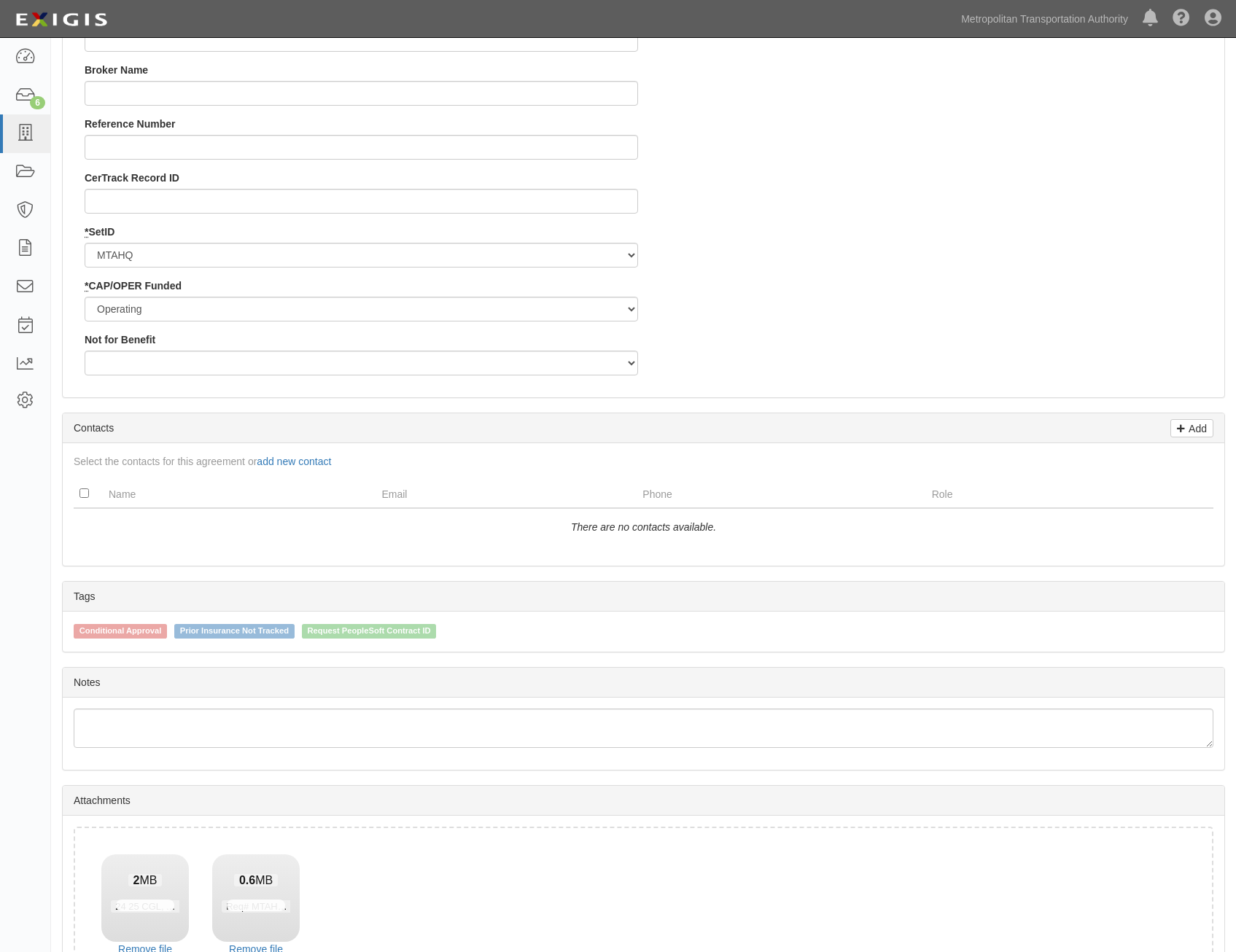
drag, startPoint x: 1060, startPoint y: 224, endPoint x: 1057, endPoint y: 256, distance: 32.1
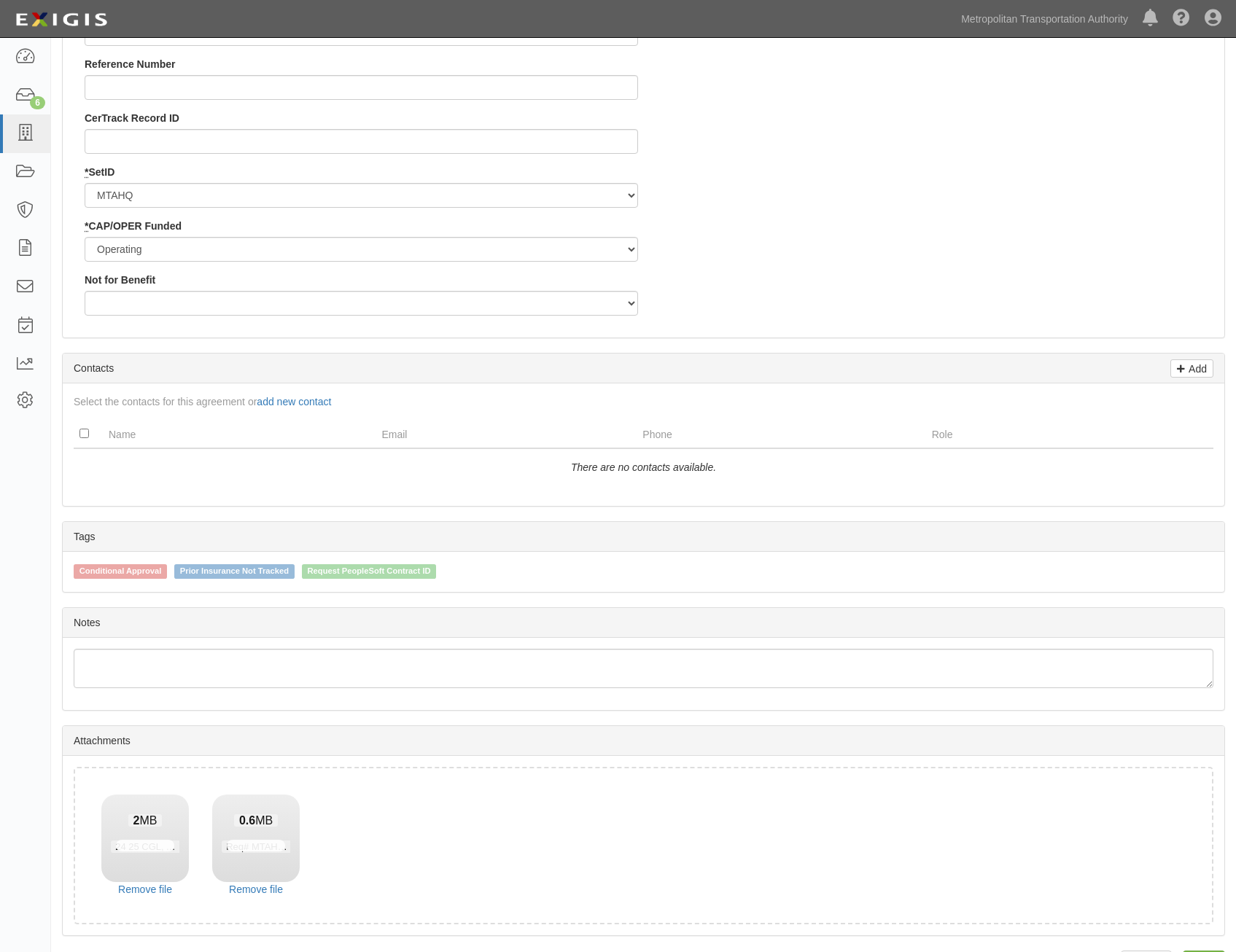
scroll to position [1635, 0]
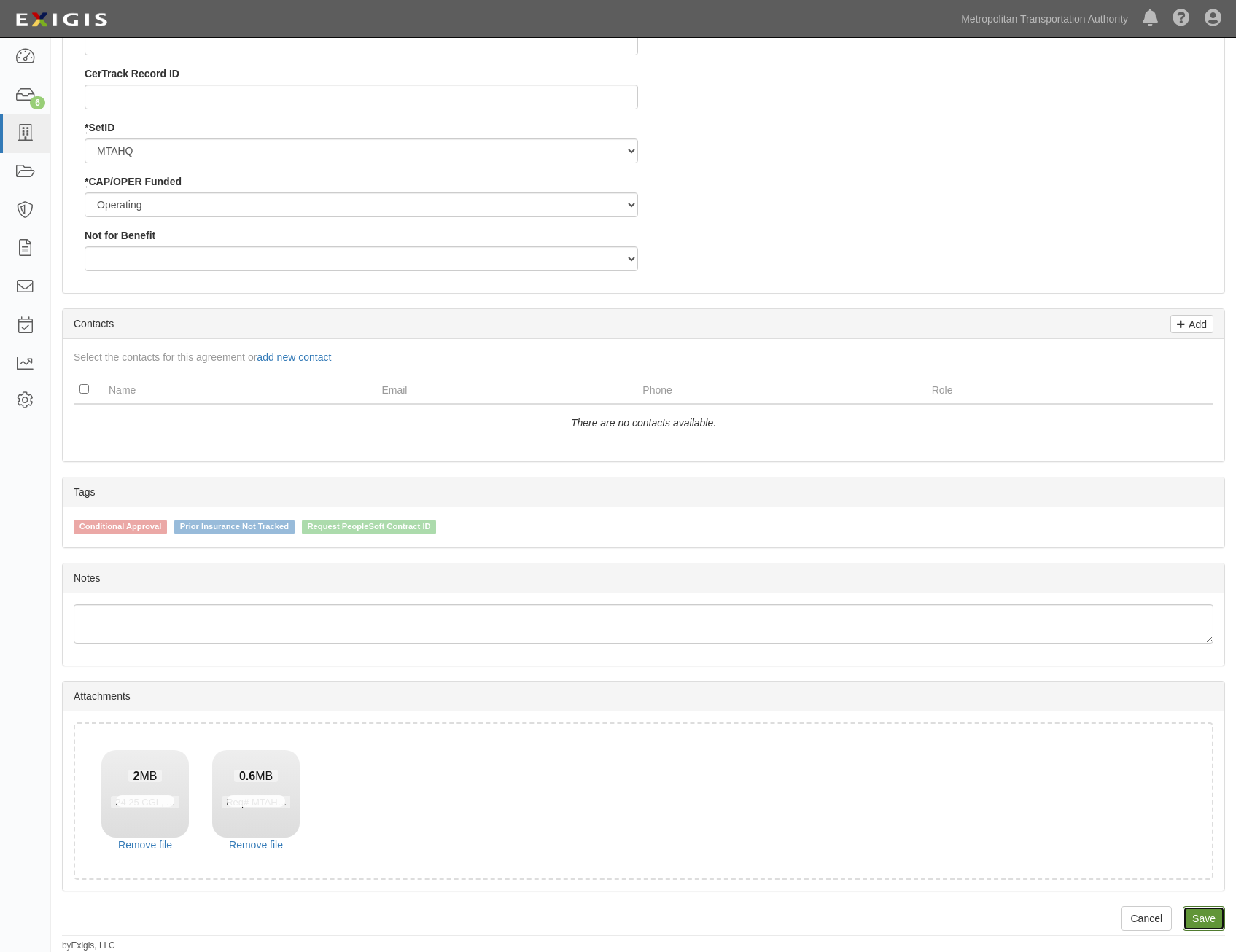
click at [1197, 918] on link "Save" at bounding box center [1204, 918] width 42 height 25
type input "5220.80"
click at [161, 842] on link "Remove file" at bounding box center [145, 845] width 87 height 15
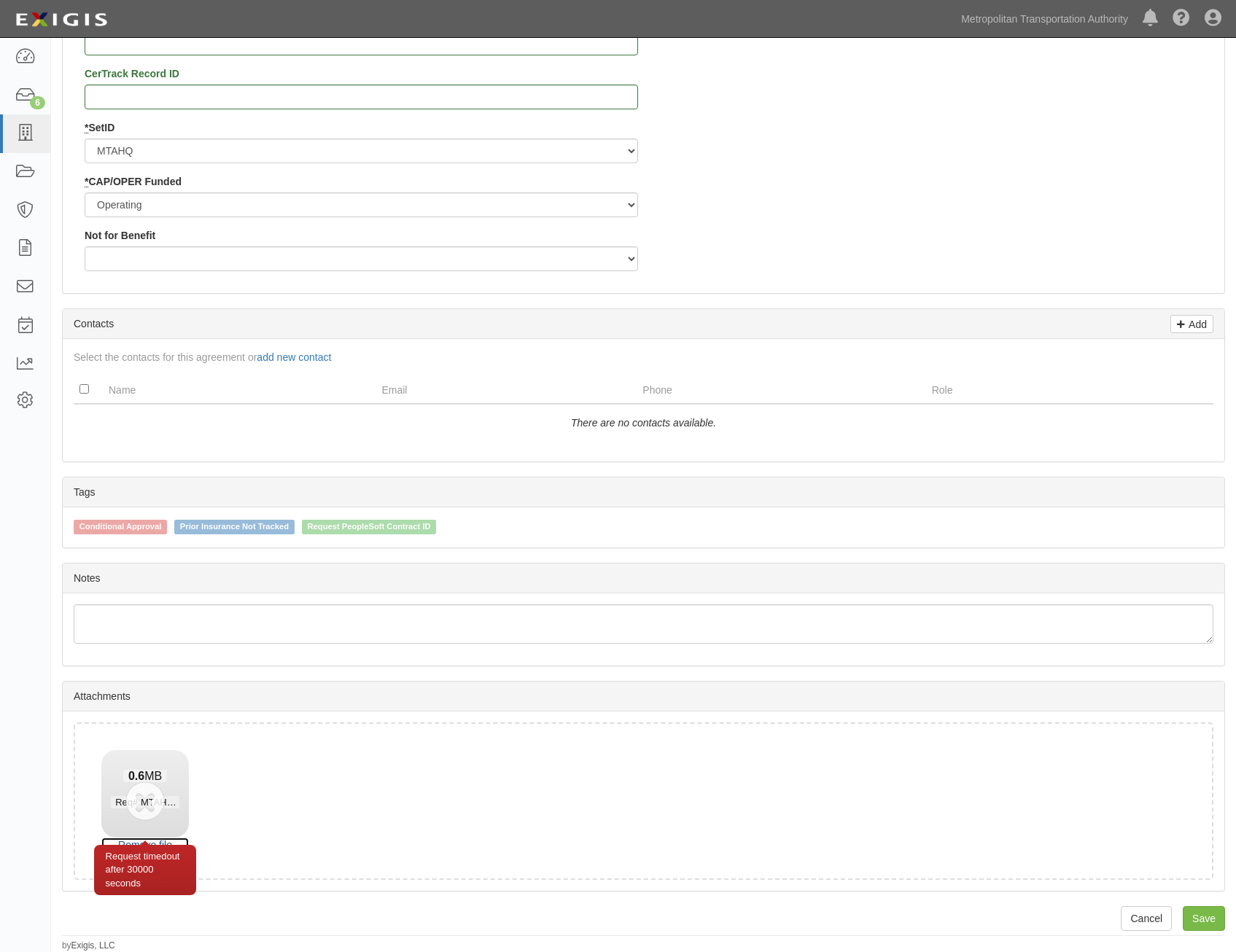
click at [160, 838] on link "Remove file" at bounding box center [145, 845] width 87 height 15
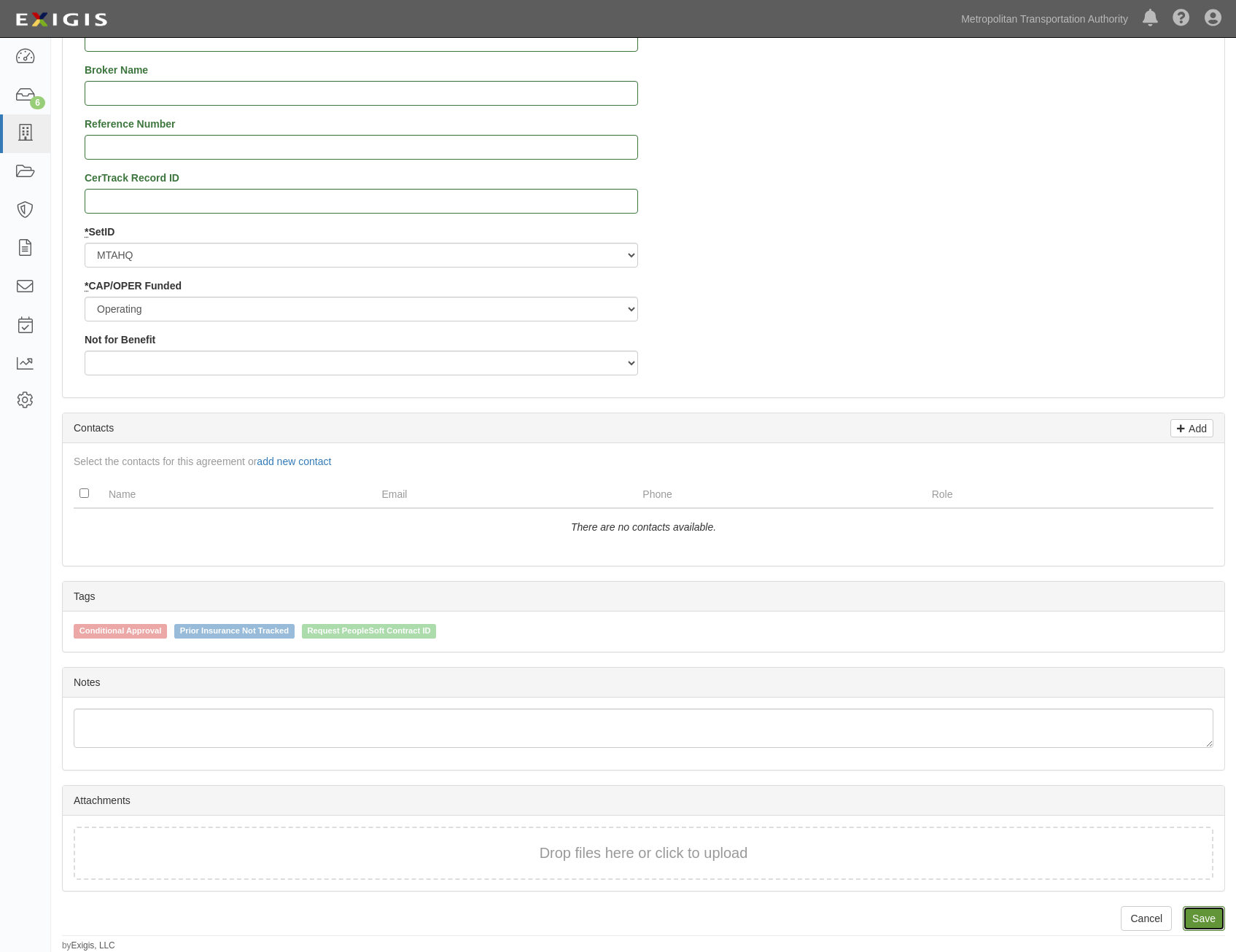
click at [1197, 910] on link "Save" at bounding box center [1204, 918] width 42 height 25
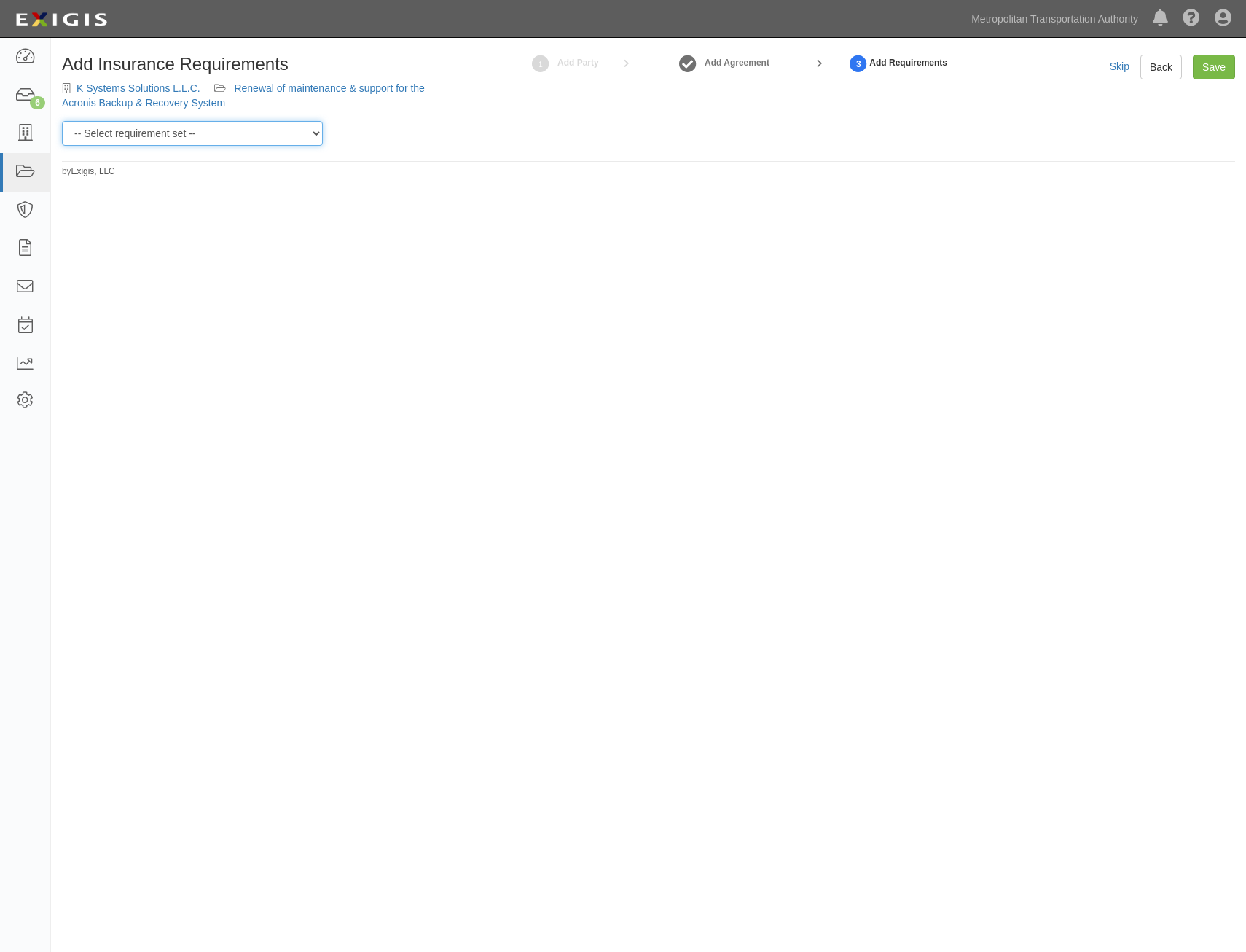
click at [226, 130] on select "-- Select requirement set -- Basic Basic Enhanced Option for Operating Agreemen…" at bounding box center [192, 133] width 261 height 25
select select "7437"
click at [62, 121] on select "-- Select requirement set -- Basic Basic Enhanced Option for Operating Agreemen…" at bounding box center [192, 133] width 261 height 25
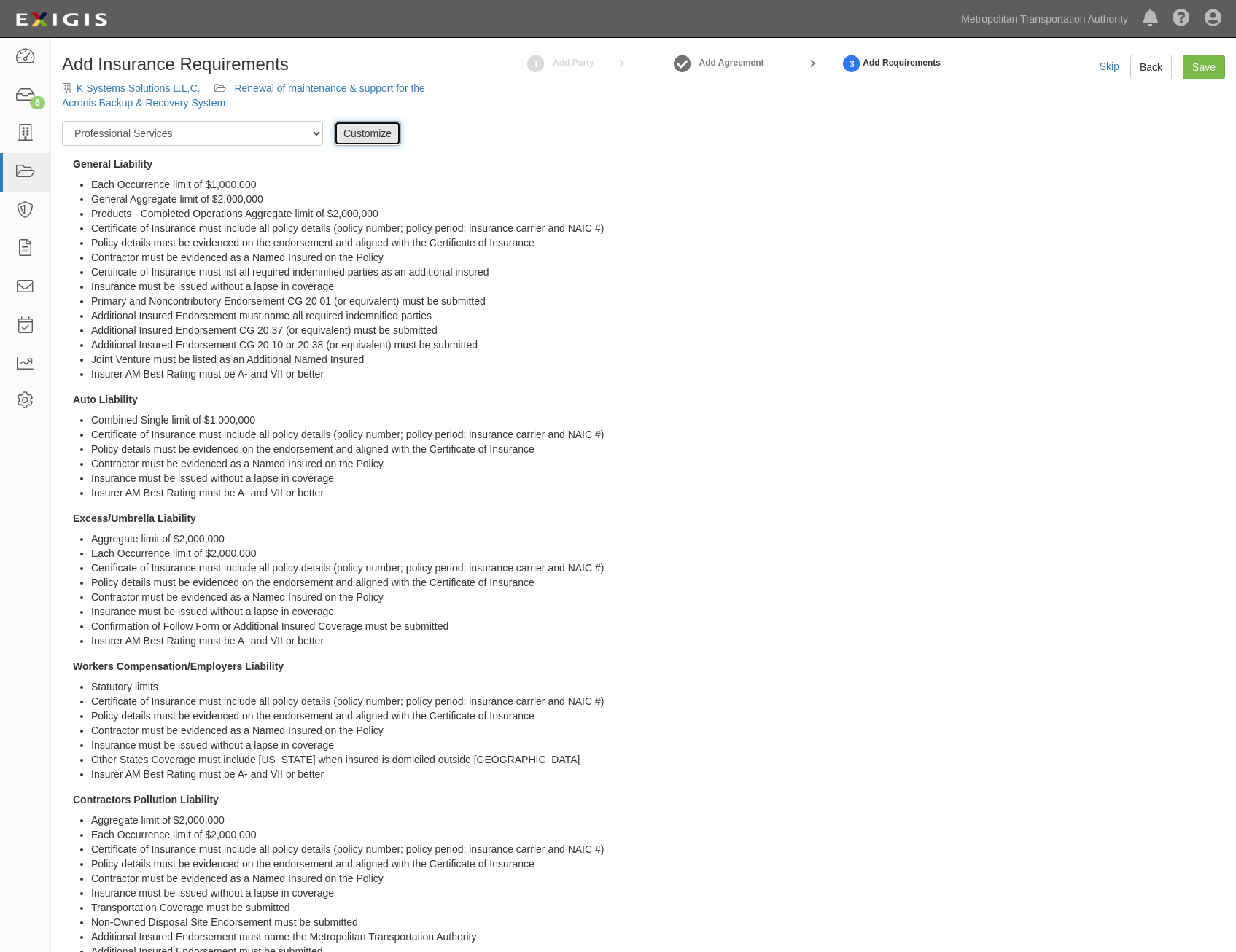
click at [382, 133] on link "Customize" at bounding box center [367, 133] width 67 height 25
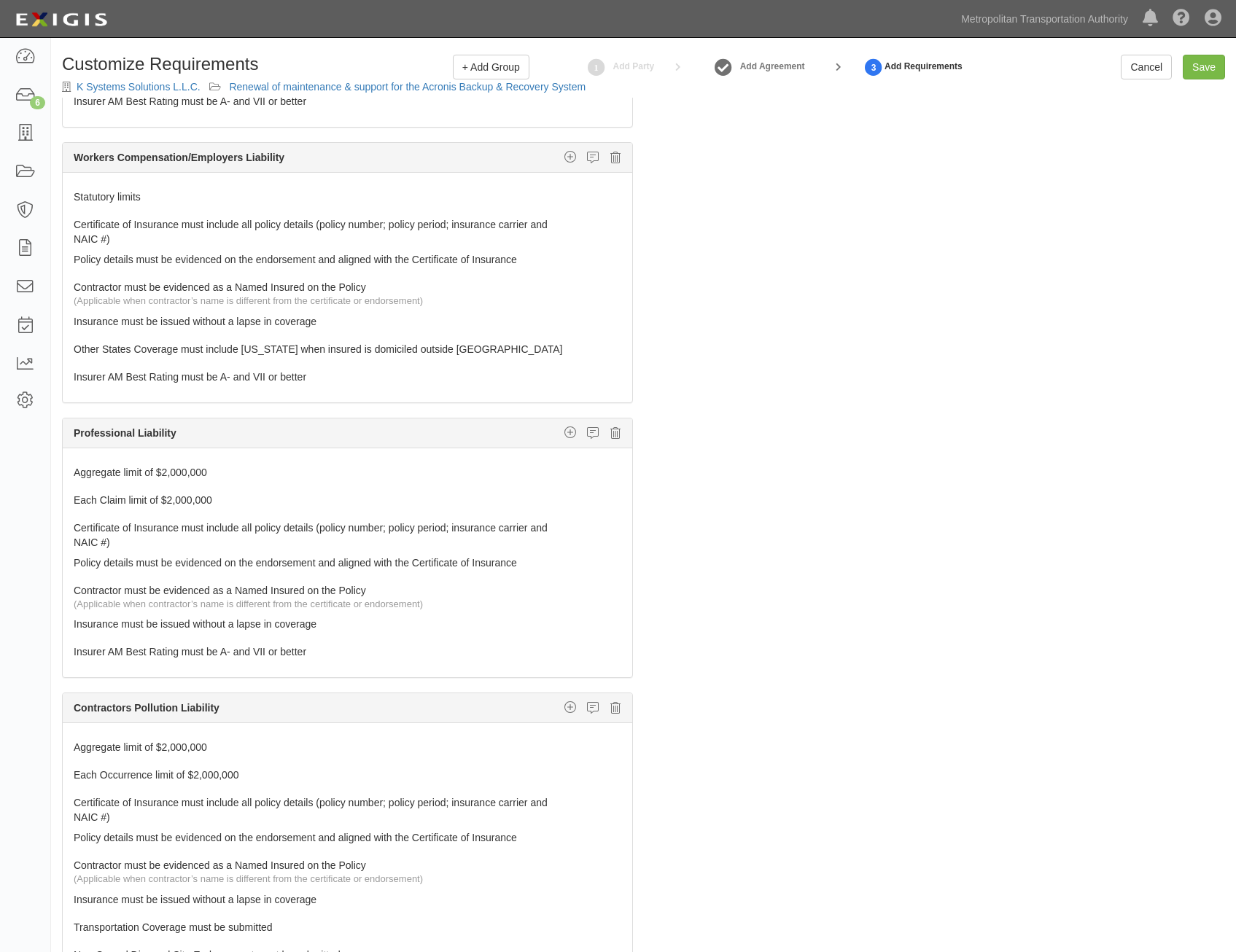
scroll to position [729, 0]
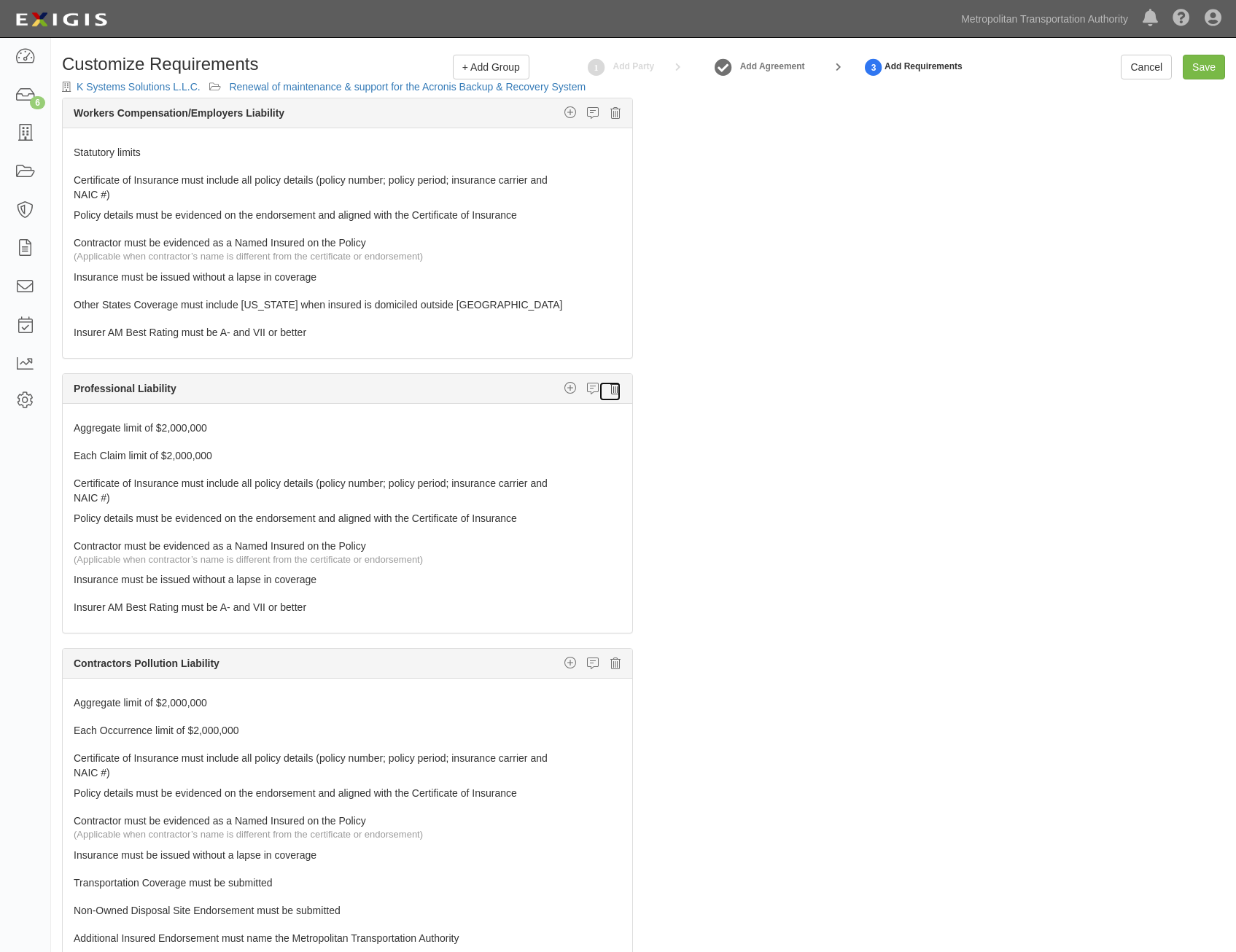
click at [610, 394] on icon at bounding box center [615, 389] width 11 height 13
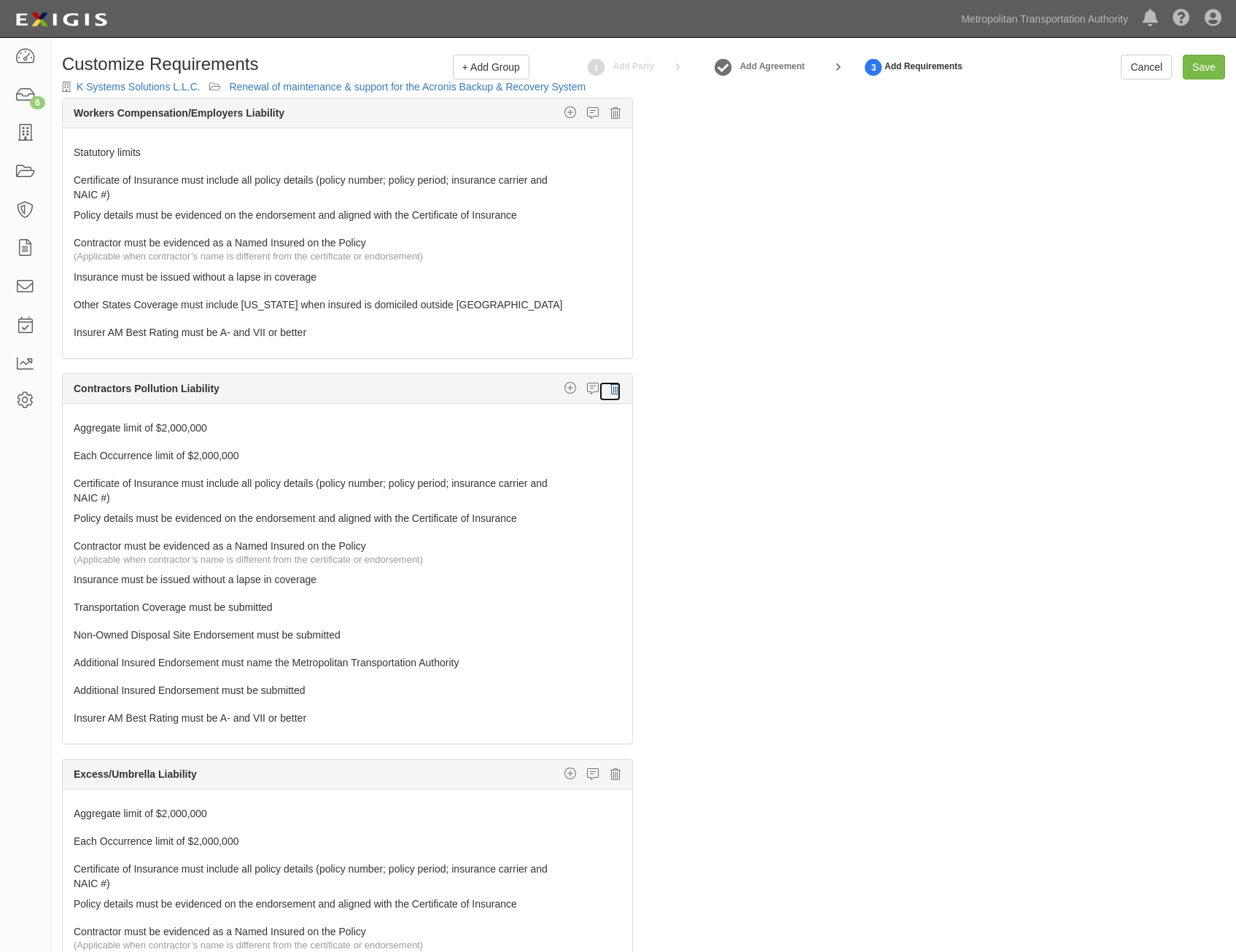
click at [610, 394] on icon at bounding box center [615, 389] width 11 height 13
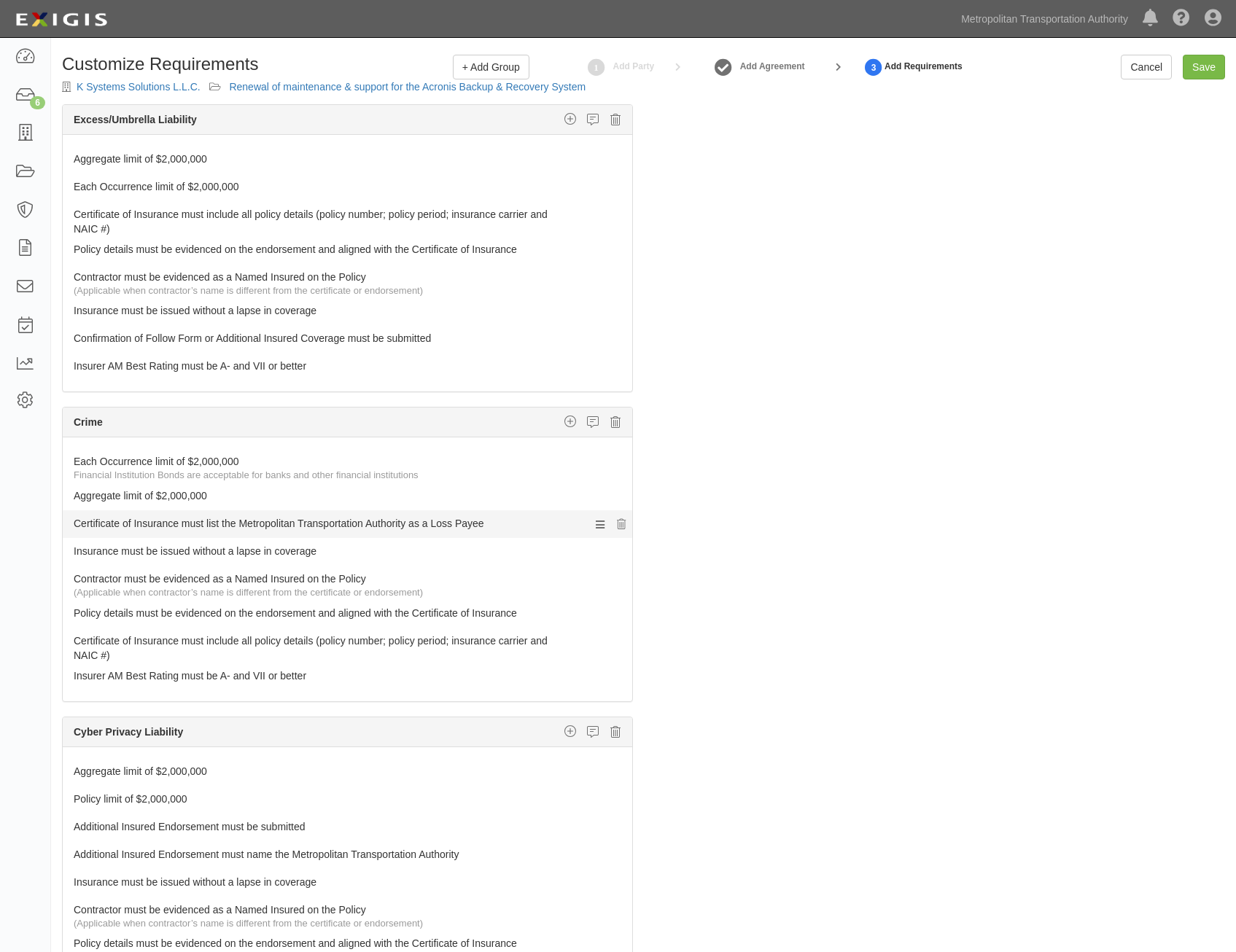
scroll to position [1021, 0]
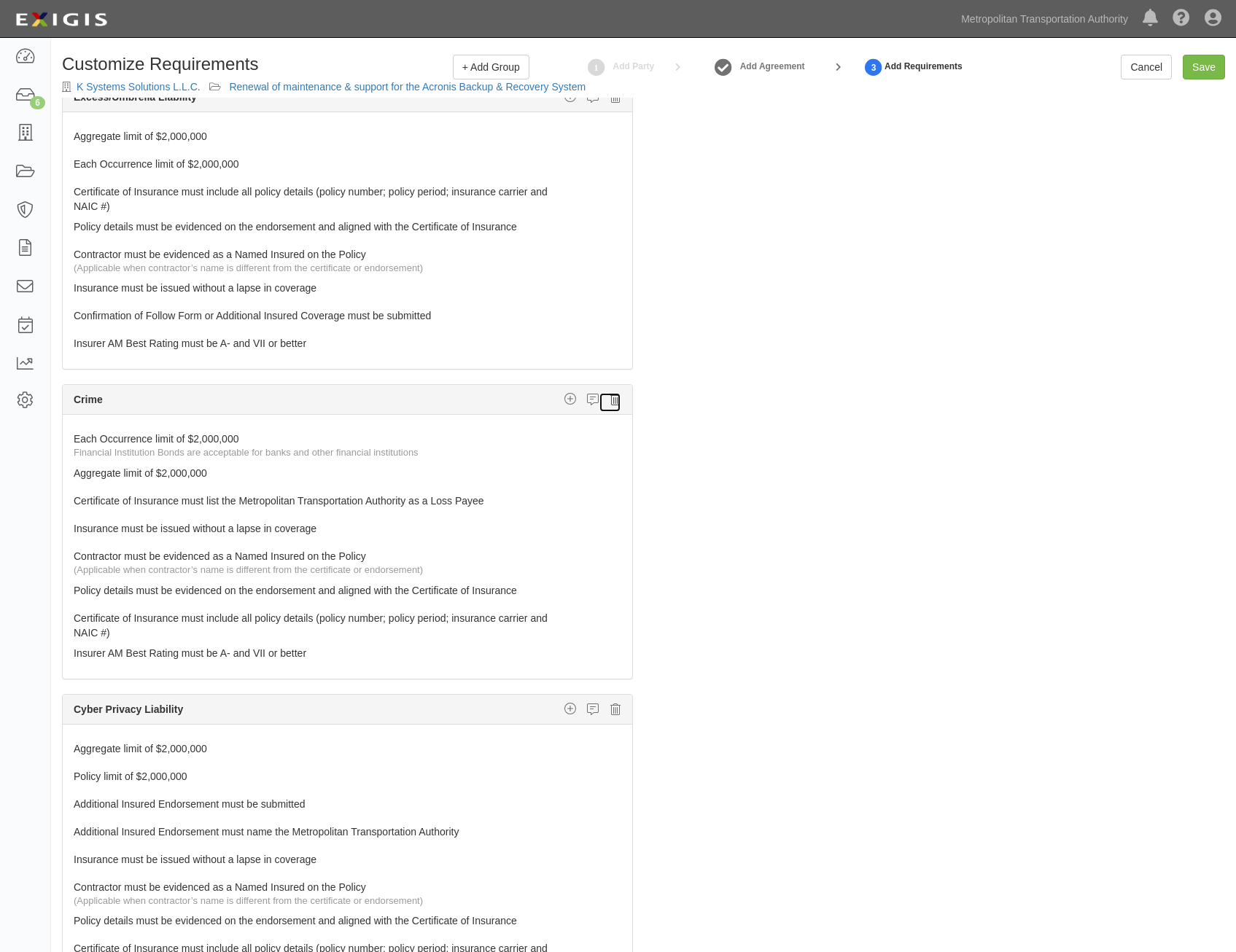
click at [610, 402] on icon at bounding box center [615, 399] width 11 height 13
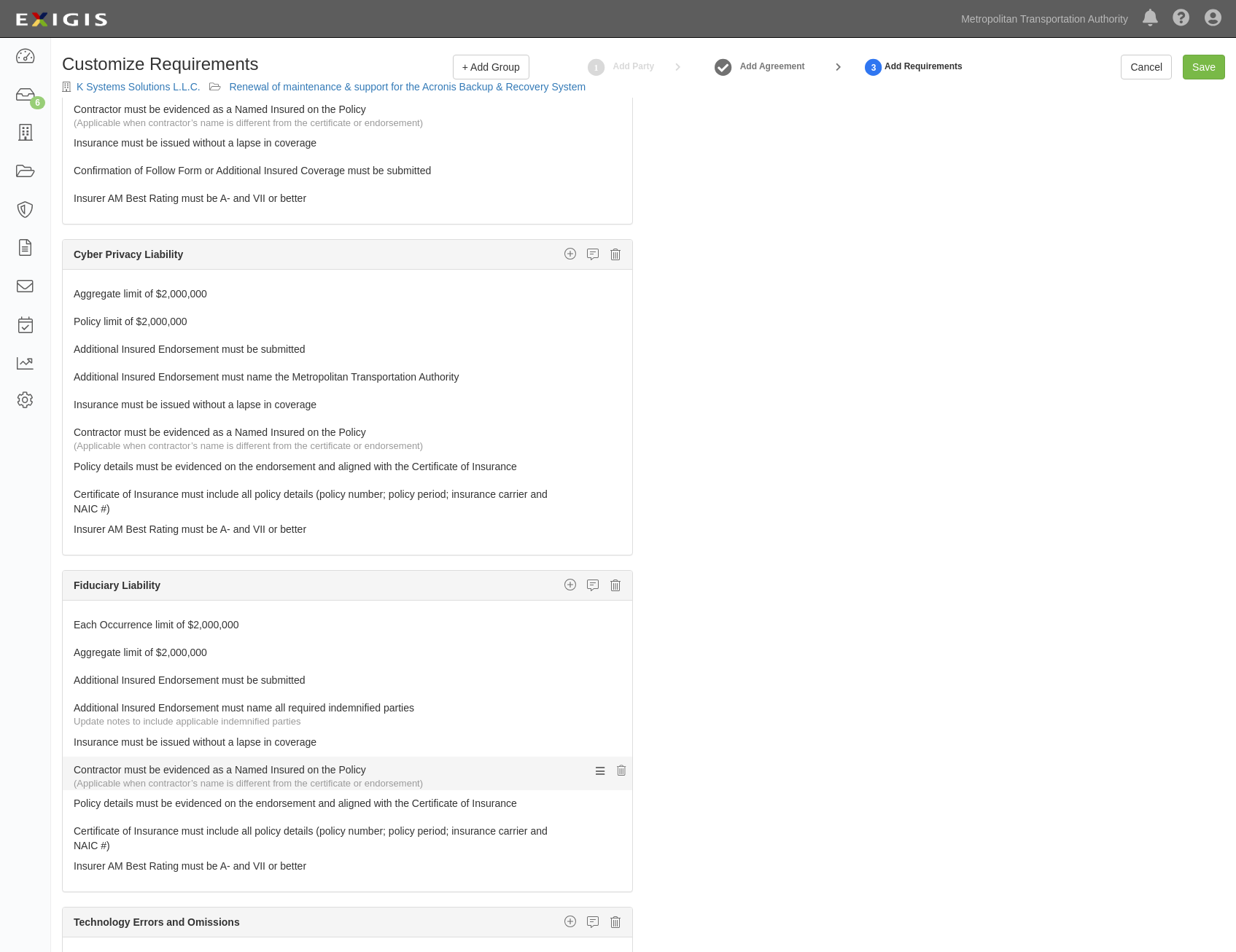
scroll to position [1385, 0]
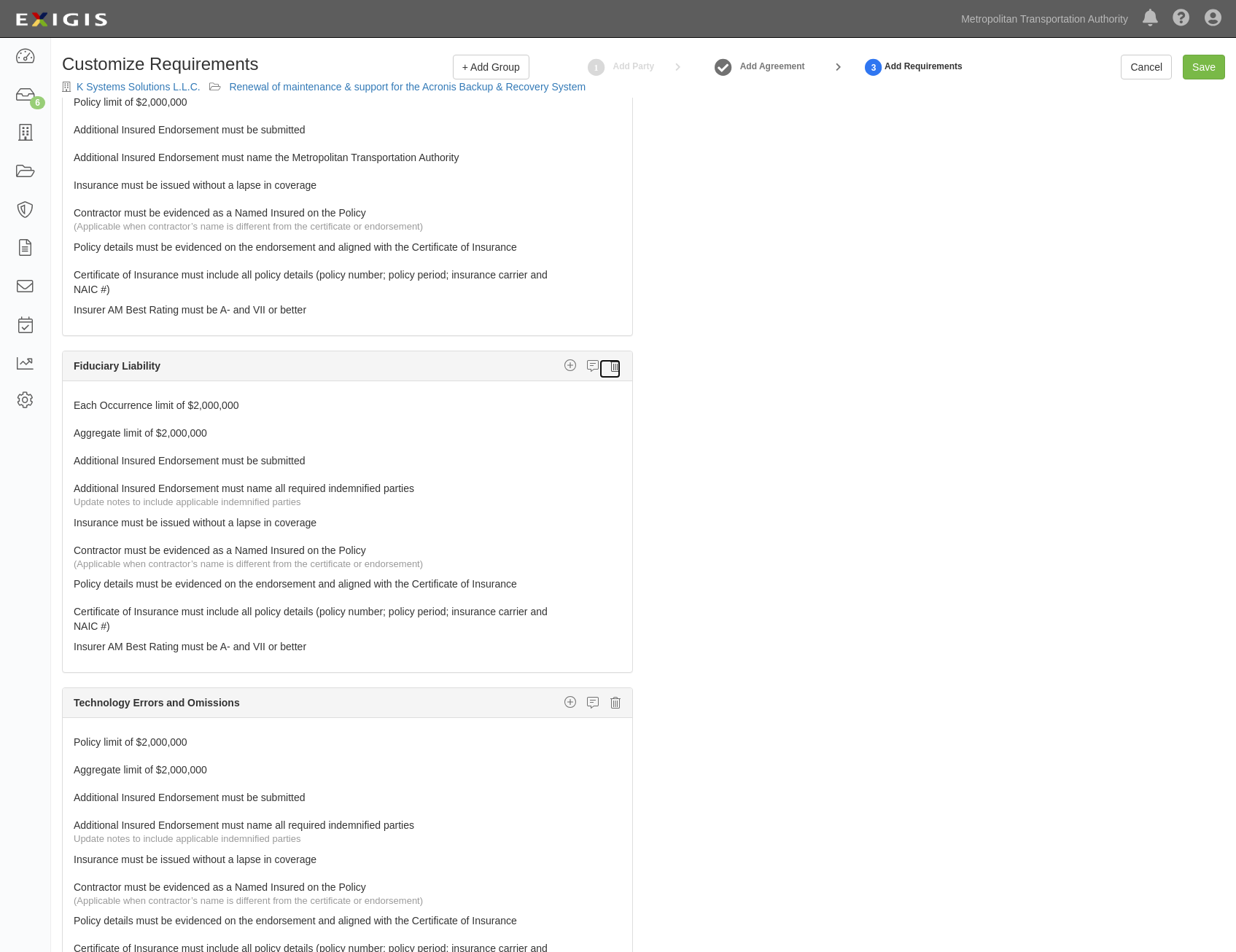
click at [610, 361] on icon at bounding box center [615, 366] width 11 height 13
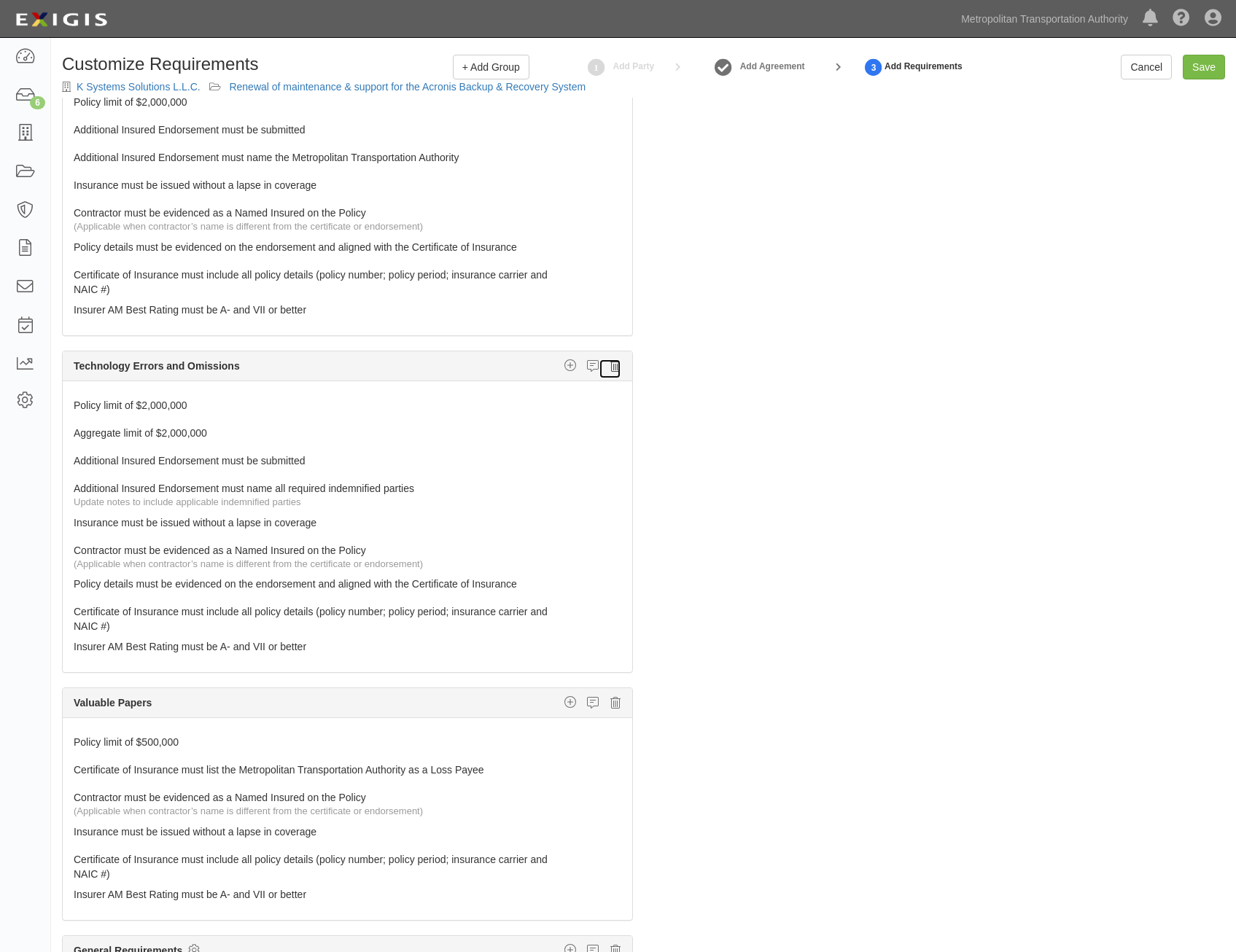
click at [610, 369] on link at bounding box center [610, 369] width 23 height 20
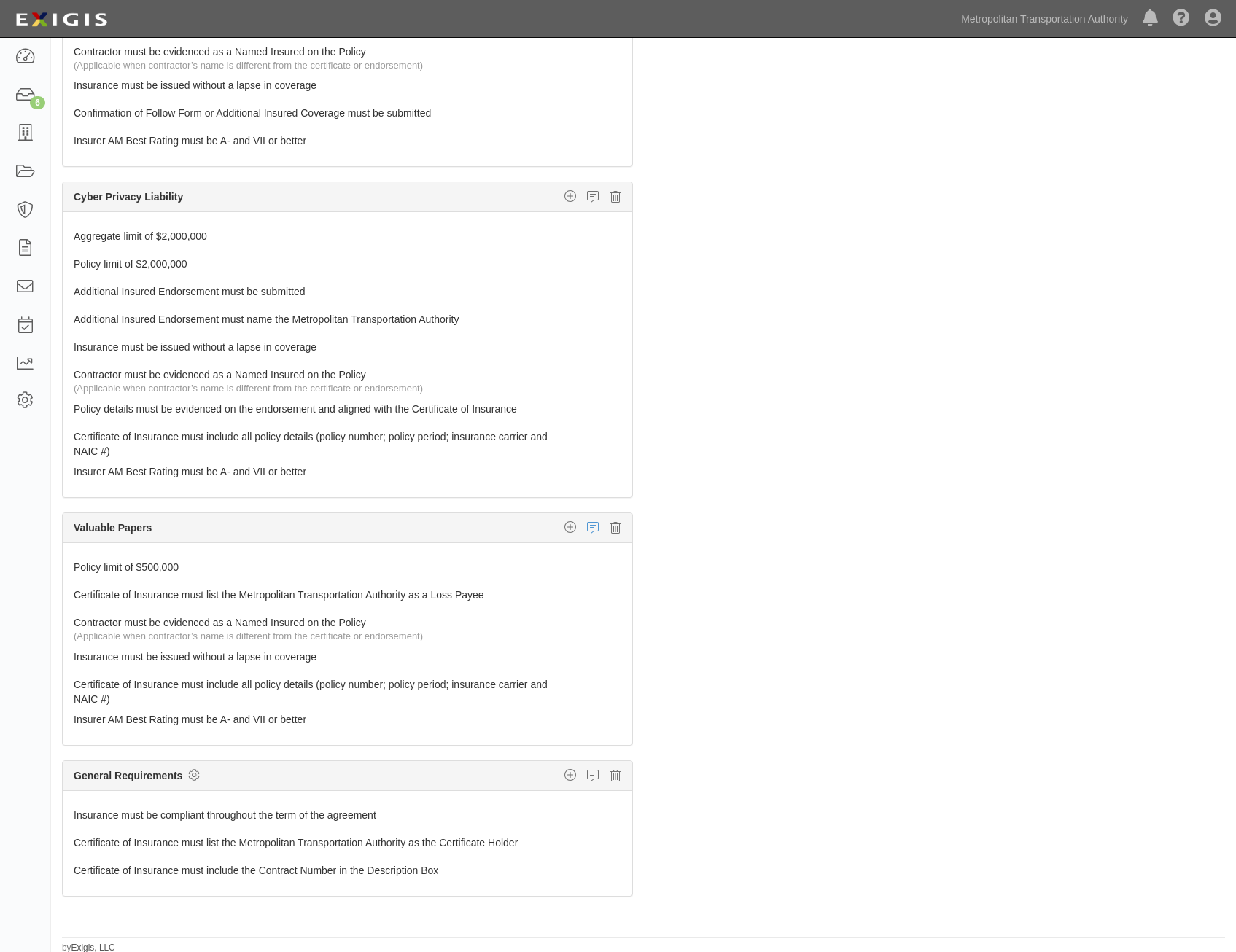
scroll to position [93, 0]
click at [610, 527] on icon at bounding box center [615, 525] width 11 height 13
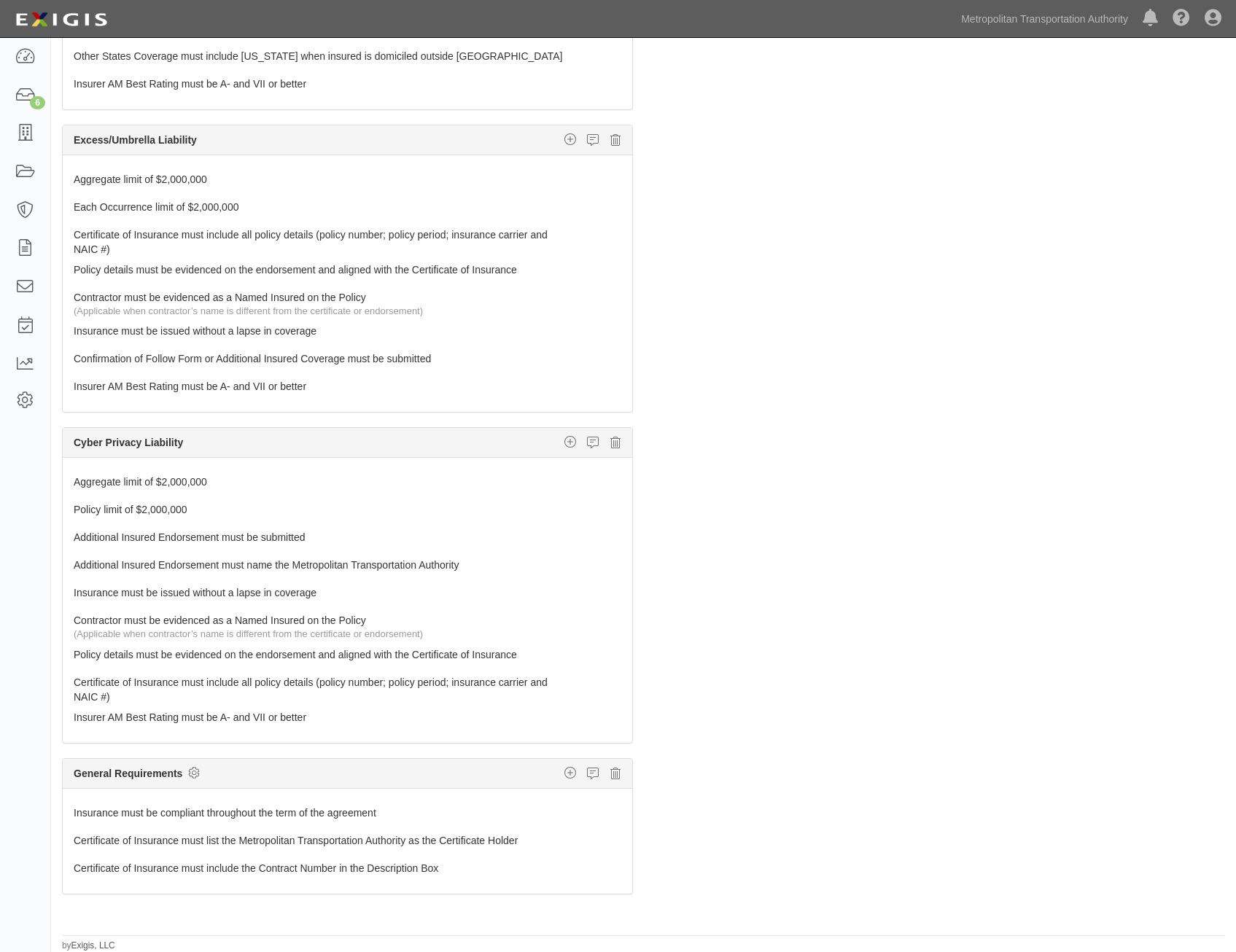
click at [436, 466] on div "Aggregate limit of $2,000,000 96 Policy limit of $2,000,000 96 Additional Insur…" at bounding box center [348, 600] width 569 height 285
click at [438, 472] on link "Aggregate limit of $2,000,000" at bounding box center [320, 478] width 493 height 20
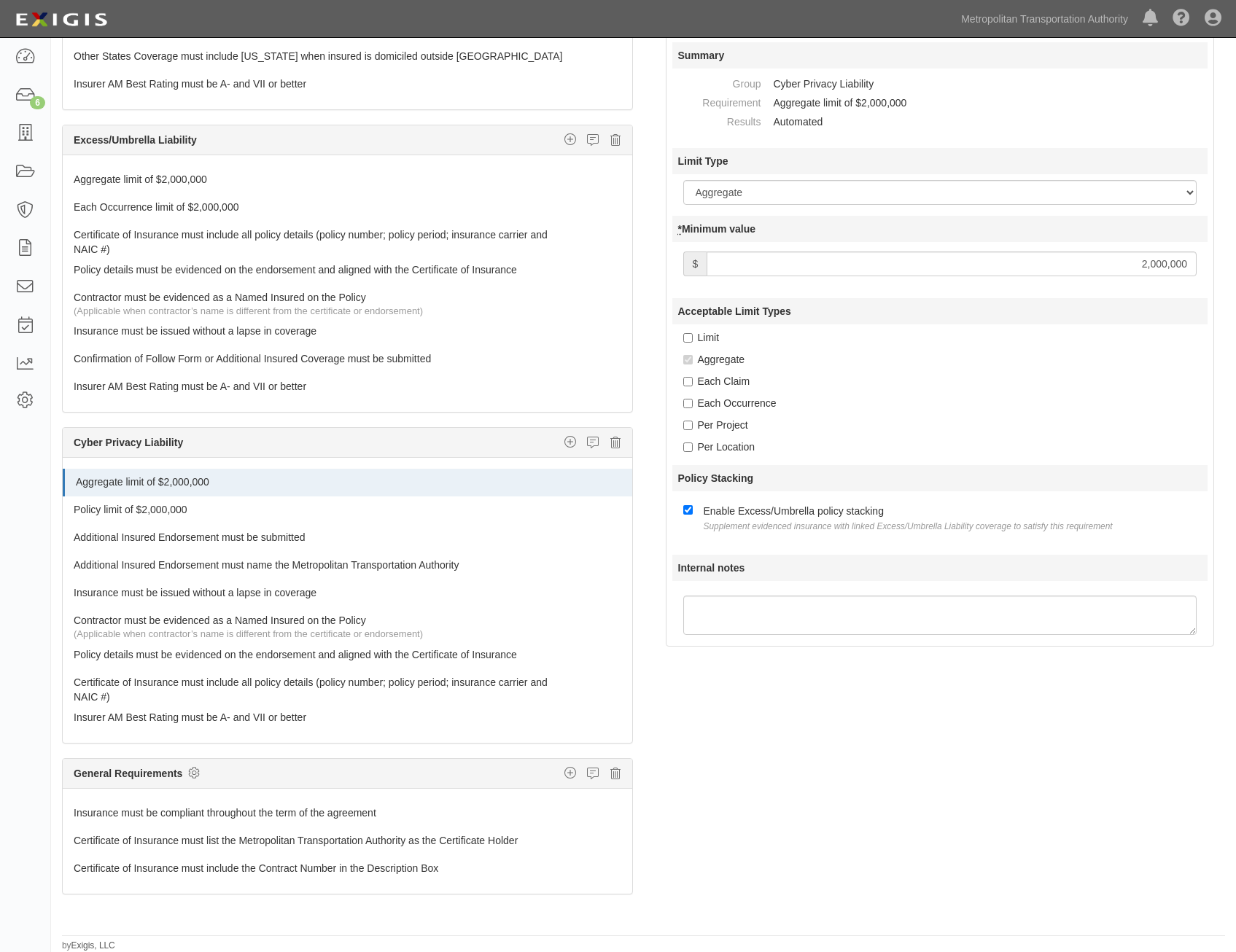
click at [1140, 267] on input "2,000,000" at bounding box center [951, 263] width 490 height 25
type input "3,000,000"
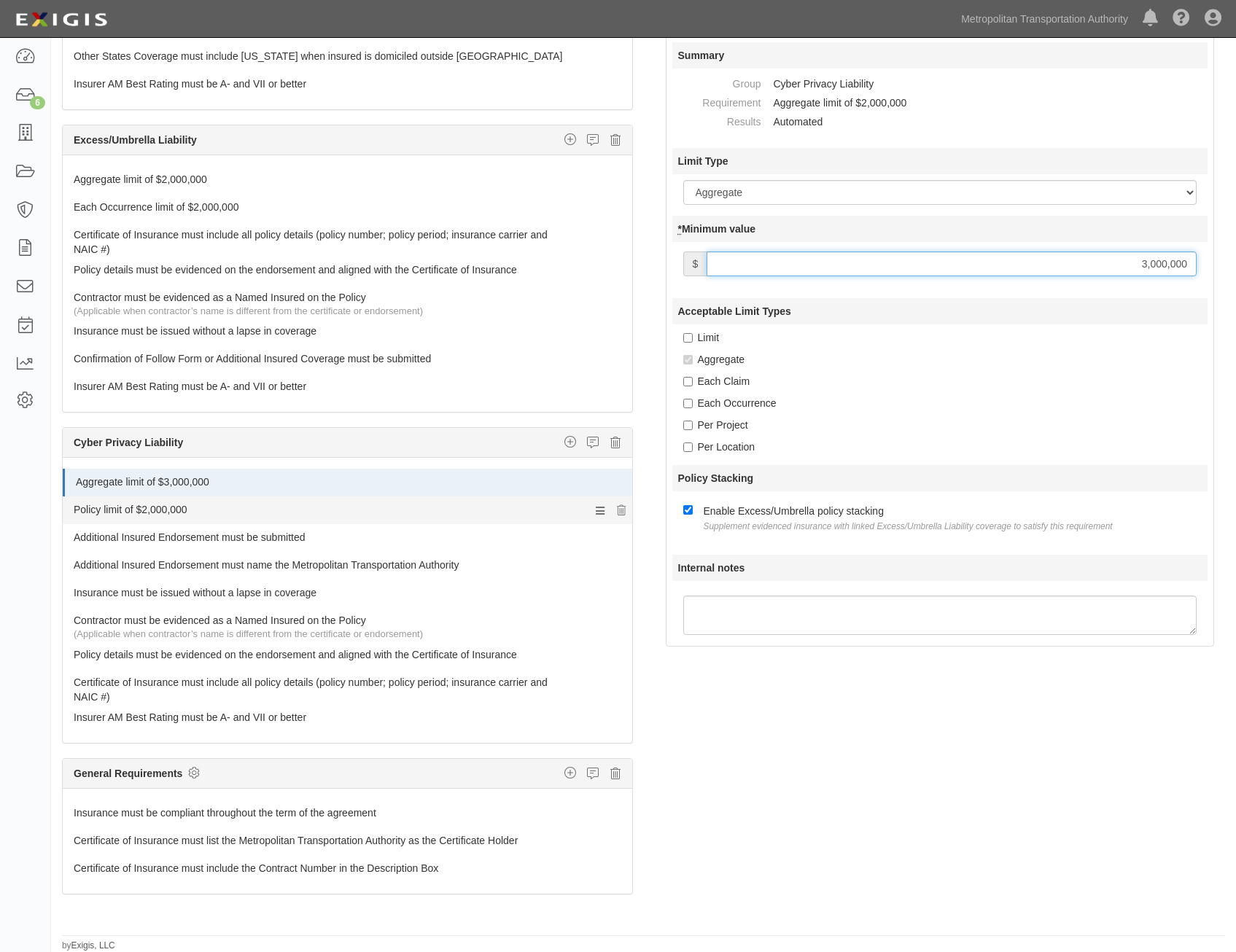
click at [406, 499] on link "Policy limit of $2,000,000" at bounding box center [320, 506] width 493 height 20
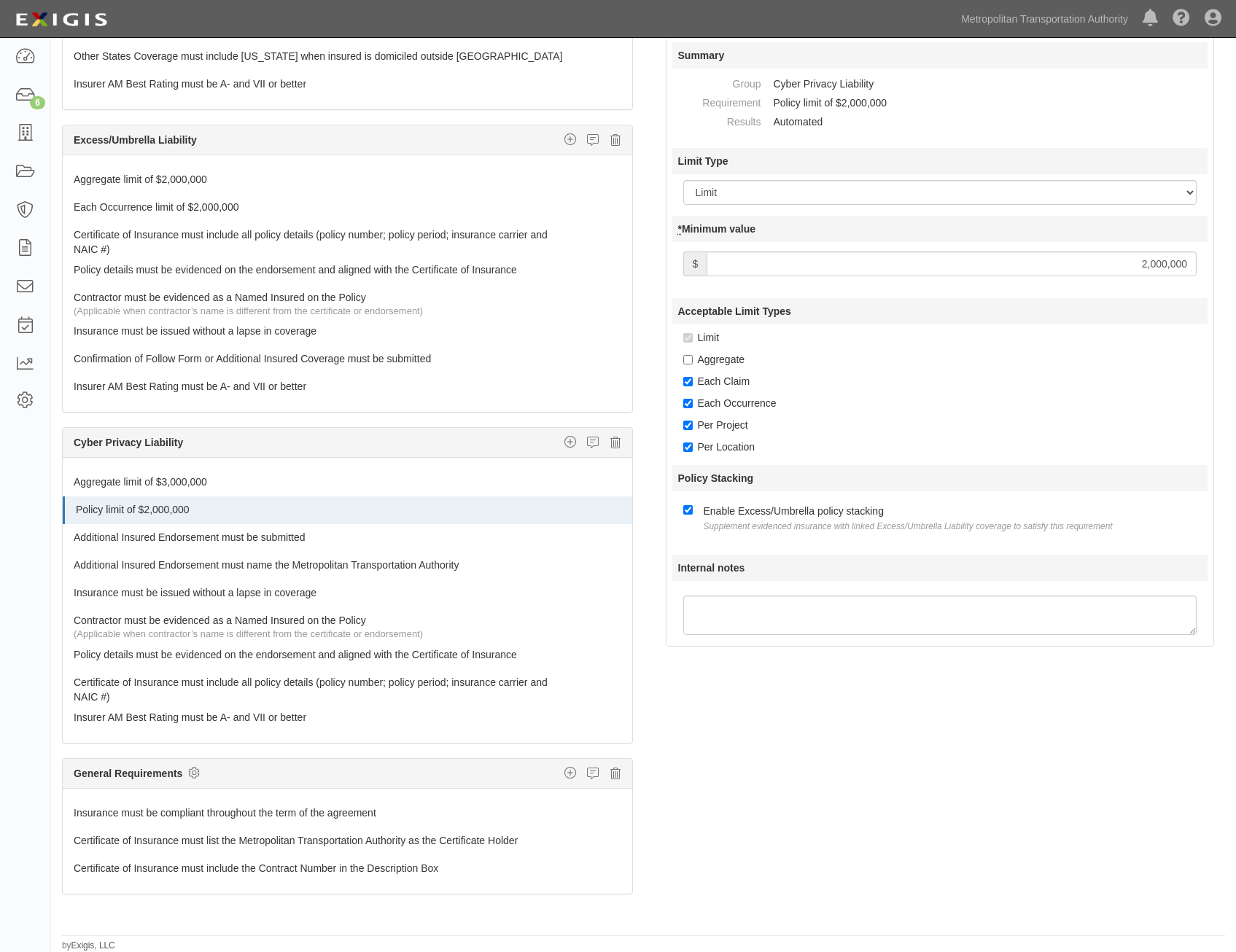
click at [1085, 264] on input "2,000,000" at bounding box center [951, 263] width 490 height 25
click at [931, 391] on div "Acceptable Limit Types Limit Aggregate Each Claim Each Occurrence Per Project P…" at bounding box center [940, 376] width 536 height 156
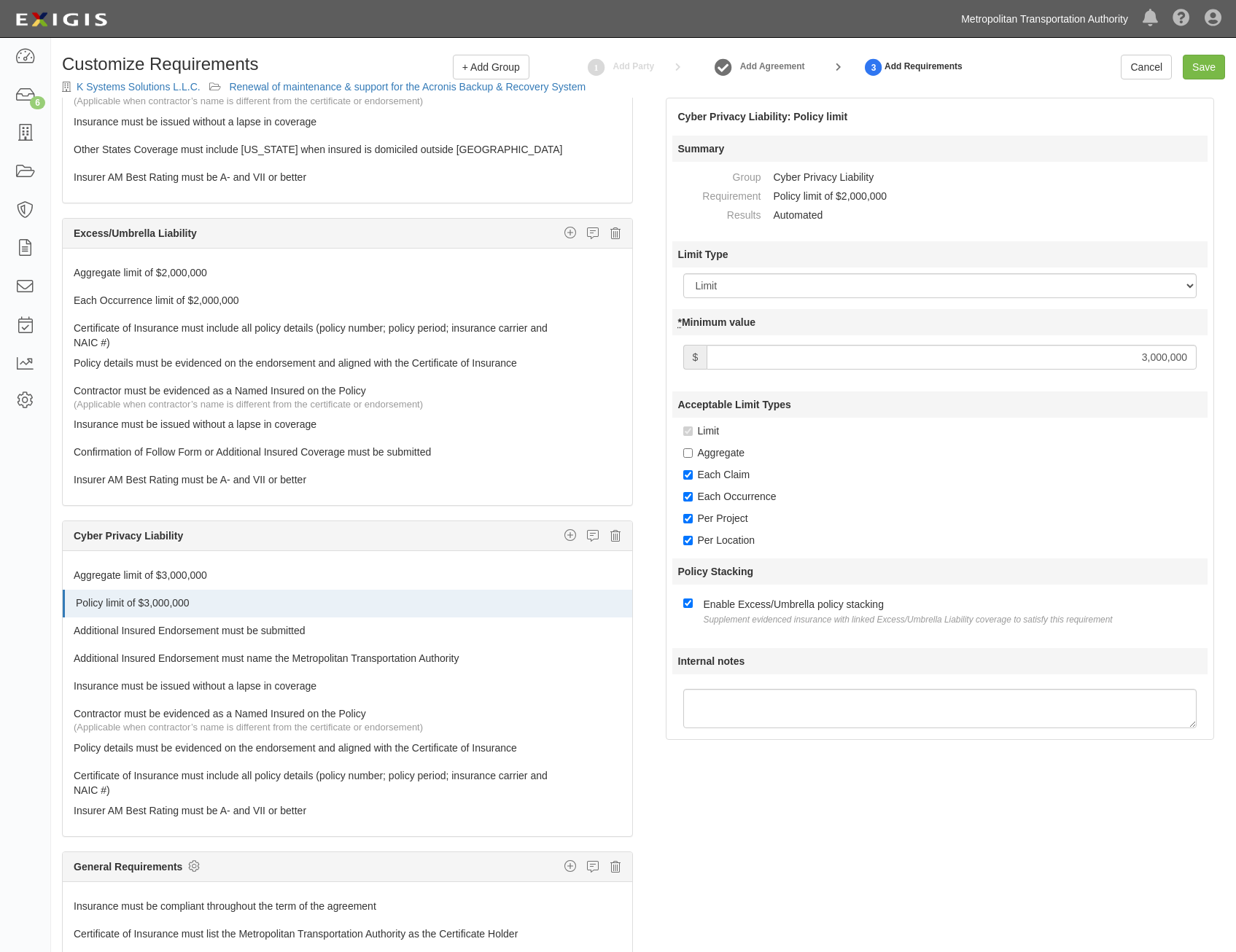
drag, startPoint x: 985, startPoint y: 357, endPoint x: 1130, endPoint y: 17, distance: 369.6
click at [1212, 68] on input "Save" at bounding box center [1204, 67] width 42 height 25
type input "3000000"
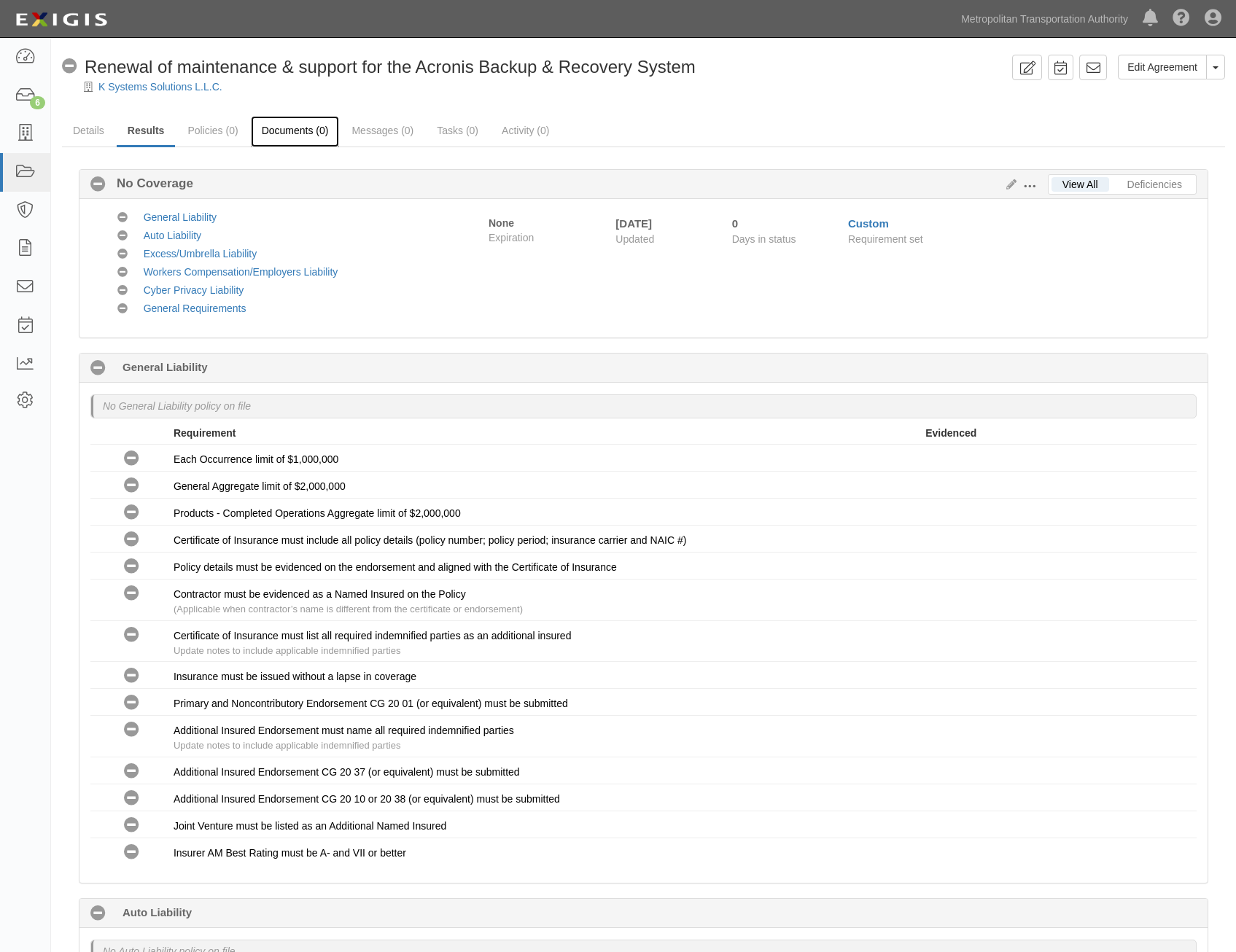
click at [299, 142] on link "Documents (0)" at bounding box center [295, 131] width 89 height 32
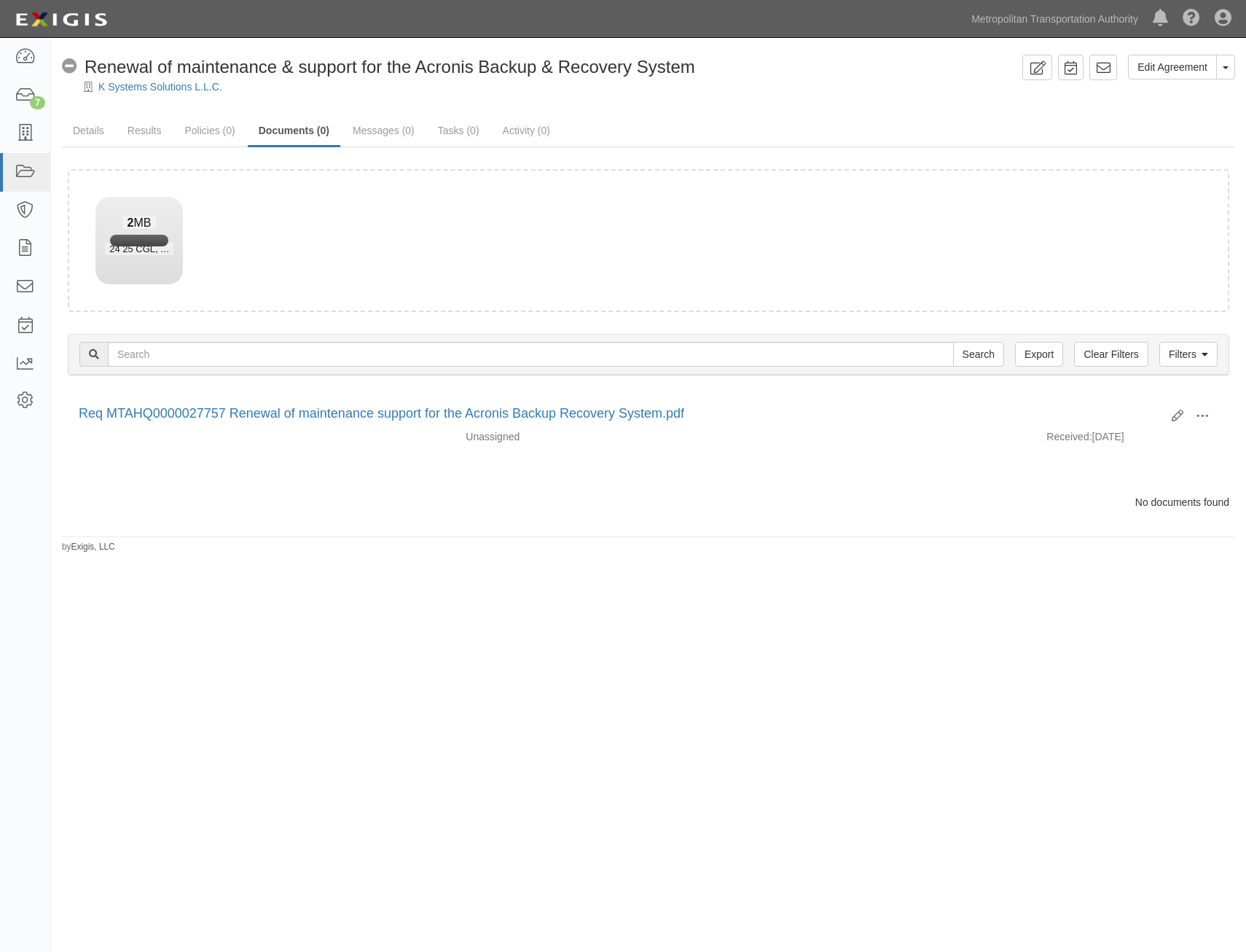
click at [834, 84] on div "K Systems Solutions L.L.C." at bounding box center [659, 86] width 1173 height 15
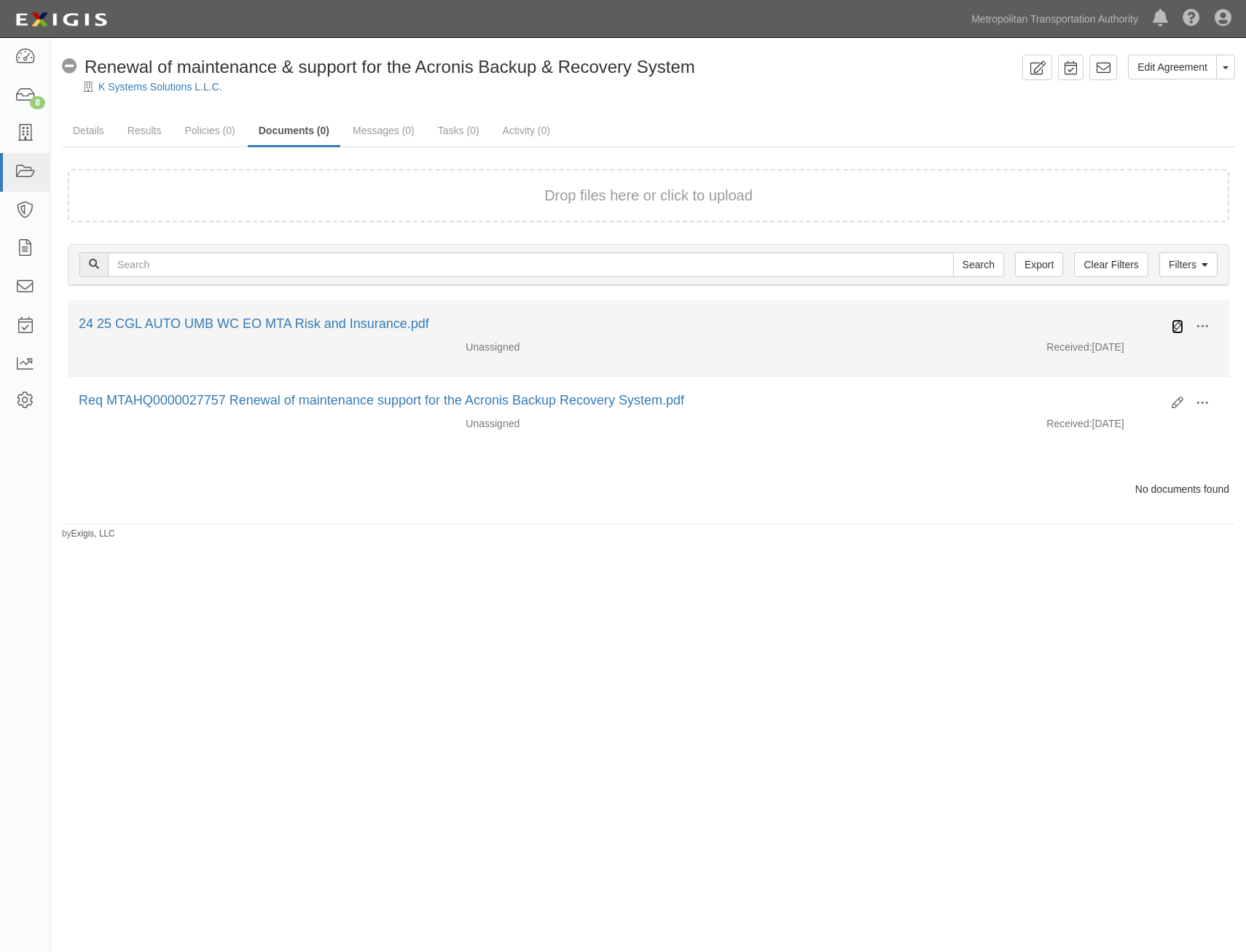
click at [1181, 323] on icon at bounding box center [1177, 326] width 11 height 11
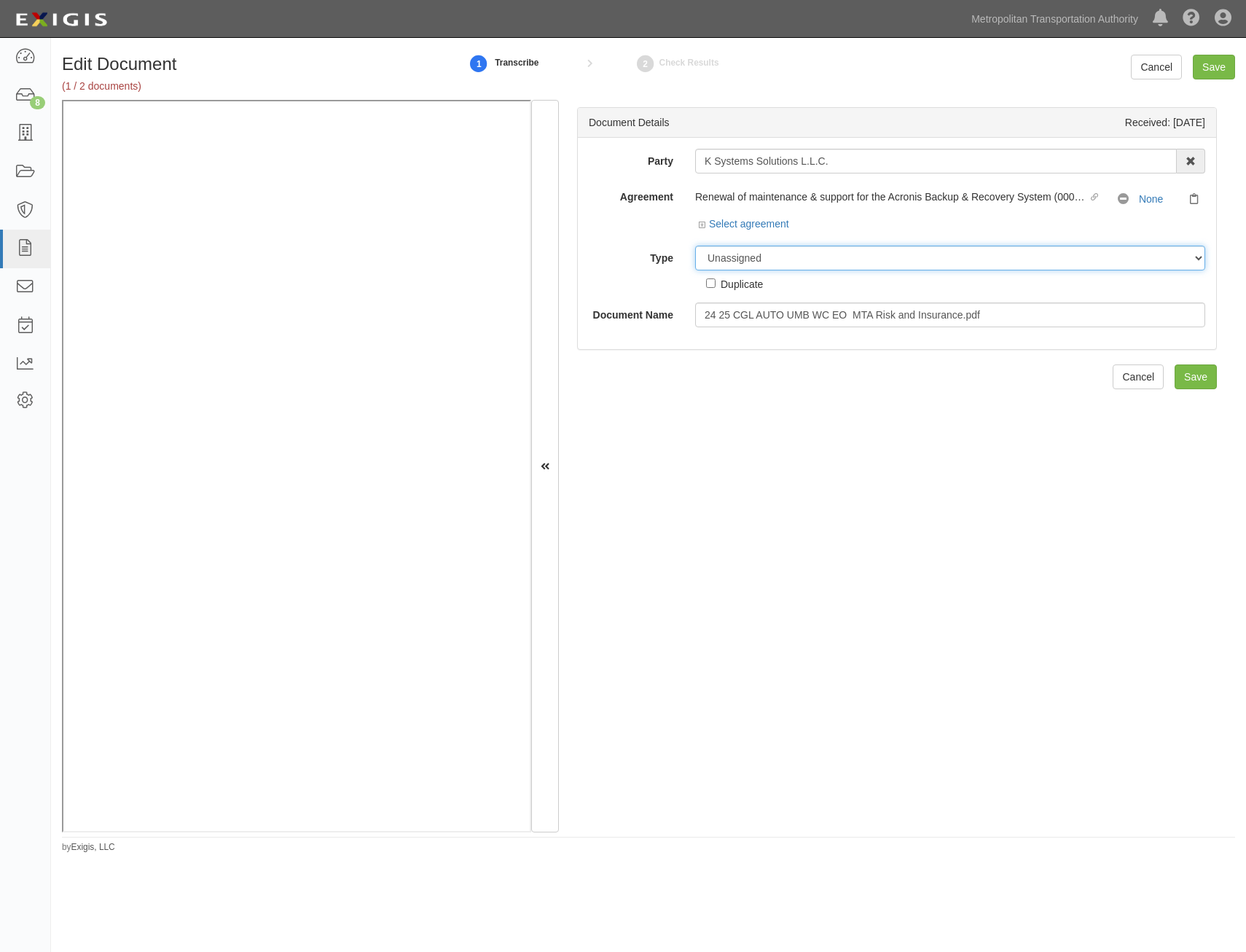
drag, startPoint x: 902, startPoint y: 266, endPoint x: 894, endPoint y: 263, distance: 8.5
click at [902, 266] on select "Unassigned Binder Cancellation Notice Certificate Contract Endorsement Insuranc…" at bounding box center [949, 258] width 510 height 25
select select "CertificateDetail"
click at [695, 246] on select "Unassigned Binder Cancellation Notice Certificate Contract Endorsement Insuranc…" at bounding box center [949, 258] width 510 height 25
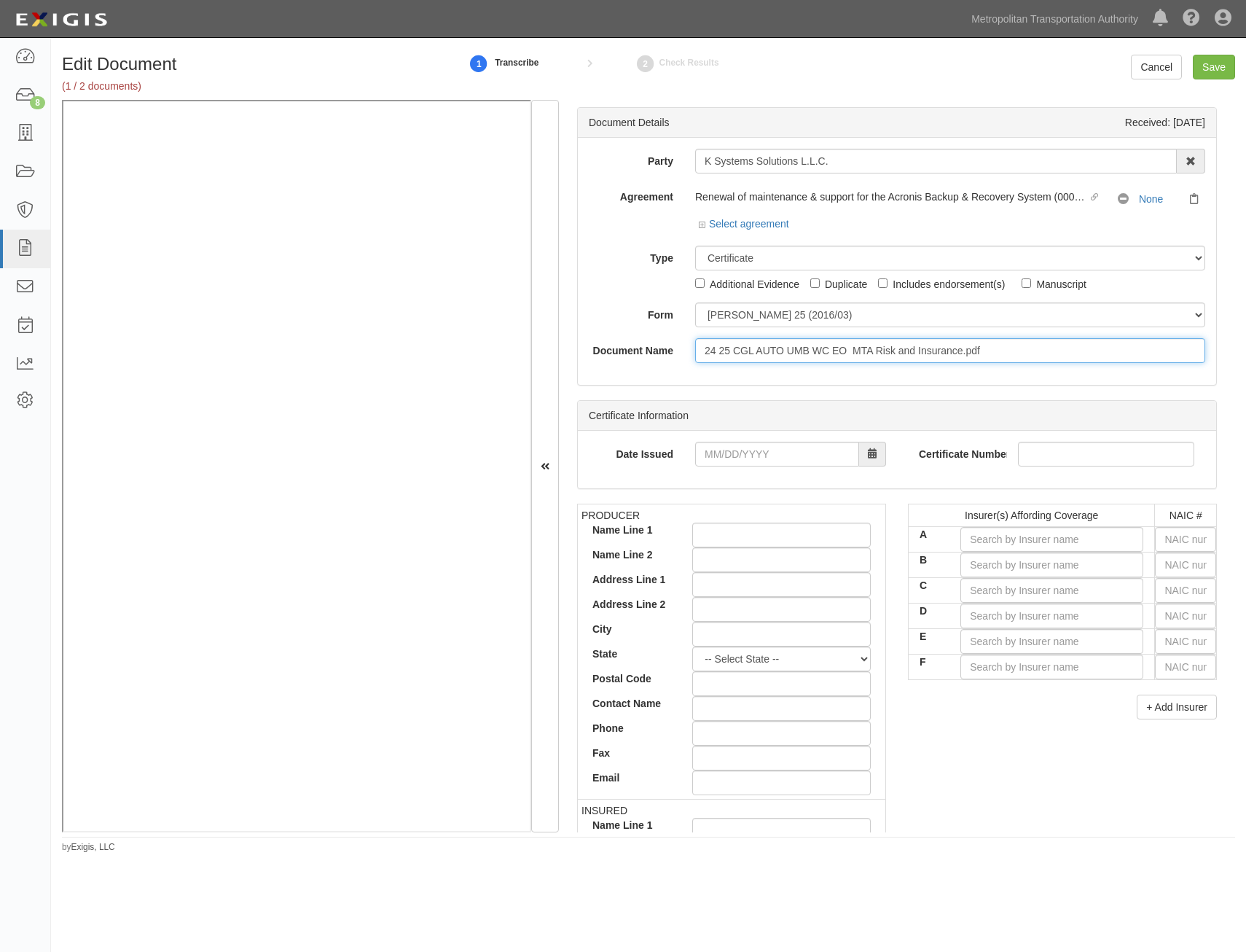
click at [889, 355] on input "24 25 CGL AUTO UMB WC EO MTA Risk and Insurance.pdf" at bounding box center [949, 350] width 510 height 25
type input "COI with AIE"
click at [1180, 542] on input "text" at bounding box center [1186, 539] width 61 height 25
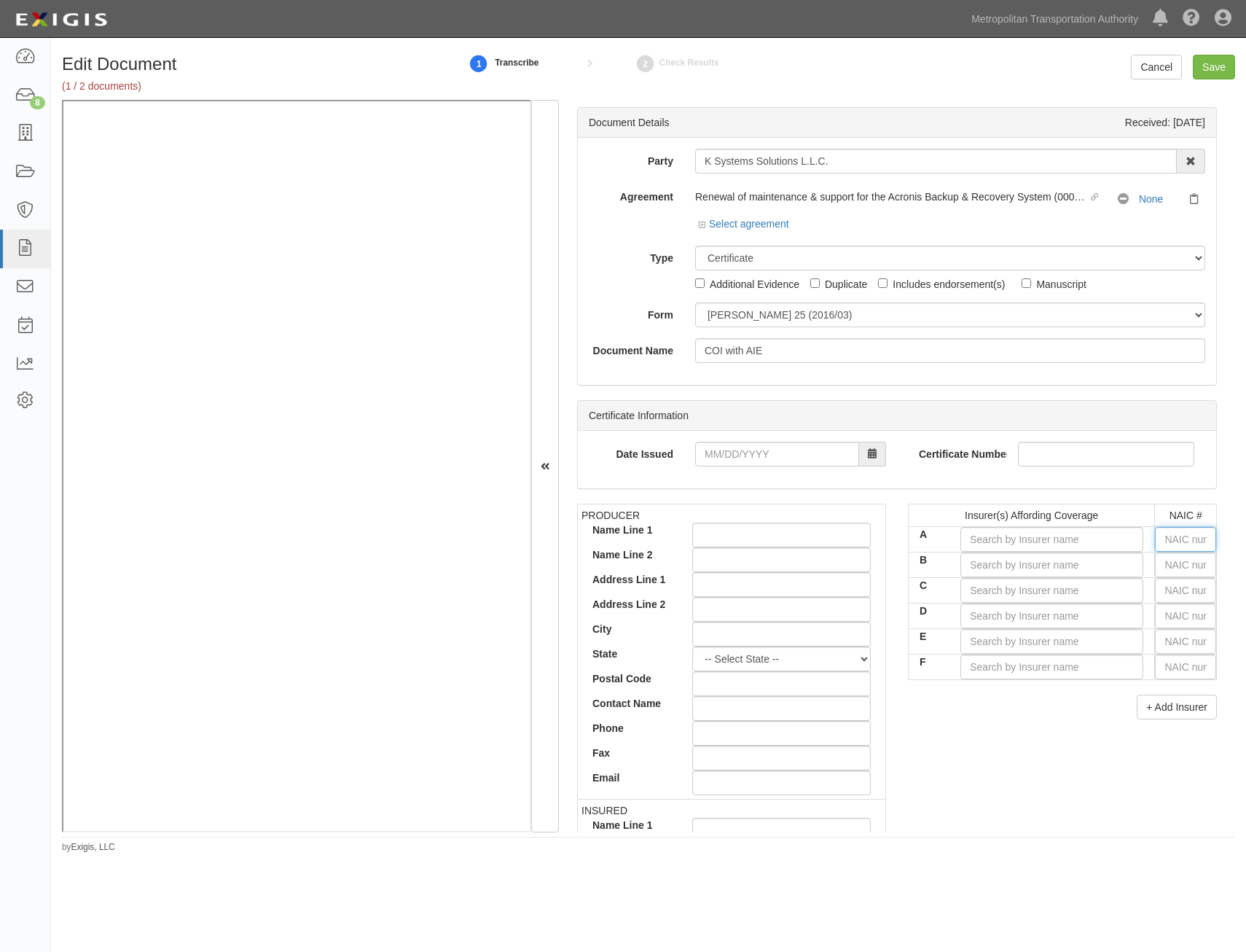
type input "36404"
type input "3"
type input "30970"
type input "30"
type input "30104"
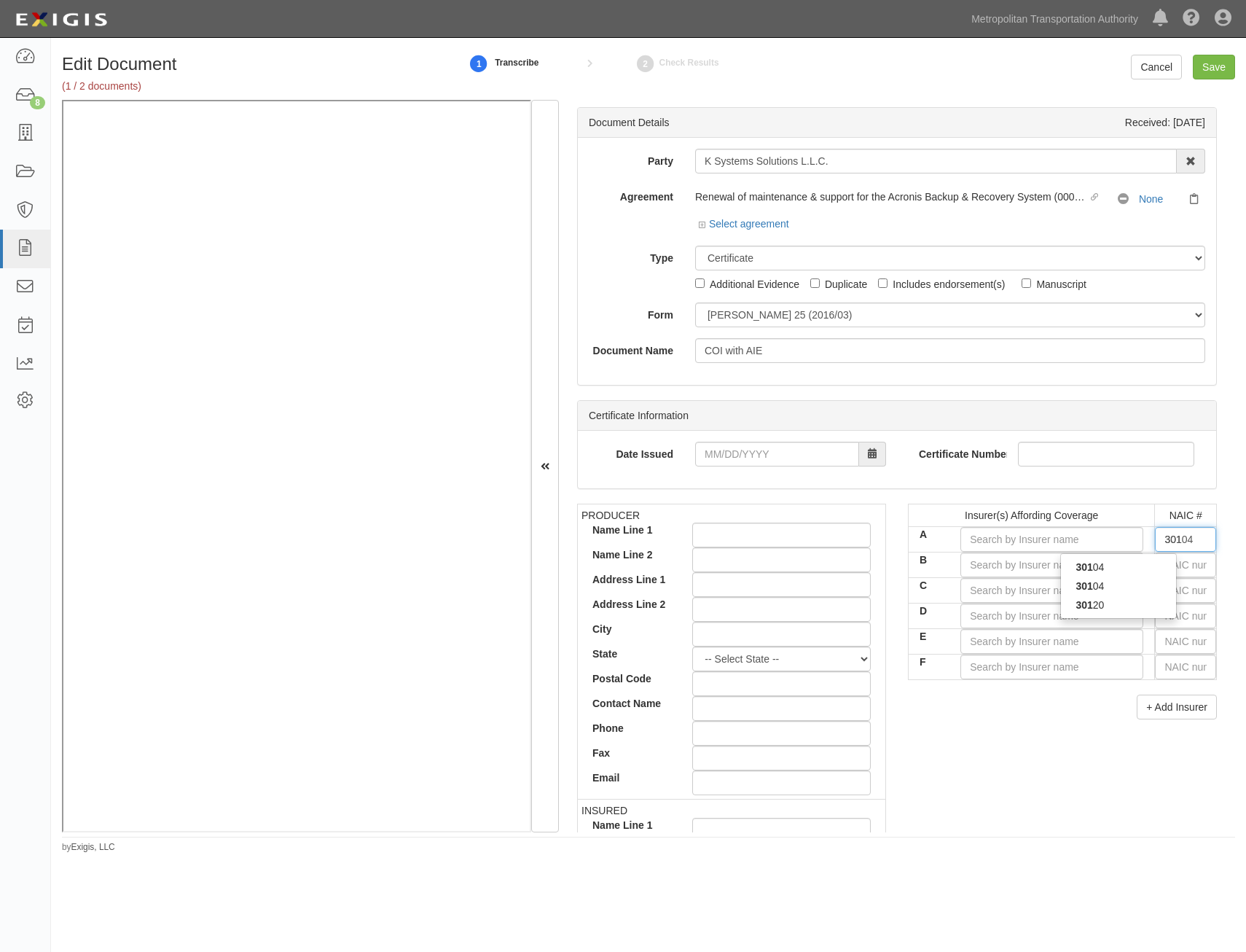
type input "3010"
type input "30104"
click at [1118, 586] on div "30104" at bounding box center [1118, 585] width 116 height 19
type input "Hartford Underwriters Insurance Company (A+ XV Rating)"
type input "30104"
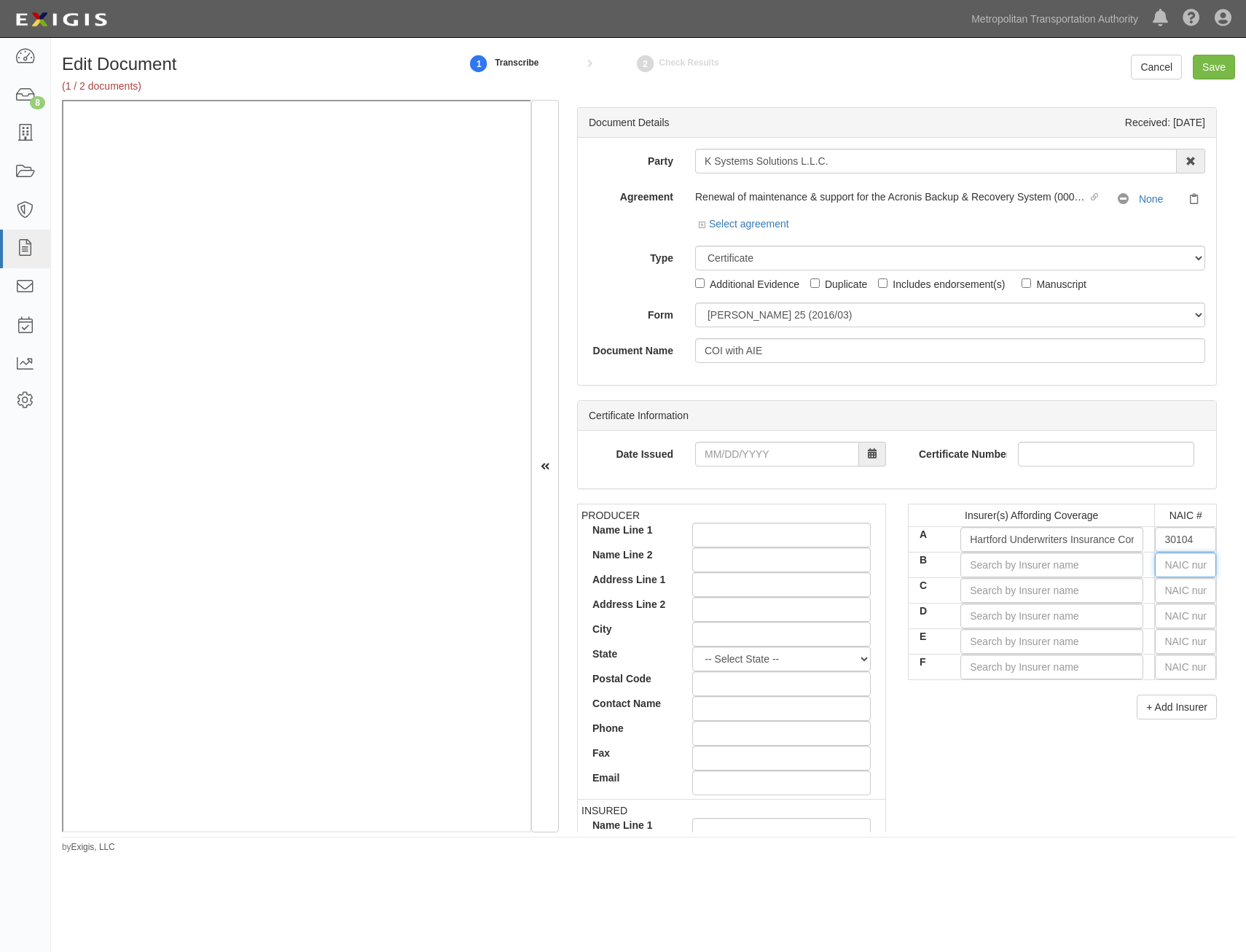
click at [1177, 557] on input "text" at bounding box center [1186, 565] width 61 height 25
type input "00914"
click at [1087, 571] on input "B" at bounding box center [1052, 565] width 183 height 25
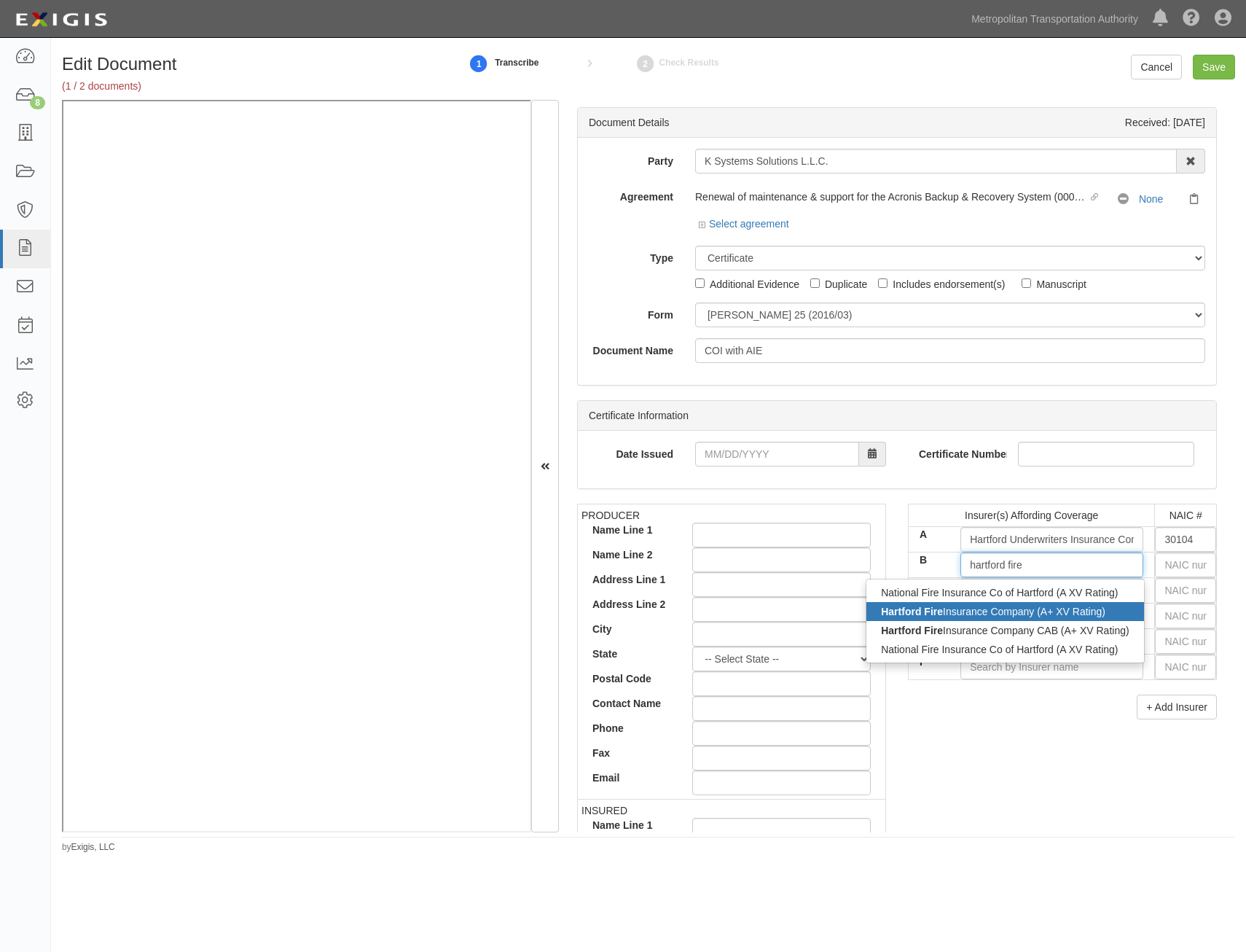
click at [1048, 618] on div "Hartford Fire Insurance Company (A+ XV Rating)" at bounding box center [1004, 611] width 277 height 19
type input "Hartford Fire Insurance Company (A+ XV Rating)"
type input "19682"
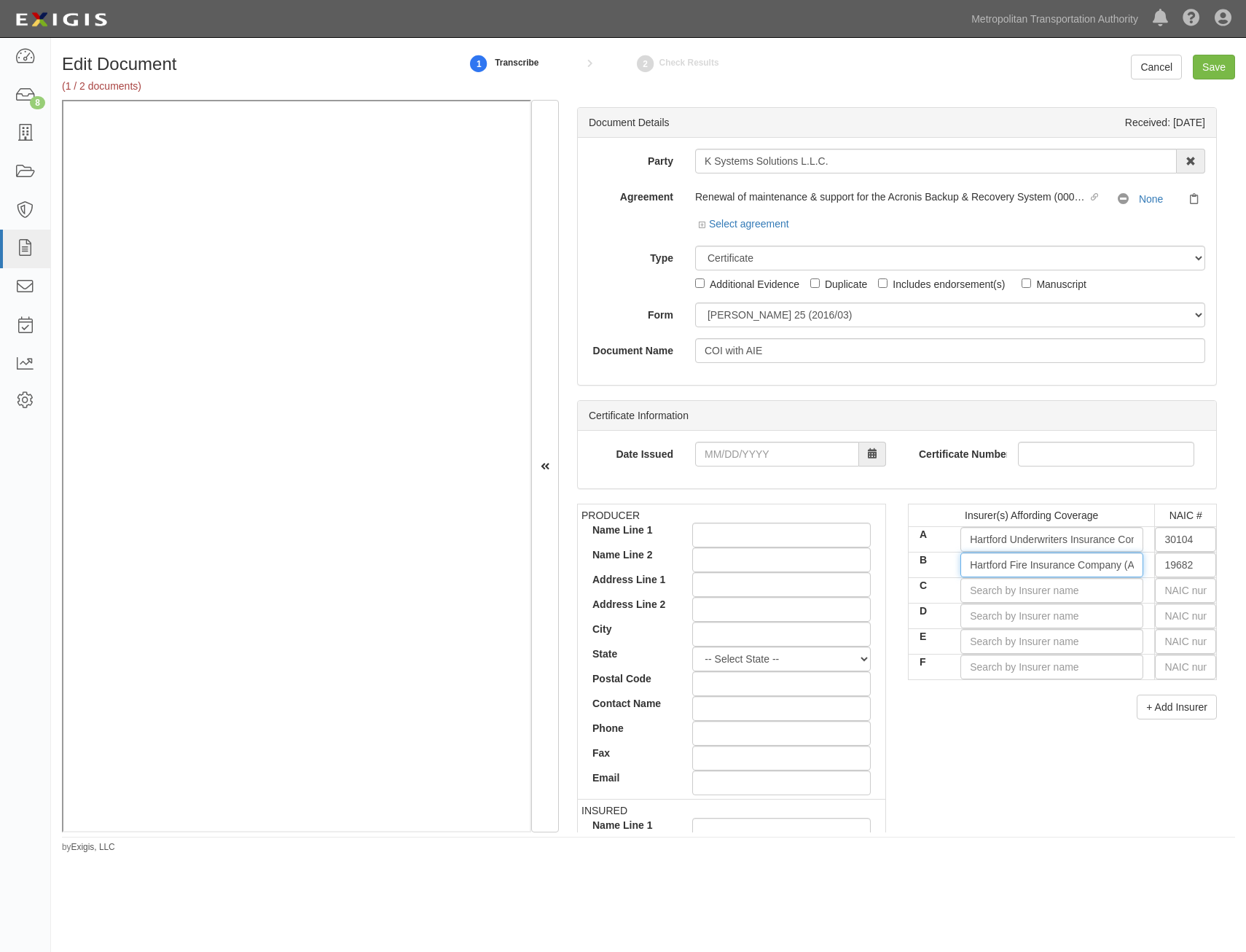
type input "Hartford Fire Insurance Company (A+ XV Rating)"
click at [1172, 587] on input "text" at bounding box center [1186, 590] width 61 height 25
type input "16862"
type input "1"
type input "19984"
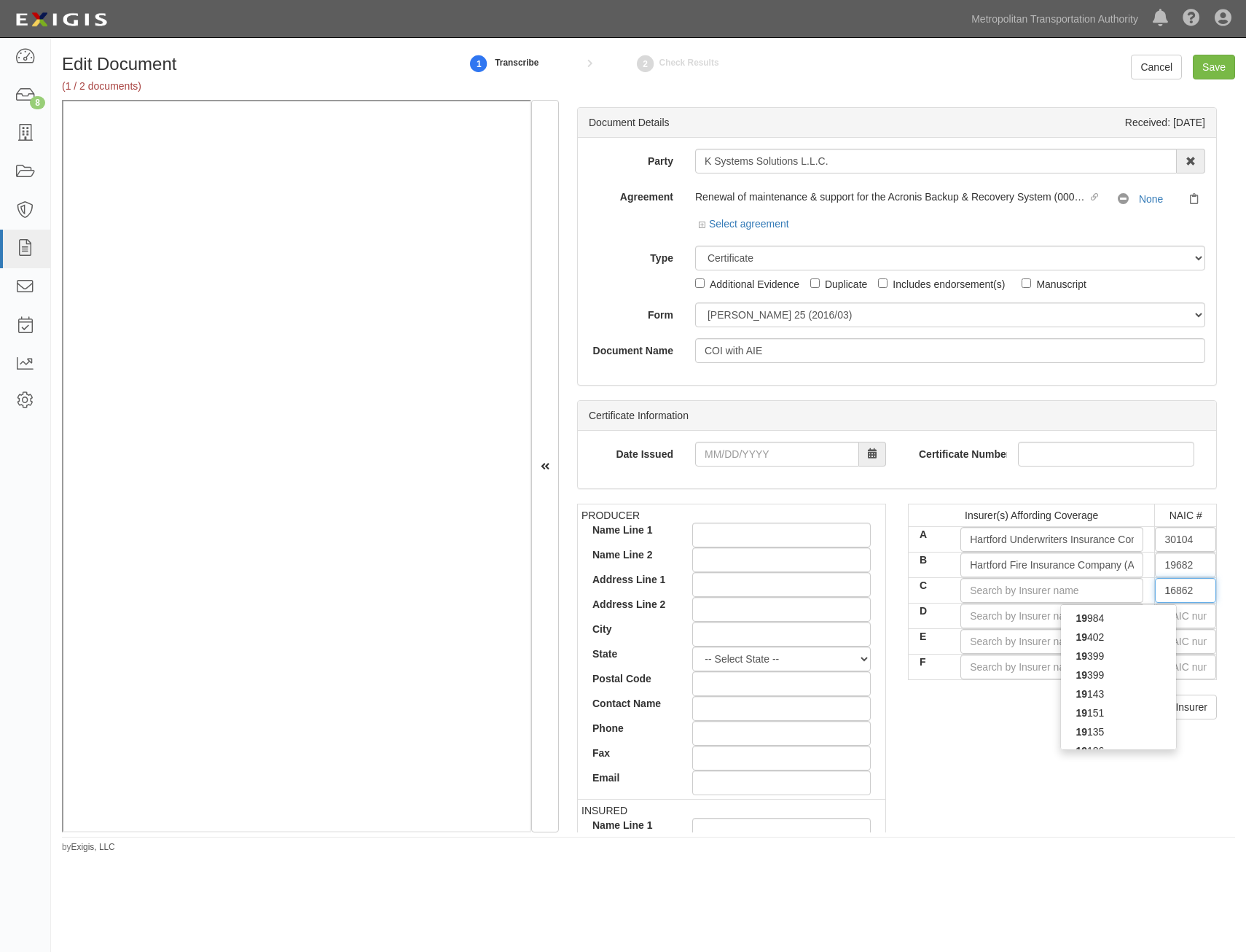
type input "19"
type input "19690"
type input "196"
type input "19682"
type input "1968"
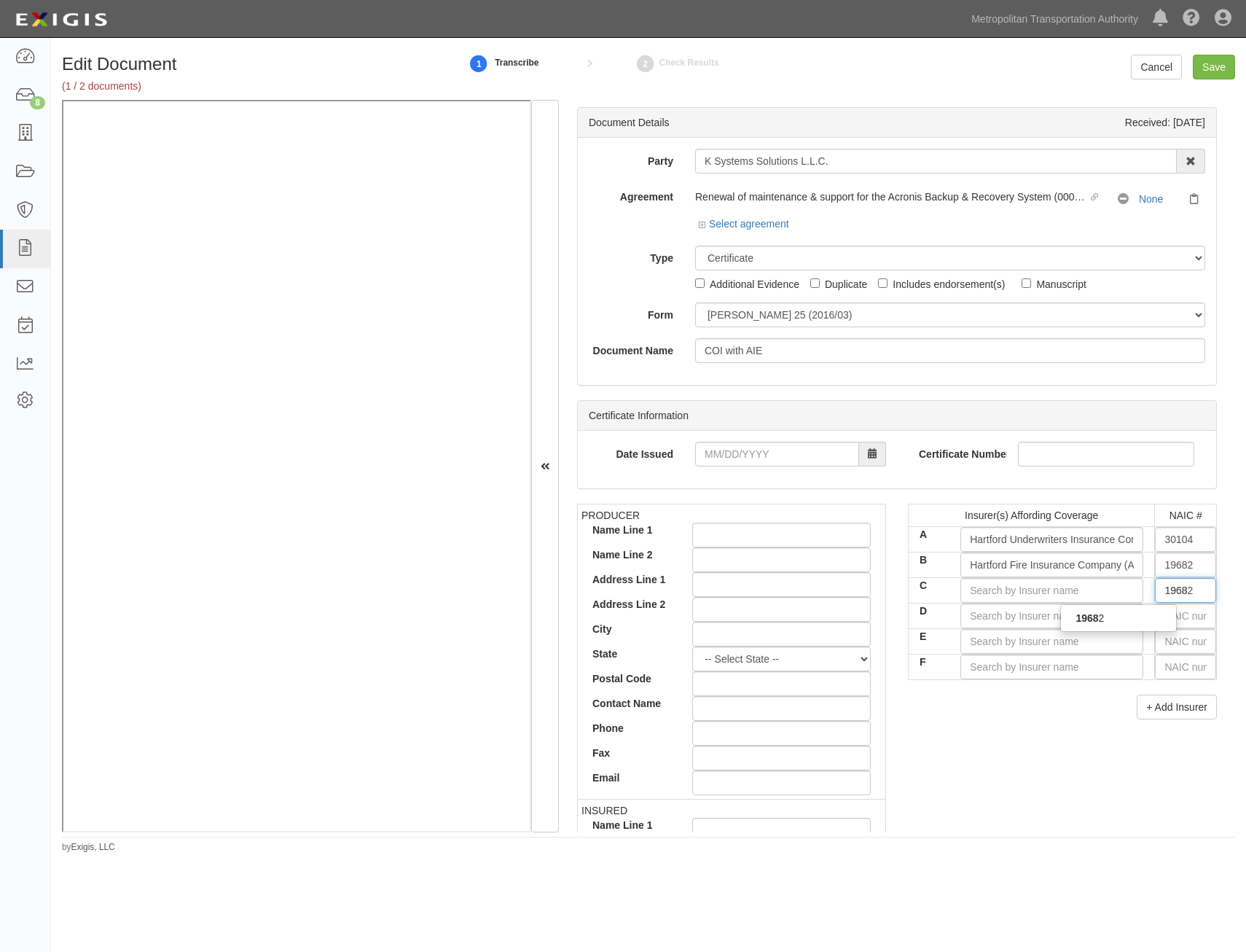
type input "19682"
click at [1118, 621] on div "19682" at bounding box center [1118, 617] width 116 height 19
type input "Hartford Fire Insurance Company (A+ XV Rating)"
type input "19682"
click at [948, 842] on div "Edit Document (1 / 2 documents) 1 Transcribe 2 Check Results Cancel Save Docume…" at bounding box center [648, 454] width 1195 height 798
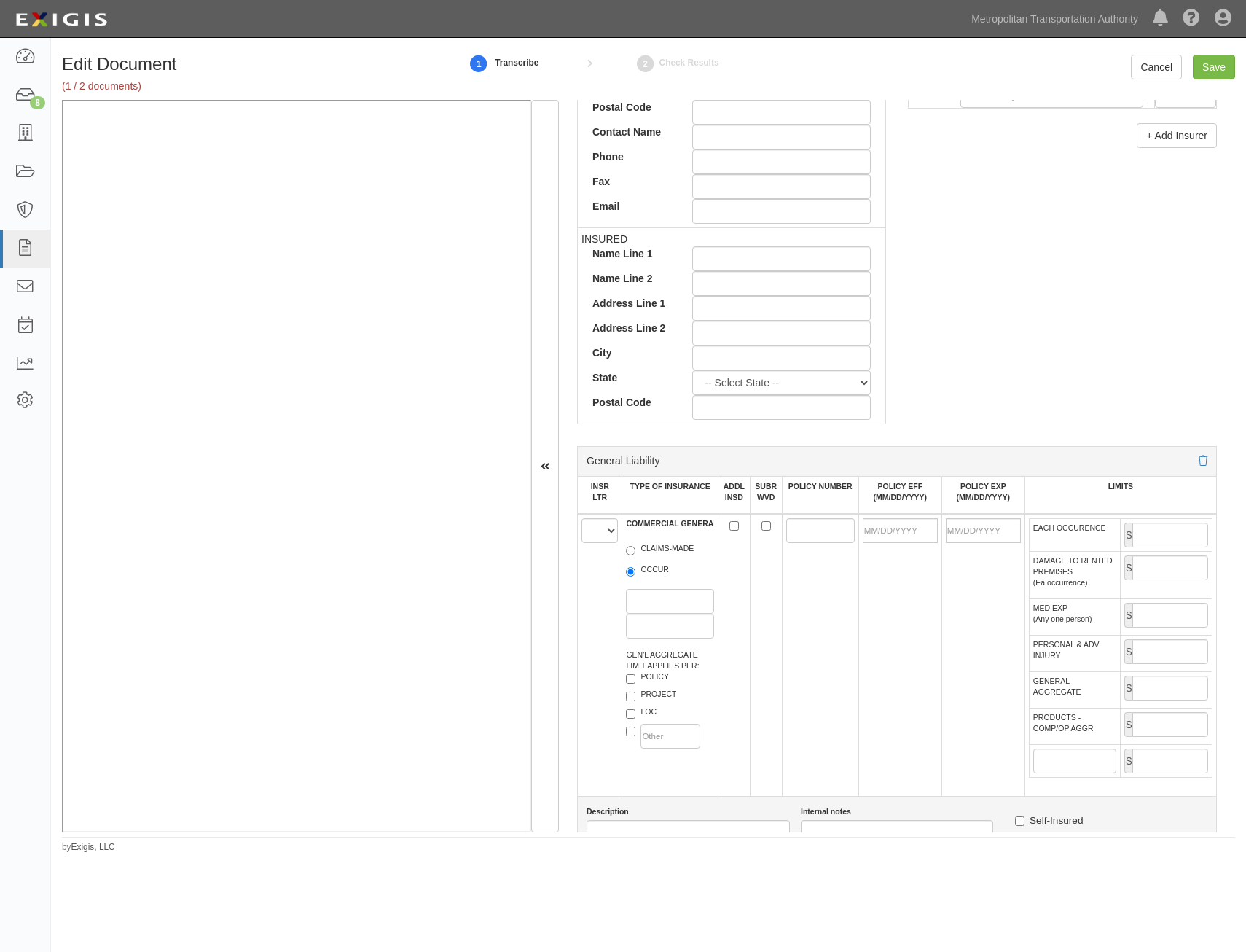
scroll to position [729, 0]
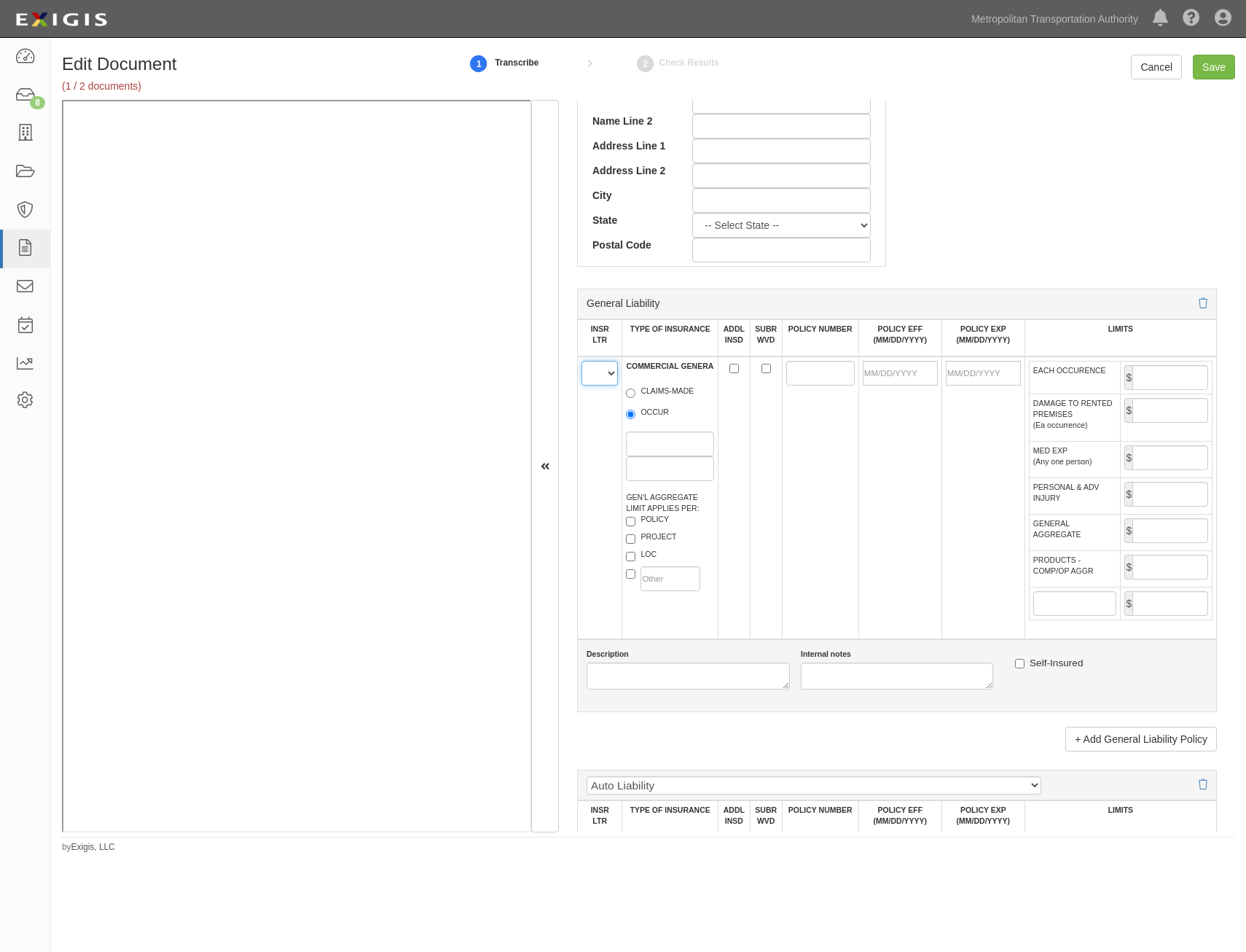
click at [607, 365] on select "A B C D E F" at bounding box center [600, 373] width 36 height 25
select select "A"
click at [582, 360] on select "A B C D E F" at bounding box center [600, 373] width 36 height 25
click at [659, 414] on label "OCCUR" at bounding box center [647, 414] width 43 height 15
click at [635, 414] on input "OCCUR" at bounding box center [631, 415] width 10 height 10
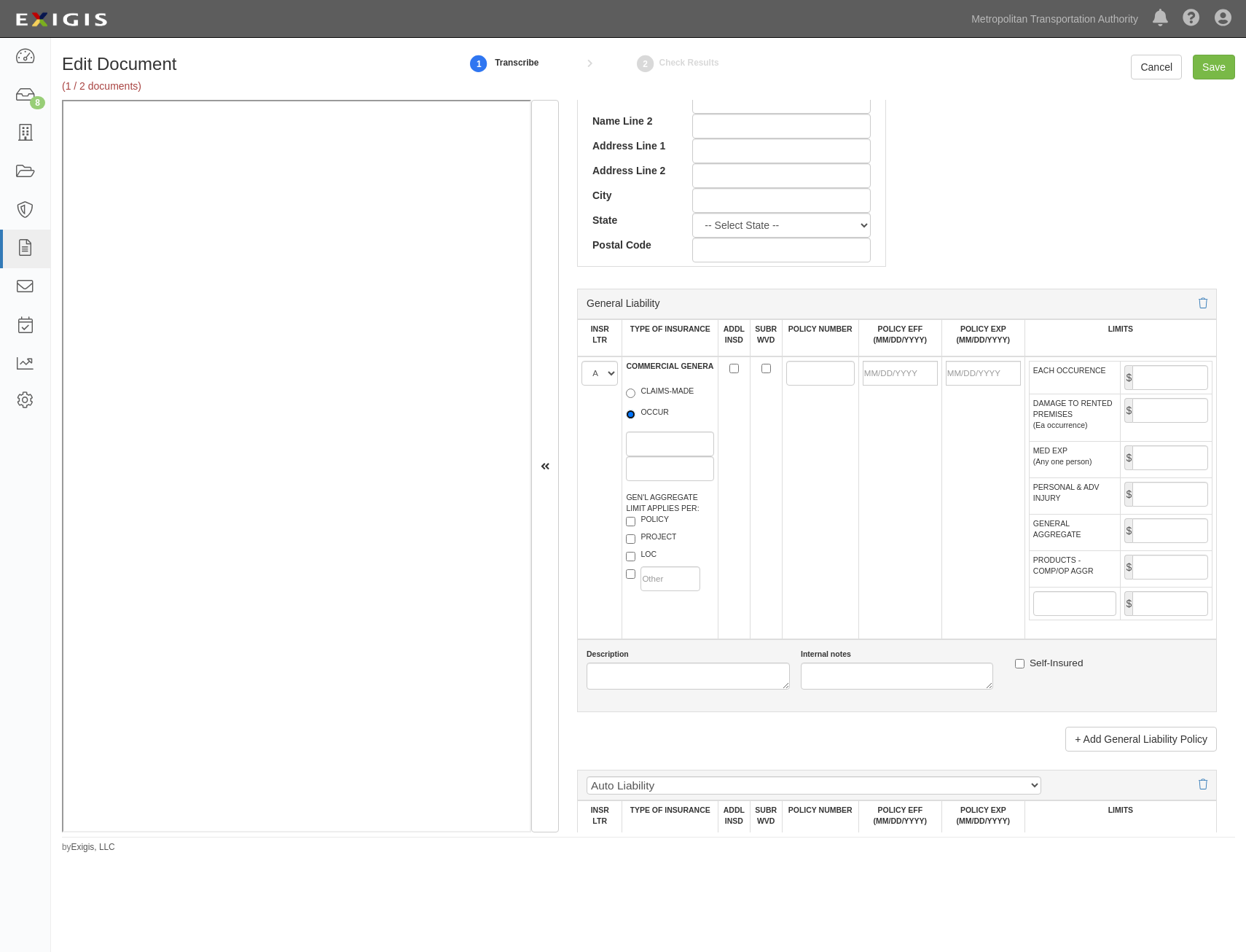
radio input "true"
click at [654, 520] on label "POLICY" at bounding box center [647, 521] width 43 height 15
click at [635, 520] on input "POLICY" at bounding box center [631, 521] width 10 height 10
checkbox input "true"
click at [730, 370] on input "ADDL INSD" at bounding box center [735, 369] width 10 height 10
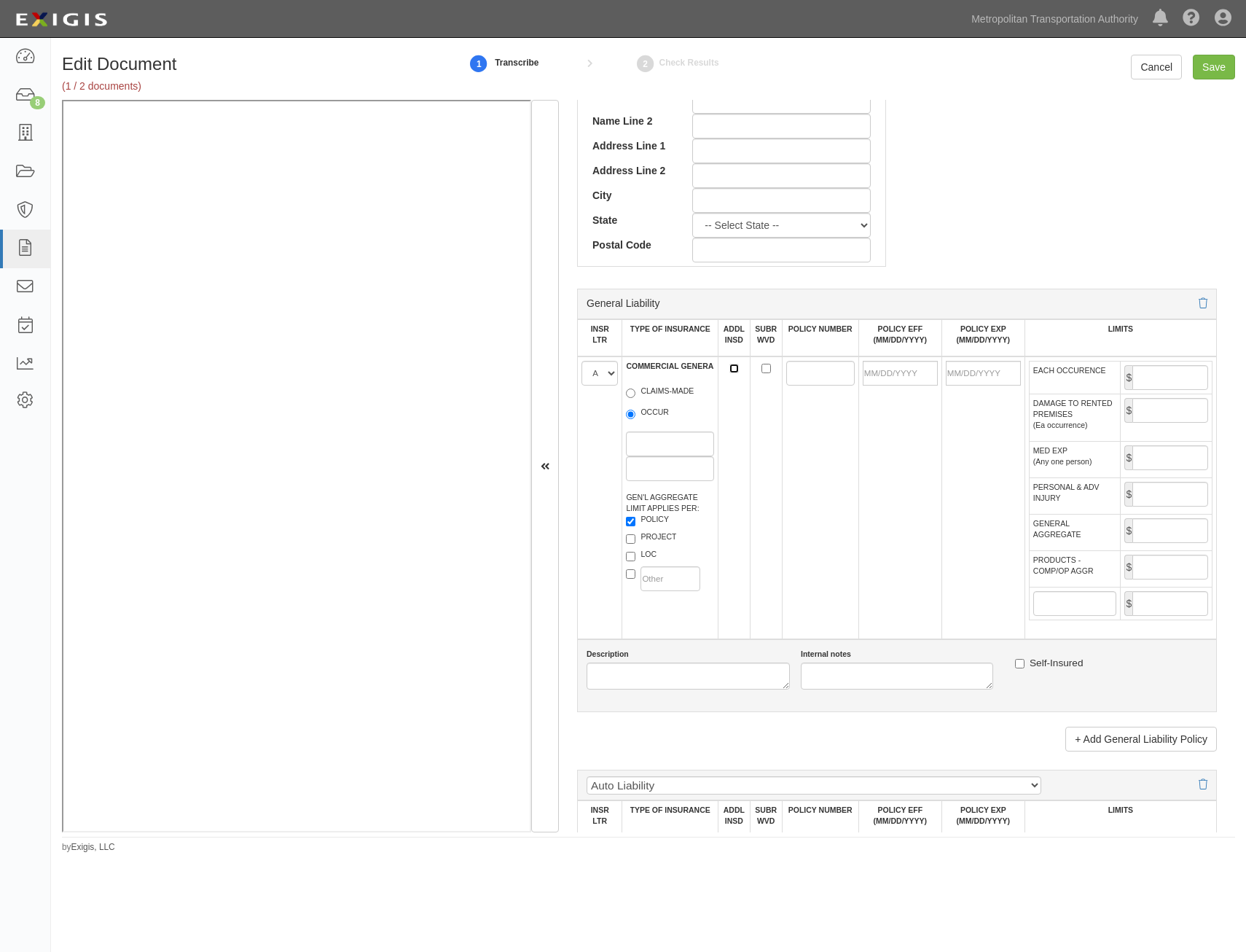
checkbox input "true"
click at [766, 371] on input "SUBR WVD" at bounding box center [766, 369] width 10 height 10
checkbox input "true"
click at [806, 369] on input "POLICY NUMBER" at bounding box center [820, 373] width 69 height 25
paste input "76SBWAT4DUZ"
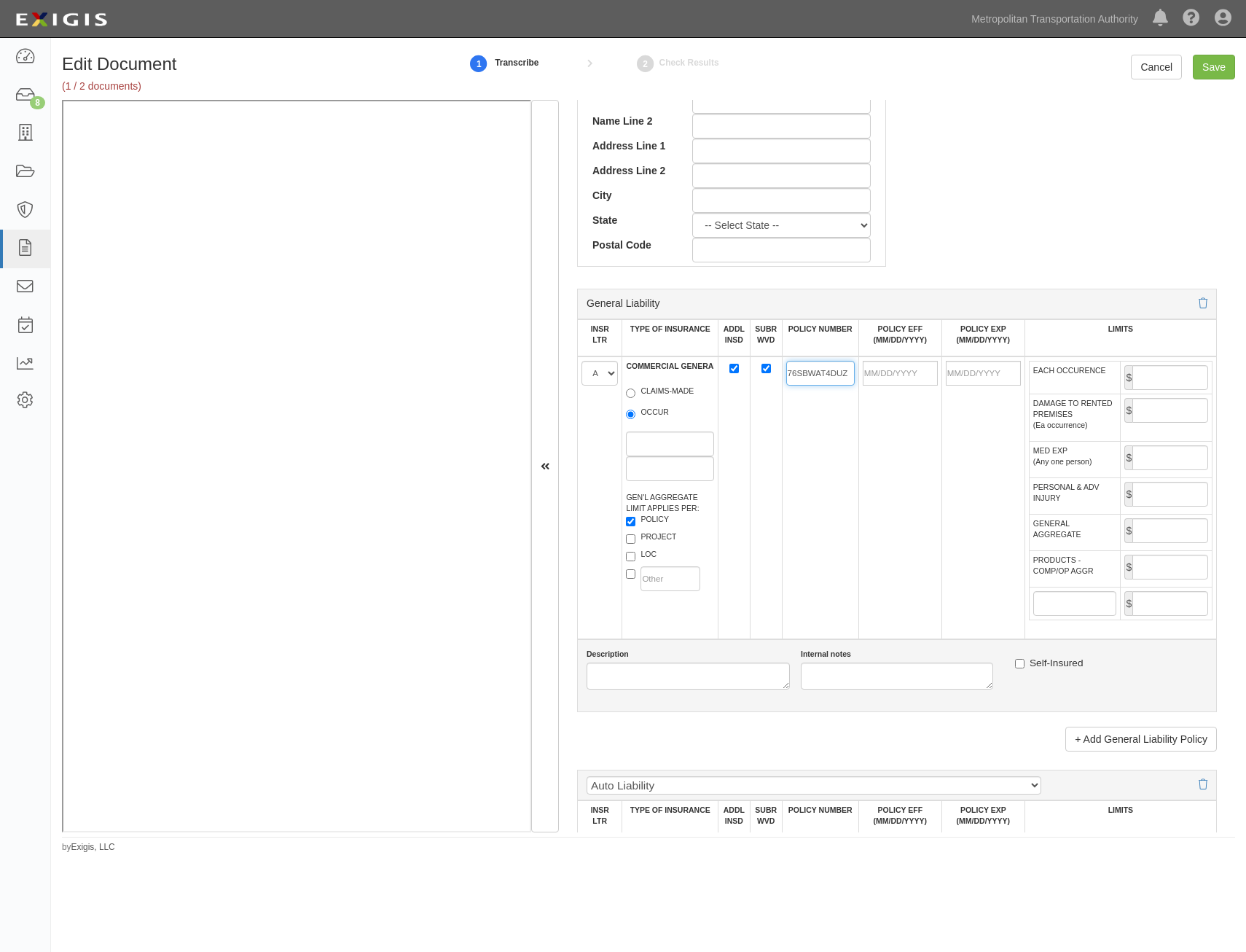
type input "76SBWAT4DUZ"
click at [888, 363] on input "POLICY EFF (MM/DD/YYYY)" at bounding box center [900, 373] width 75 height 25
click at [867, 478] on td at bounding box center [899, 498] width 83 height 283
click at [914, 376] on input "POLICY EFF (MM/DD/YYYY)" at bounding box center [900, 373] width 75 height 25
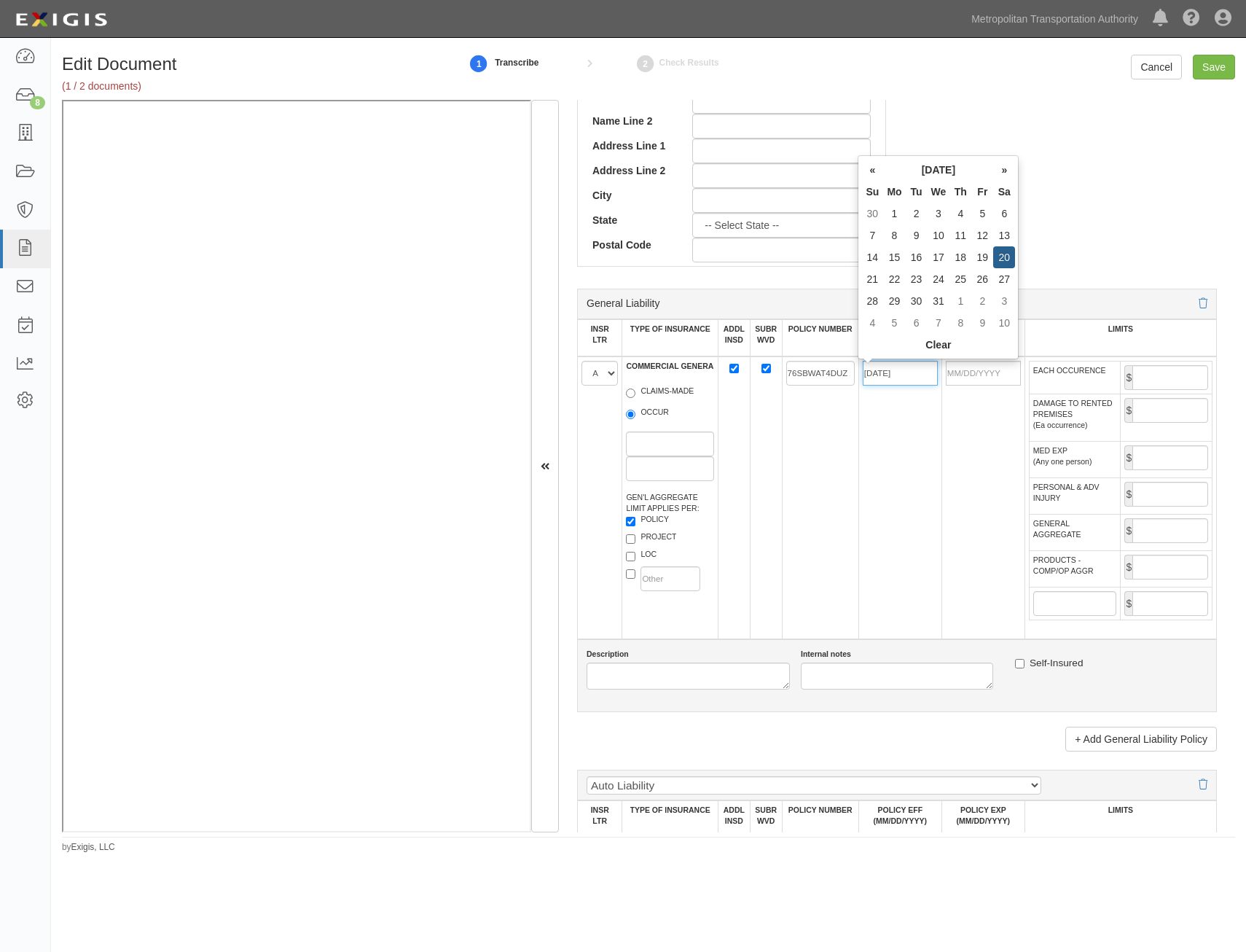
type input "07/20/2024"
type input "07/20/2025"
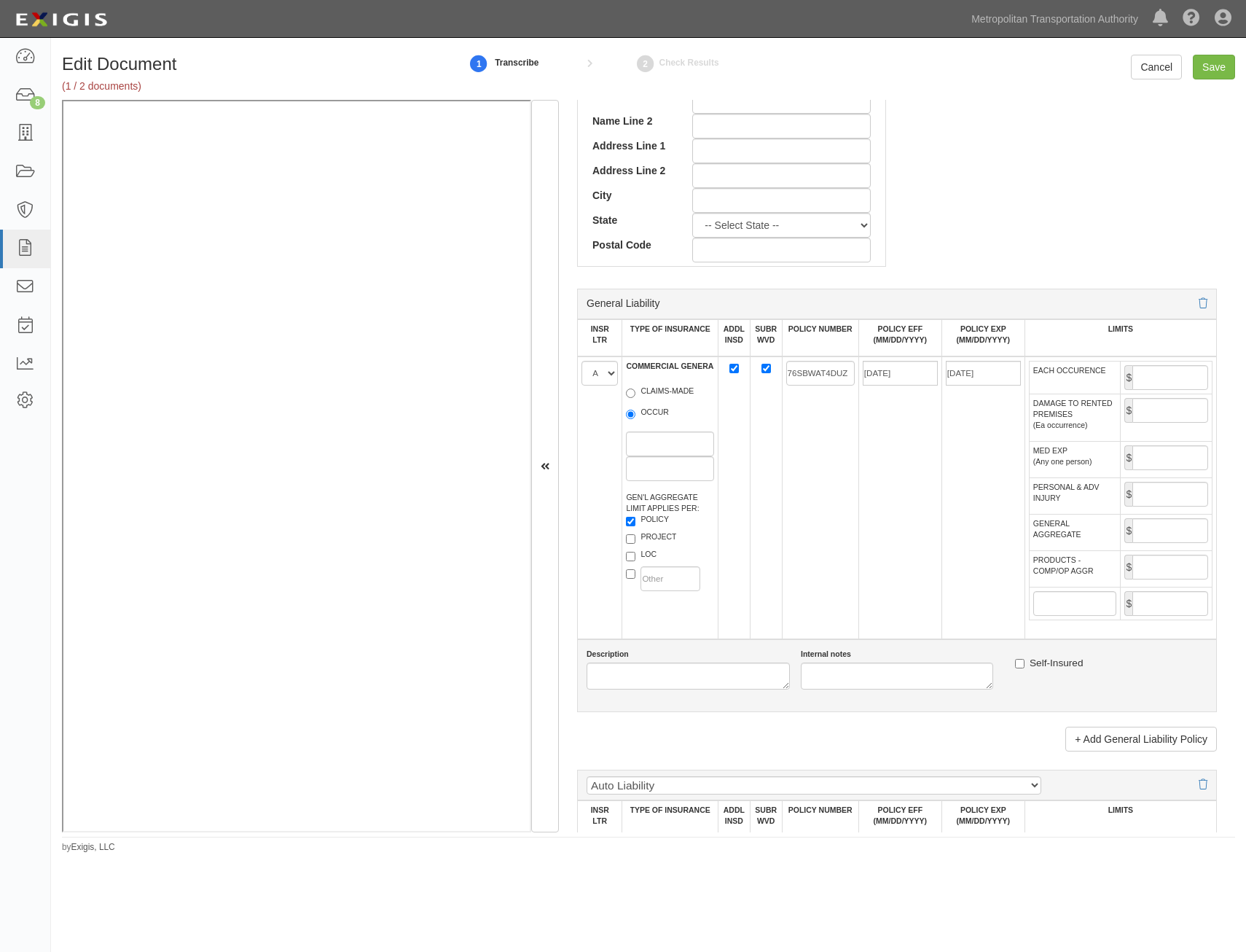
click at [858, 487] on td "07/20/2024" at bounding box center [899, 498] width 83 height 283
click at [1160, 373] on input "EACH OCCURENCE" at bounding box center [1171, 377] width 76 height 25
type input "1,000,000"
click at [1175, 535] on input "GENERAL AGGREGATE" at bounding box center [1171, 530] width 76 height 25
type input "2,000,000"
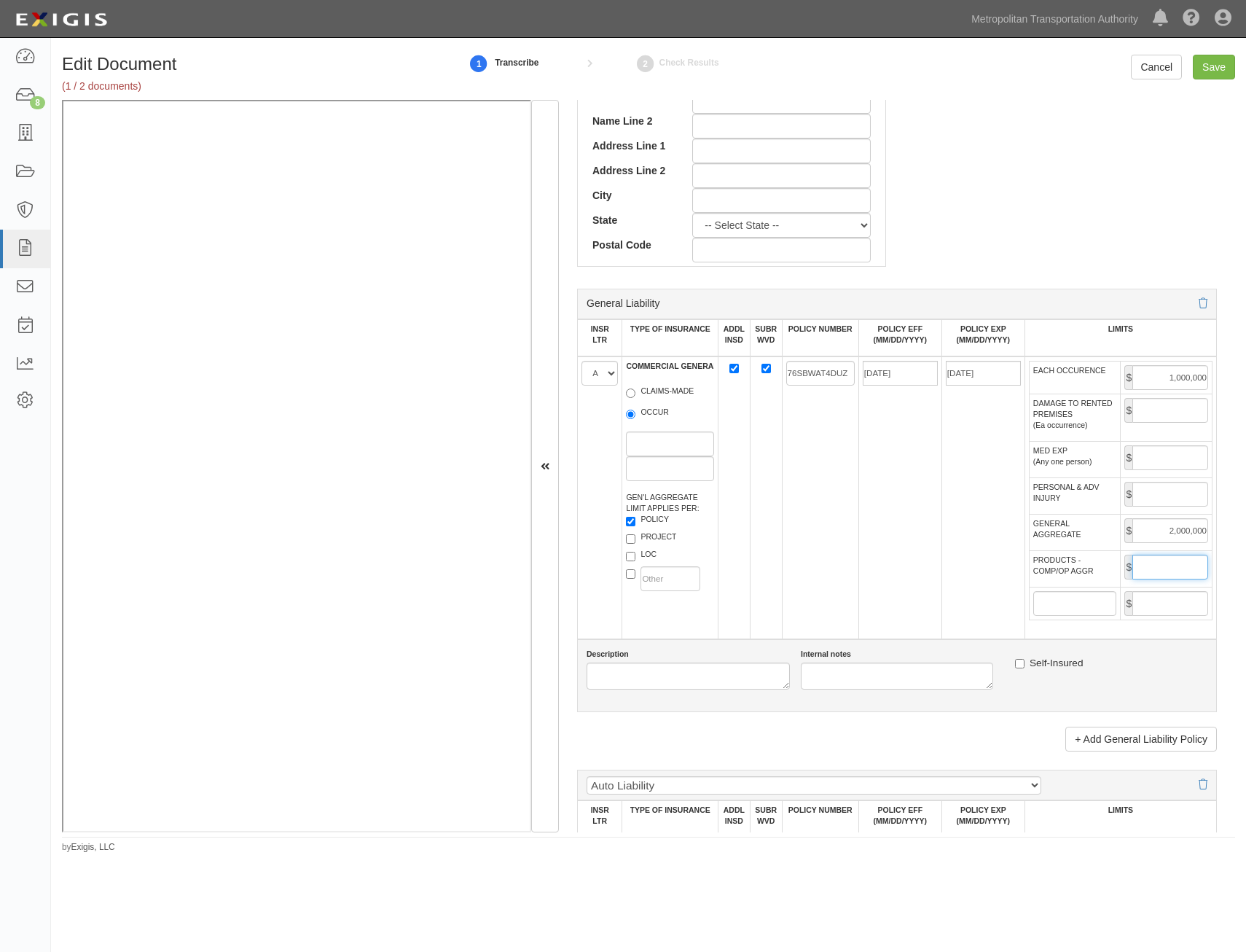
click at [1134, 566] on input "PRODUCTS - COMP/OP AGGR" at bounding box center [1171, 567] width 76 height 25
type input "2,000,000"
click at [944, 609] on td "07/20/2025" at bounding box center [983, 498] width 83 height 283
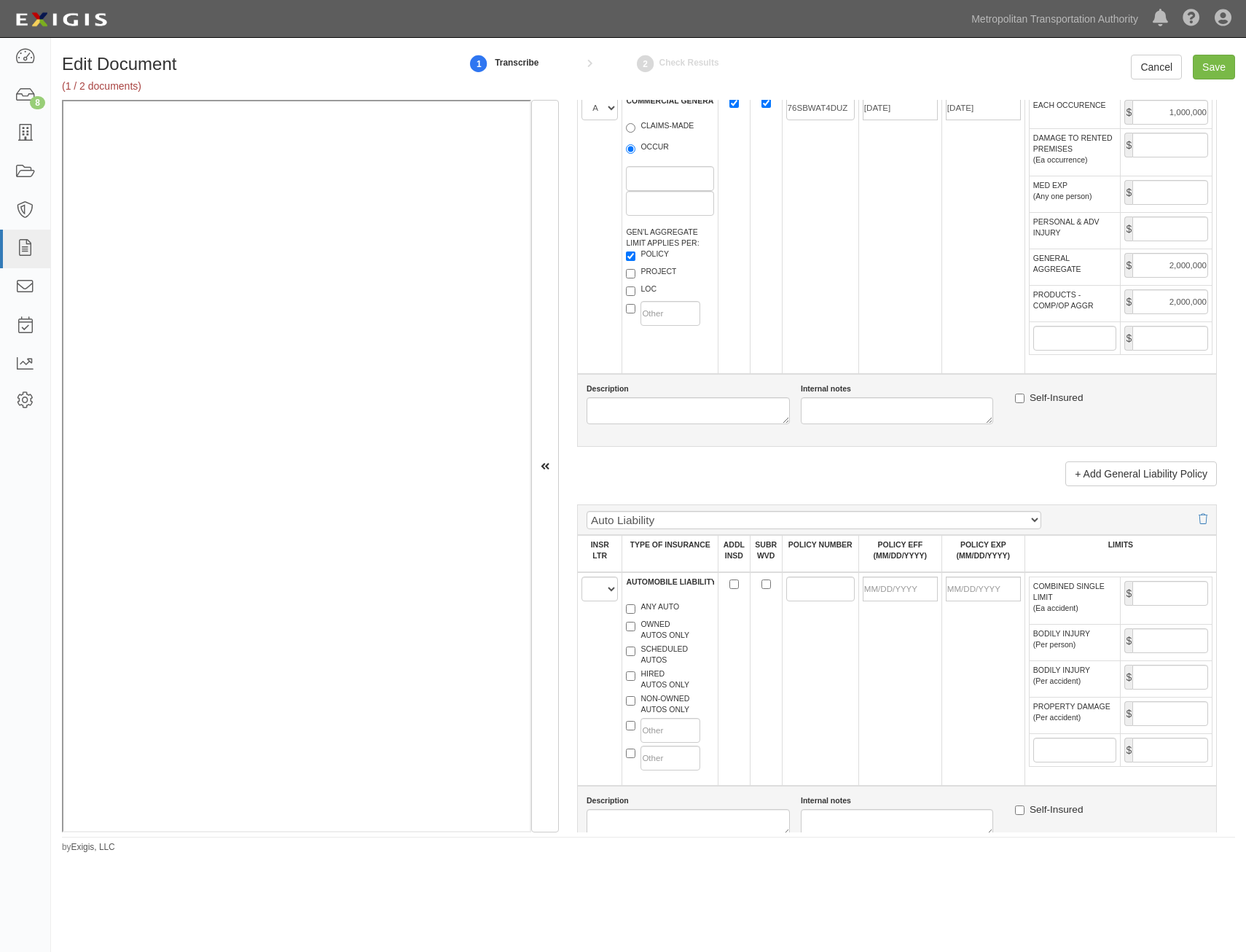
scroll to position [1166, 0]
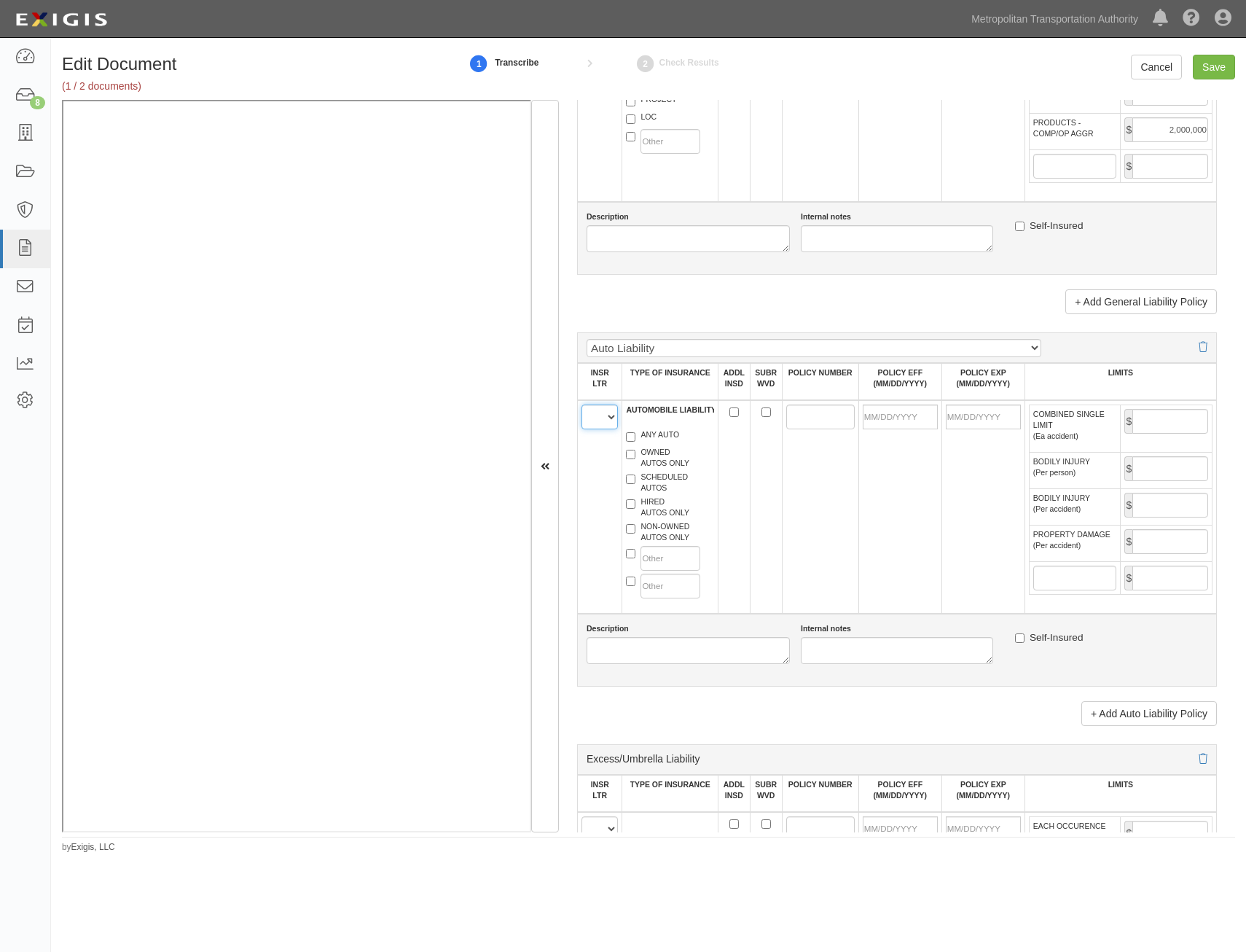
click at [605, 423] on select "A B C D E F" at bounding box center [600, 417] width 36 height 25
select select "A"
click at [582, 405] on select "A B C D E F" at bounding box center [600, 417] width 36 height 25
click at [666, 503] on label "HIRED AUTOS ONLY" at bounding box center [658, 507] width 63 height 22
click at [635, 503] on input "HIRED AUTOS ONLY" at bounding box center [631, 504] width 10 height 10
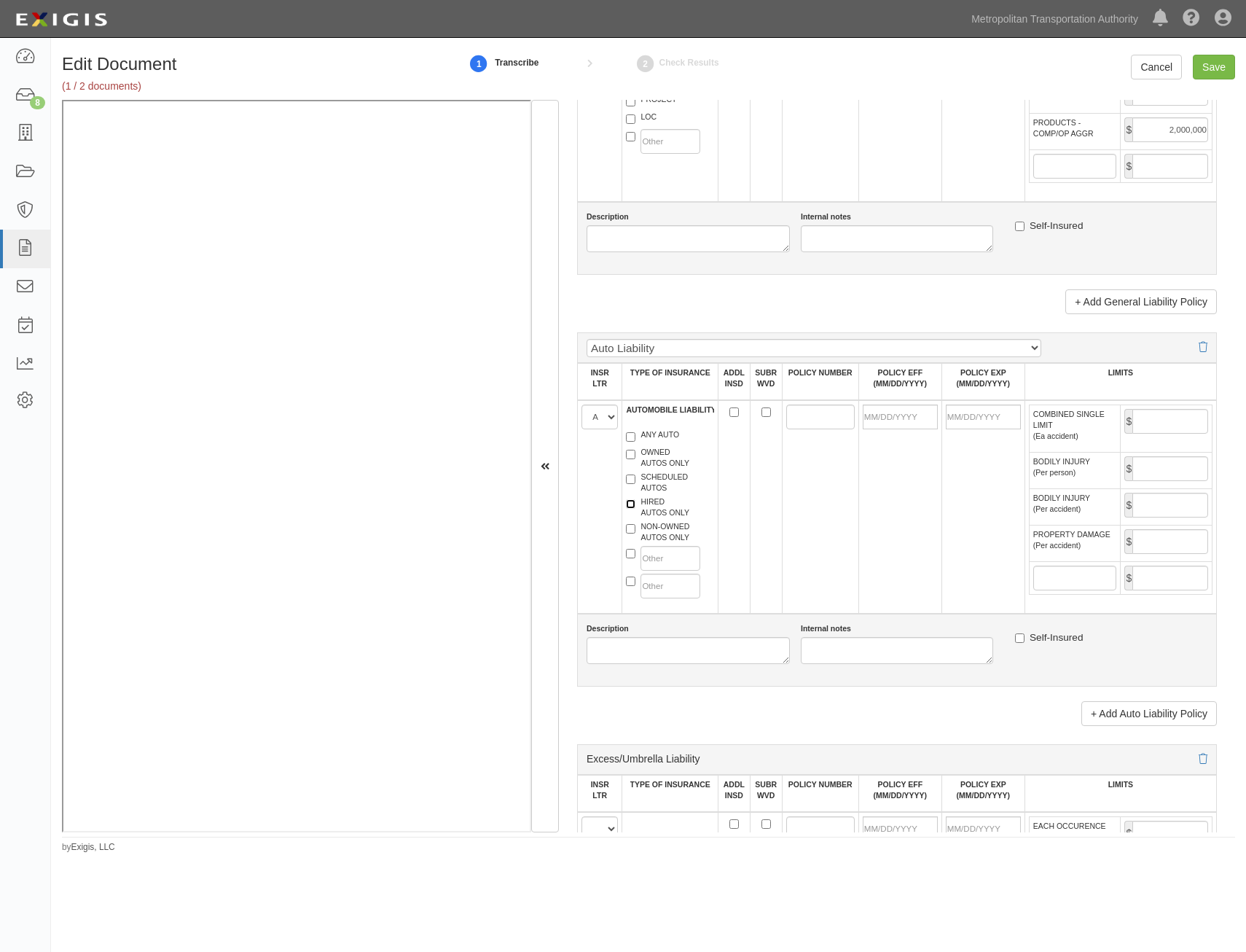
checkbox input "true"
click at [663, 539] on label "NON-OWNED AUTOS ONLY" at bounding box center [658, 532] width 63 height 22
click at [635, 533] on input "NON-OWNED AUTOS ONLY" at bounding box center [631, 529] width 10 height 10
checkbox input "true"
click at [798, 418] on input "POLICY NUMBER" at bounding box center [820, 417] width 69 height 25
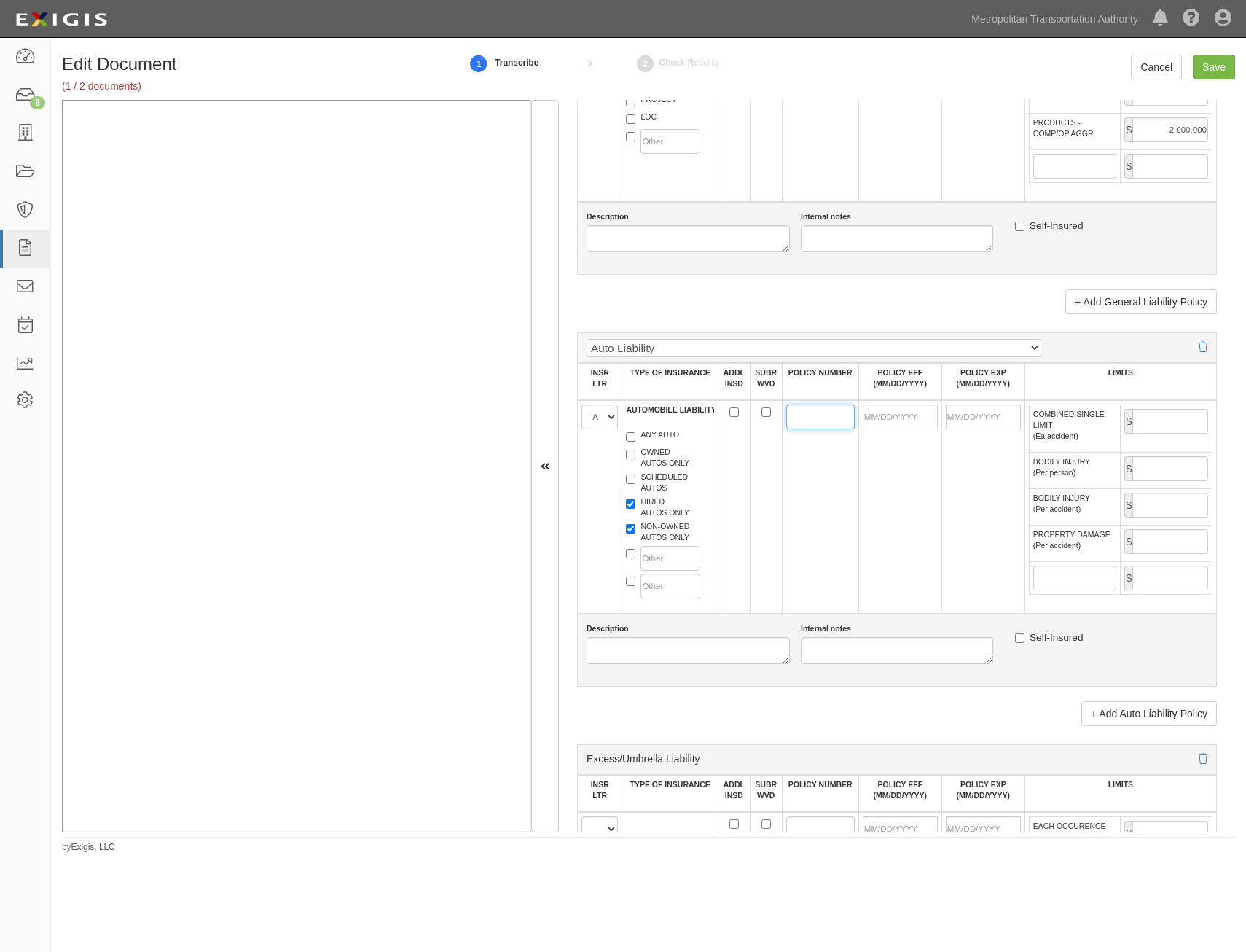
paste input "76SBWAT4DUZ"
type input "76SBWAT4DUZ"
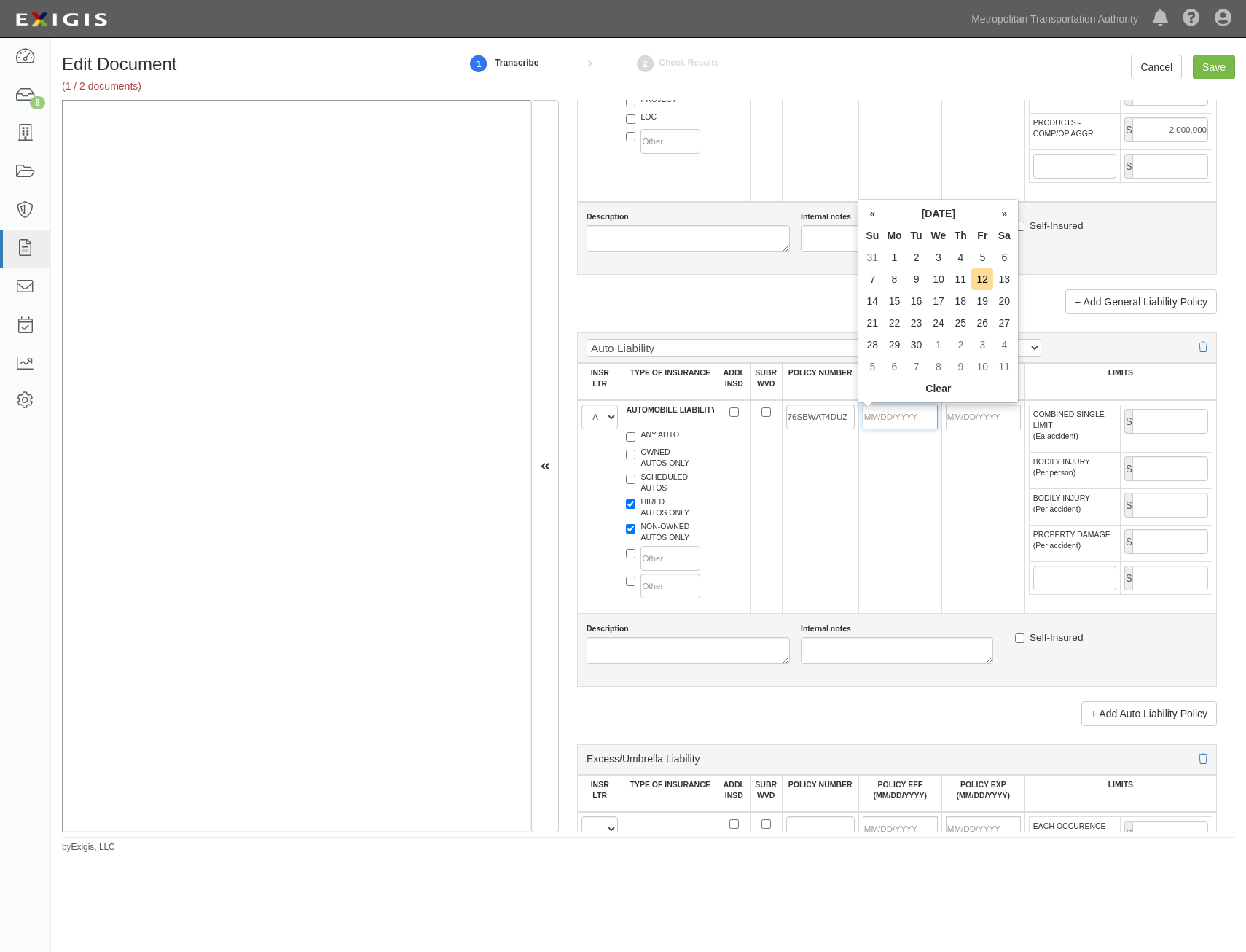
drag, startPoint x: 890, startPoint y: 409, endPoint x: 857, endPoint y: 447, distance: 50.3
click at [890, 409] on input "POLICY EFF (MM/DD/YYYY)" at bounding box center [900, 417] width 75 height 25
type input "[DATE]"
type input "07/20/2026"
click at [813, 495] on td "76SBWAT4DUZ" at bounding box center [820, 507] width 77 height 213
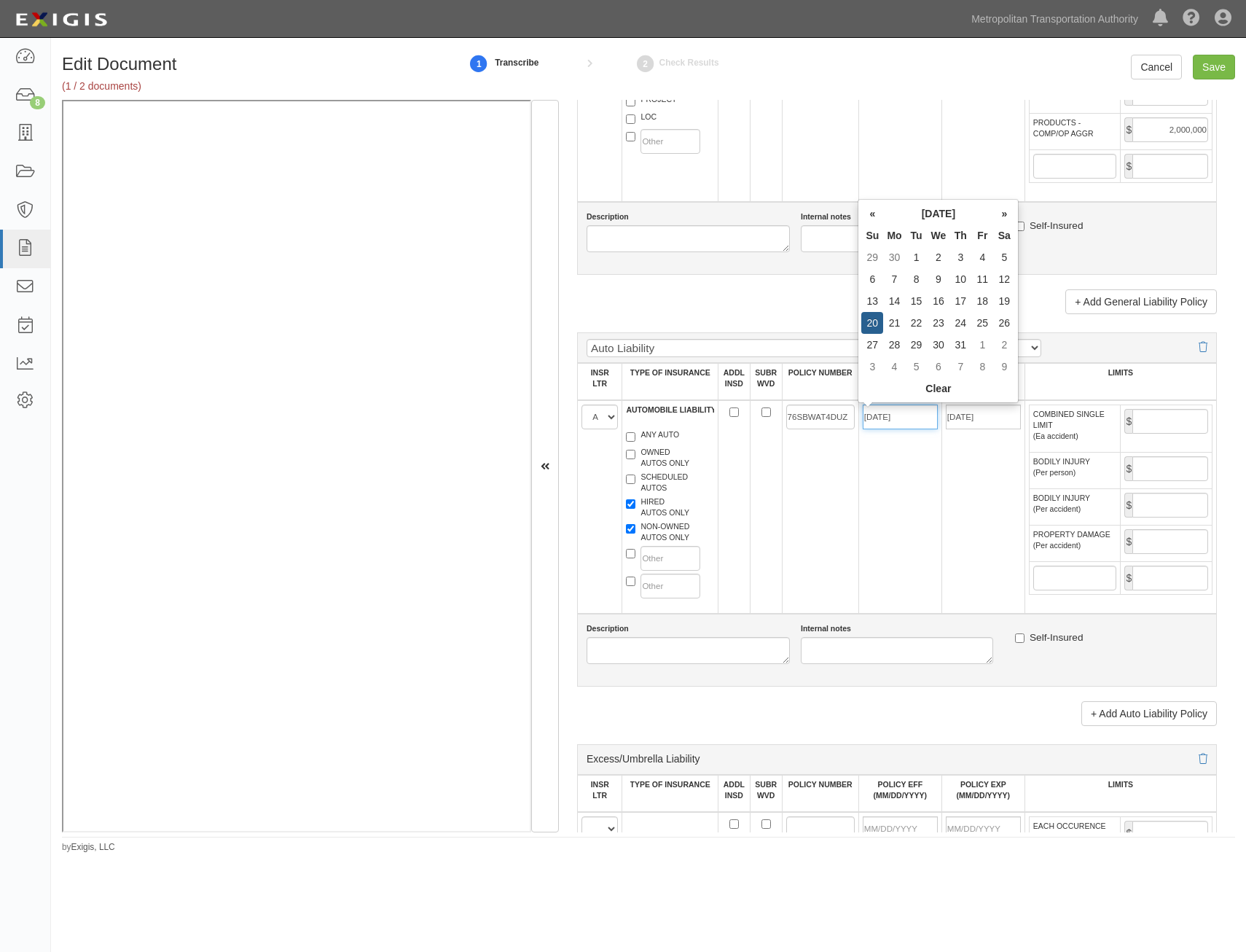
click at [915, 418] on input "[DATE]" at bounding box center [900, 417] width 75 height 25
type input "07/20/2024"
type input "[DATE]"
click at [941, 509] on td "[DATE]" at bounding box center [983, 507] width 83 height 213
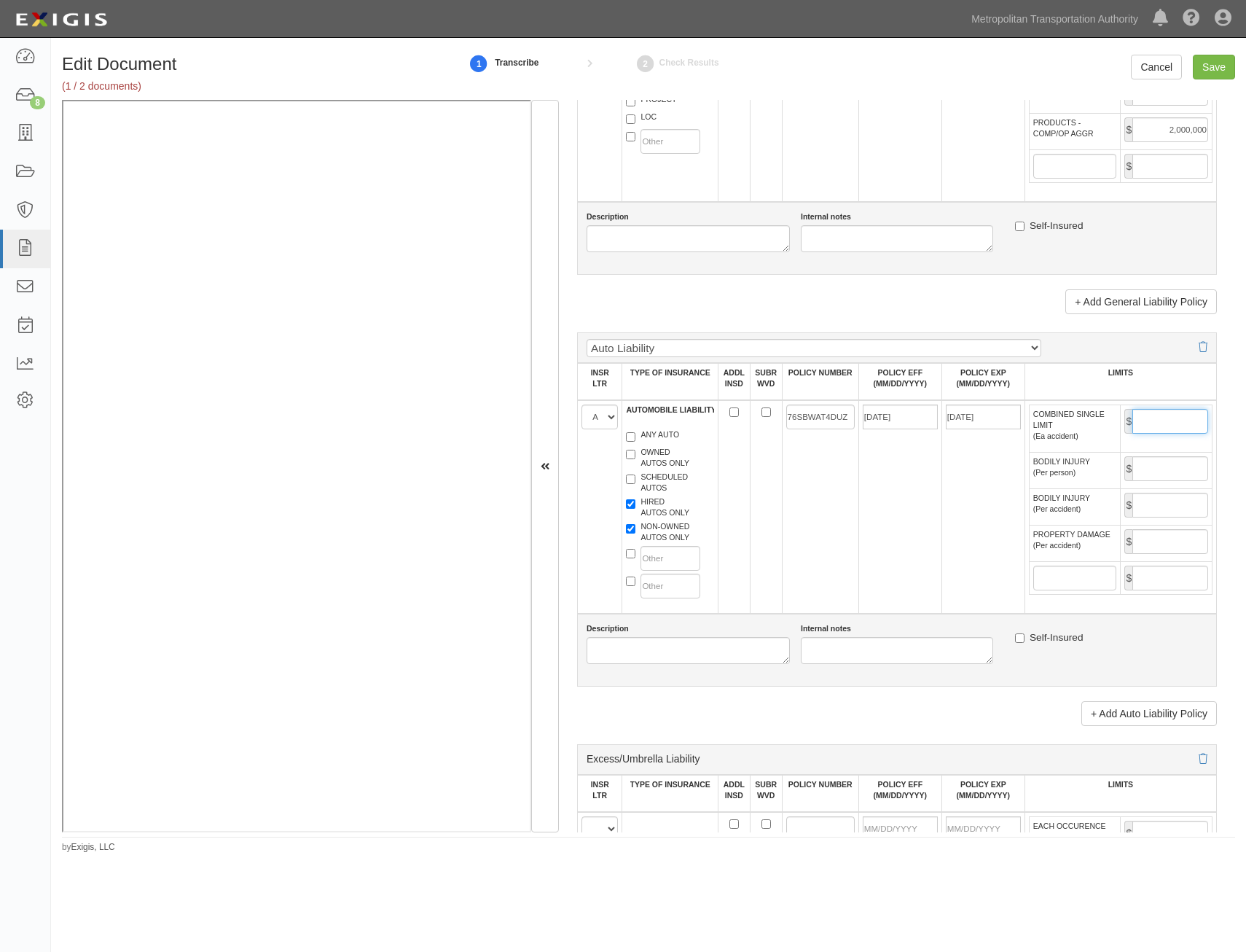
drag, startPoint x: 1144, startPoint y: 419, endPoint x: 1143, endPoint y: 427, distance: 8.1
click at [1144, 419] on input "COMBINED SINGLE LIMIT (Ea accident)" at bounding box center [1171, 421] width 76 height 25
type input "1,000,000"
click at [844, 534] on td "76SBWAT4DUZ" at bounding box center [820, 507] width 77 height 213
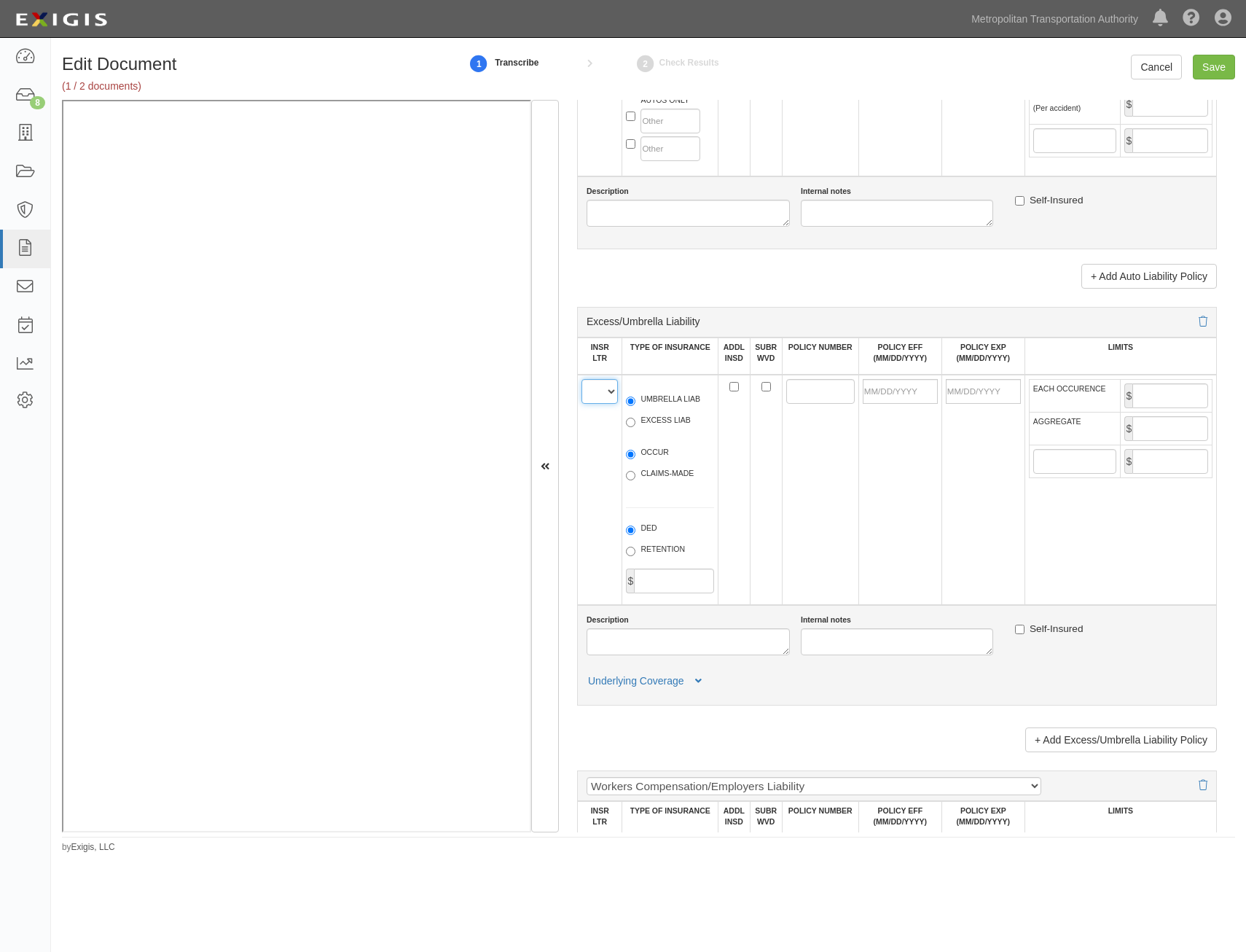
drag, startPoint x: 603, startPoint y: 393, endPoint x: 623, endPoint y: 421, distance: 34.4
click at [605, 390] on select "A B C D E F" at bounding box center [600, 391] width 36 height 25
select select "A"
click at [582, 379] on select "A B C D E F" at bounding box center [600, 391] width 36 height 25
click at [659, 398] on label "UMBRELLA LIAB" at bounding box center [663, 401] width 74 height 15
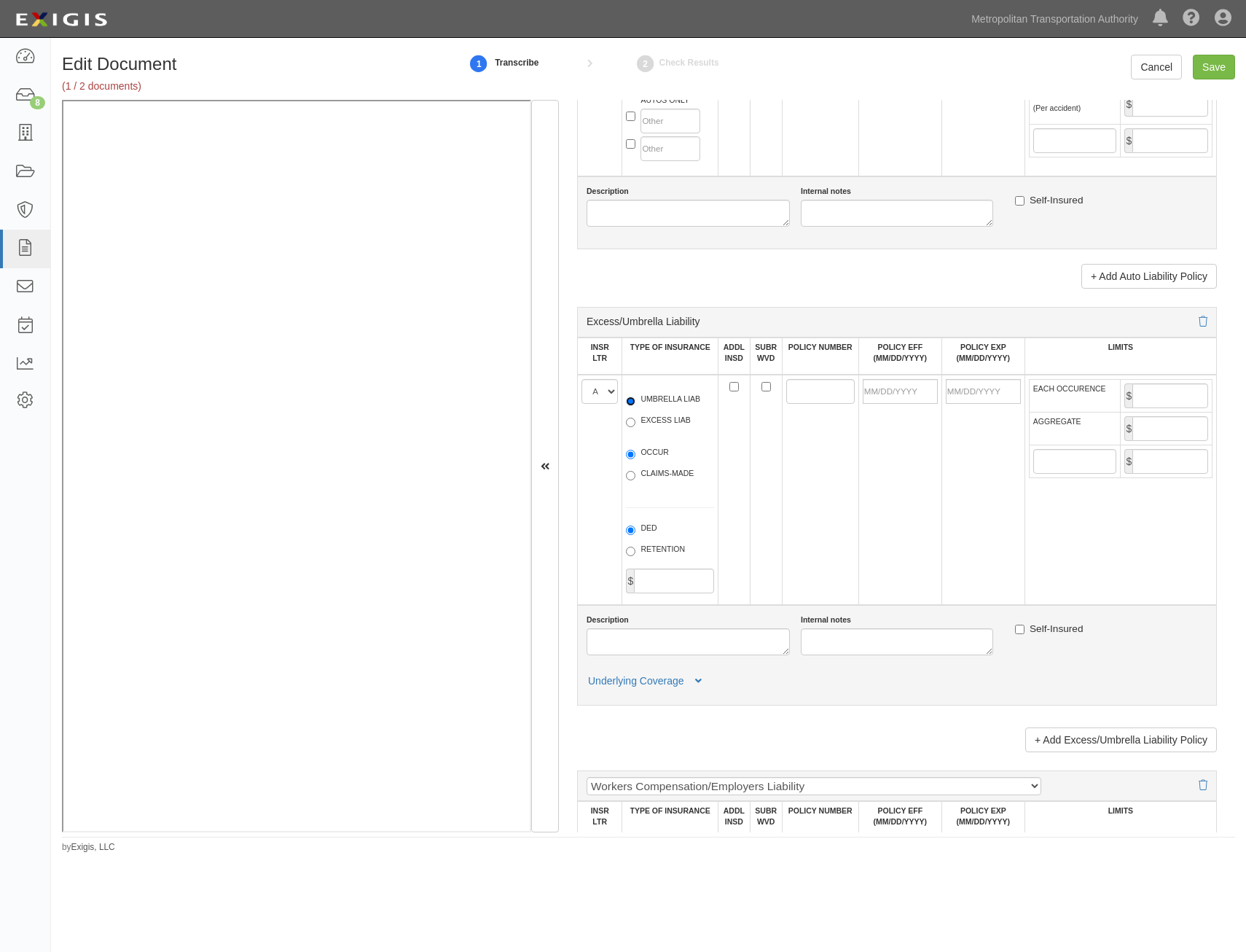
click at [635, 398] on input "UMBRELLA LIAB" at bounding box center [631, 402] width 10 height 10
radio input "true"
click at [653, 444] on div "OCCUR CLAIMS-MADE" at bounding box center [670, 466] width 110 height 53
click at [634, 449] on input "OCCUR" at bounding box center [631, 454] width 10 height 10
radio input "true"
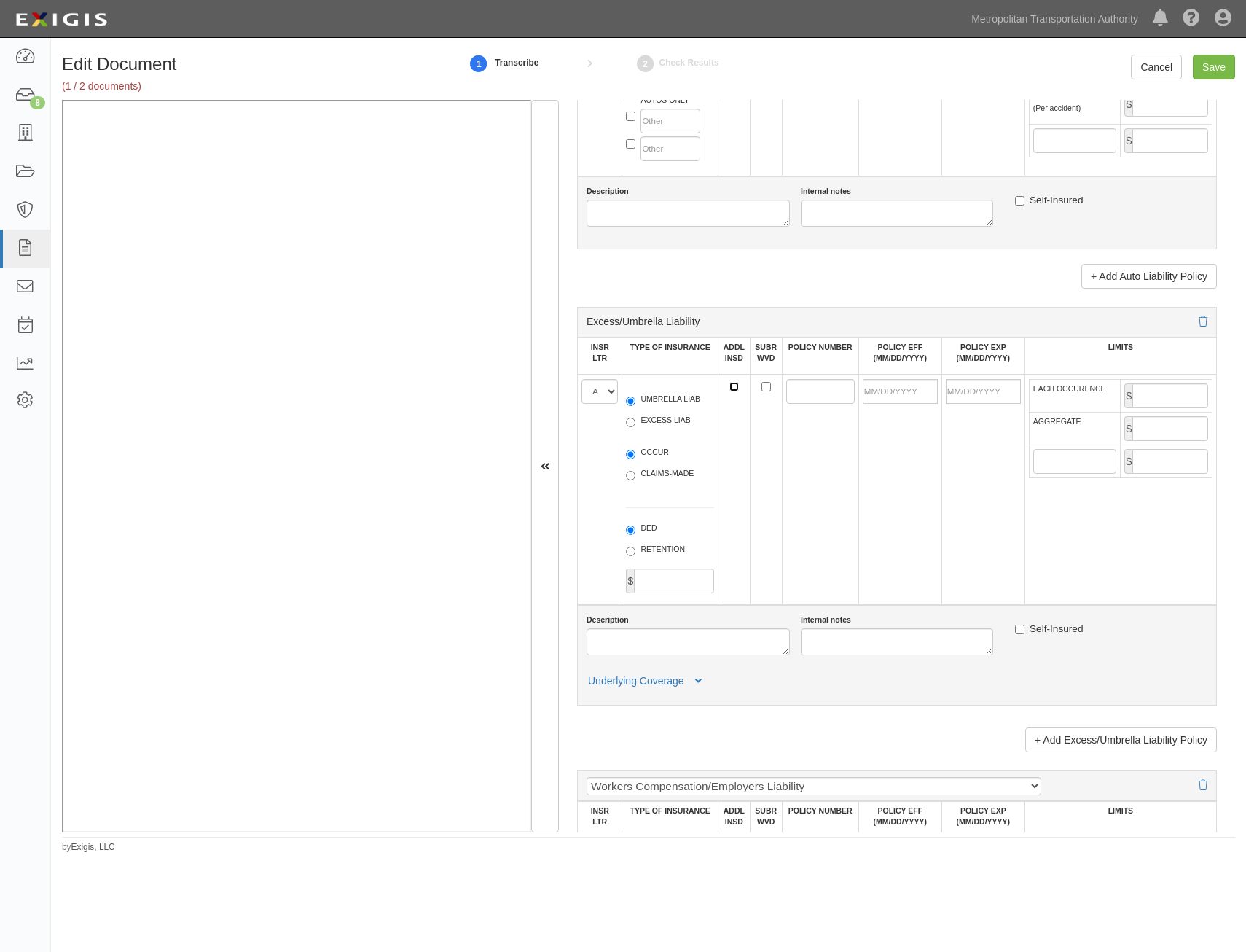
click at [732, 384] on input "ADDL INSD" at bounding box center [735, 387] width 10 height 10
checkbox input "true"
click at [763, 390] on input "SUBR WVD" at bounding box center [766, 387] width 10 height 10
checkbox input "true"
click at [794, 385] on input "POLICY NUMBER" at bounding box center [820, 391] width 69 height 25
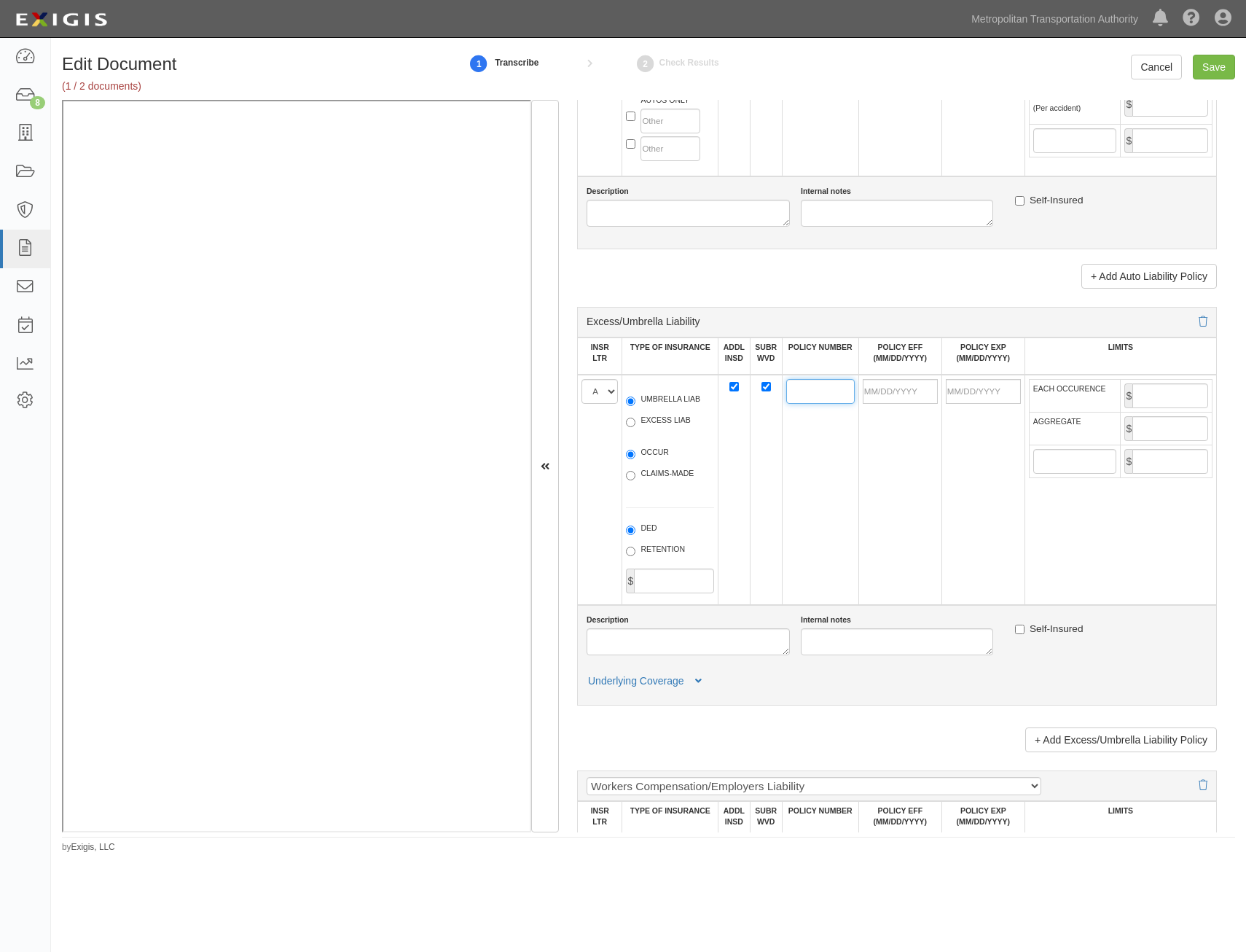
paste input "76SBWAT4DUZ"
type input "76SBWAT4DUZ"
click at [912, 390] on input "POLICY EFF (MM/DD/YYYY)" at bounding box center [900, 391] width 75 height 25
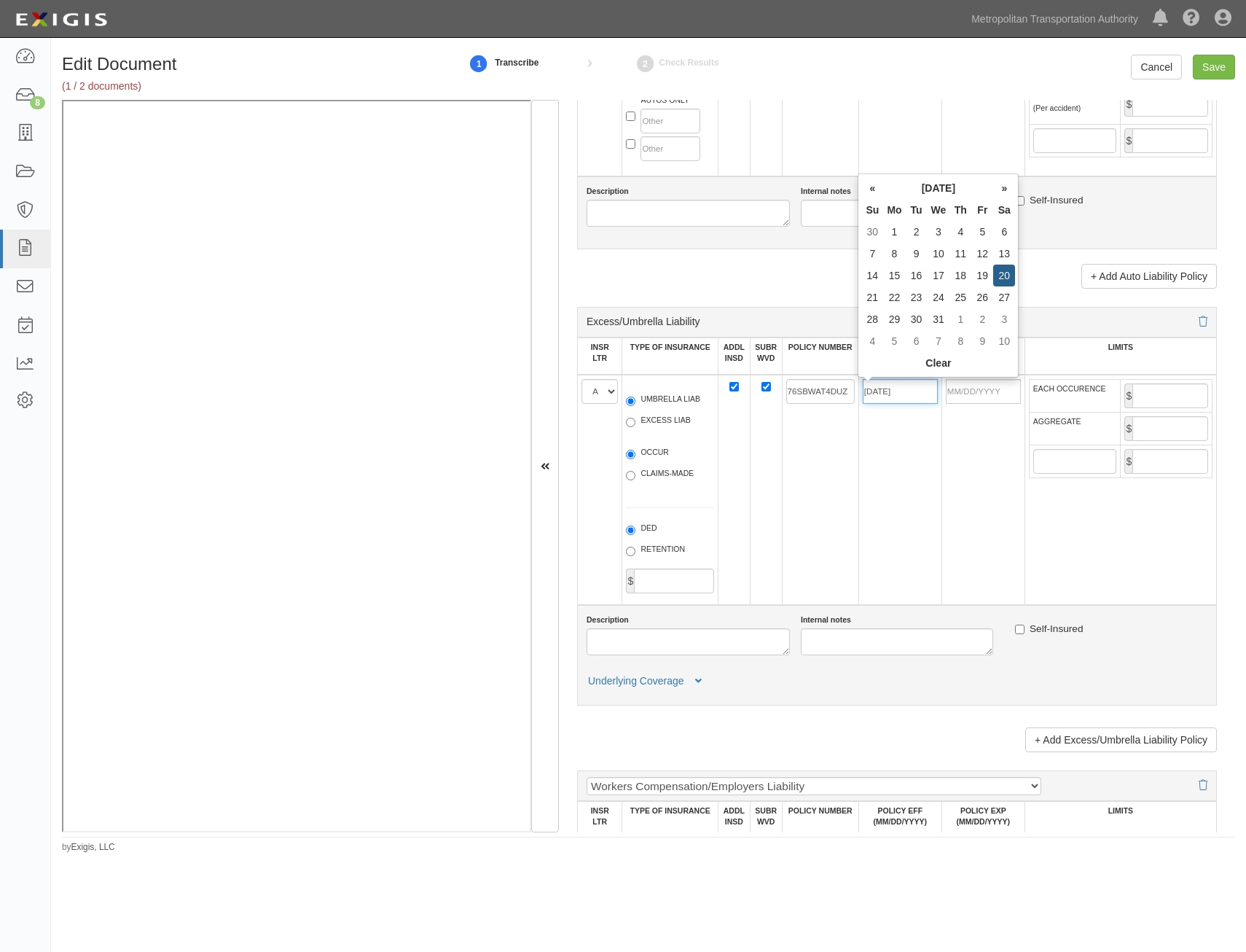
type input "07/20/2024"
type input "[DATE]"
click at [806, 468] on td "76SBWAT4DUZ" at bounding box center [820, 490] width 77 height 230
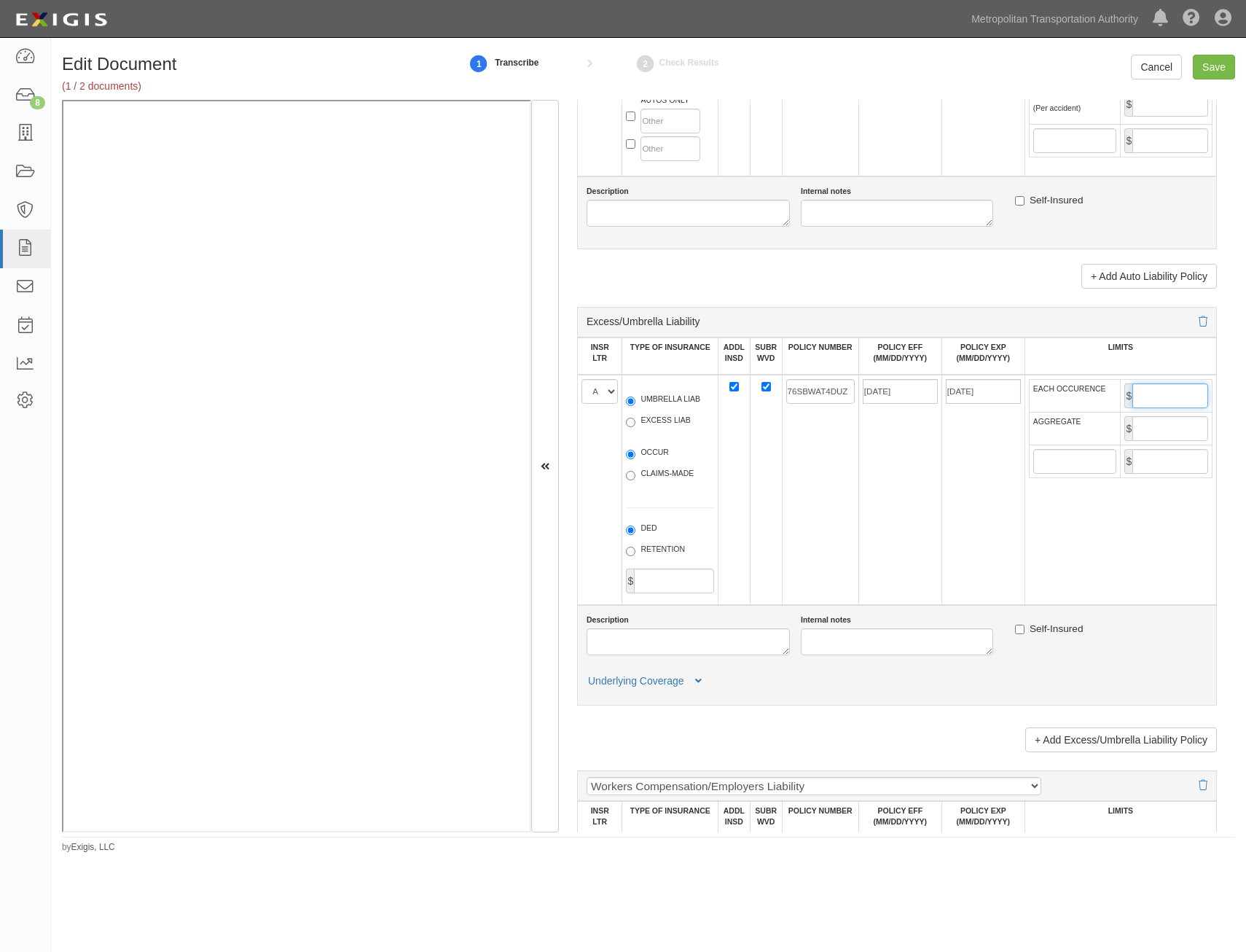
click at [1159, 392] on input "EACH OCCURENCE" at bounding box center [1171, 395] width 76 height 25
type input "5,000,000"
click at [1168, 427] on input "AGGREGATE" at bounding box center [1171, 428] width 76 height 25
type input "5,000,000"
click at [941, 524] on td "[DATE]" at bounding box center [983, 490] width 83 height 230
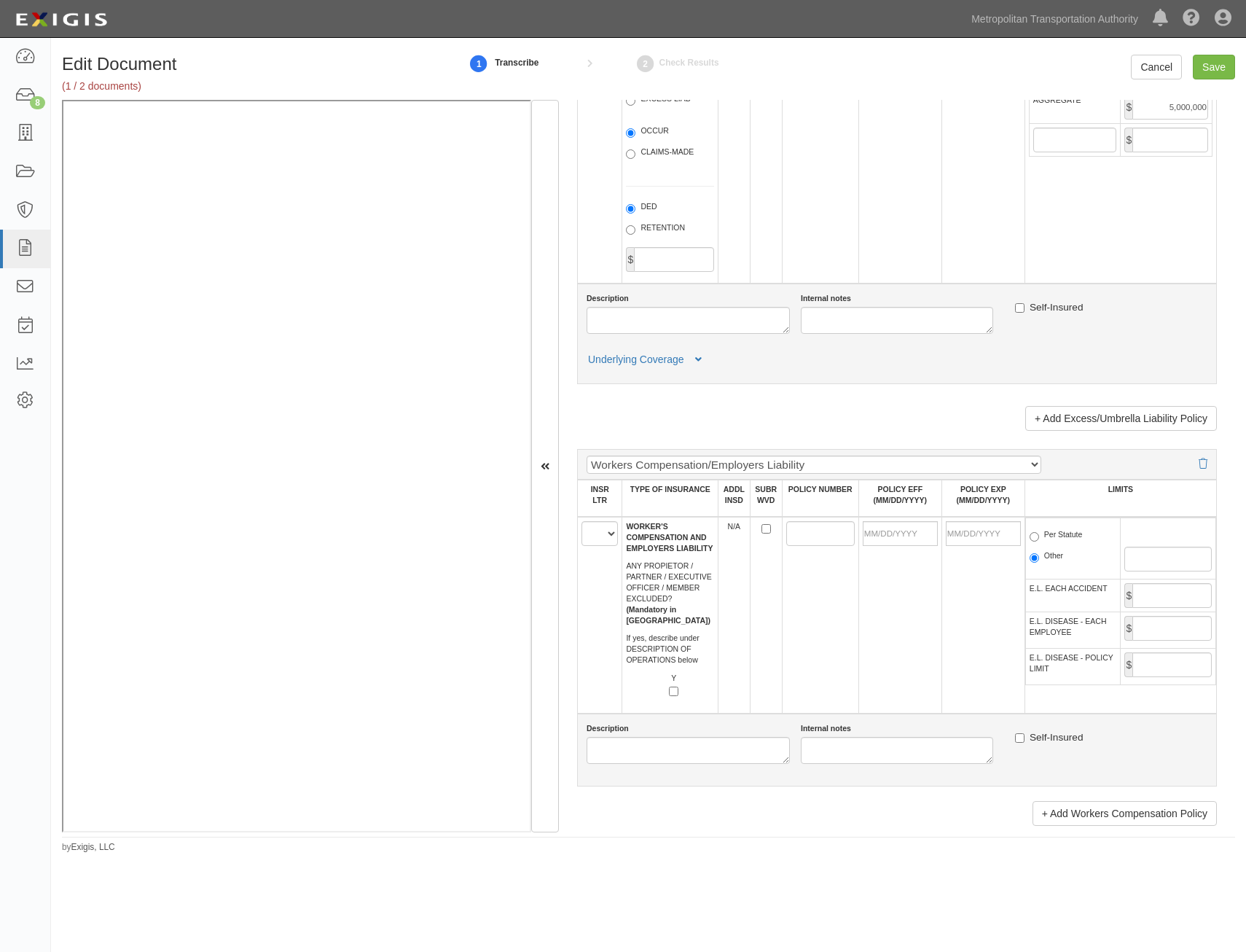
scroll to position [1968, 0]
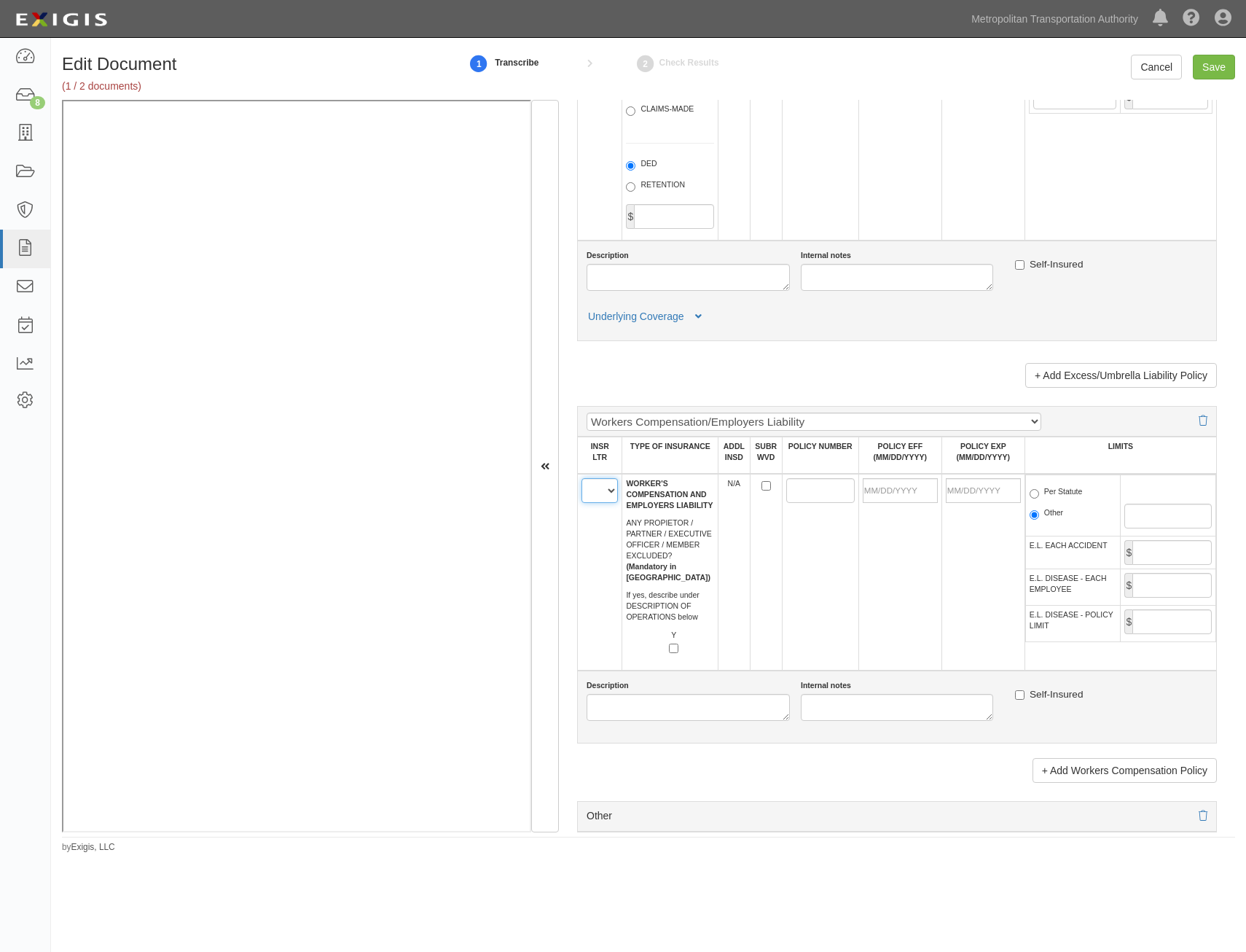
click at [606, 500] on select "A B C D E F" at bounding box center [600, 491] width 36 height 25
select select "B"
click at [582, 478] on select "A B C D E F" at bounding box center [600, 491] width 36 height 25
click at [784, 563] on td at bounding box center [820, 572] width 77 height 197
click at [761, 487] on input "SUBR WVD" at bounding box center [766, 486] width 10 height 10
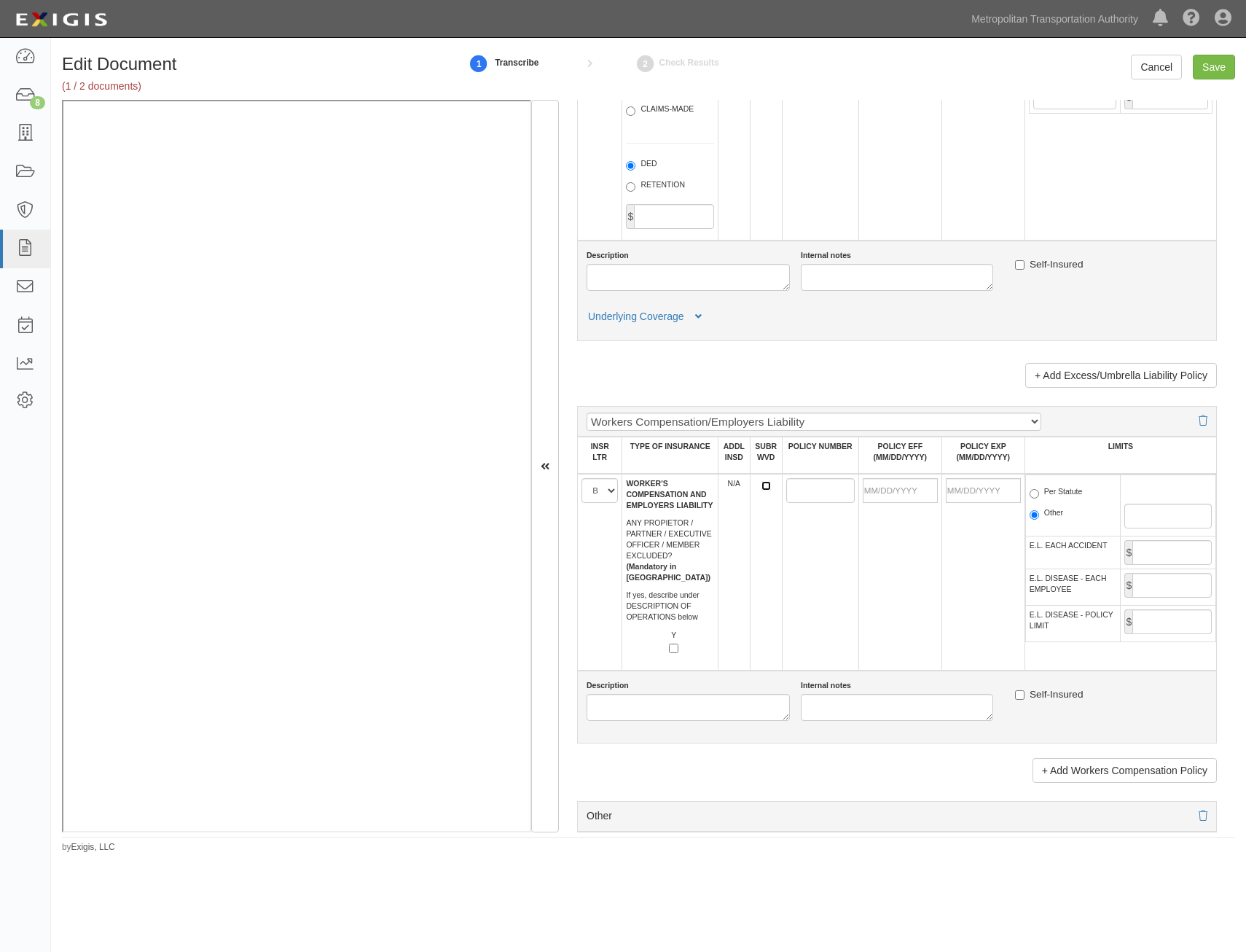
checkbox input "true"
click at [796, 490] on input "POLICY NUMBER" at bounding box center [820, 491] width 69 height 25
paste input "76WEGAM8E2N"
type input "76WEGAM8E2N"
click at [676, 655] on label "Y" at bounding box center [667, 642] width 24 height 26
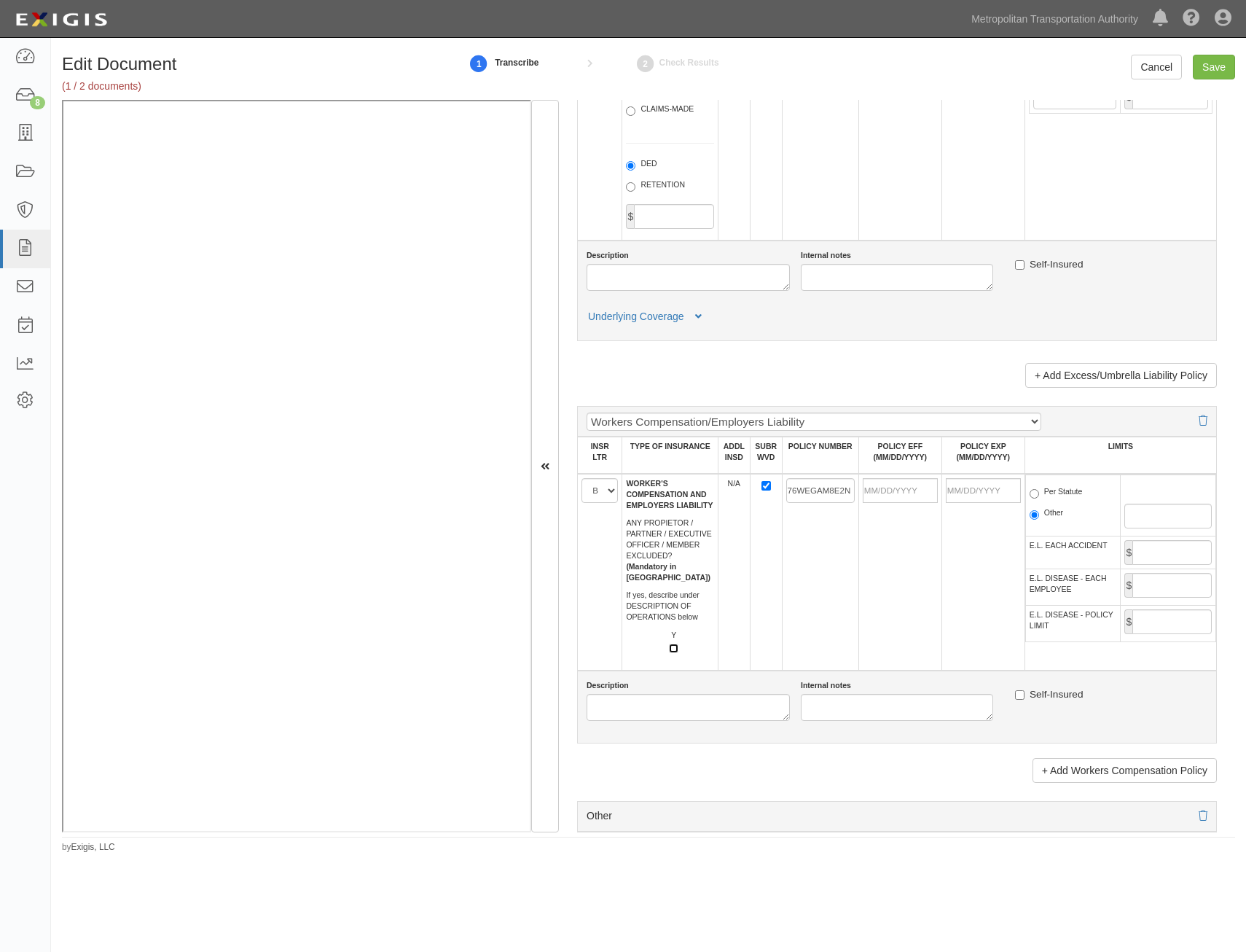
click at [676, 653] on input "Y" at bounding box center [674, 648] width 10 height 10
checkbox input "true"
click at [901, 495] on input "POLICY EFF (MM/DD/YYYY)" at bounding box center [900, 491] width 75 height 25
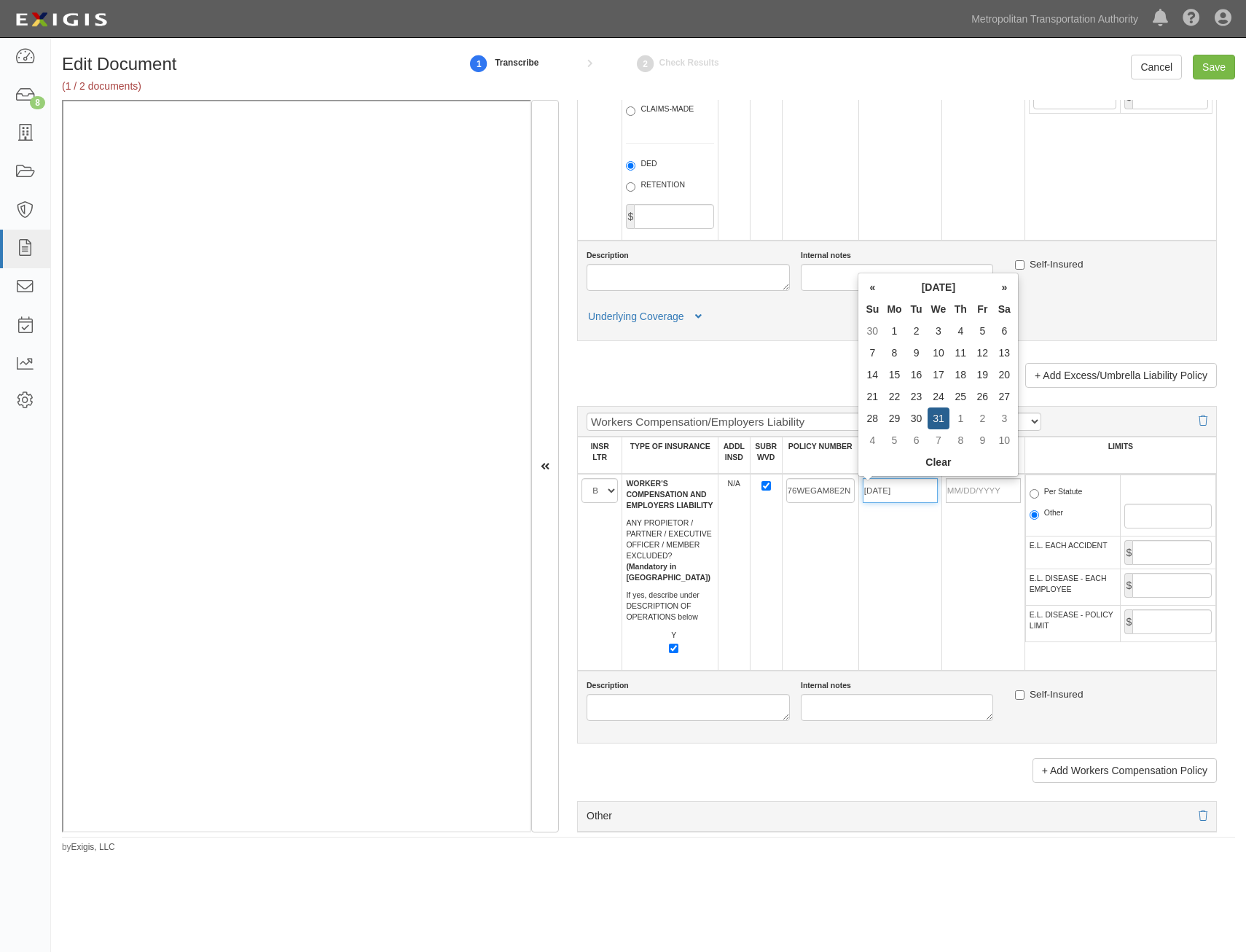
type input "07/31/2024"
type input "07/31/2025"
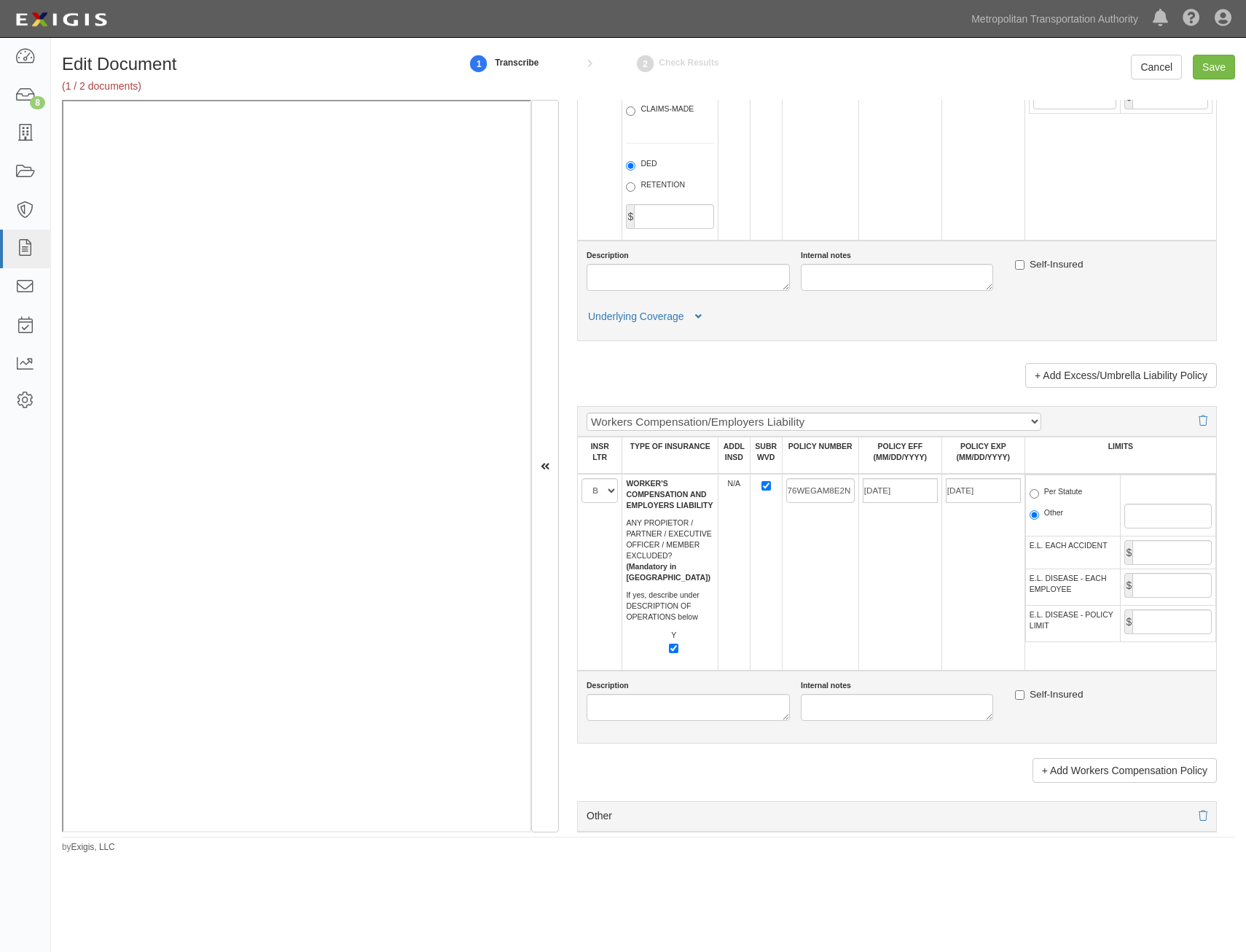
click at [796, 560] on td "76WEGAM8E2N" at bounding box center [820, 572] width 77 height 197
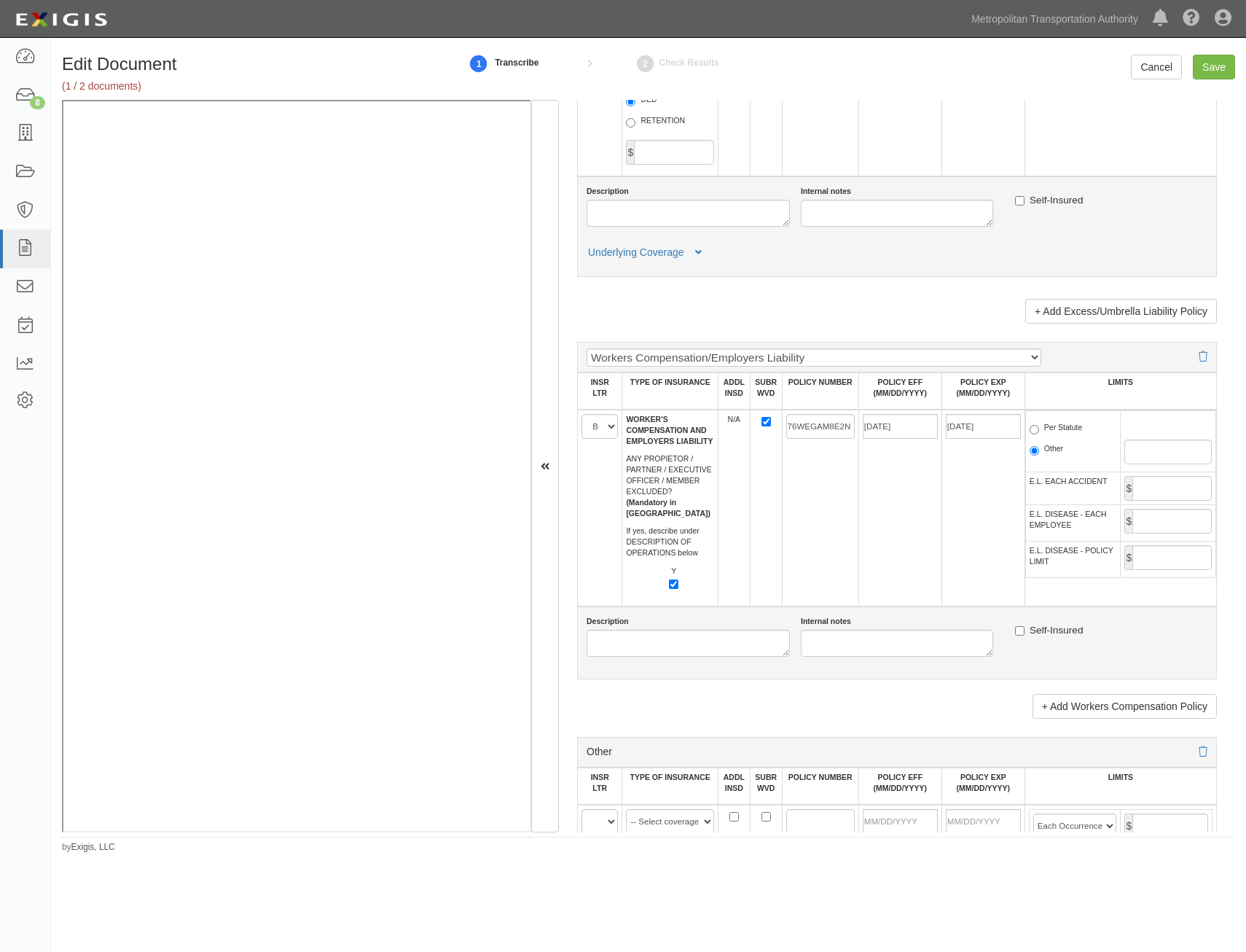
scroll to position [2041, 0]
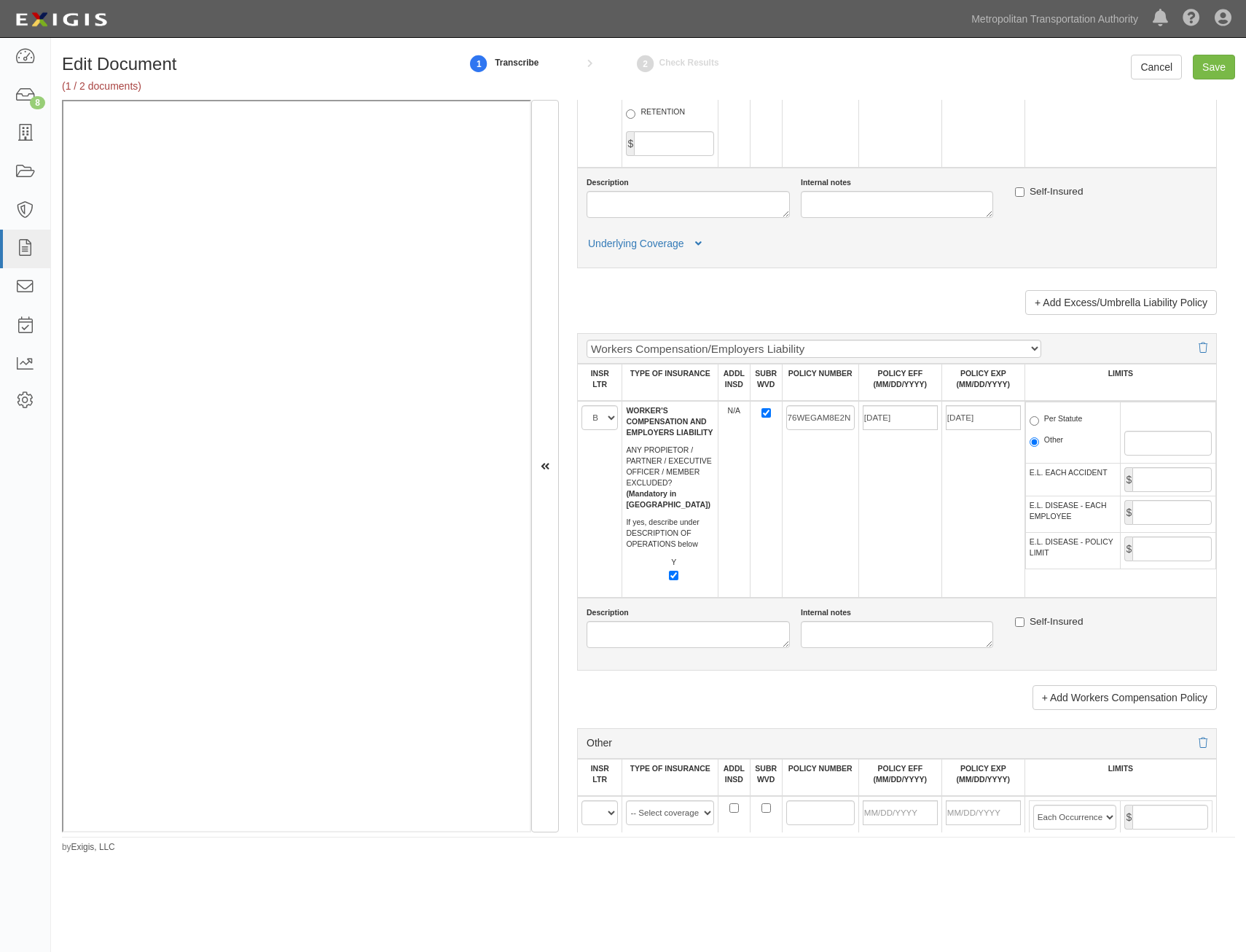
click at [1066, 424] on label "Per Statute" at bounding box center [1056, 420] width 53 height 15
click at [1039, 424] on input "Per Statute" at bounding box center [1034, 421] width 10 height 10
radio input "true"
click at [1159, 481] on input "E.L. EACH ACCIDENT" at bounding box center [1172, 479] width 79 height 25
type input "1,000,000"
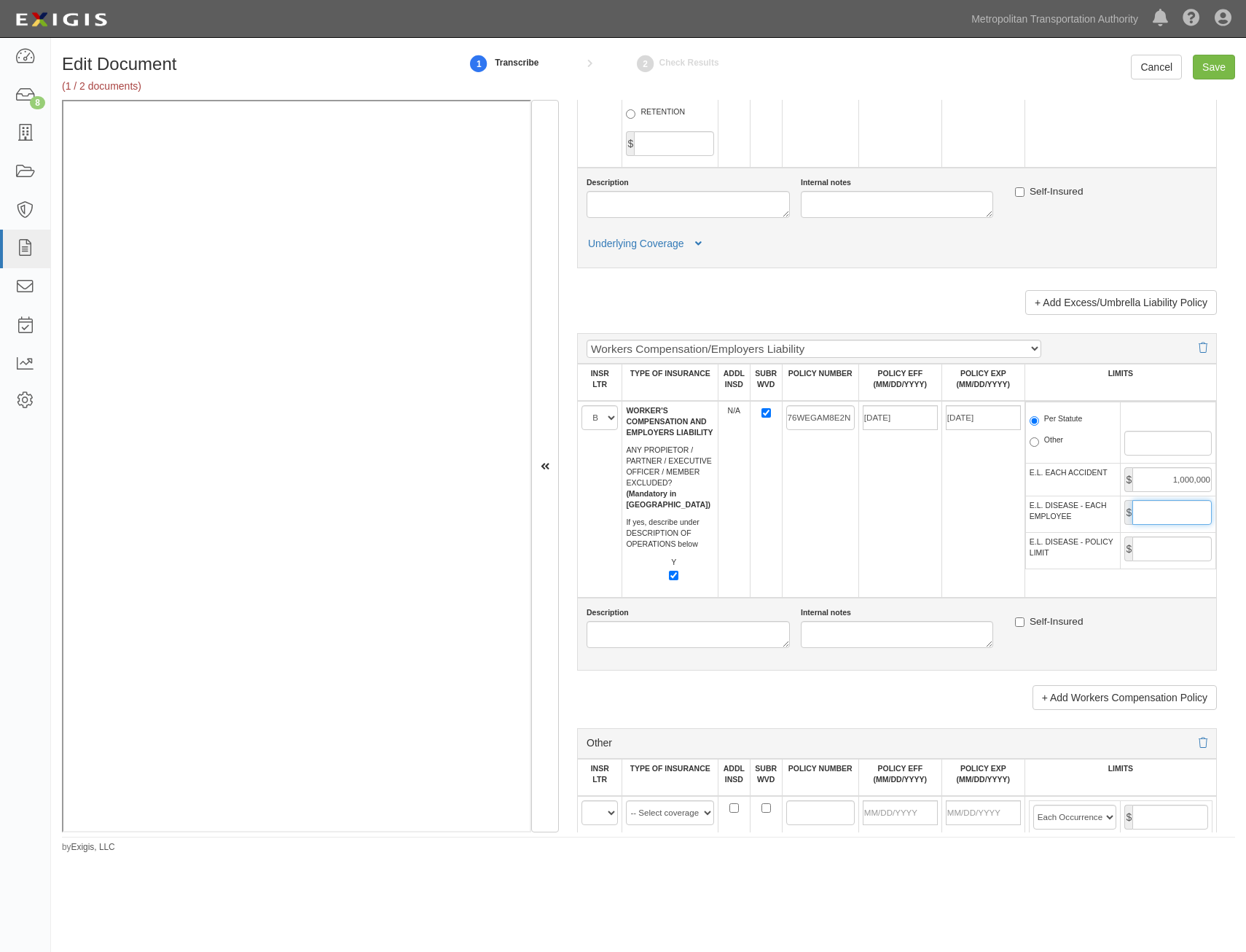
click at [1169, 512] on input "E.L. DISEASE - EACH EMPLOYEE" at bounding box center [1172, 512] width 79 height 25
type input "1,000,000"
click at [1168, 543] on input "E.L. DISEASE - POLICY LIMIT" at bounding box center [1172, 549] width 79 height 25
type input "1,000,000"
click at [895, 577] on td "07/31/2024" at bounding box center [899, 499] width 83 height 197
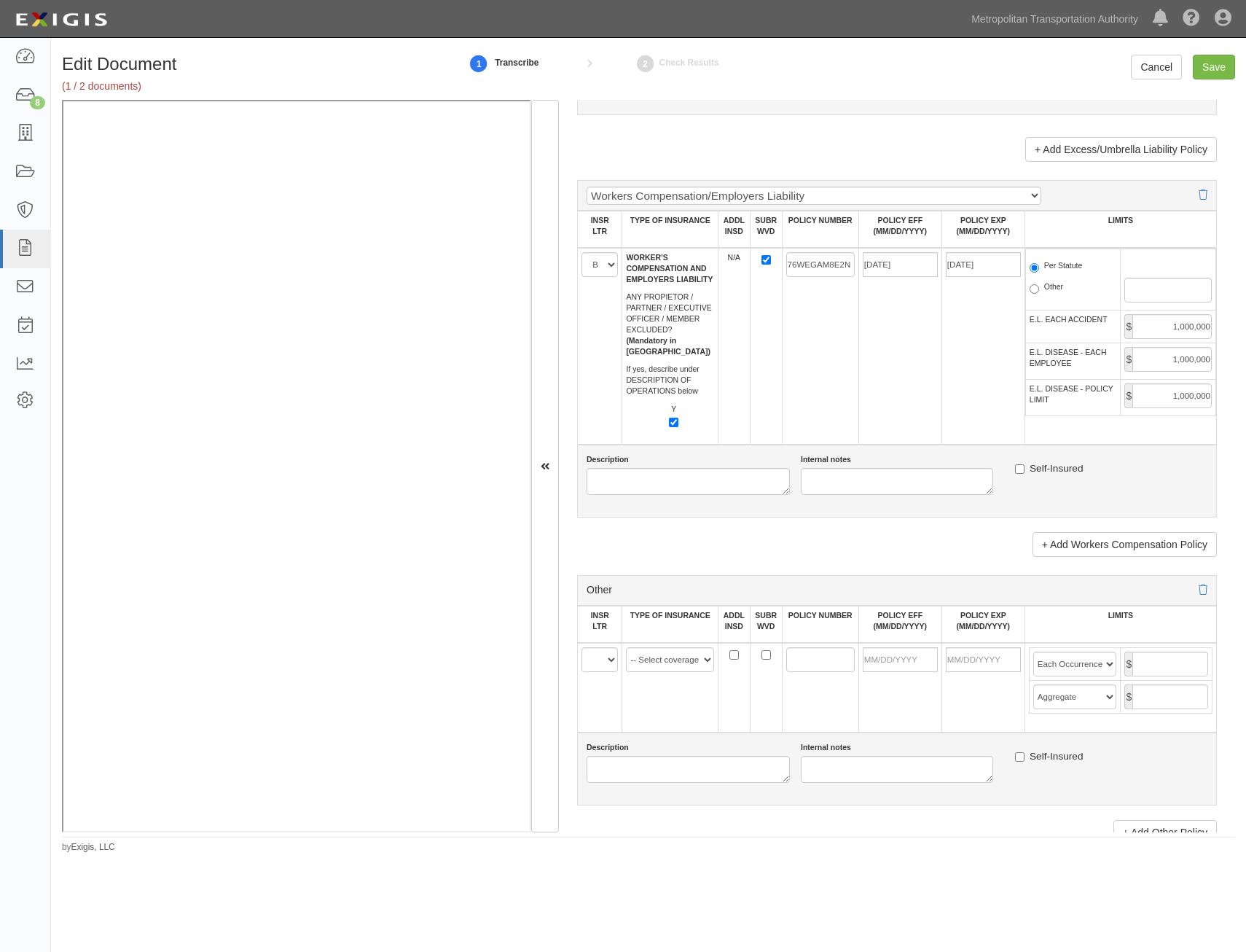
scroll to position [2405, 0]
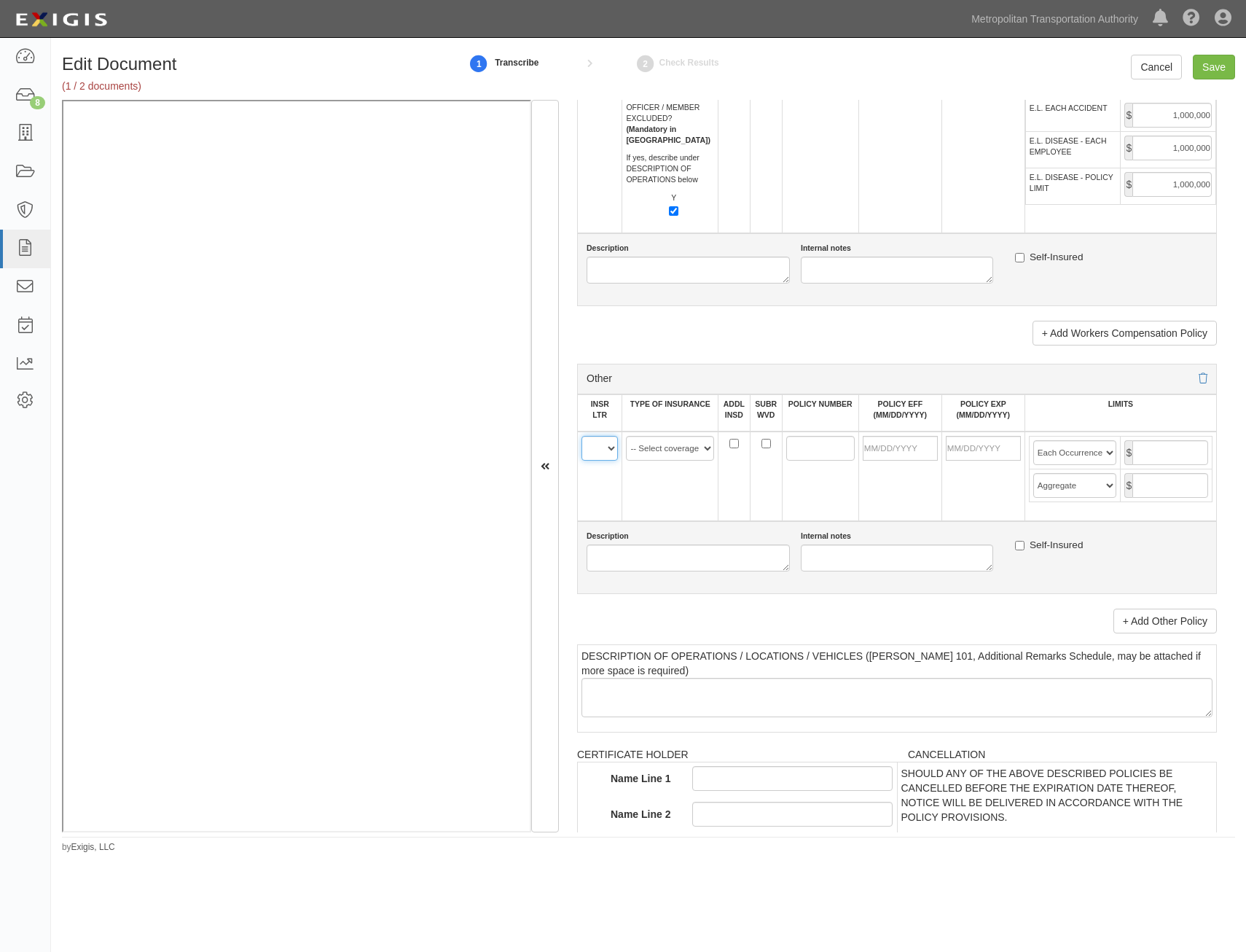
click at [606, 457] on select "A B C D E F" at bounding box center [600, 448] width 36 height 25
select select "C"
click at [582, 436] on select "A B C D E F" at bounding box center [600, 448] width 36 height 25
click at [702, 453] on select "-- Select coverage line -- Asbestos Abatement Auto Physical Damage Aviation Lia…" at bounding box center [670, 448] width 88 height 25
select select "152"
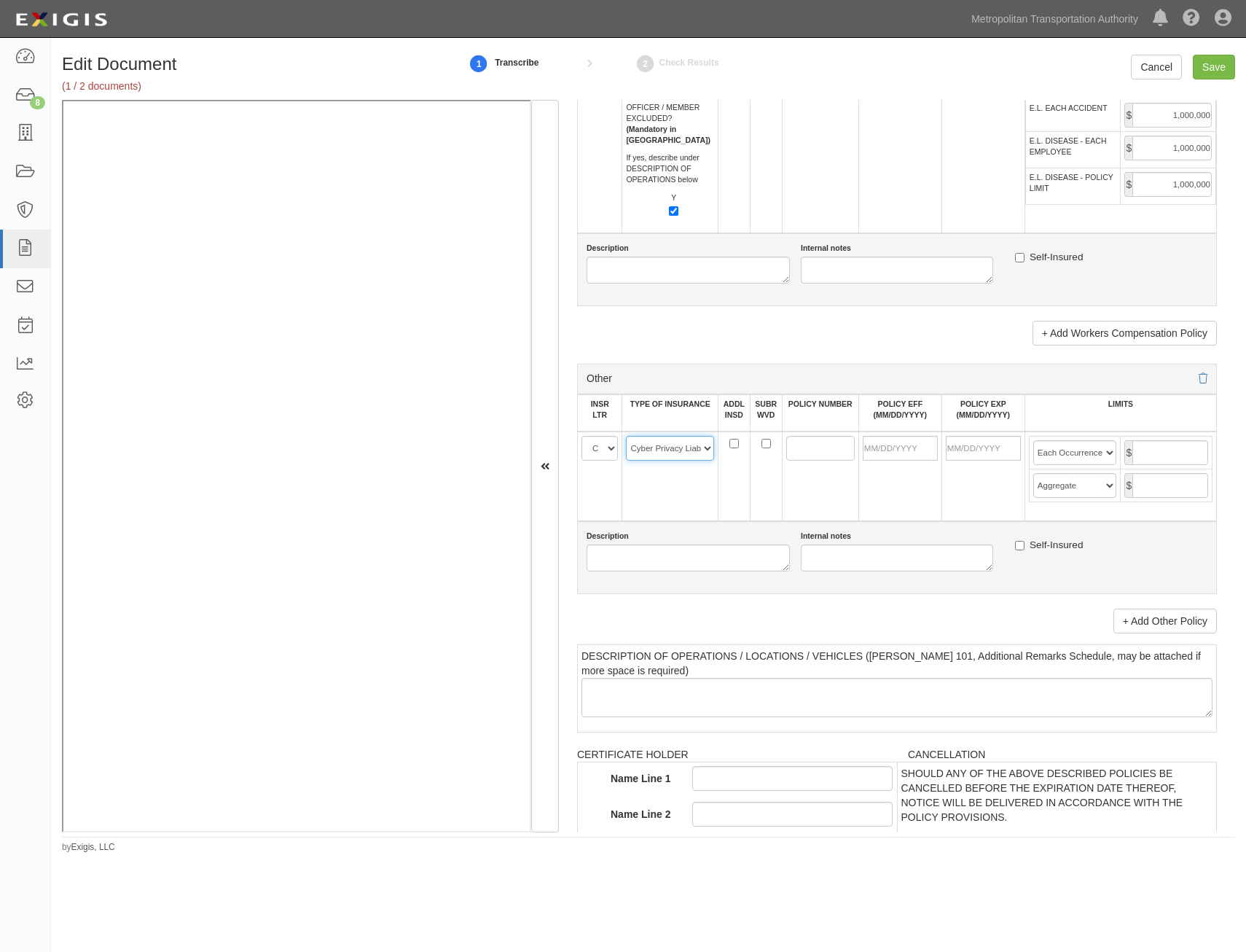
click at [626, 436] on select "-- Select coverage line -- Asbestos Abatement Auto Physical Damage Aviation Lia…" at bounding box center [670, 448] width 88 height 25
click at [816, 504] on td at bounding box center [820, 476] width 77 height 90
click at [786, 452] on input "POLICY NUMBER" at bounding box center [820, 448] width 69 height 25
paste input "01 TE 0467150-24"
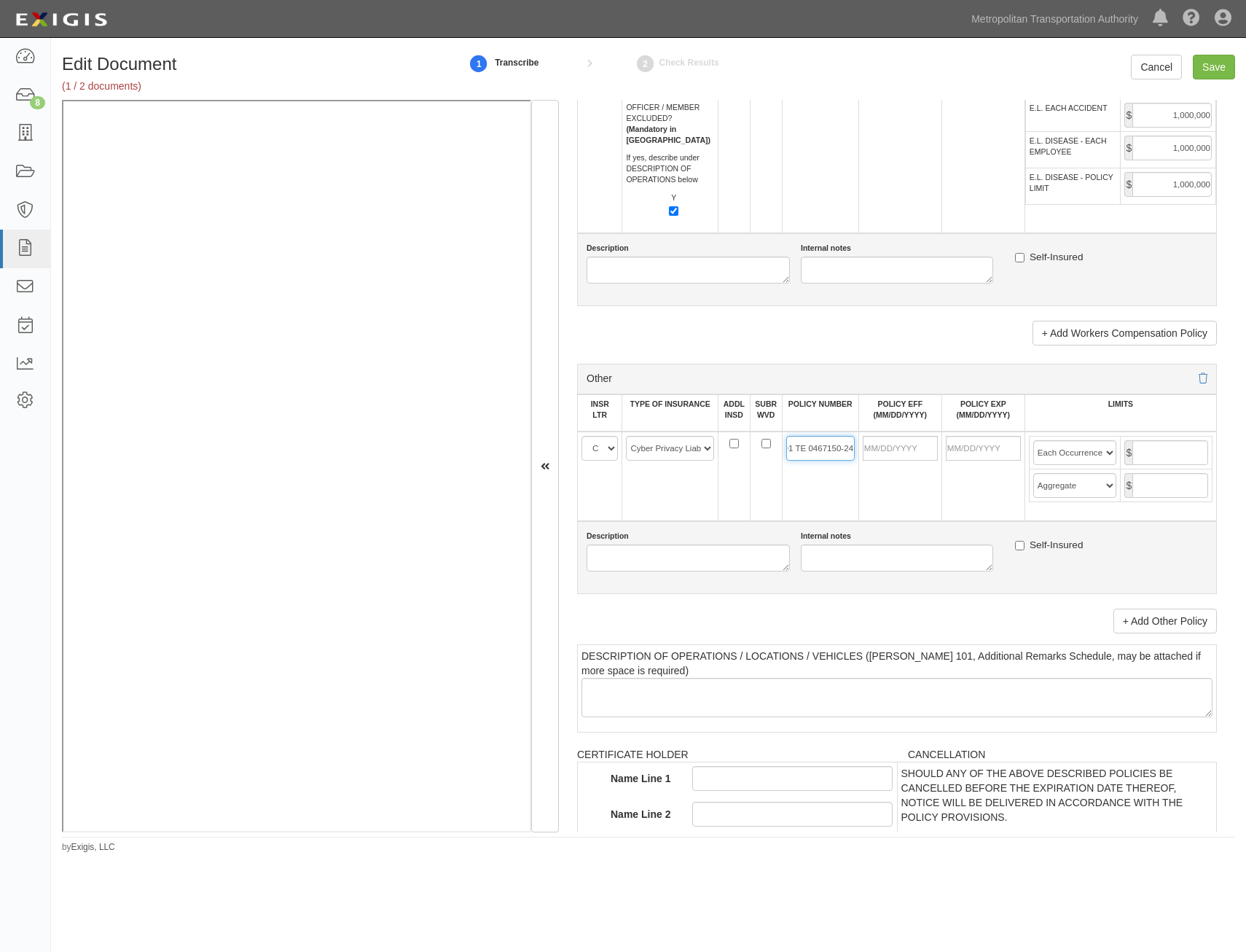
type input "01 TE 0467150-24"
drag, startPoint x: 922, startPoint y: 449, endPoint x: 916, endPoint y: 453, distance: 7.2
click at [922, 449] on input "POLICY EFF (MM/DD/YYYY)" at bounding box center [900, 448] width 75 height 25
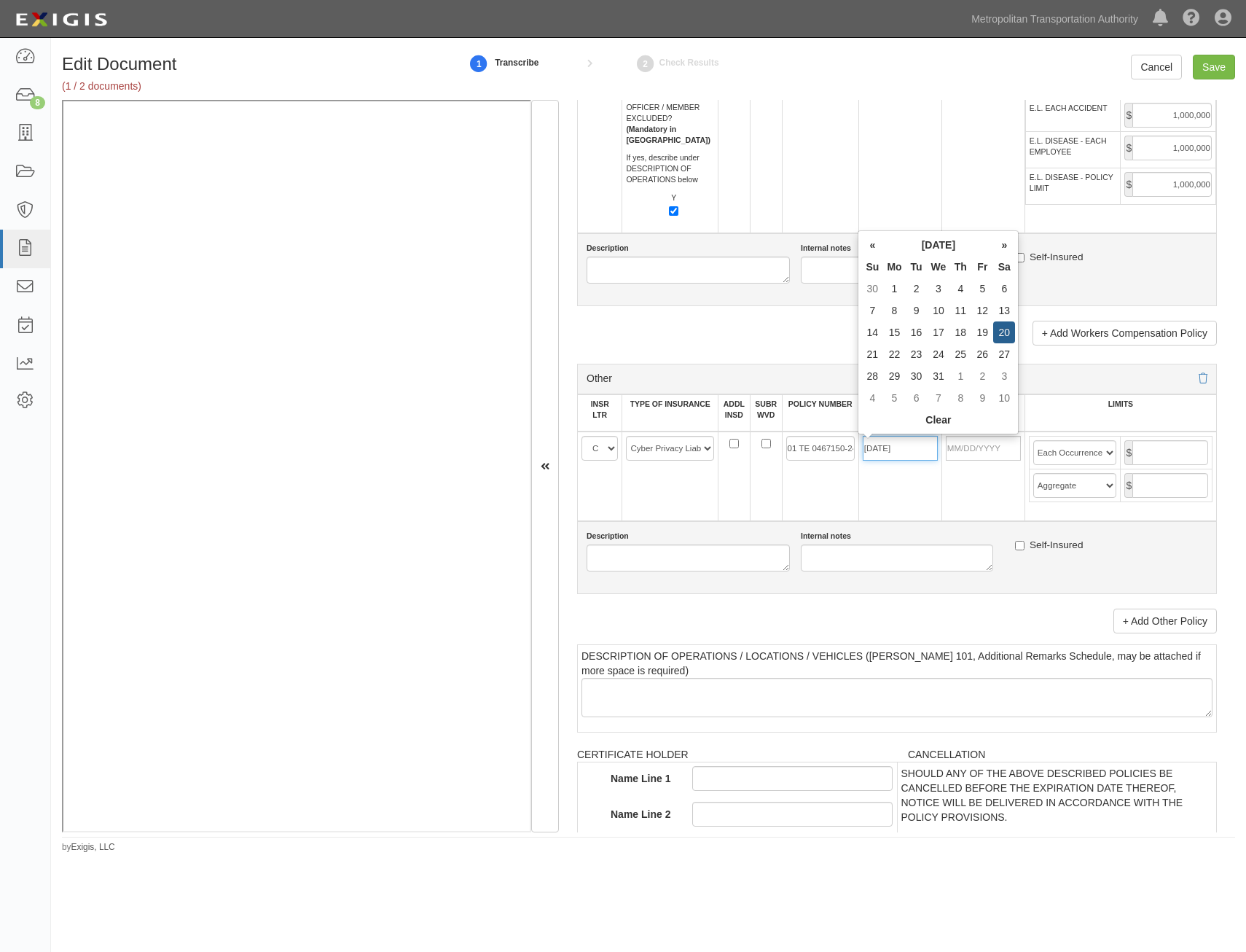
type input "07/20/2024"
type input "[DATE]"
click at [829, 536] on label "Internal notes" at bounding box center [826, 537] width 50 height 11
click at [829, 545] on textarea "Internal notes" at bounding box center [897, 558] width 192 height 27
click at [885, 520] on td "07/20/2024" at bounding box center [899, 476] width 83 height 90
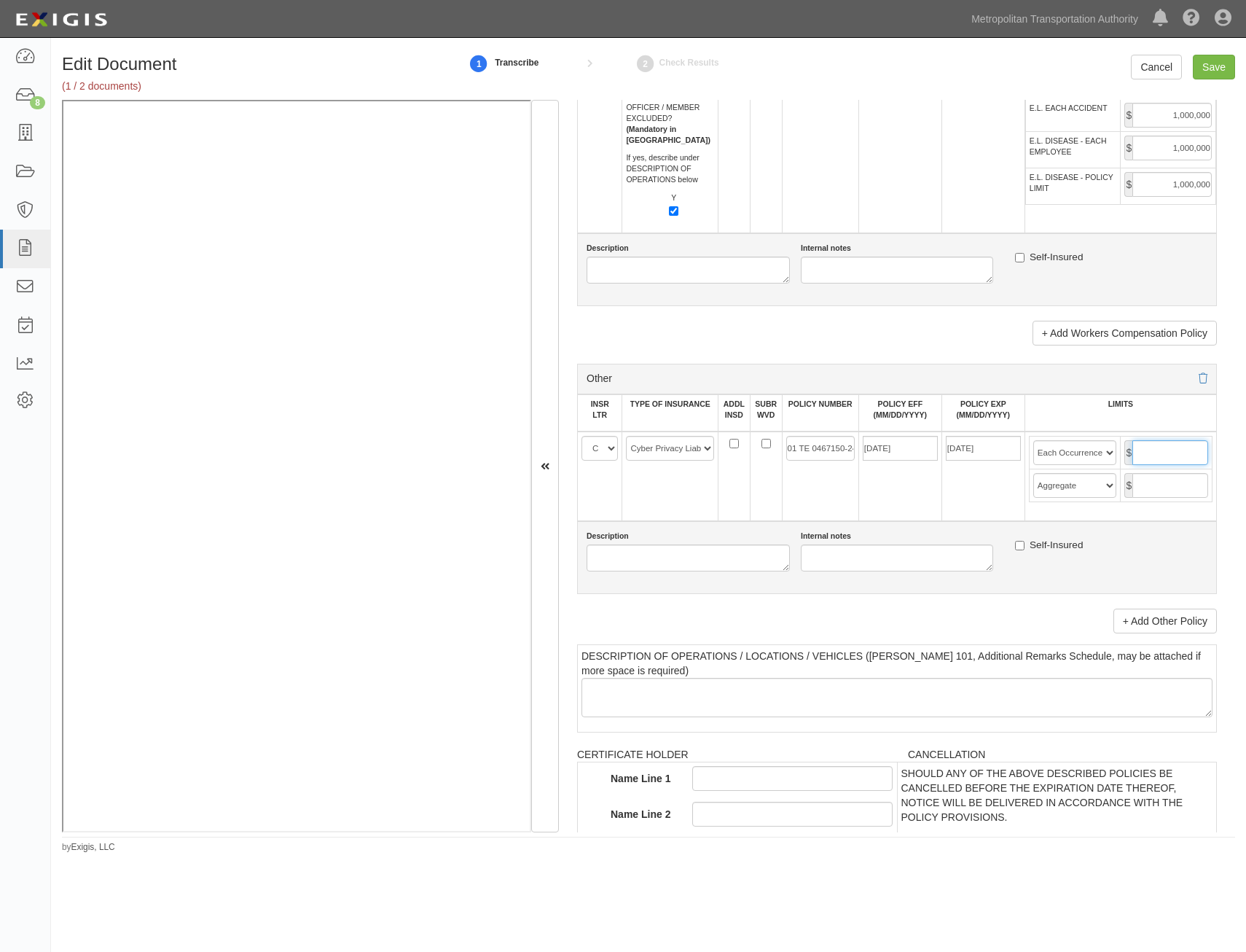
click at [1171, 445] on input "text" at bounding box center [1171, 453] width 76 height 25
type input "5,000,000"
drag, startPoint x: 1192, startPoint y: 491, endPoint x: 1180, endPoint y: 501, distance: 15.6
click at [1192, 491] on input "text" at bounding box center [1171, 485] width 76 height 25
type input "5,000,000"
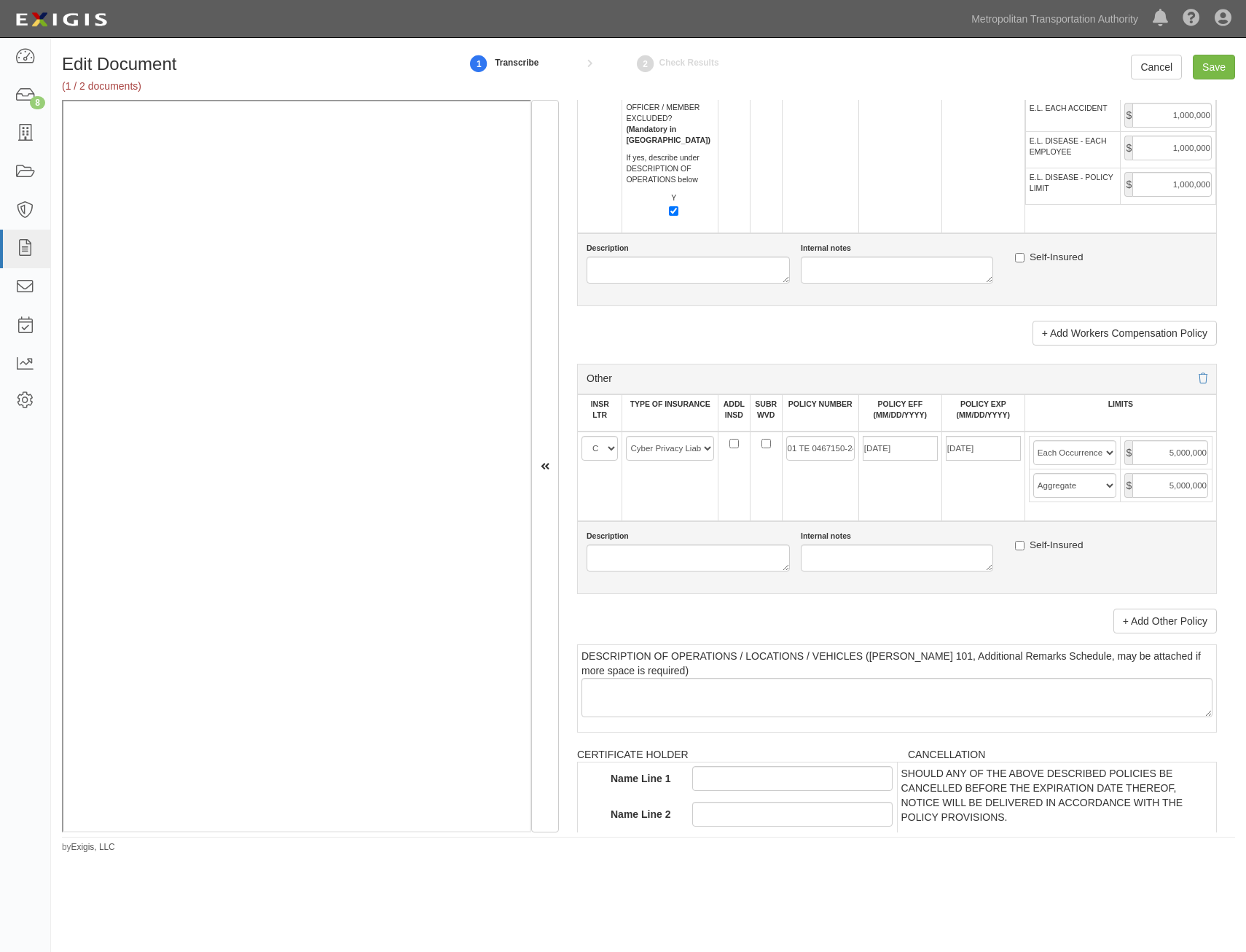
click at [950, 496] on td "[DATE]" at bounding box center [983, 476] width 83 height 90
click at [1219, 70] on input "Save" at bounding box center [1214, 67] width 42 height 25
type input "1000000"
type input "2000000"
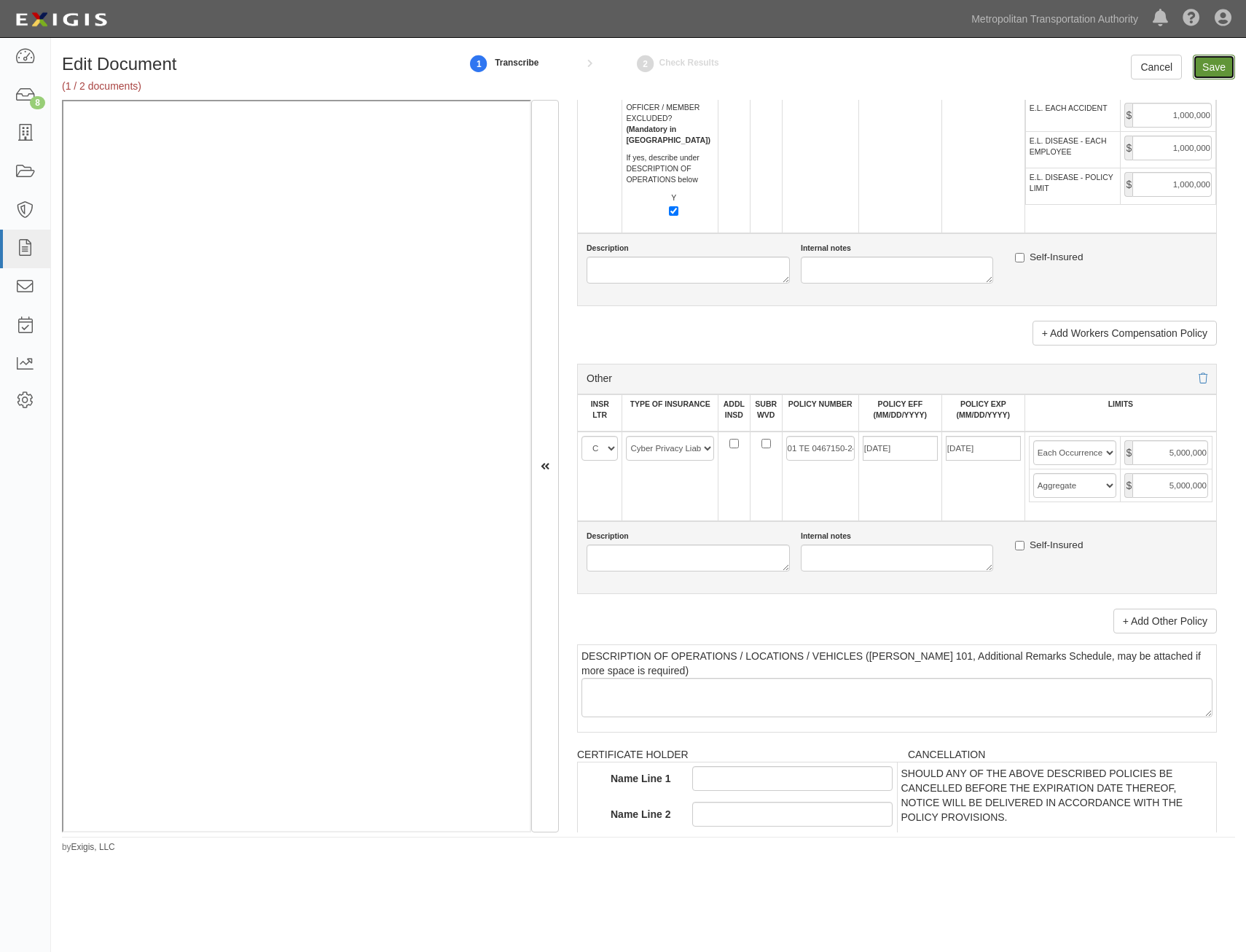
type input "1000000"
type input "5000000"
type input "1000000"
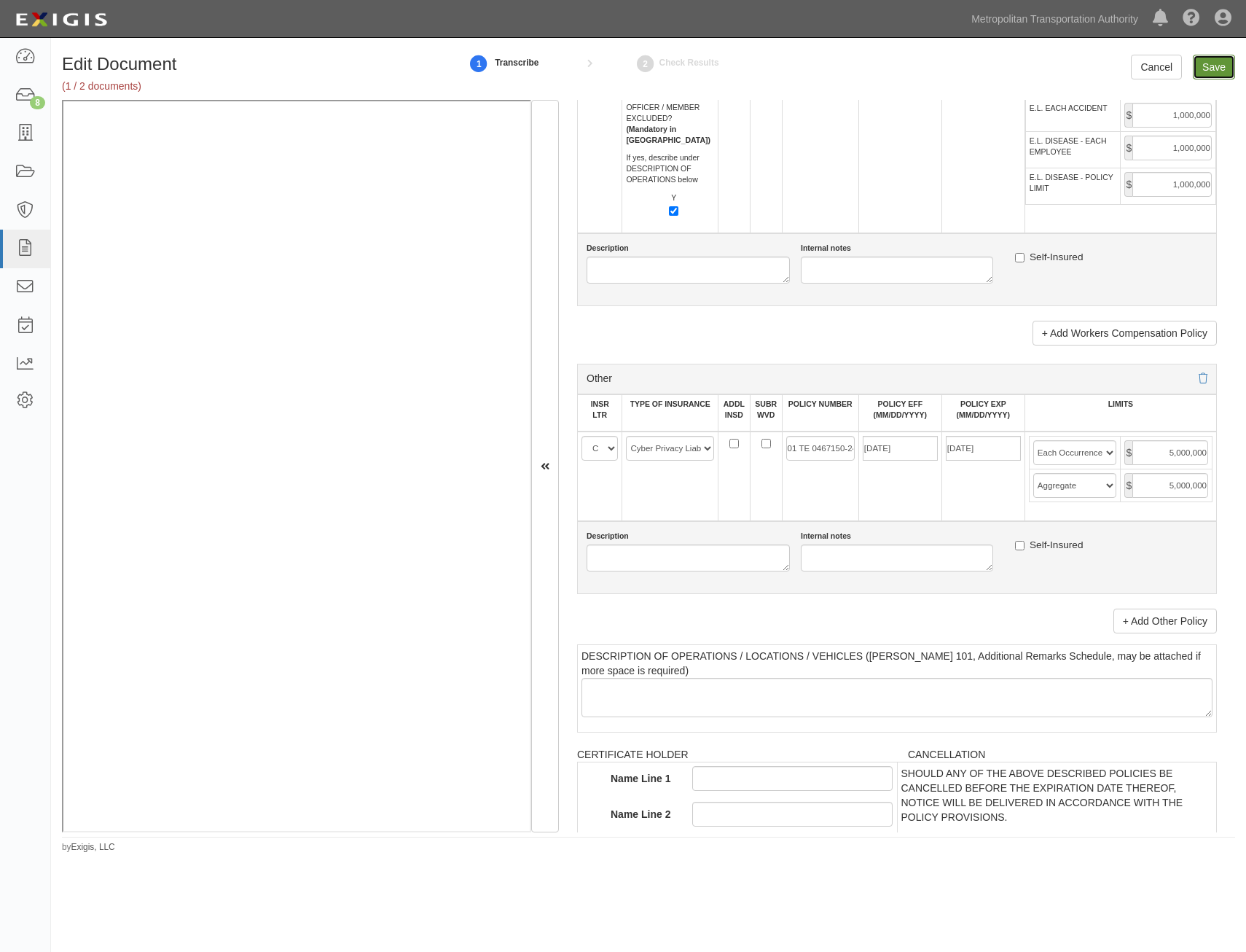
type input "1000000"
type input "5000000"
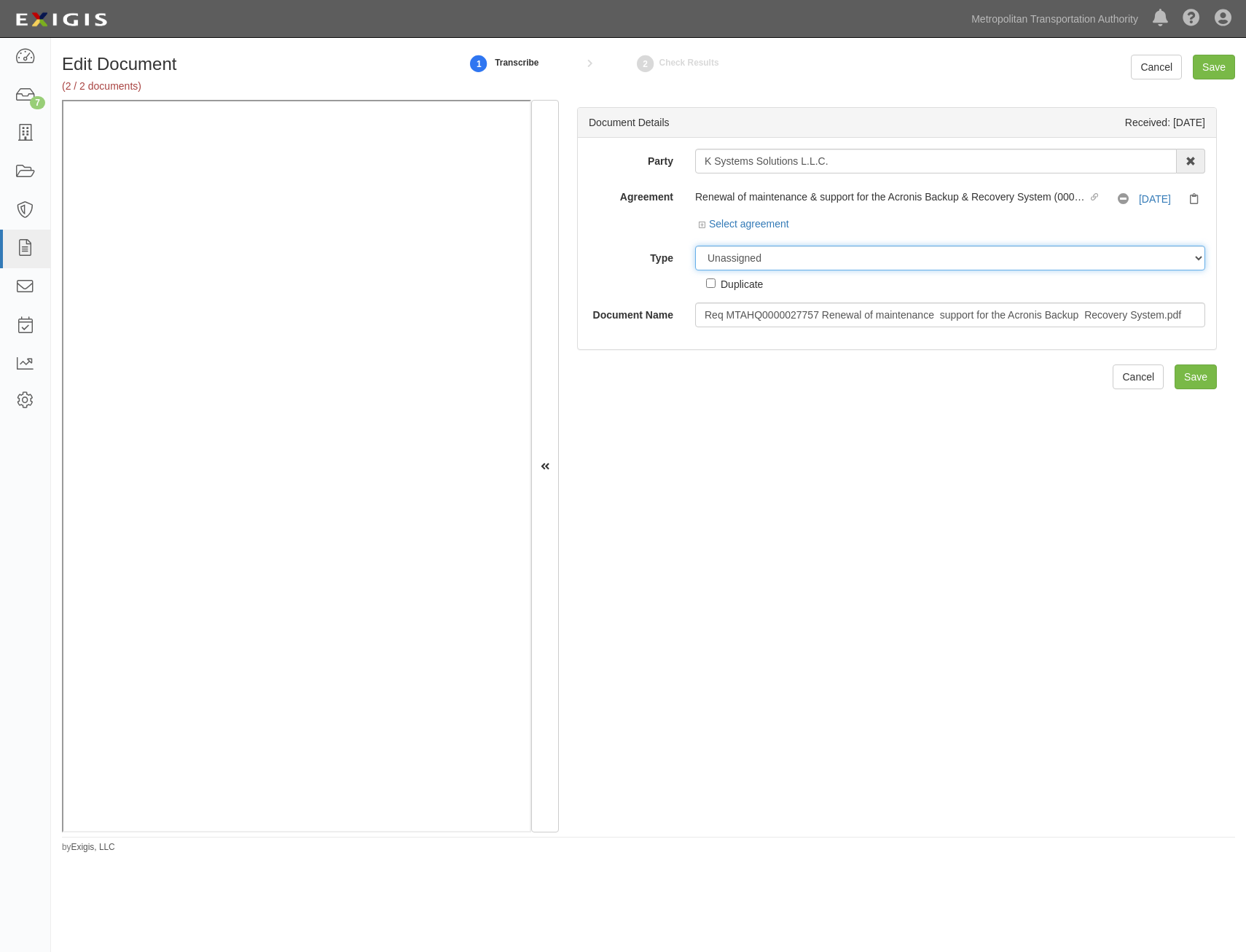
click at [918, 249] on select "Unassigned Binder Cancellation Notice Certificate Contract Endorsement Insuranc…" at bounding box center [949, 258] width 510 height 25
select select "RequirementDetail"
click at [695, 246] on select "Unassigned Binder Cancellation Notice Certificate Contract Endorsement Insuranc…" at bounding box center [949, 258] width 510 height 25
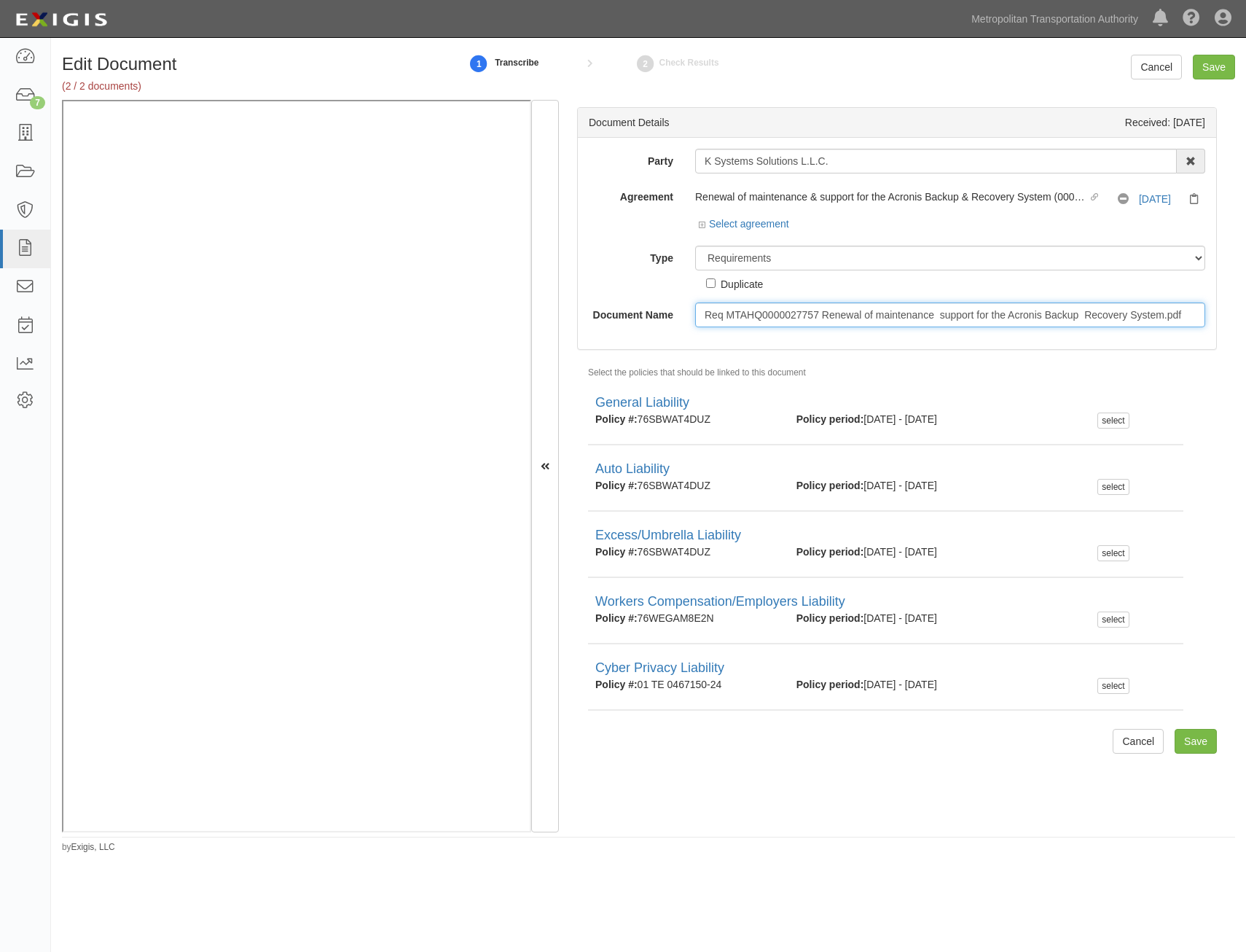
click at [943, 319] on input "Req MTAHQ0000027757 Renewal of maintenance support for the Acronis Backup Recov…" at bounding box center [949, 314] width 510 height 25
type input "Insurance Requirements"
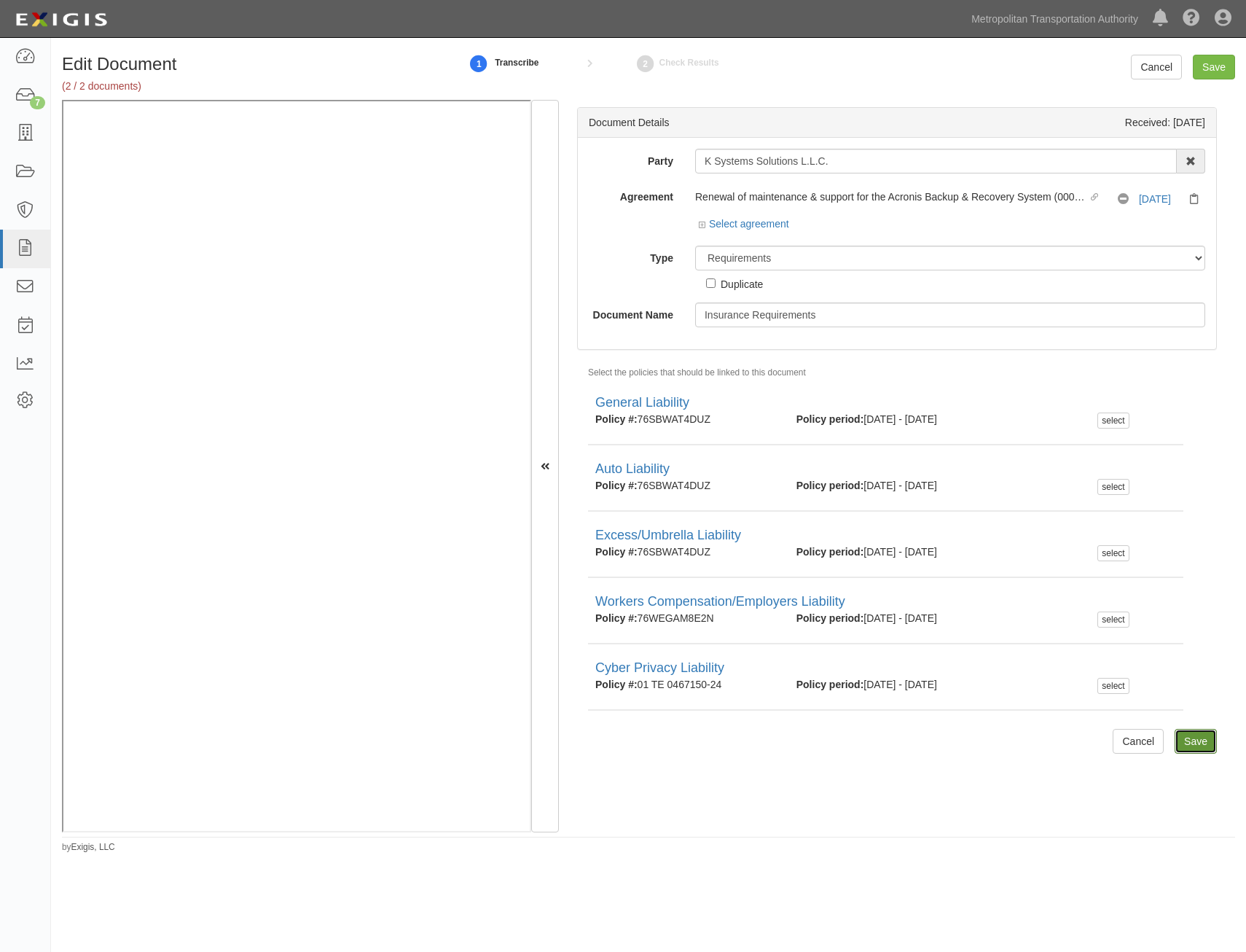
click at [1200, 740] on input "Save" at bounding box center [1196, 741] width 42 height 25
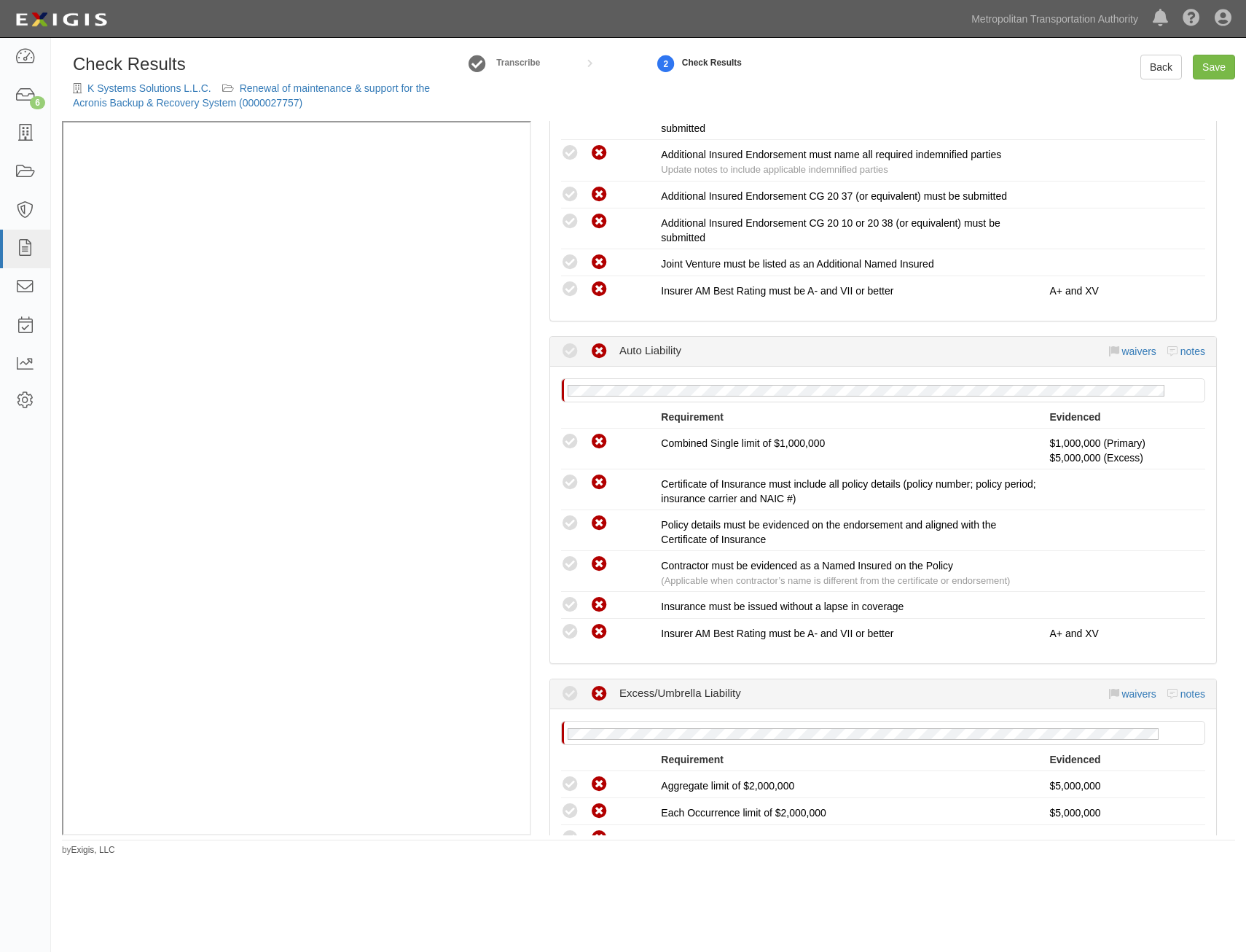
scroll to position [2481, 0]
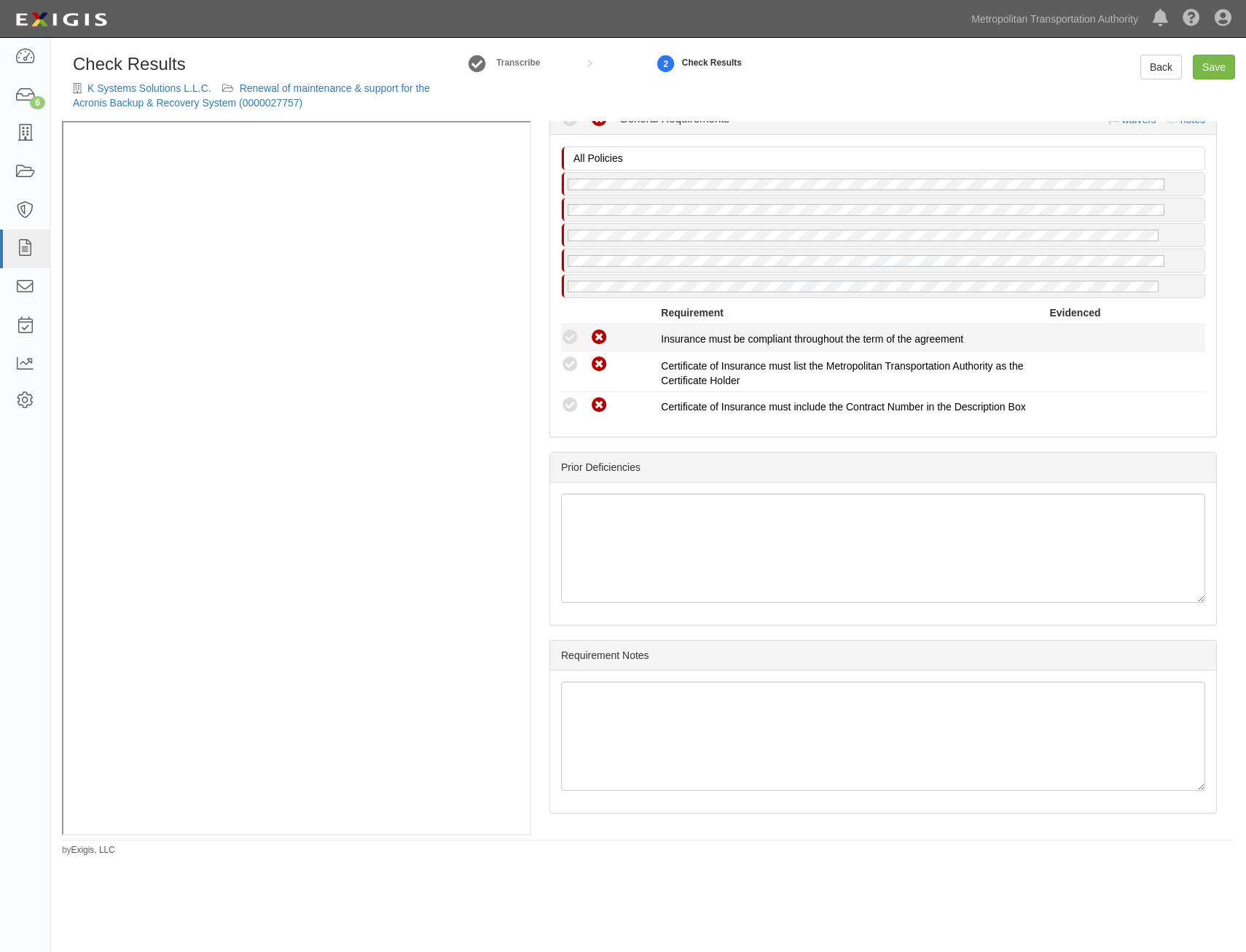
drag, startPoint x: 945, startPoint y: 331, endPoint x: 958, endPoint y: 626, distance: 295.3
click at [1227, 74] on link "Save" at bounding box center [1214, 67] width 42 height 25
radio input "true"
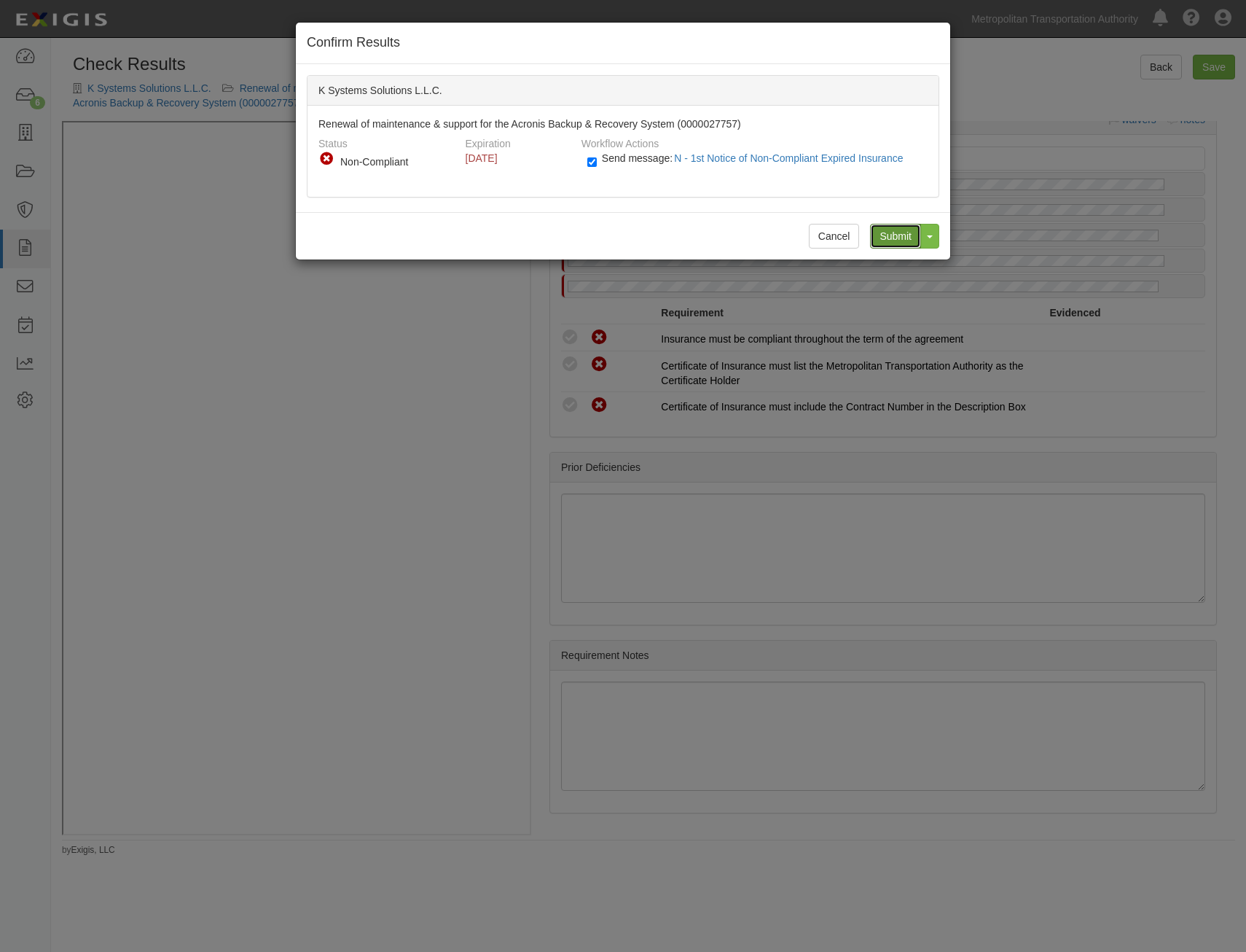
click at [899, 240] on input "Submit" at bounding box center [895, 236] width 51 height 25
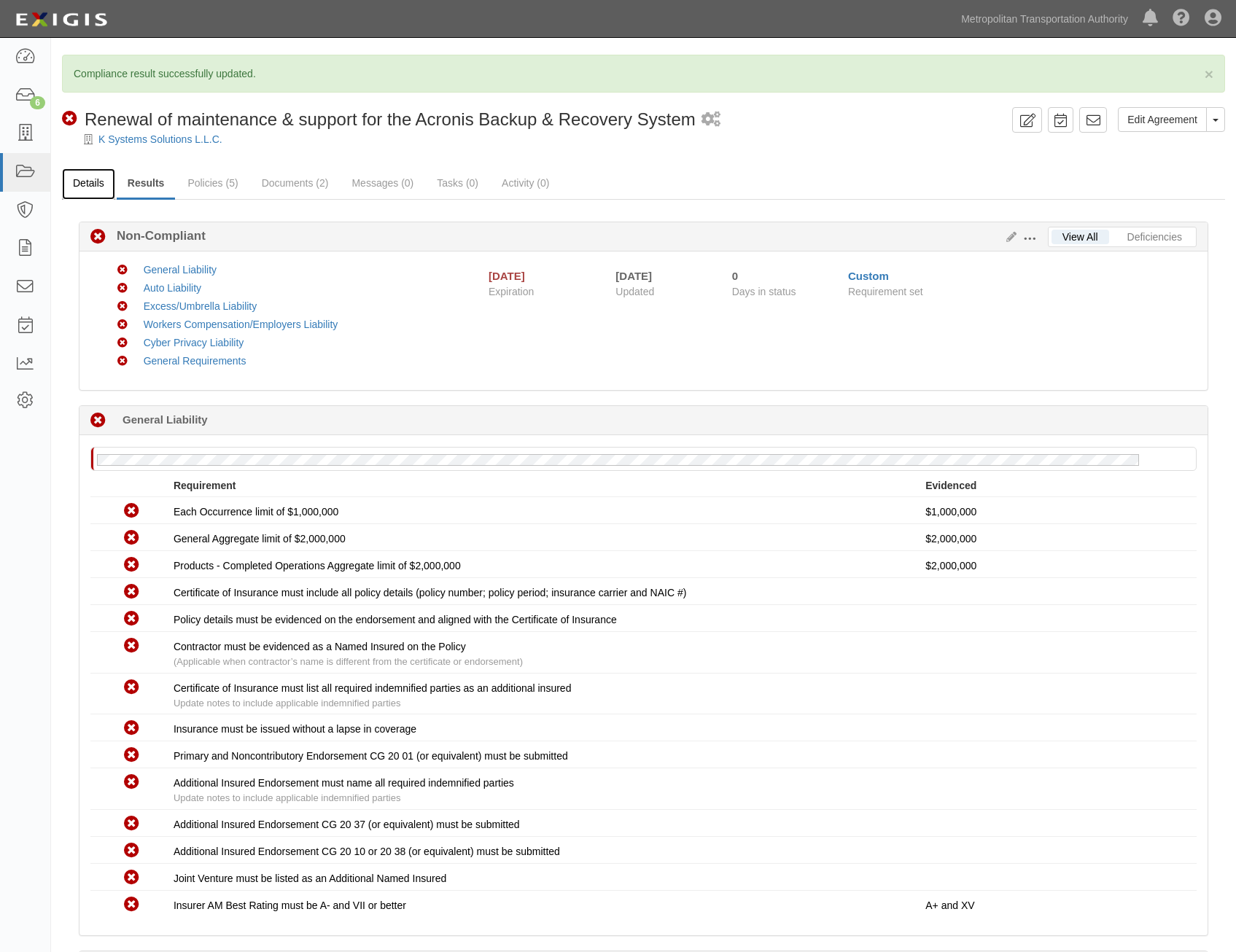
click at [103, 182] on link "Details" at bounding box center [89, 183] width 53 height 32
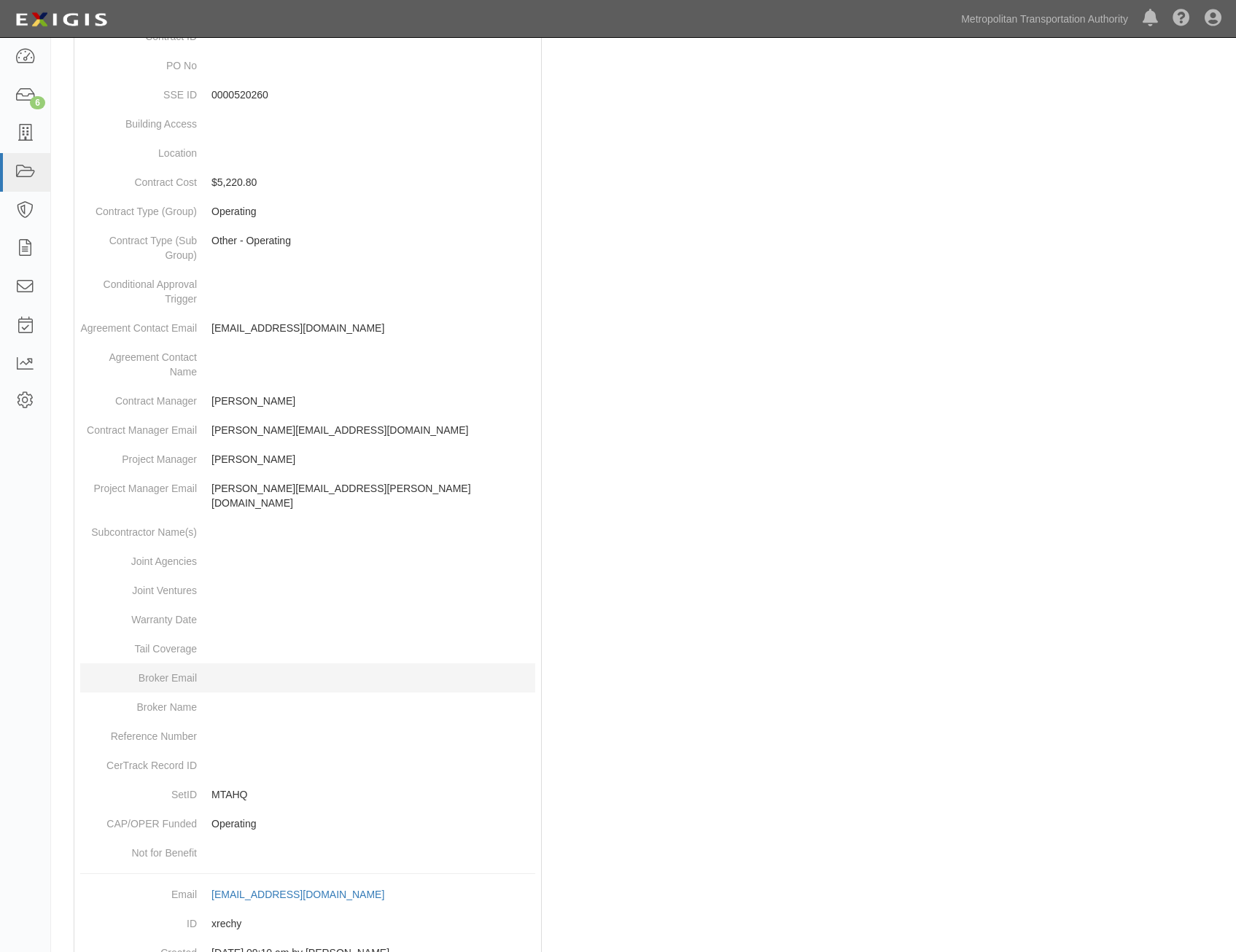
scroll to position [474, 0]
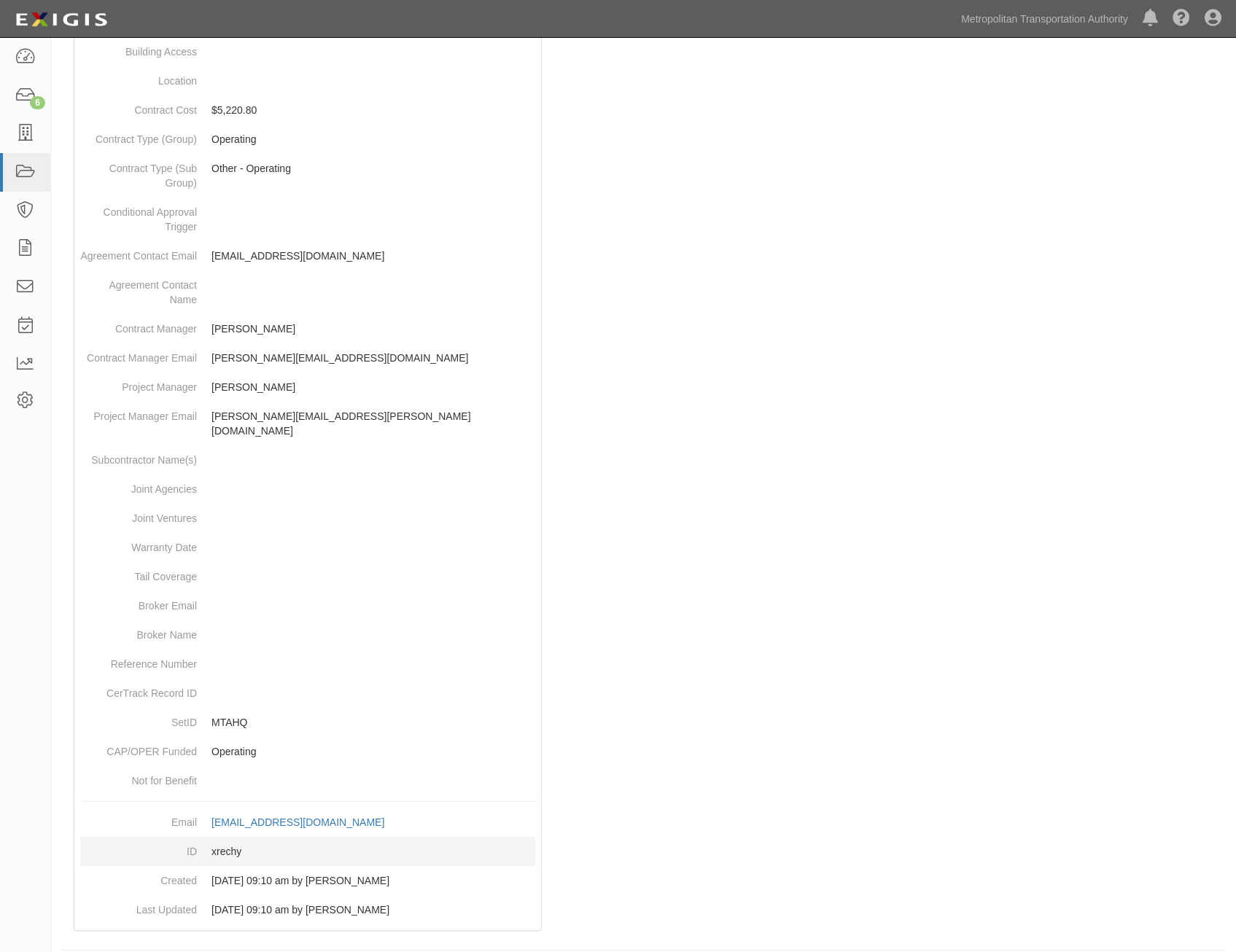
click at [234, 838] on dd "xrechy" at bounding box center [307, 851] width 455 height 29
copy dd "xrechy"
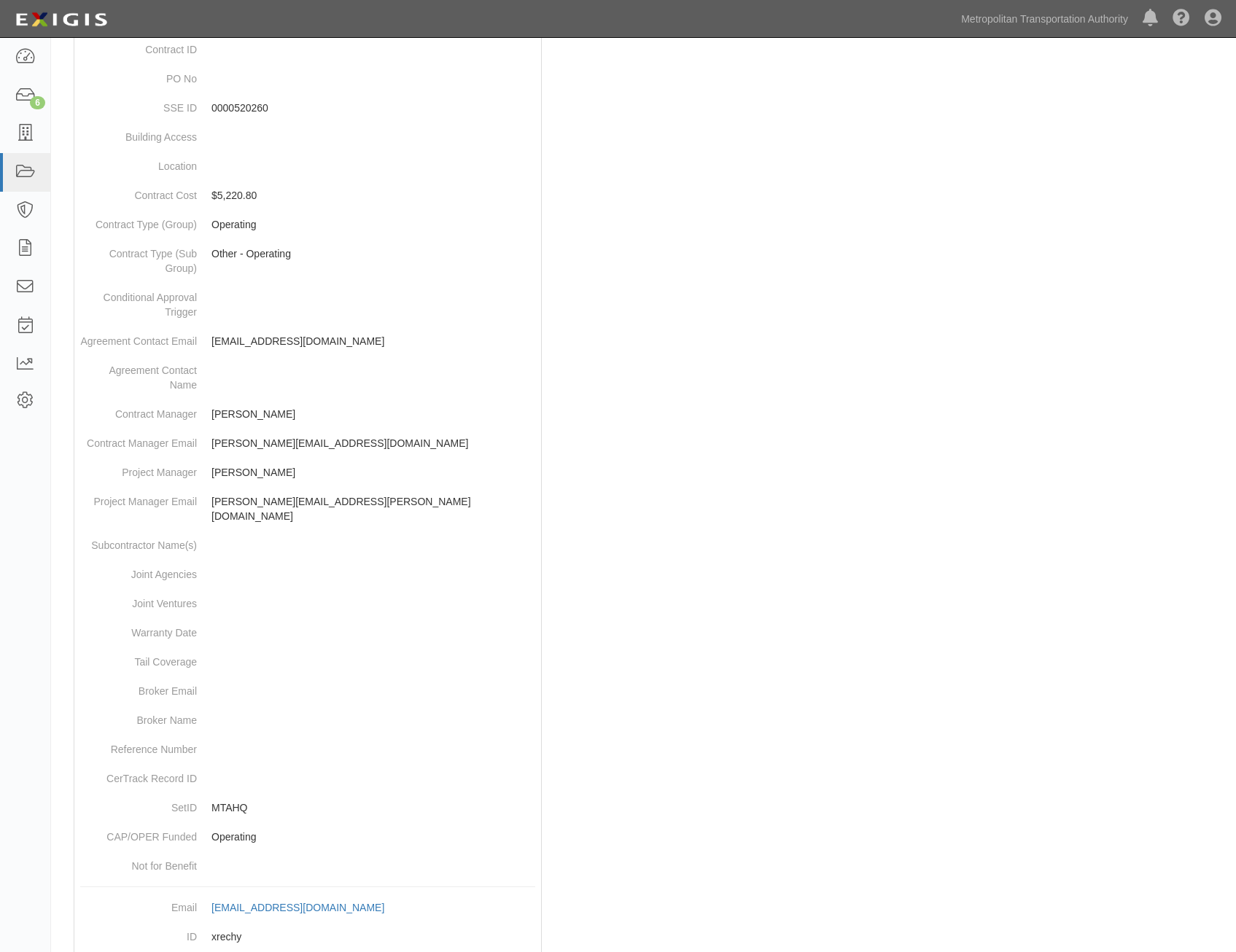
scroll to position [0, 0]
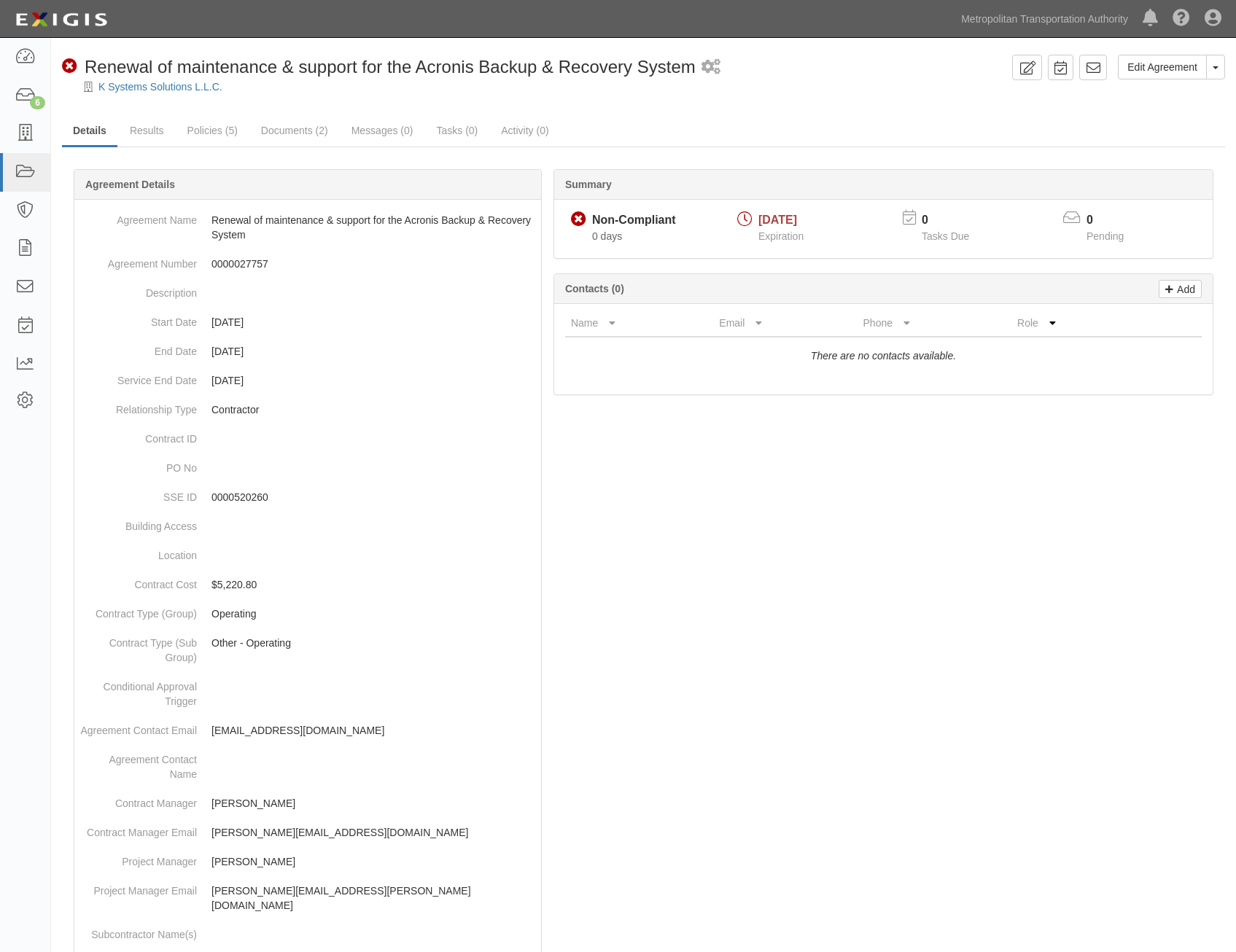
drag, startPoint x: 860, startPoint y: 638, endPoint x: 924, endPoint y: 282, distance: 361.7
click at [1089, 70] on icon at bounding box center [1093, 68] width 15 height 15
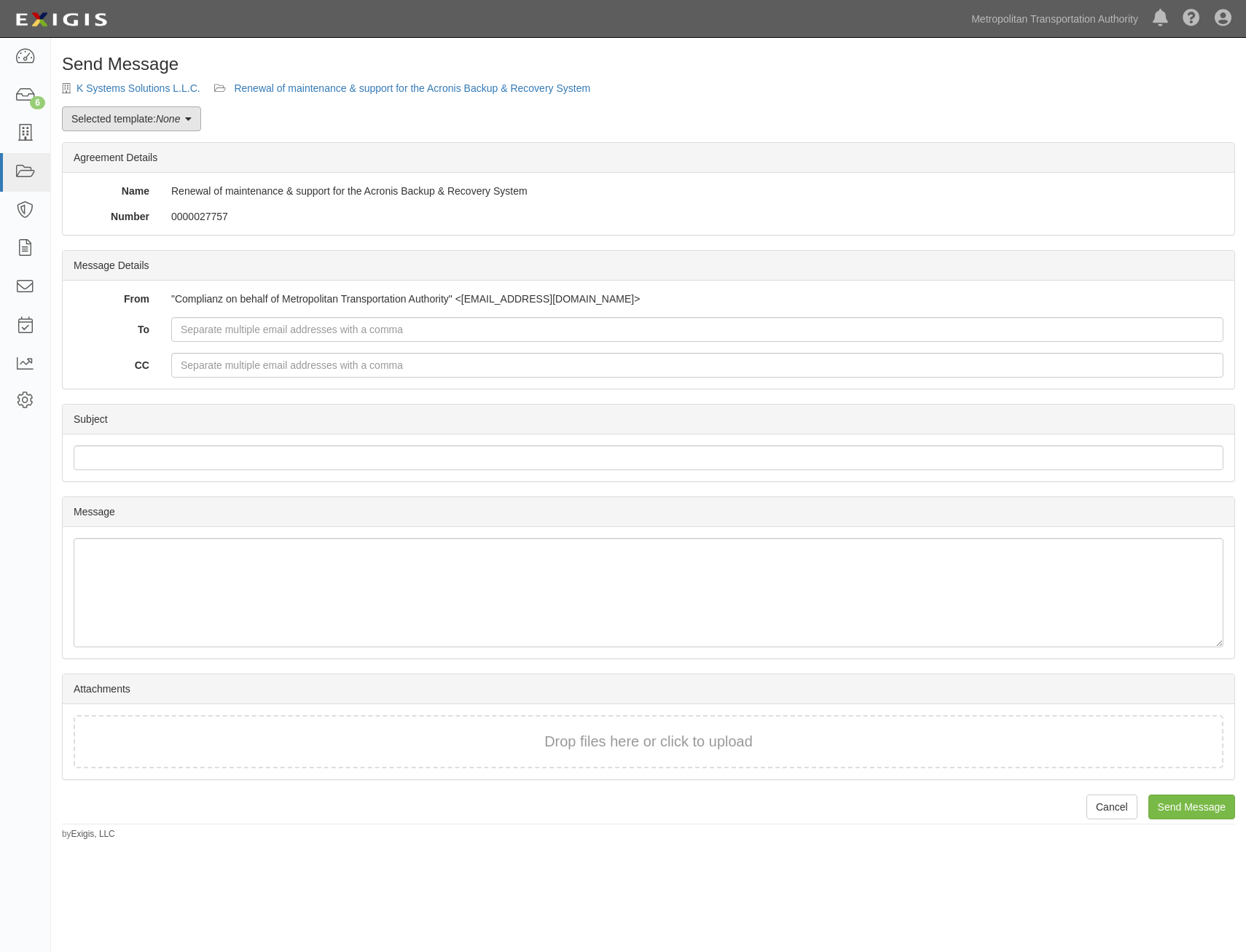
click at [179, 117] on em "None" at bounding box center [168, 119] width 24 height 11
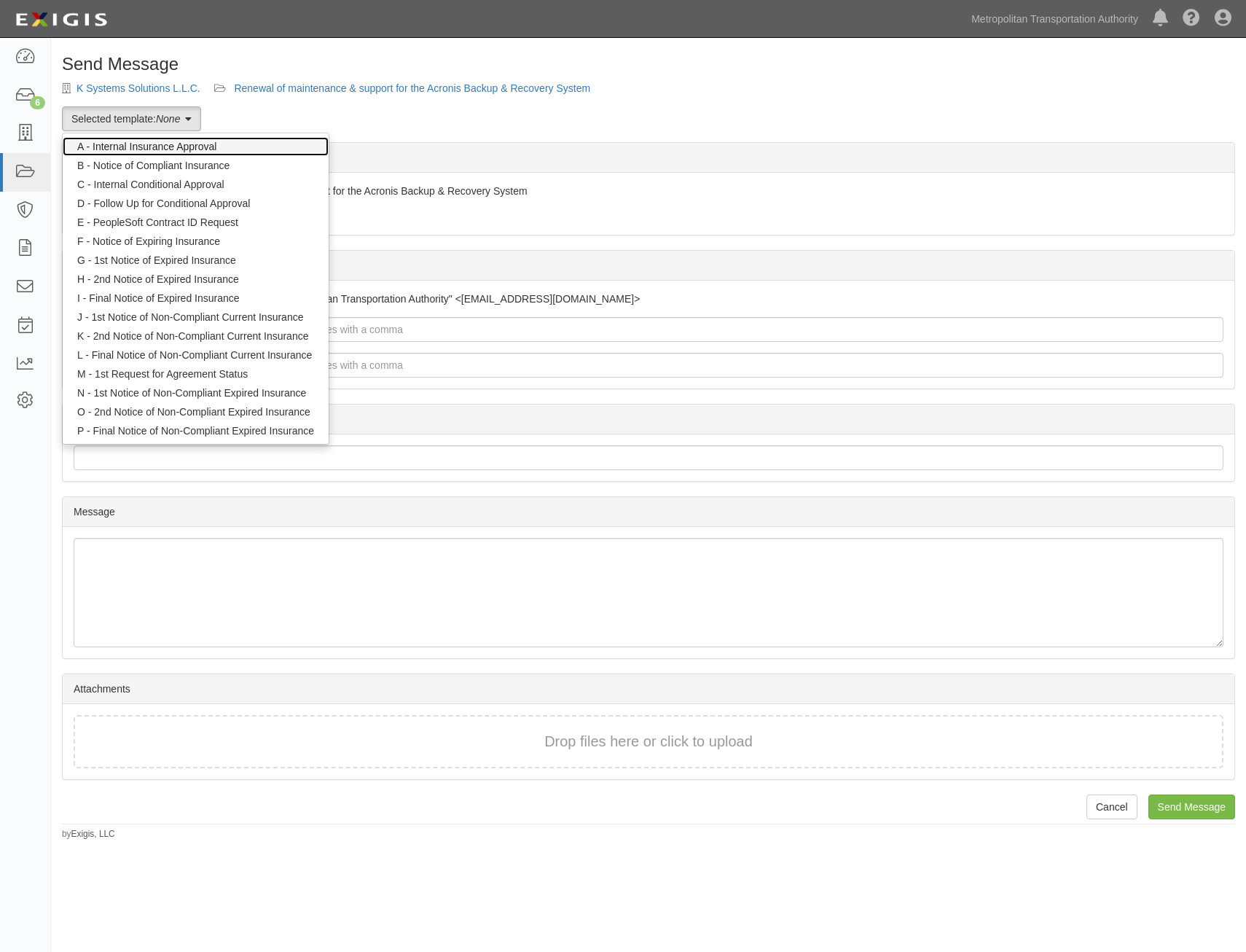
click at [242, 150] on link "A - Internal Insurance Approval" at bounding box center [196, 146] width 266 height 19
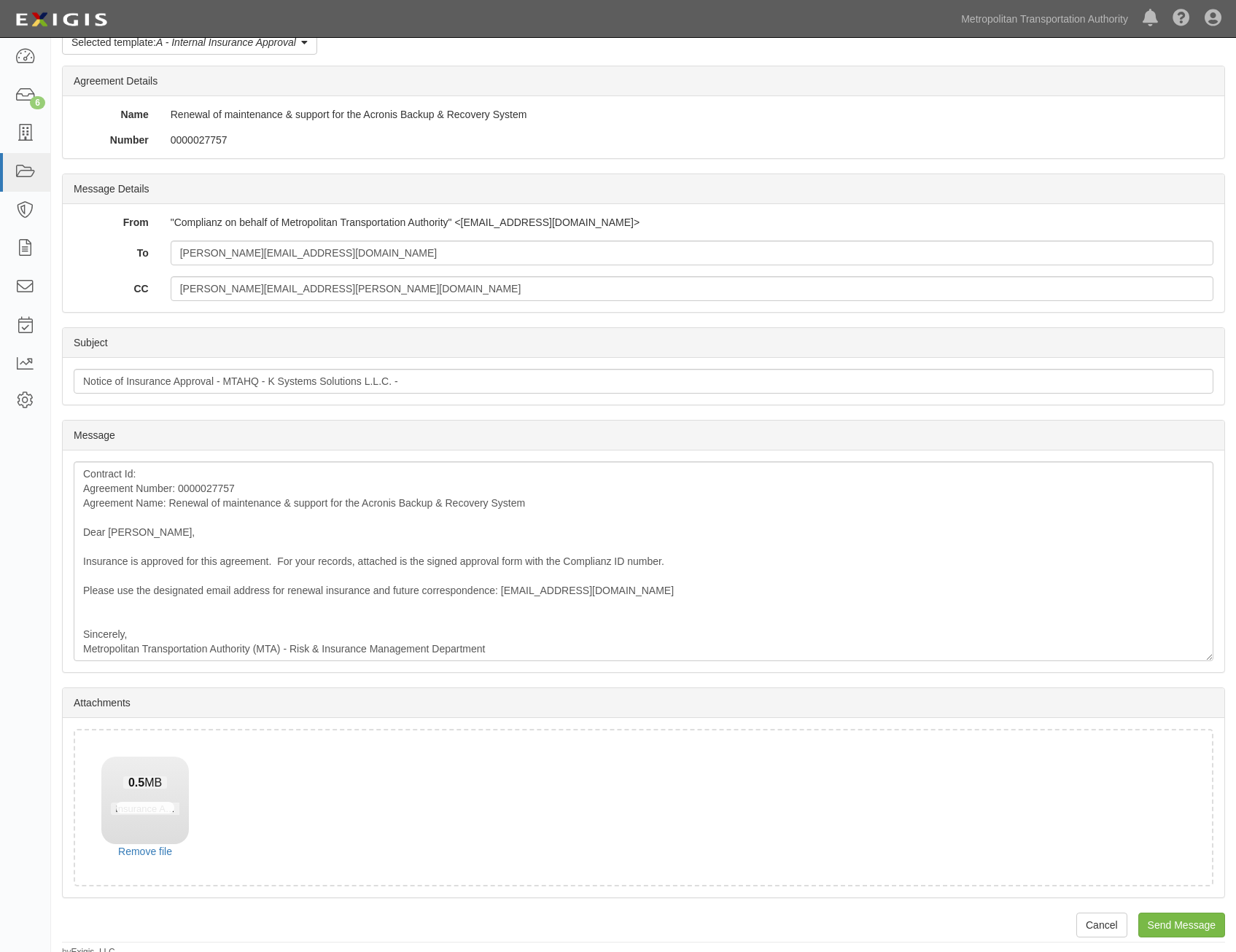
scroll to position [83, 0]
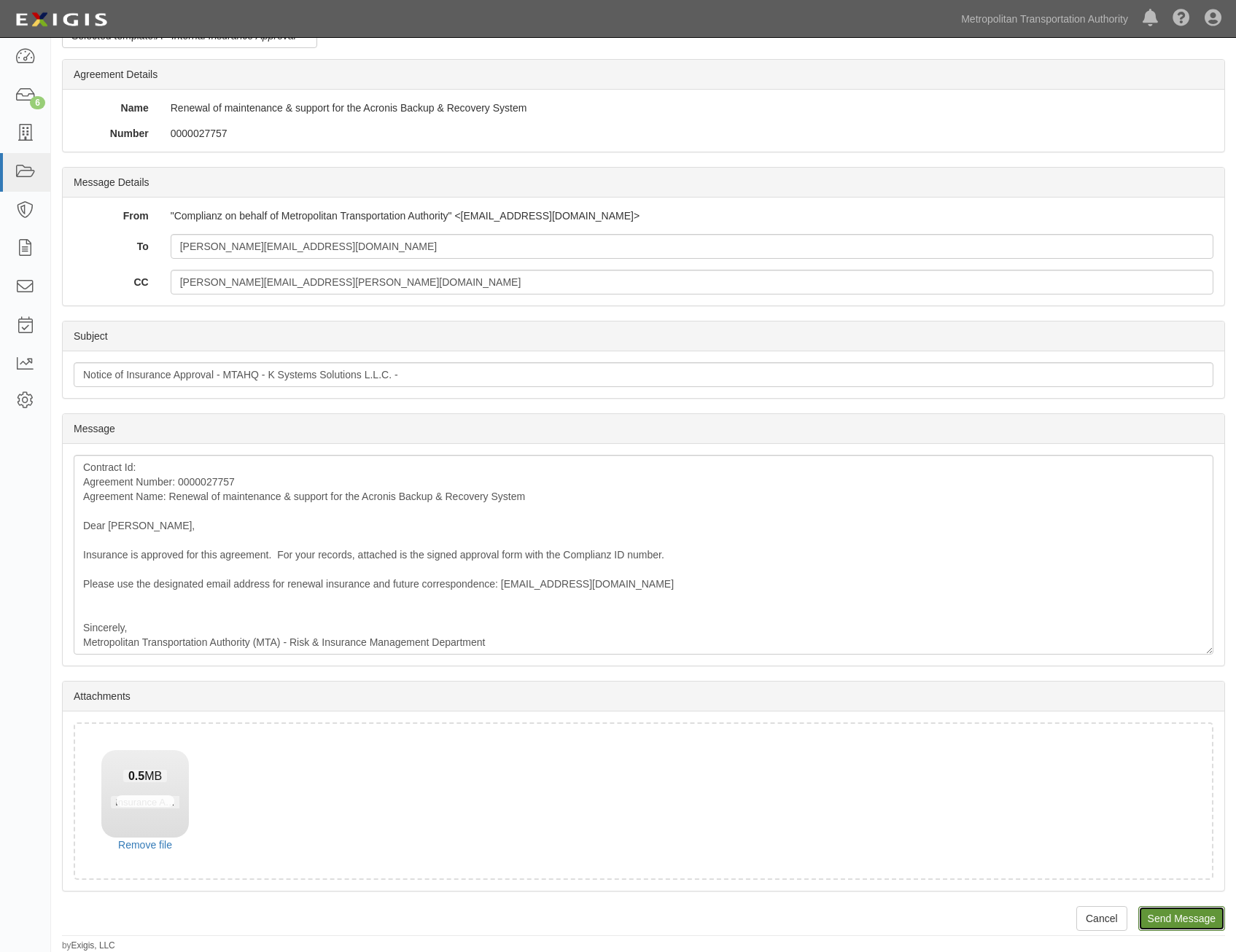
click at [1200, 928] on input "Send Message" at bounding box center [1181, 918] width 86 height 25
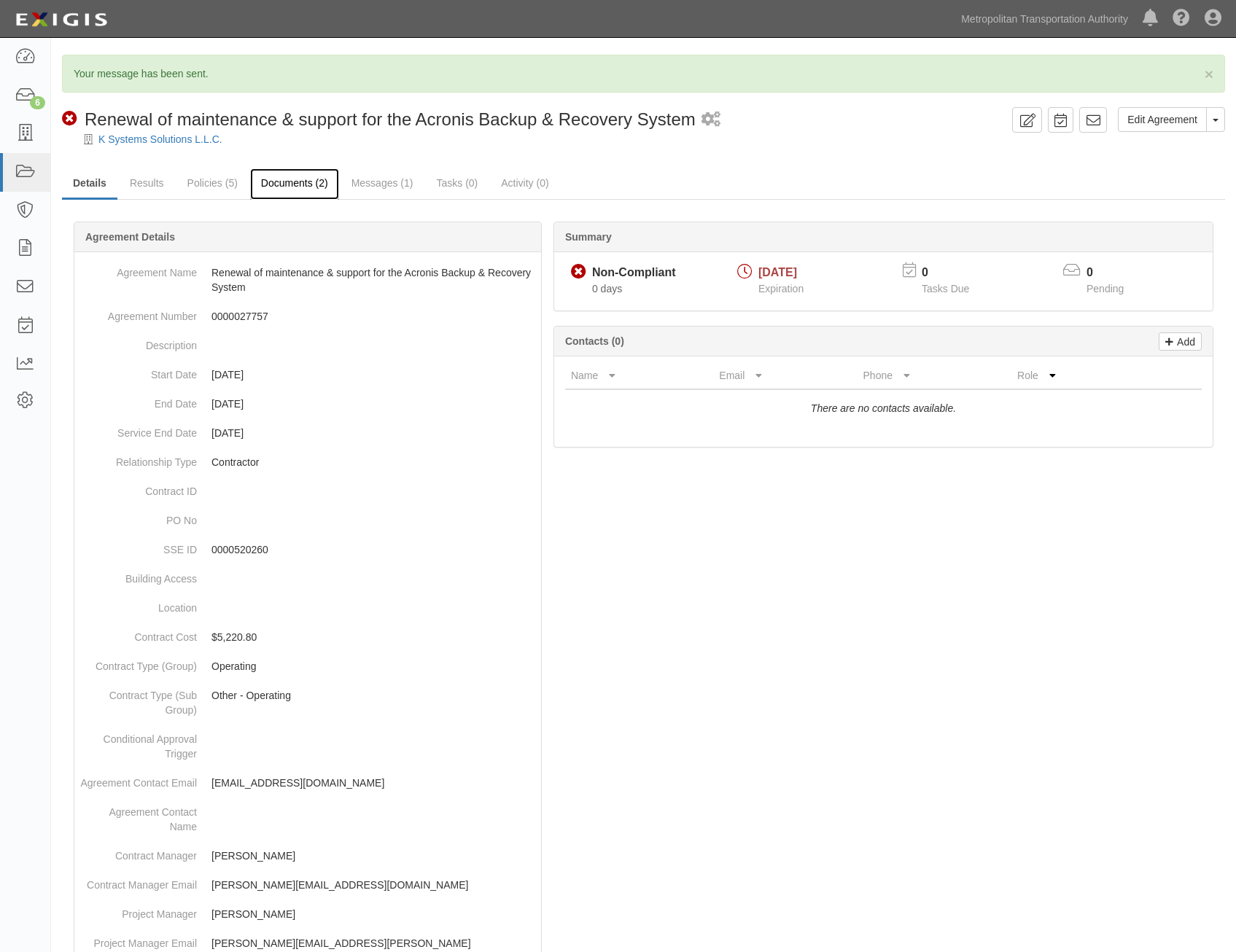
click at [307, 192] on link "Documents (2)" at bounding box center [294, 183] width 89 height 32
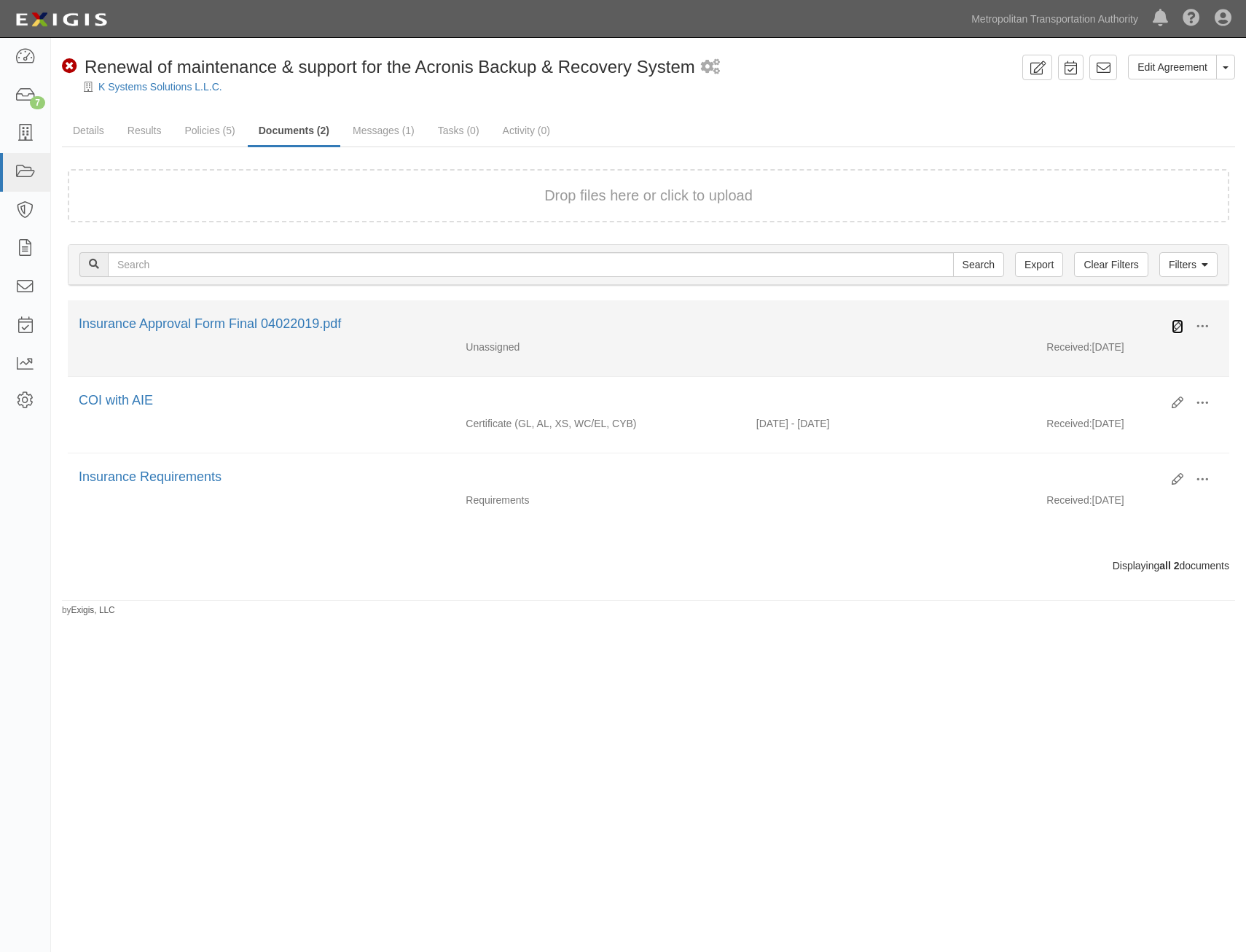
click at [1172, 326] on icon at bounding box center [1177, 326] width 11 height 11
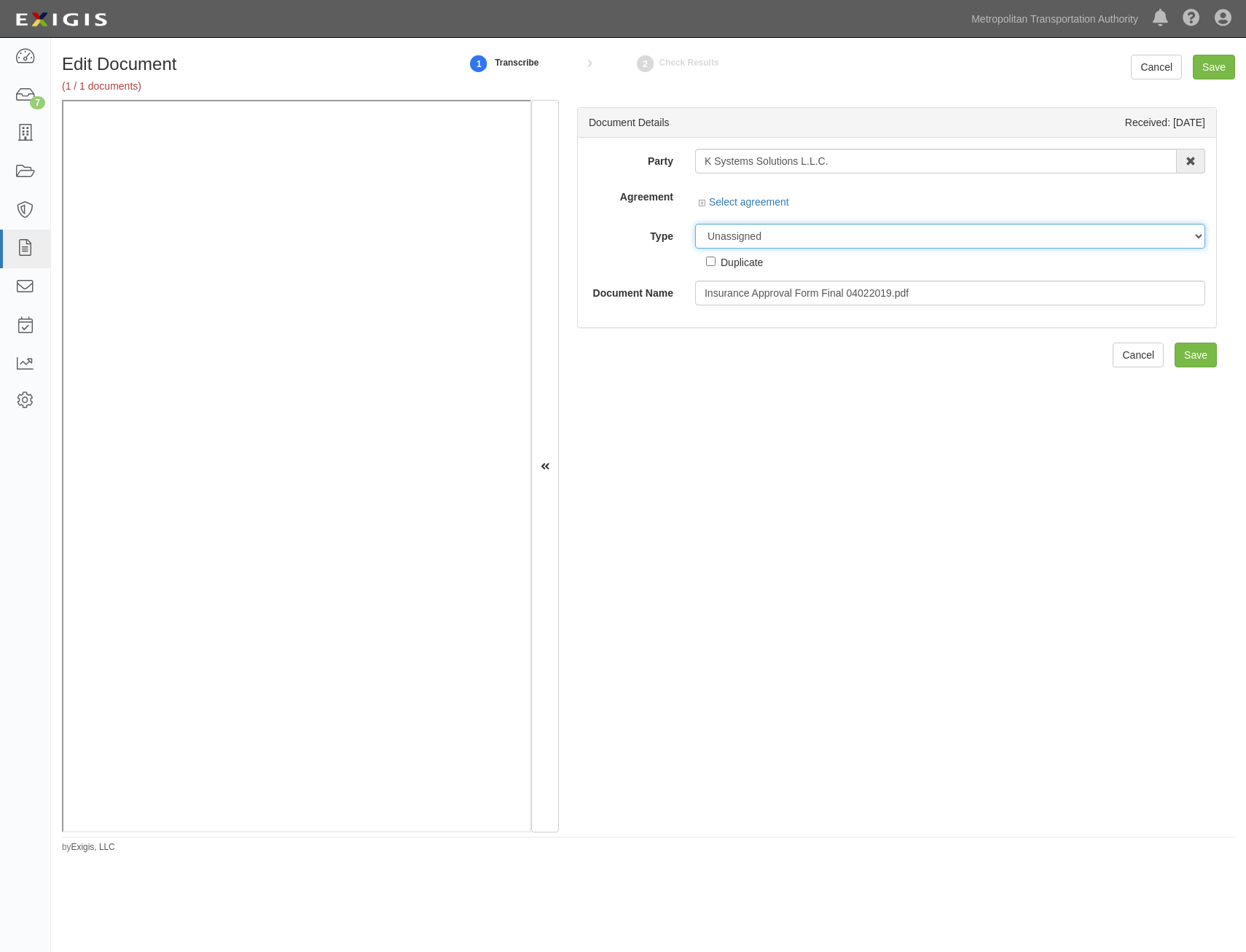
click at [915, 239] on div "Party K Systems Solutions L.L.C. 15493-1400 Employee Development 21Tech Inc. 22…" at bounding box center [897, 227] width 617 height 157
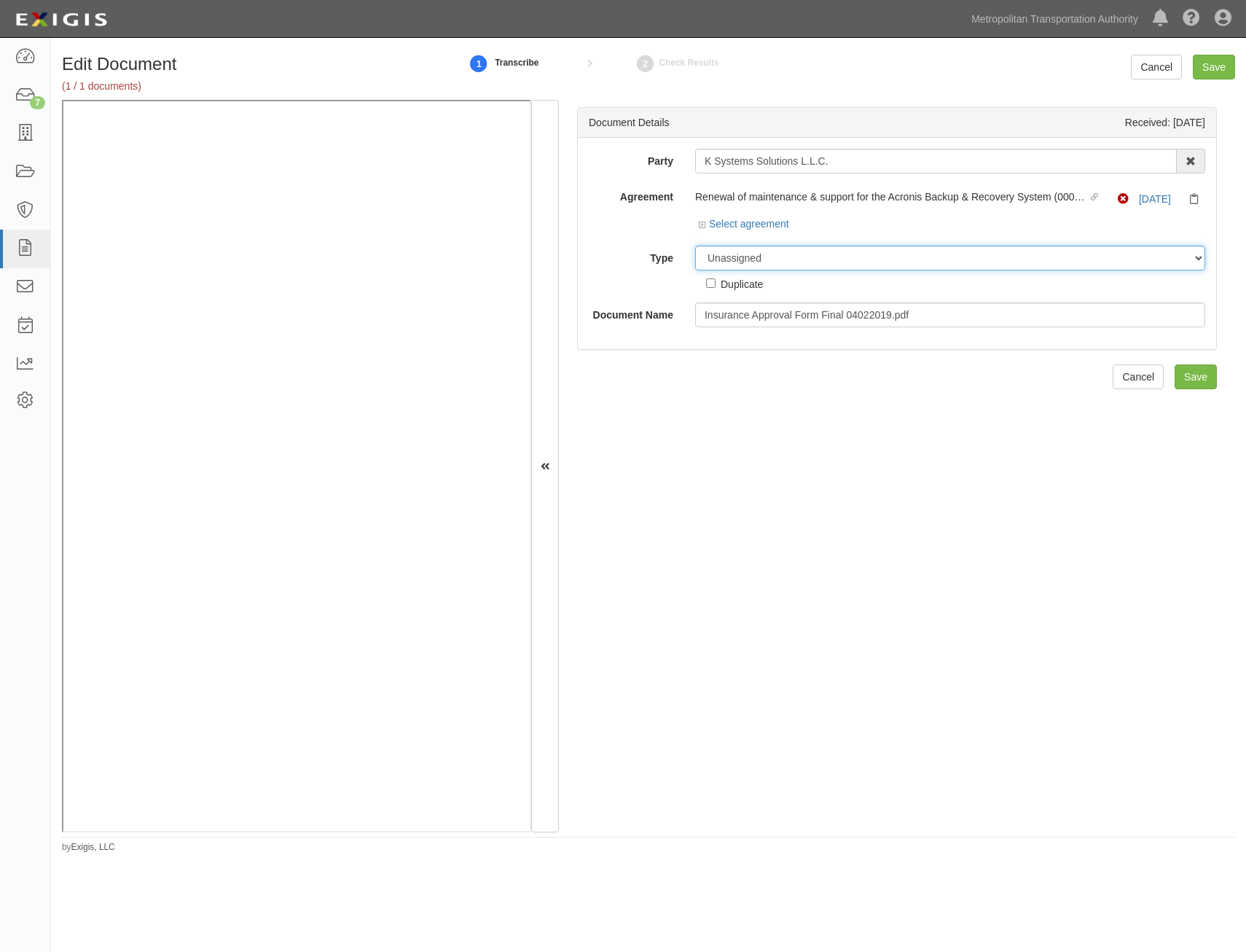
select select "OtherDetail"
click at [695, 246] on select "Unassigned Binder Cancellation Notice Certificate Contract Endorsement Insuranc…" at bounding box center [949, 258] width 510 height 25
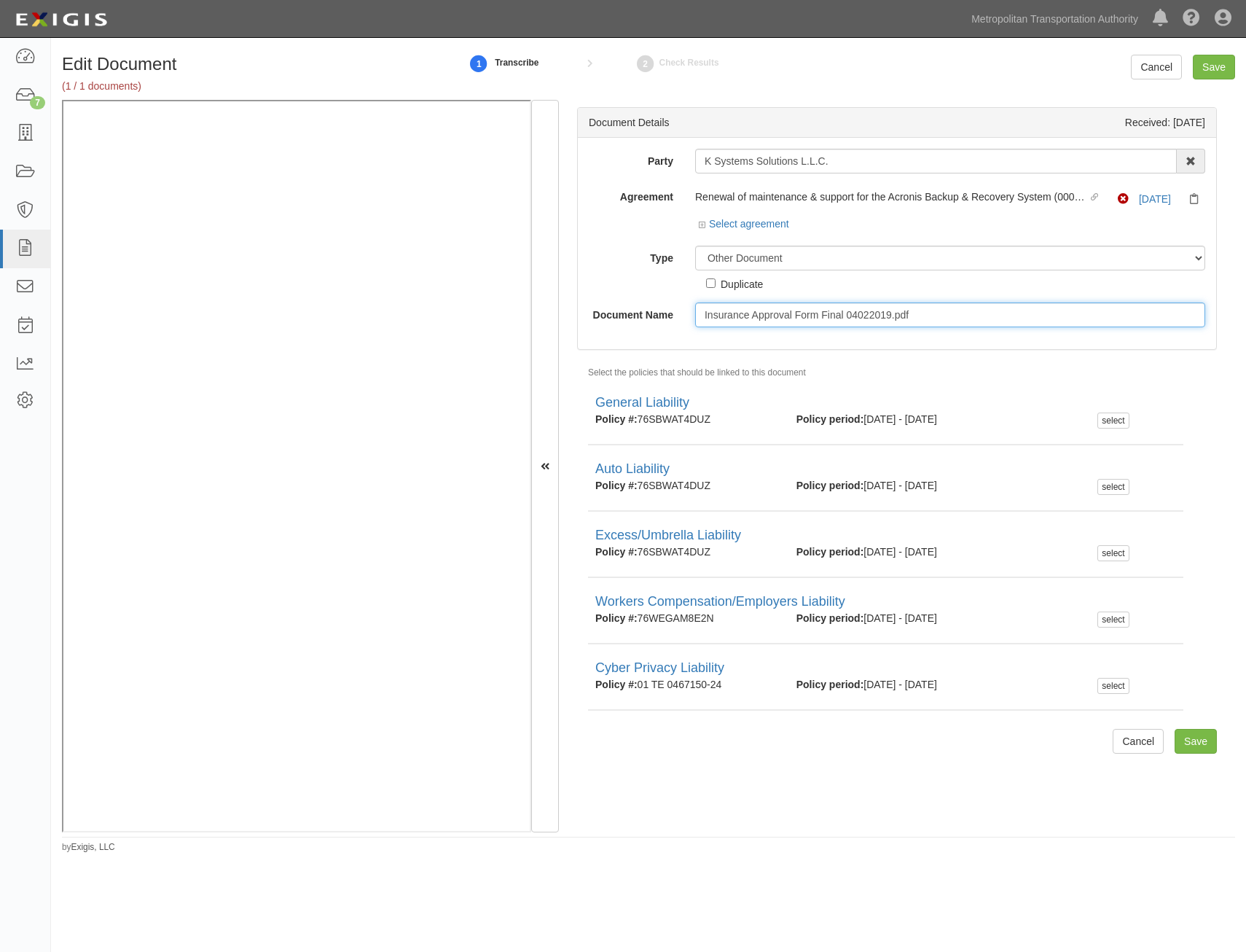
click at [879, 322] on input "Insurance Approval Form Final 04022019.pdf" at bounding box center [949, 314] width 510 height 25
type input "Approval Form"
click at [1186, 735] on input "Save" at bounding box center [1196, 741] width 42 height 25
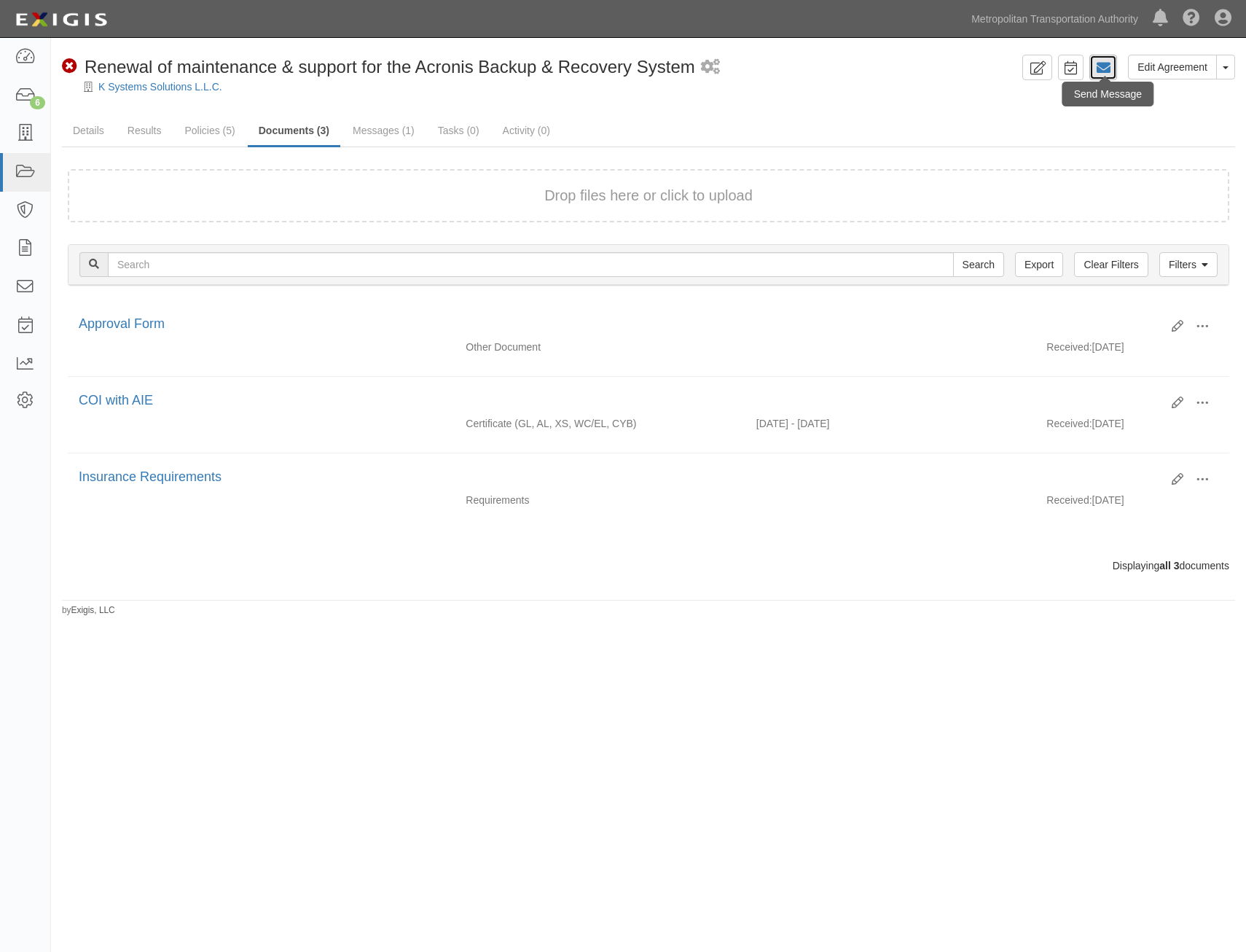
click at [1099, 60] on link at bounding box center [1103, 68] width 27 height 26
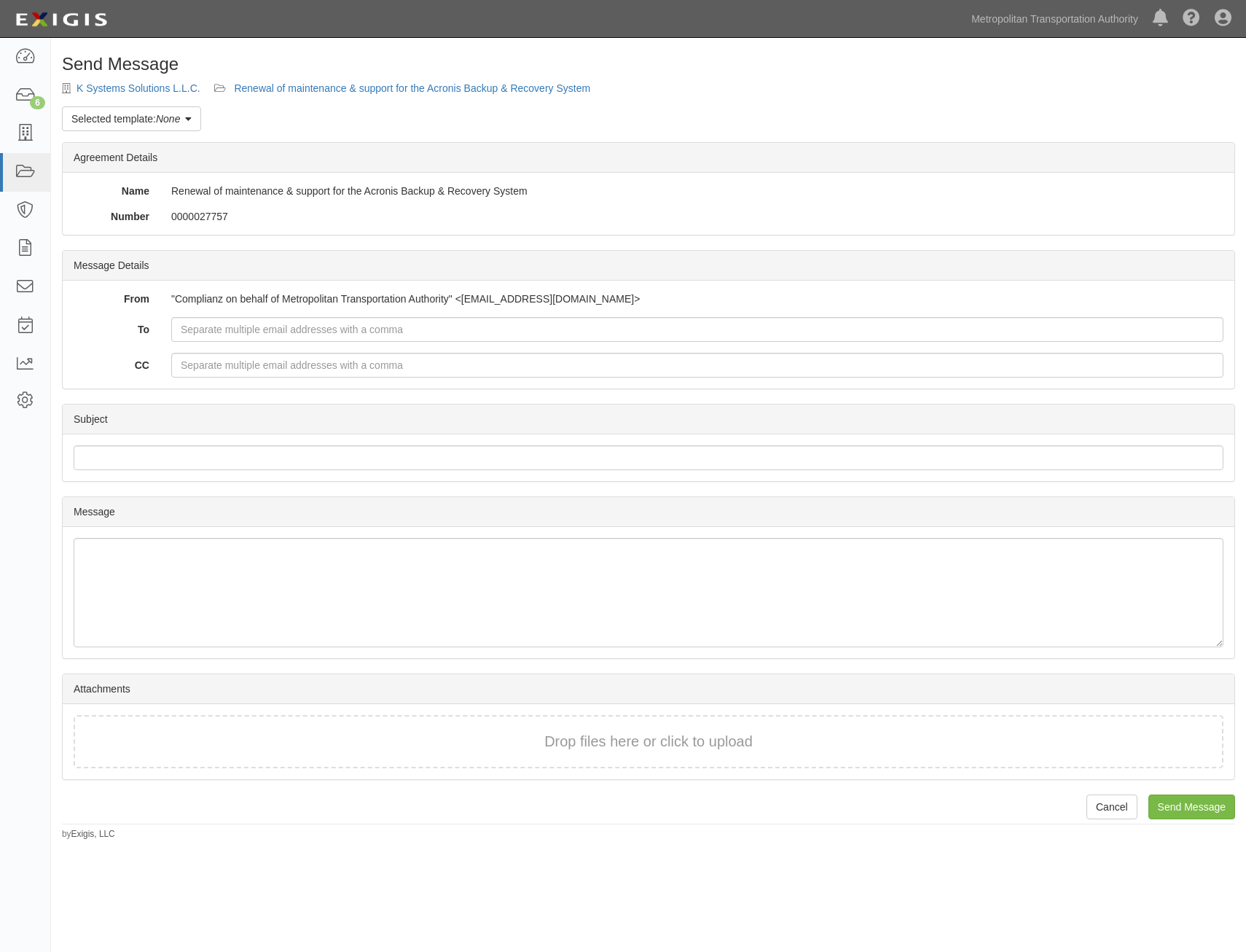
click at [162, 122] on em "None" at bounding box center [168, 119] width 24 height 11
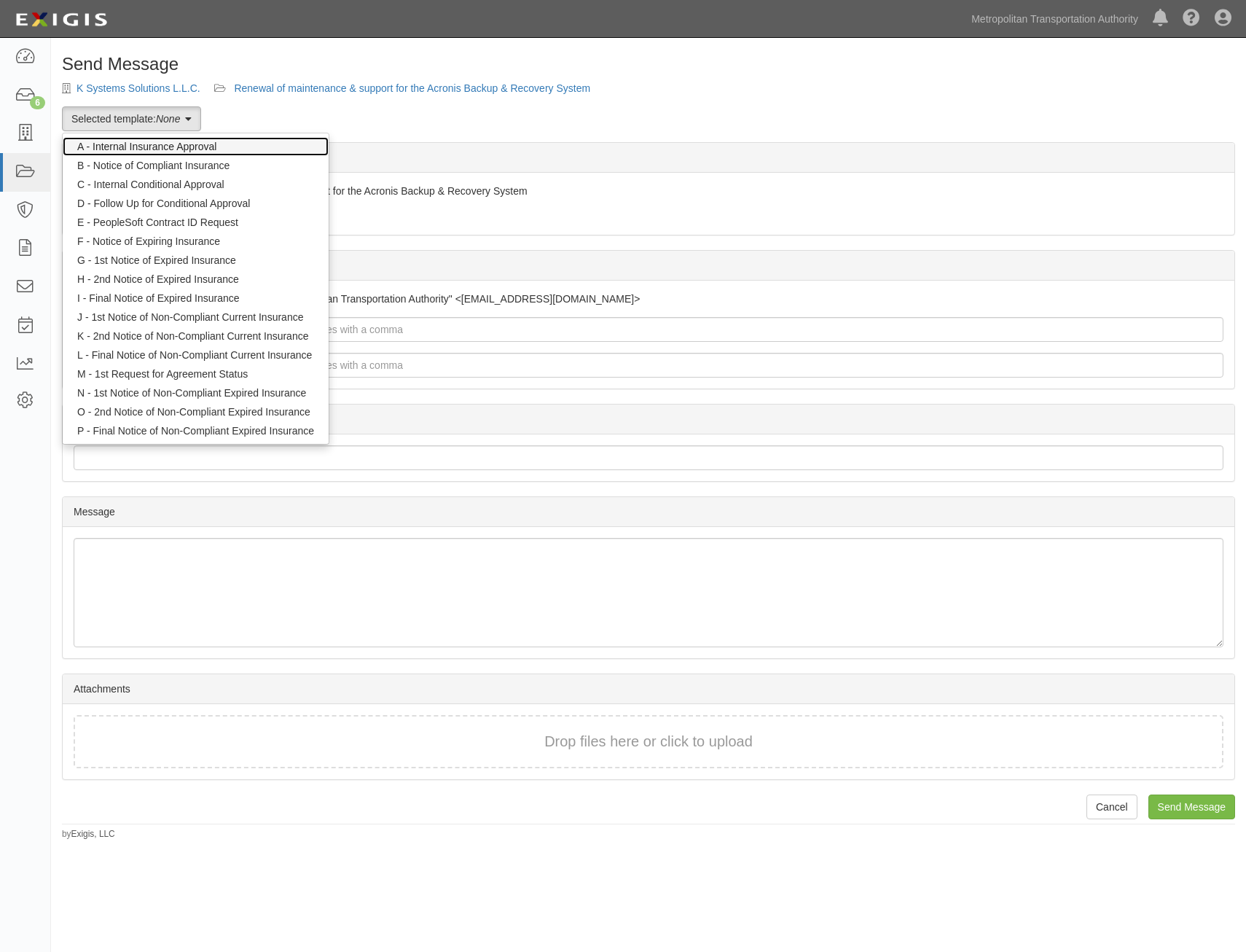
click at [212, 141] on link "A - Internal Insurance Approval" at bounding box center [196, 146] width 266 height 19
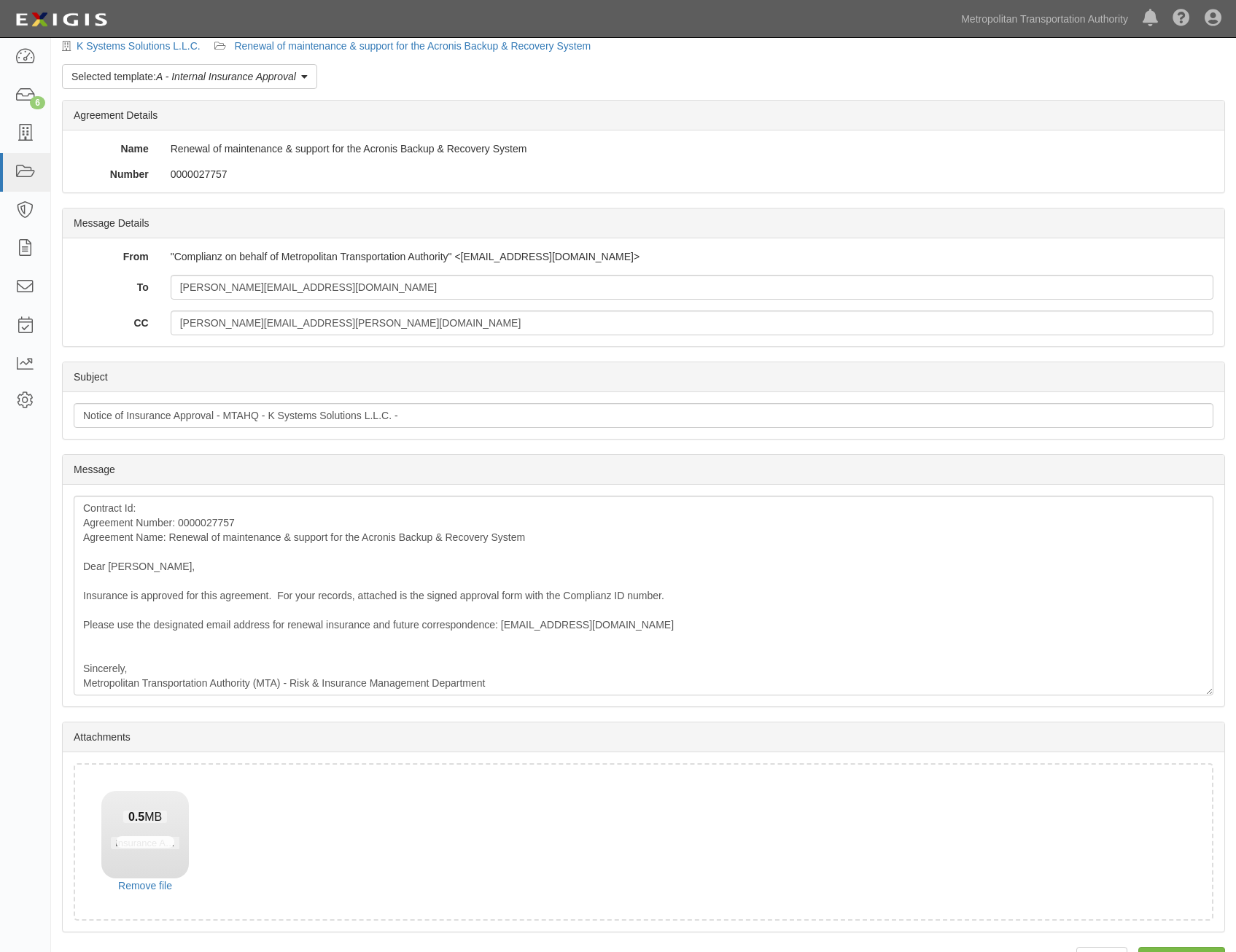
scroll to position [83, 0]
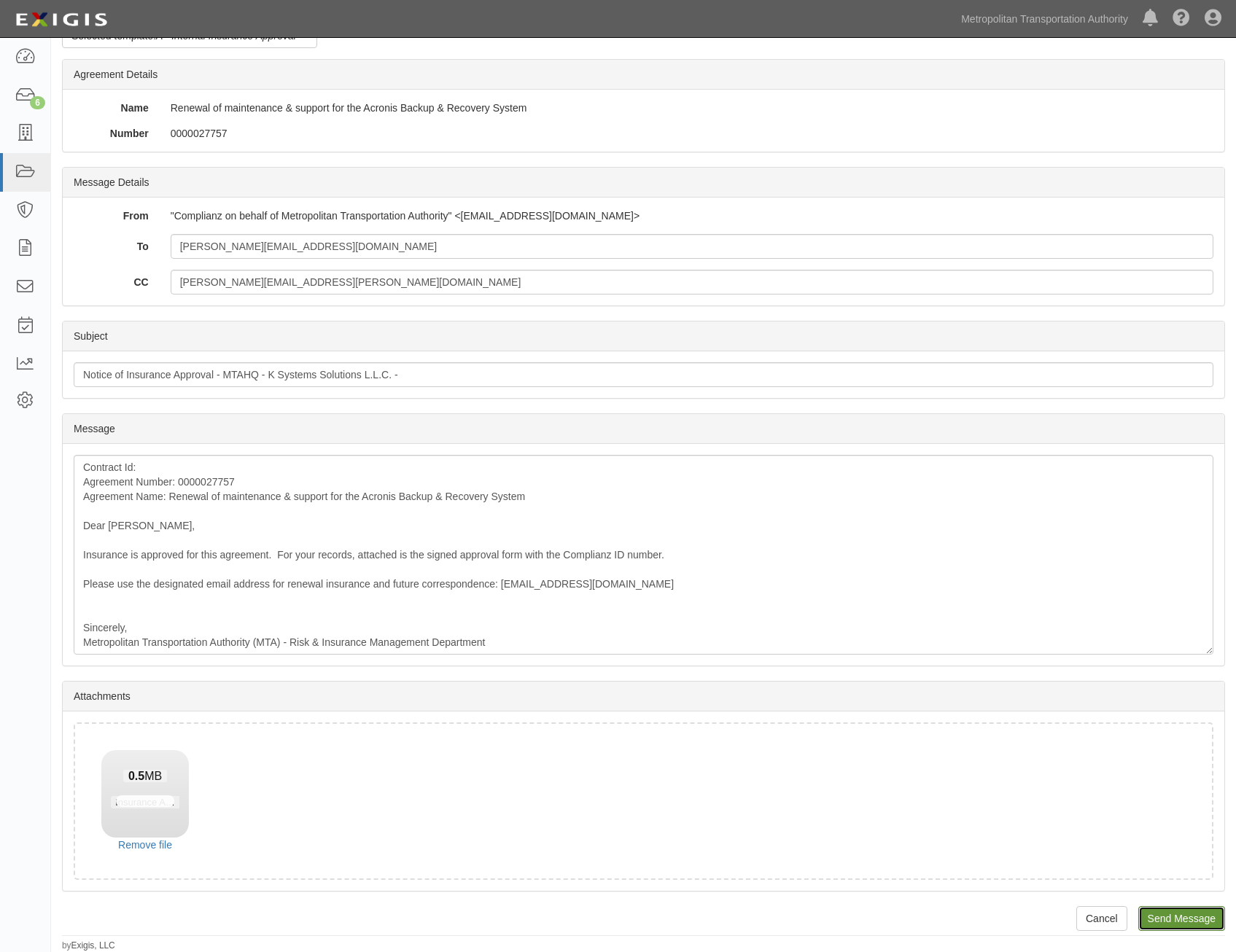
click at [1175, 907] on input "Send Message" at bounding box center [1181, 918] width 86 height 25
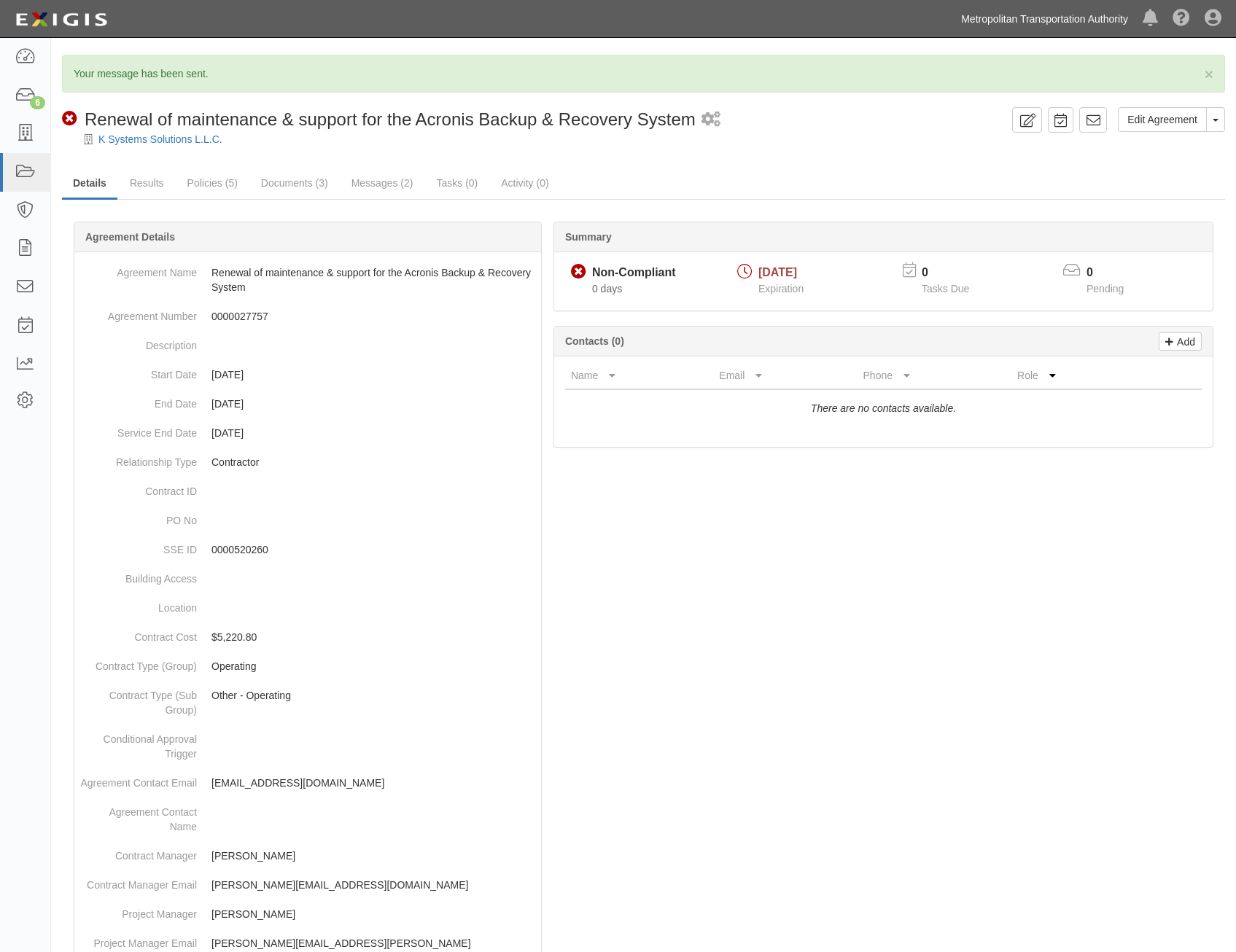
click at [1104, 15] on link "Metropolitan Transportation Authority" at bounding box center [1044, 19] width 182 height 29
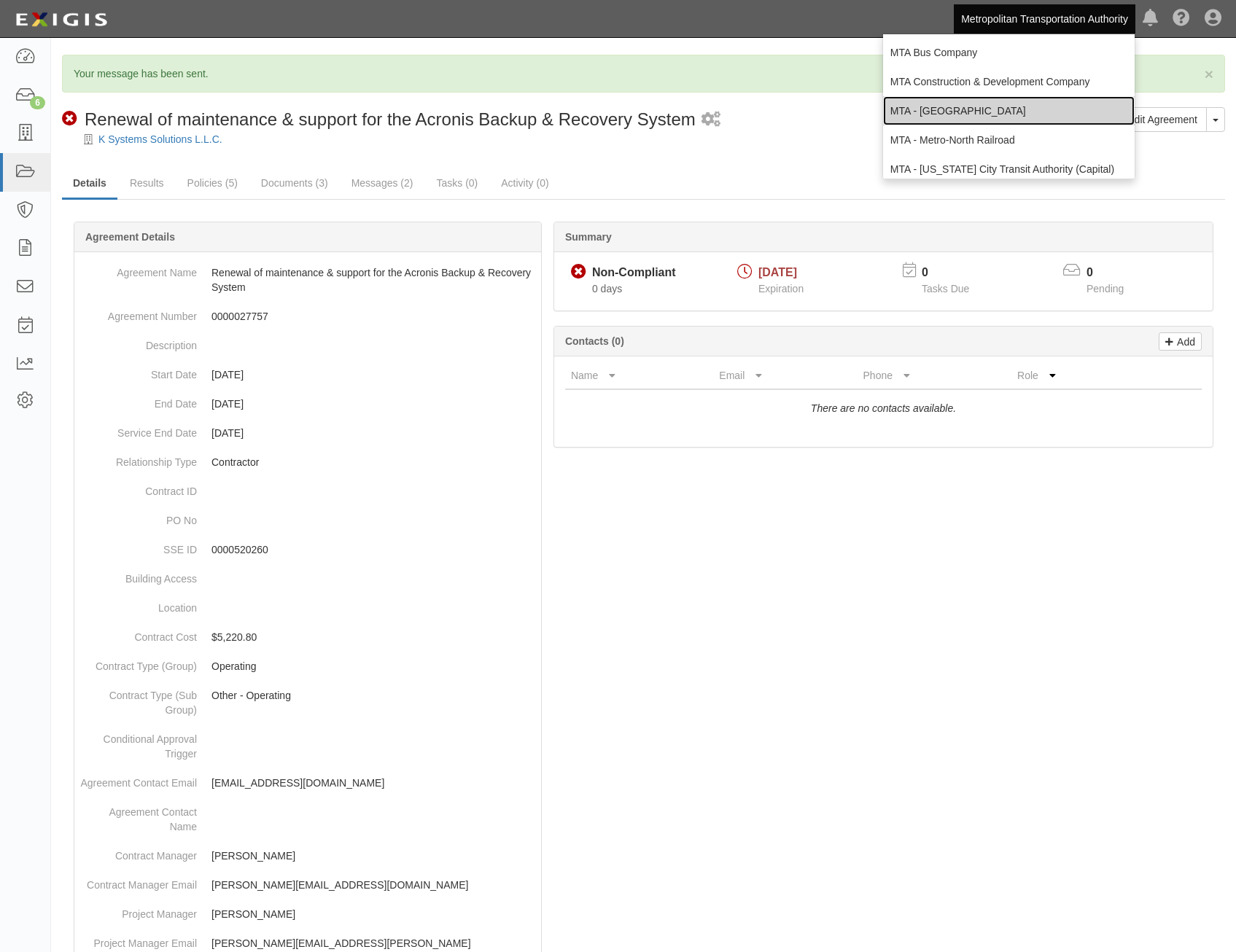
click at [1048, 107] on link "MTA - [GEOGRAPHIC_DATA]" at bounding box center [1008, 111] width 251 height 29
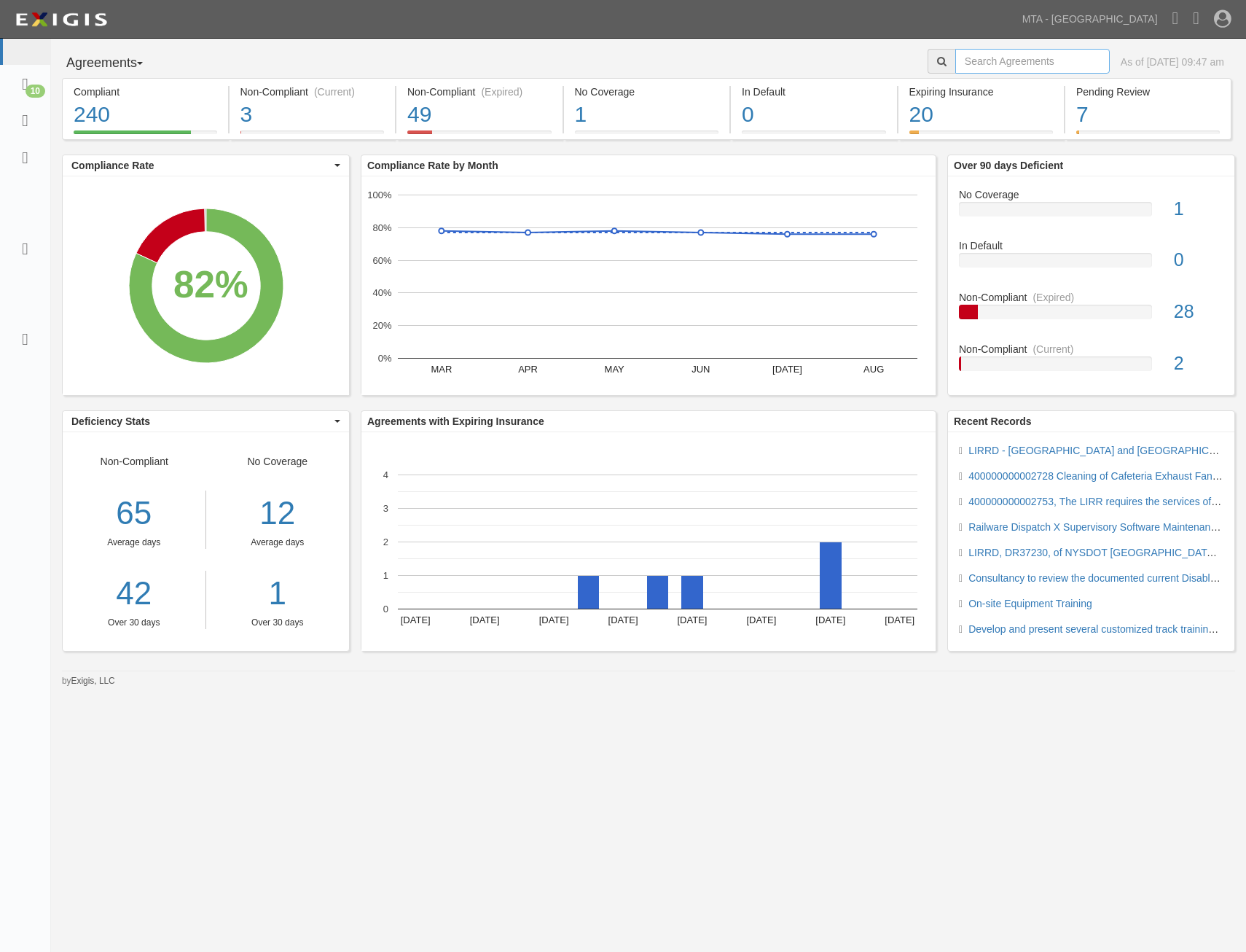
click at [984, 60] on input "text" at bounding box center [1032, 61] width 154 height 25
click at [40, 123] on link at bounding box center [25, 120] width 50 height 37
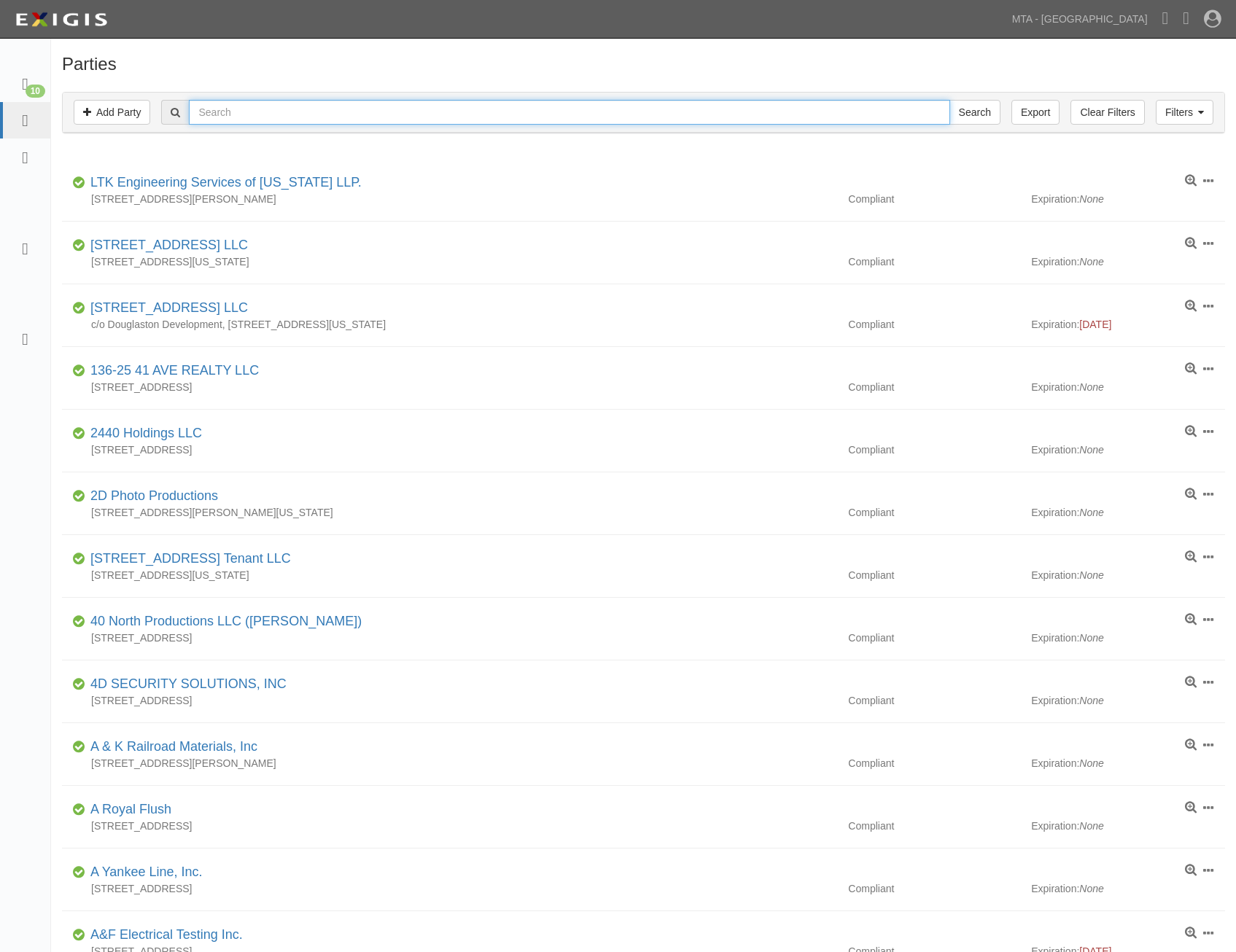
click at [653, 100] on input "text" at bounding box center [569, 112] width 761 height 25
type input "alert bichon"
click at [948, 100] on input "Search" at bounding box center [973, 112] width 51 height 25
